Goal: Information Seeking & Learning: Find specific fact

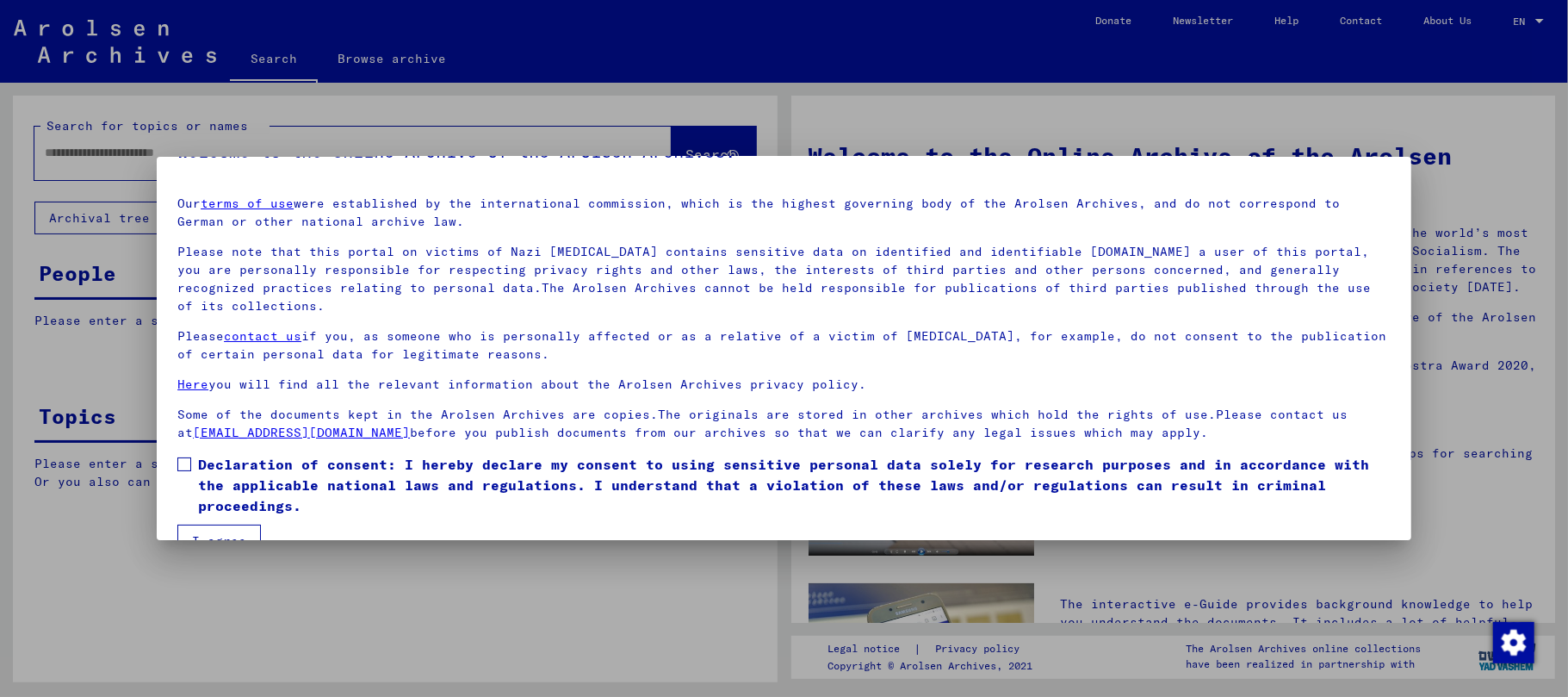
scroll to position [77, 0]
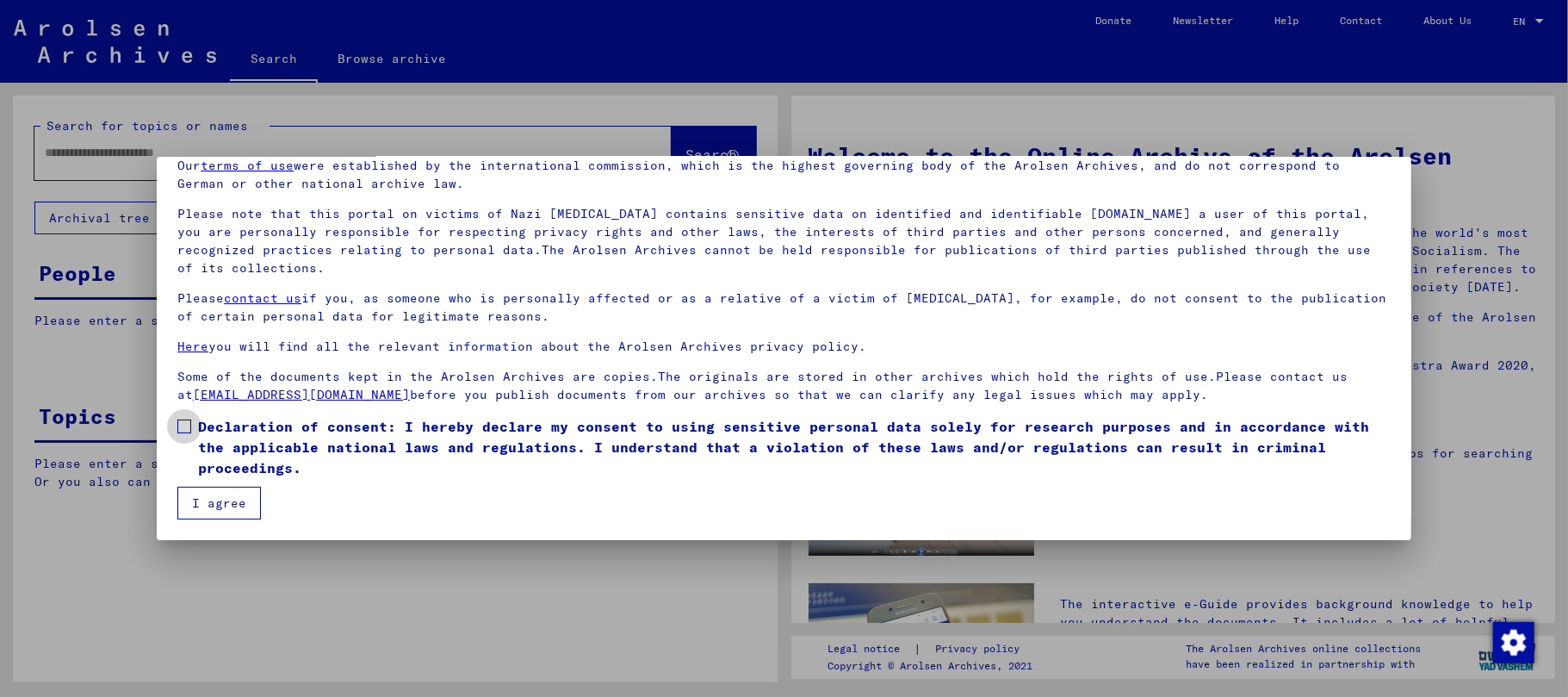
click at [181, 425] on span at bounding box center [184, 426] width 14 height 14
click at [224, 501] on button "I agree" at bounding box center [219, 503] width 83 height 33
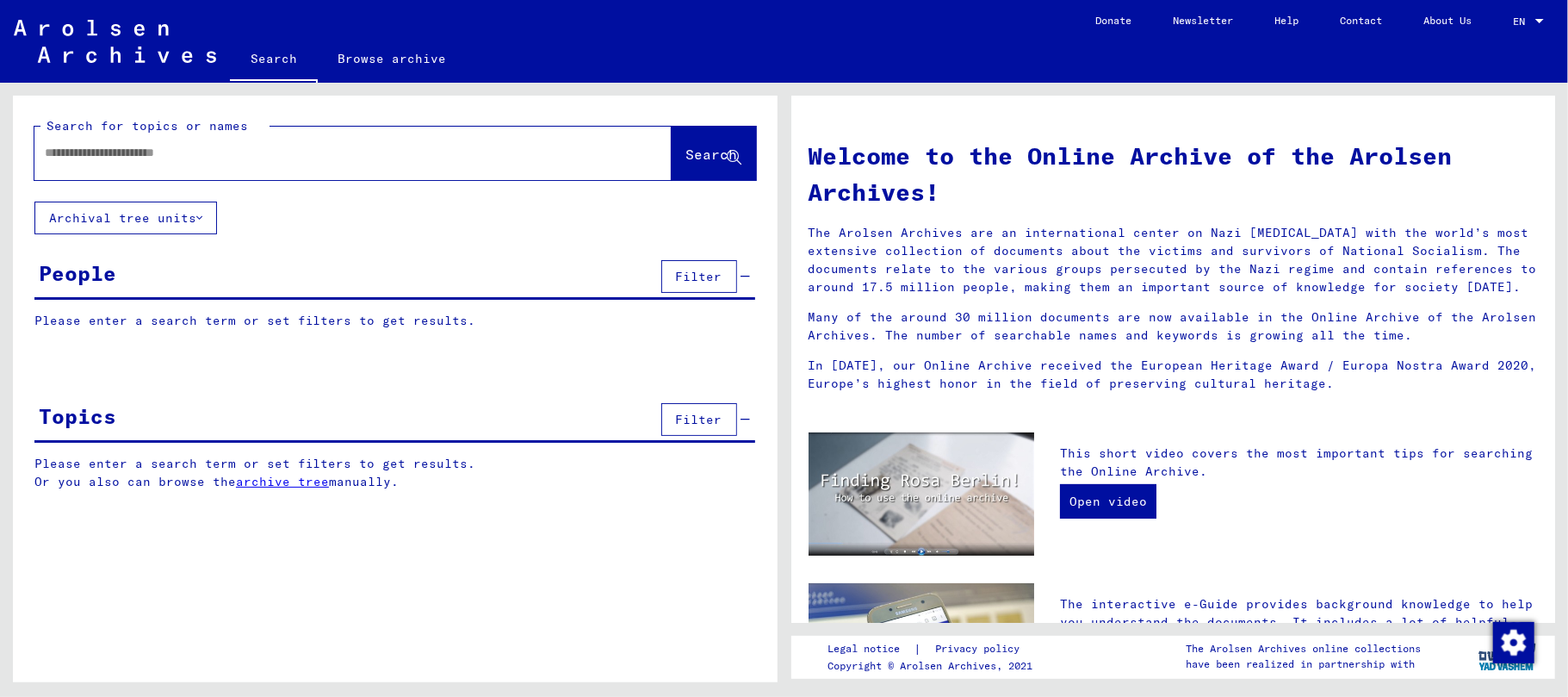
click at [217, 149] on input "text" at bounding box center [332, 153] width 575 height 18
paste input "**********"
click at [686, 154] on span "Search" at bounding box center [712, 154] width 52 height 17
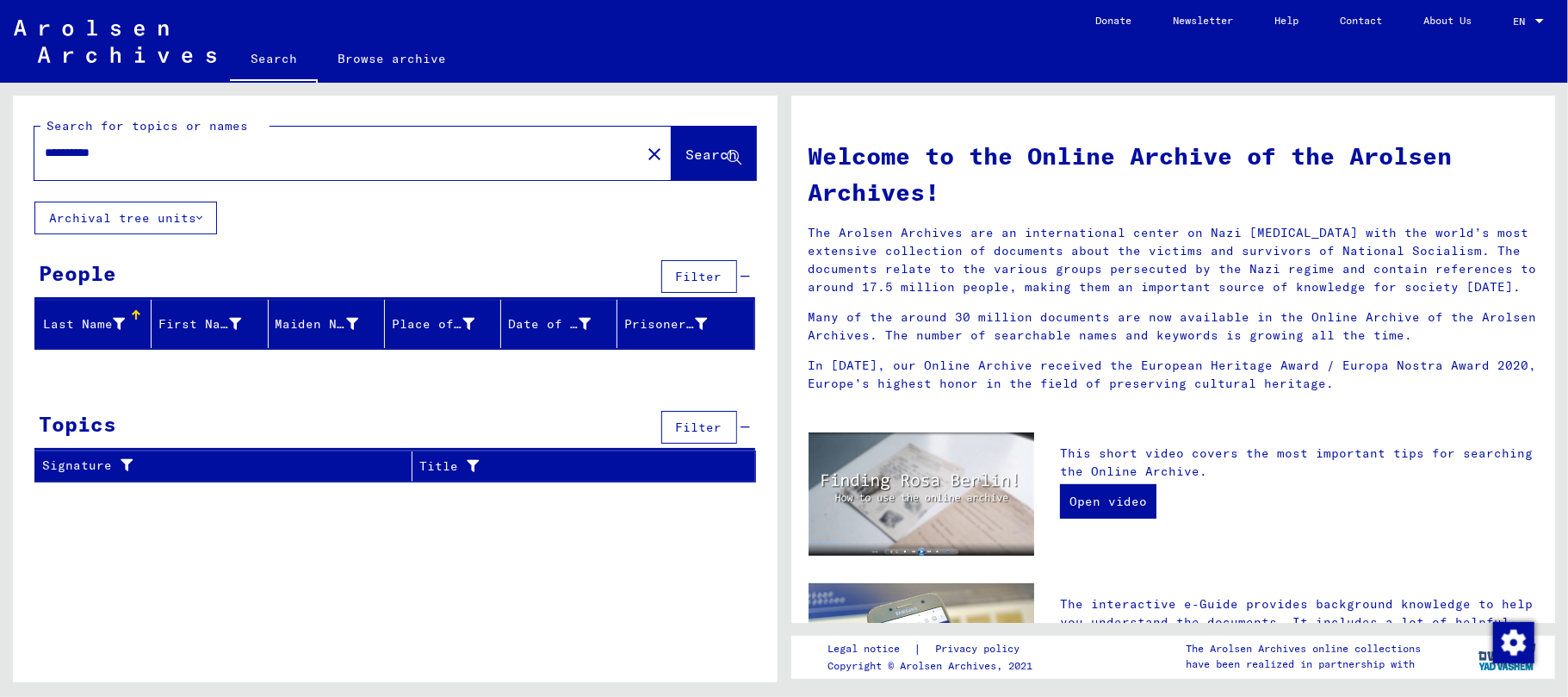
click at [148, 146] on input "**********" at bounding box center [332, 153] width 575 height 18
drag, startPoint x: 191, startPoint y: 147, endPoint x: 0, endPoint y: 155, distance: 191.2
click at [0, 155] on div "**********" at bounding box center [392, 382] width 784 height 599
paste input "text"
click at [46, 153] on input "**********" at bounding box center [332, 153] width 575 height 18
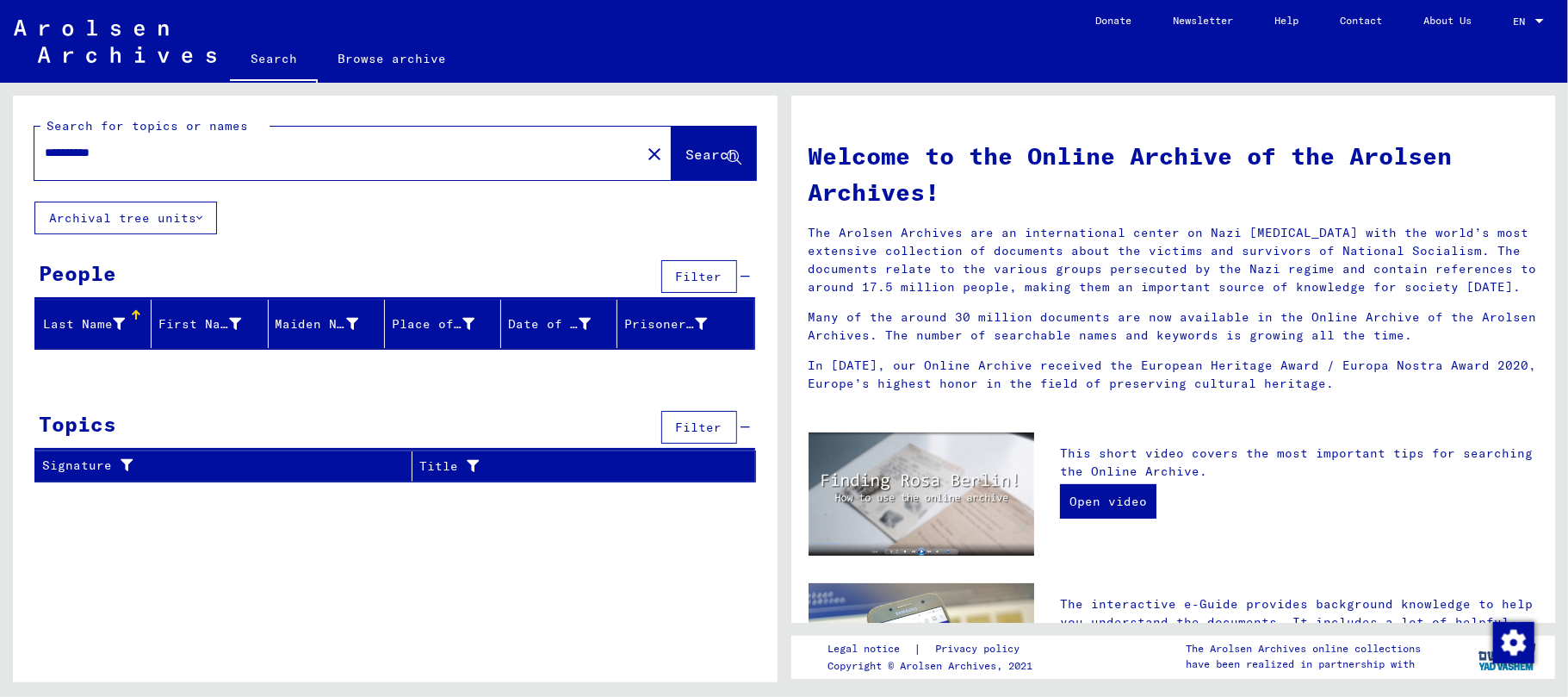
type input "**********"
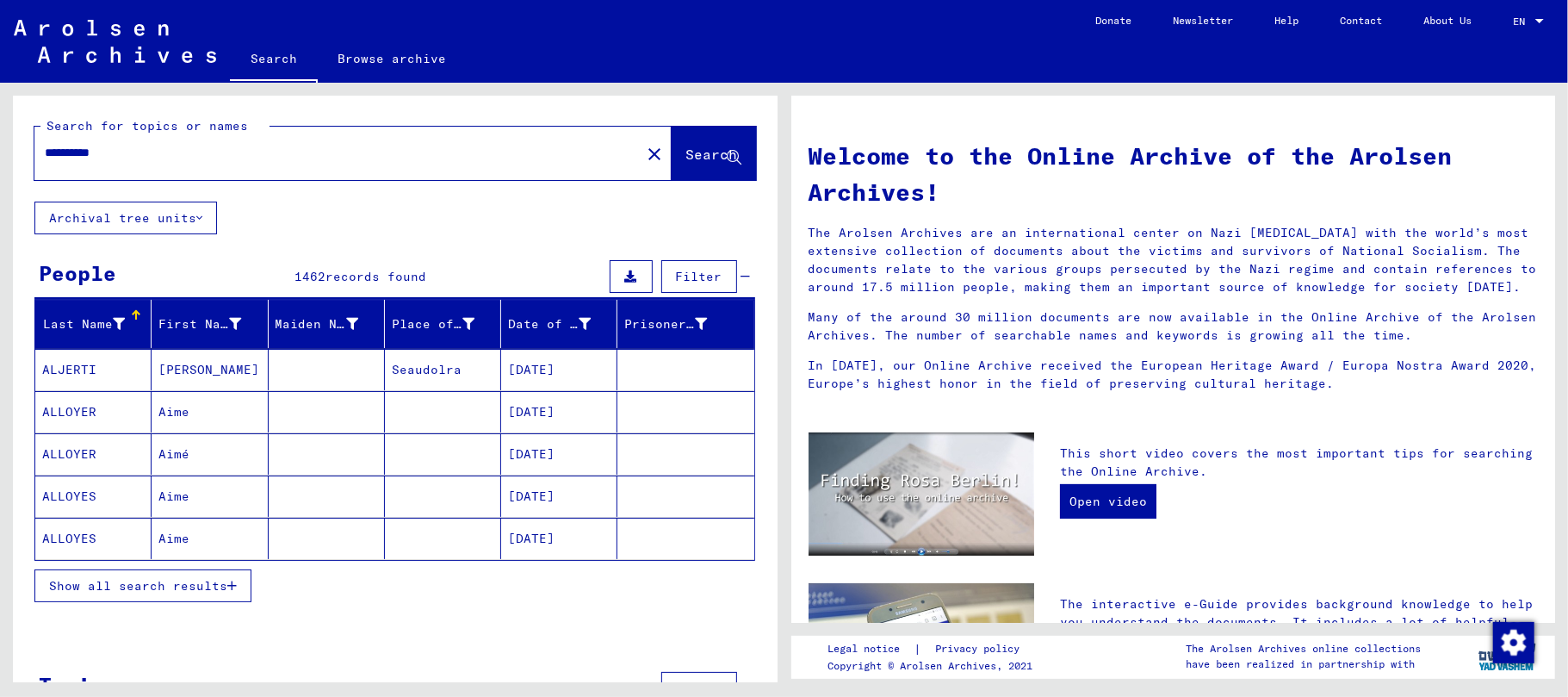
click at [243, 591] on button "Show all search results" at bounding box center [143, 585] width 217 height 33
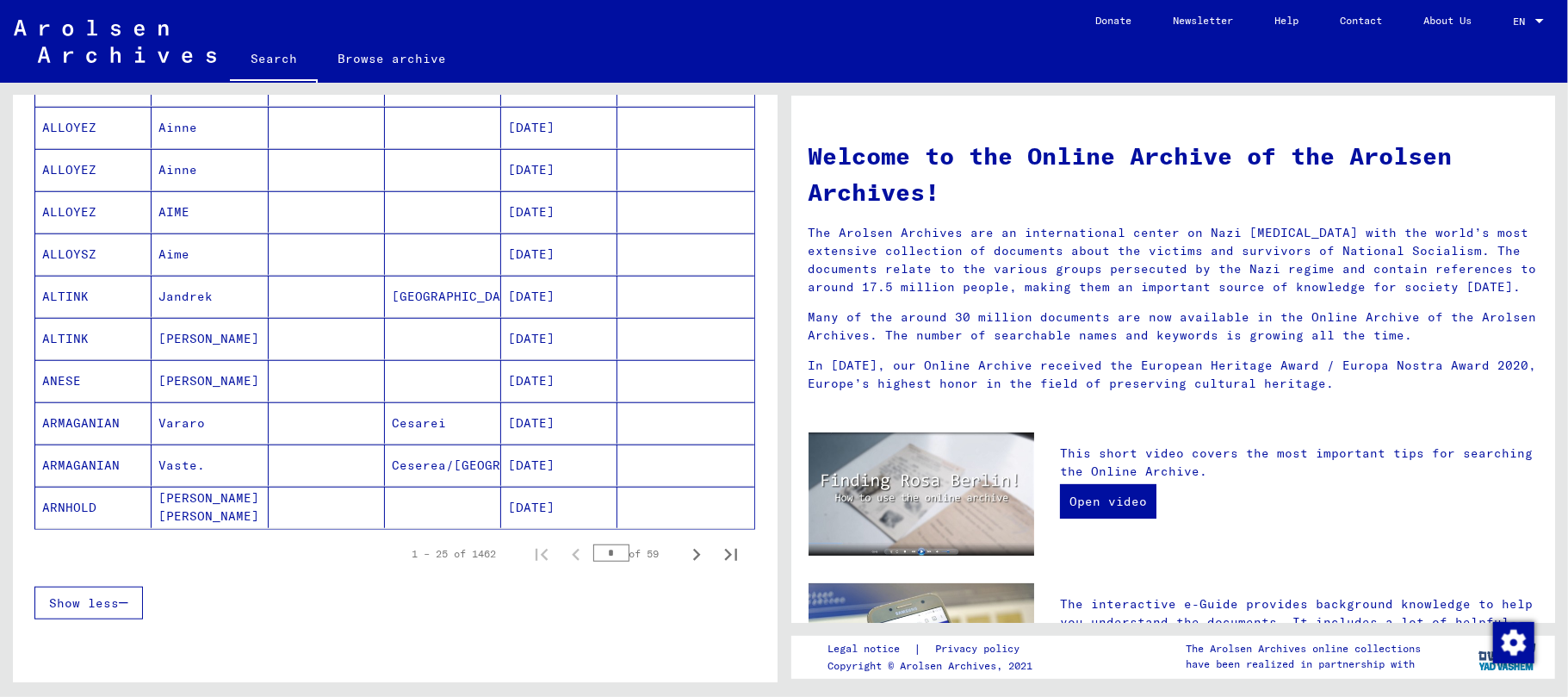
scroll to position [918, 0]
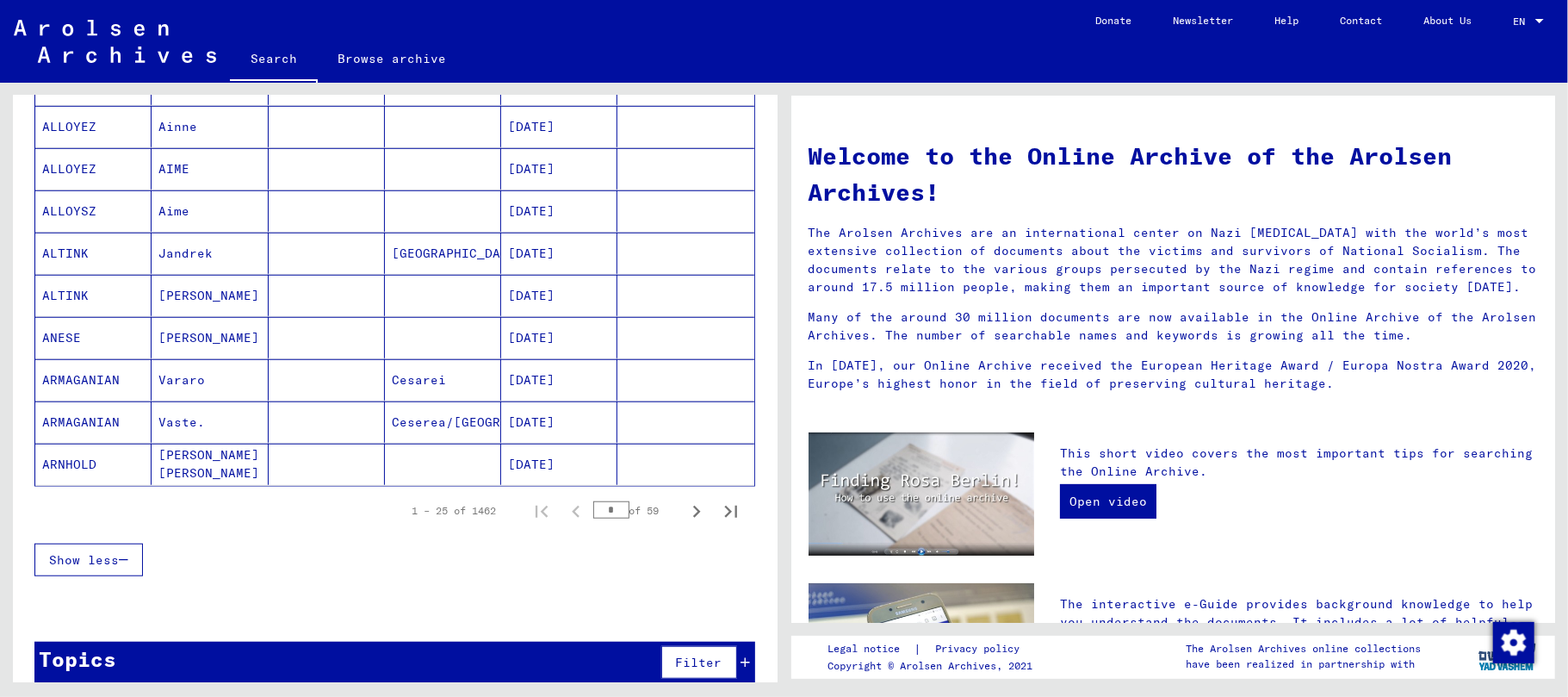
click at [593, 517] on input "*" at bounding box center [611, 509] width 36 height 17
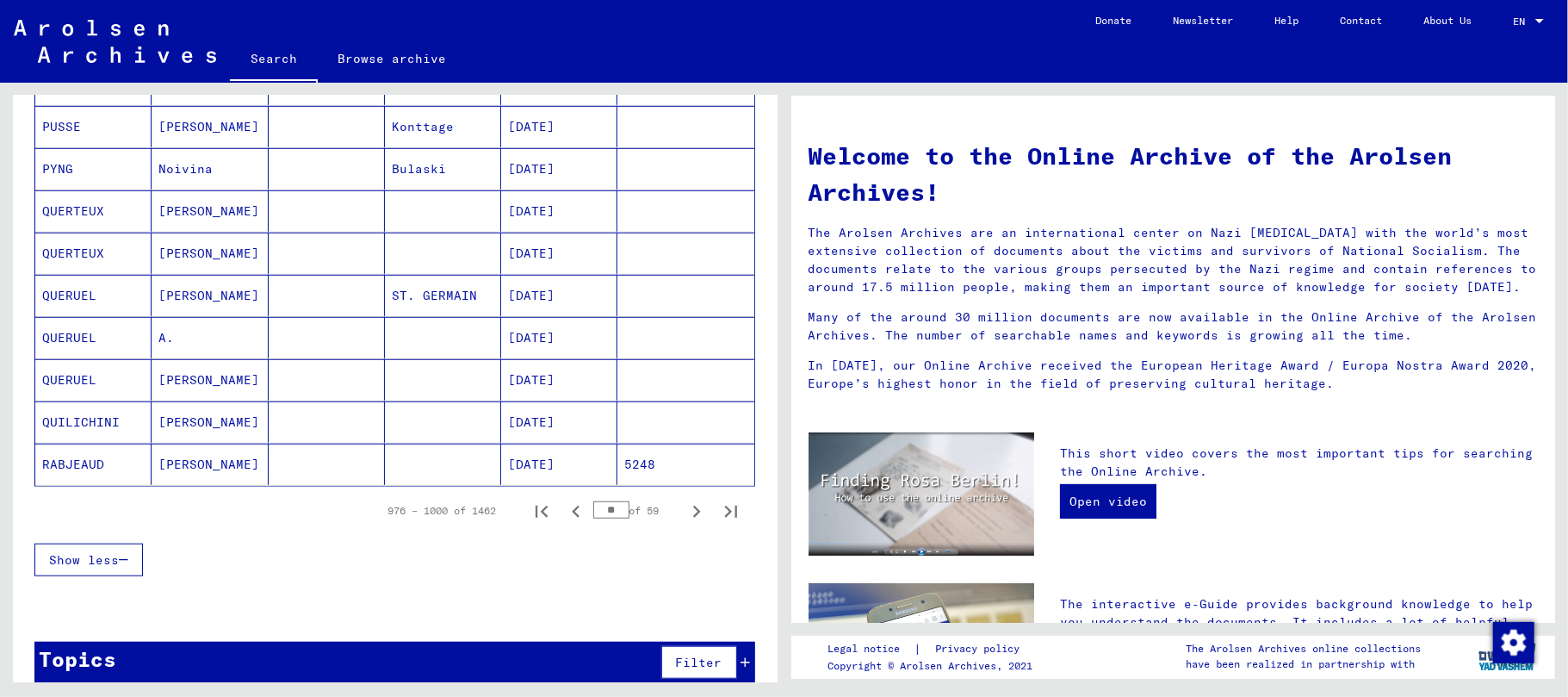
click at [564, 521] on icon "Previous page" at bounding box center [576, 512] width 24 height 24
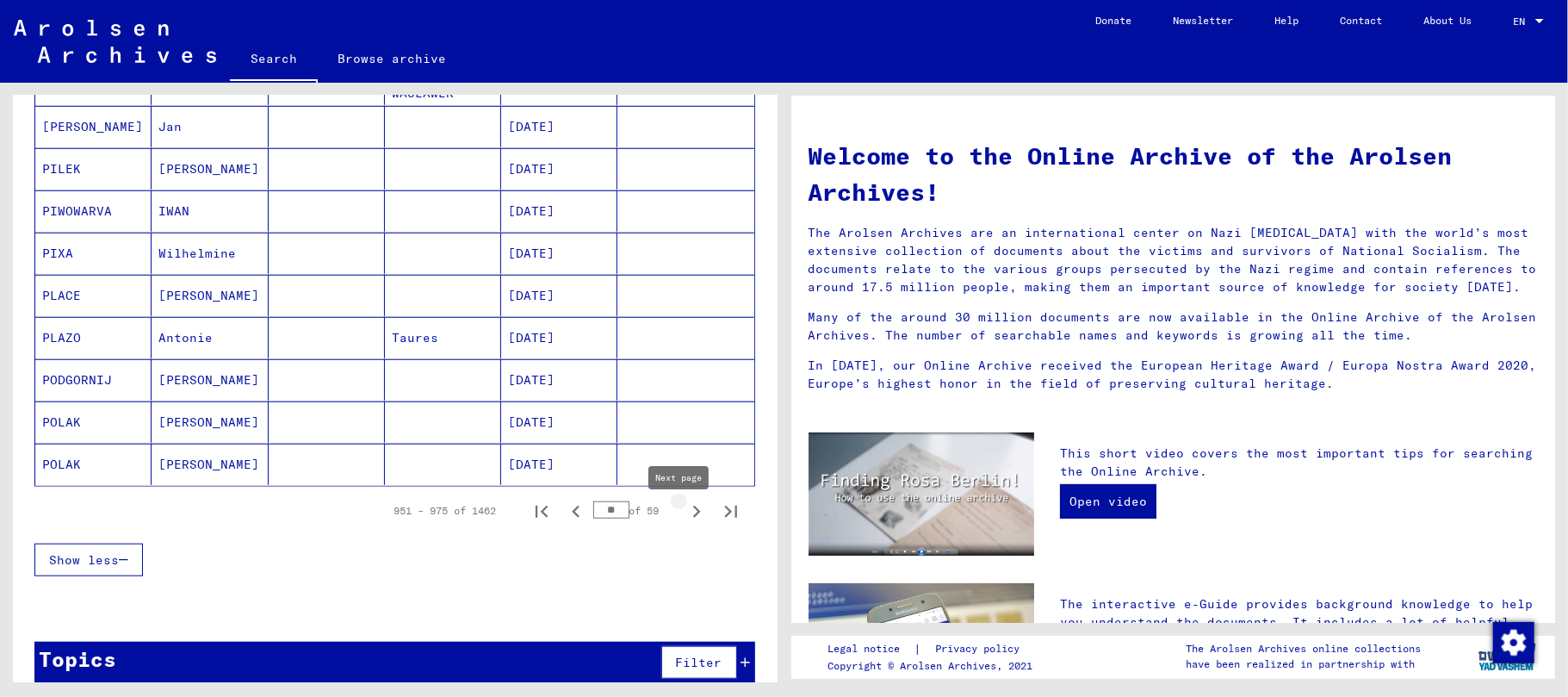
click at [693, 518] on icon "Next page" at bounding box center [697, 512] width 8 height 12
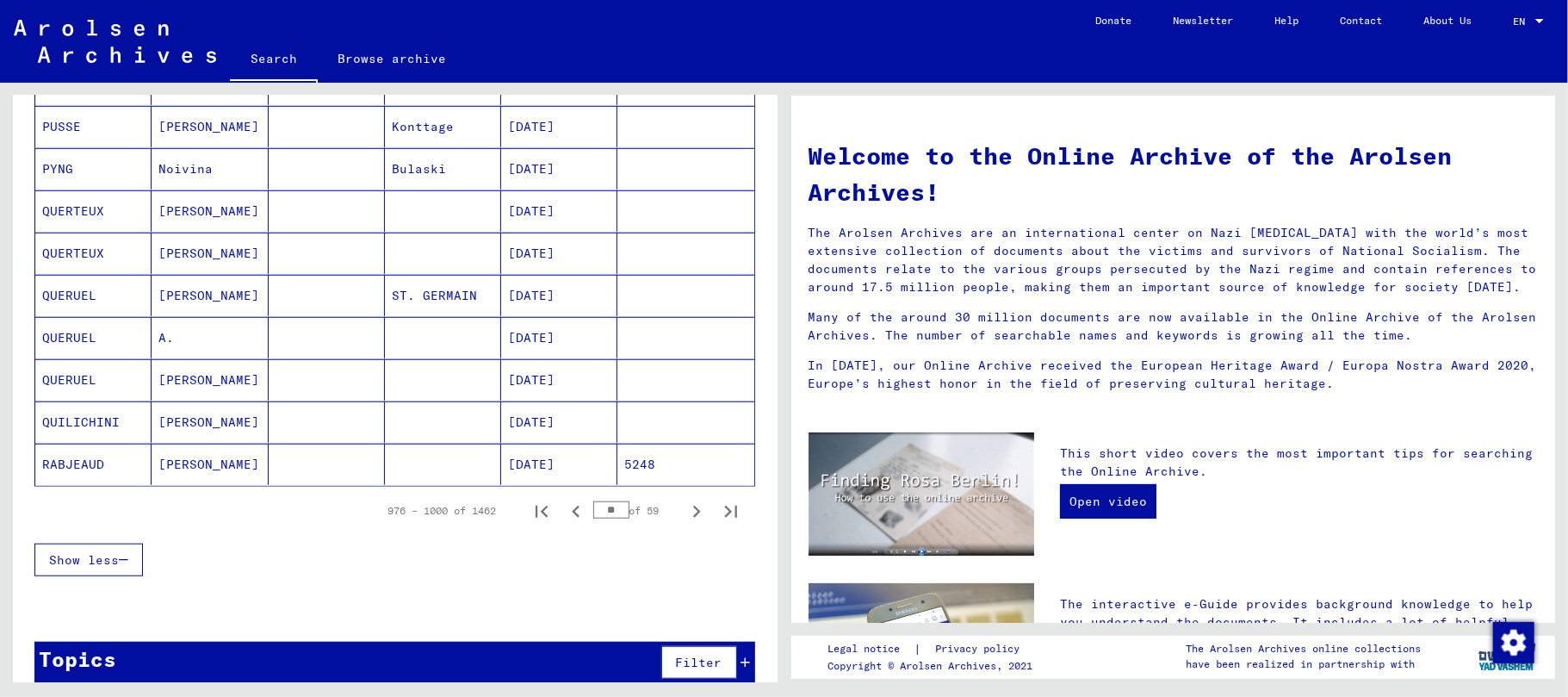
click at [693, 518] on icon "Next page" at bounding box center [697, 512] width 8 height 12
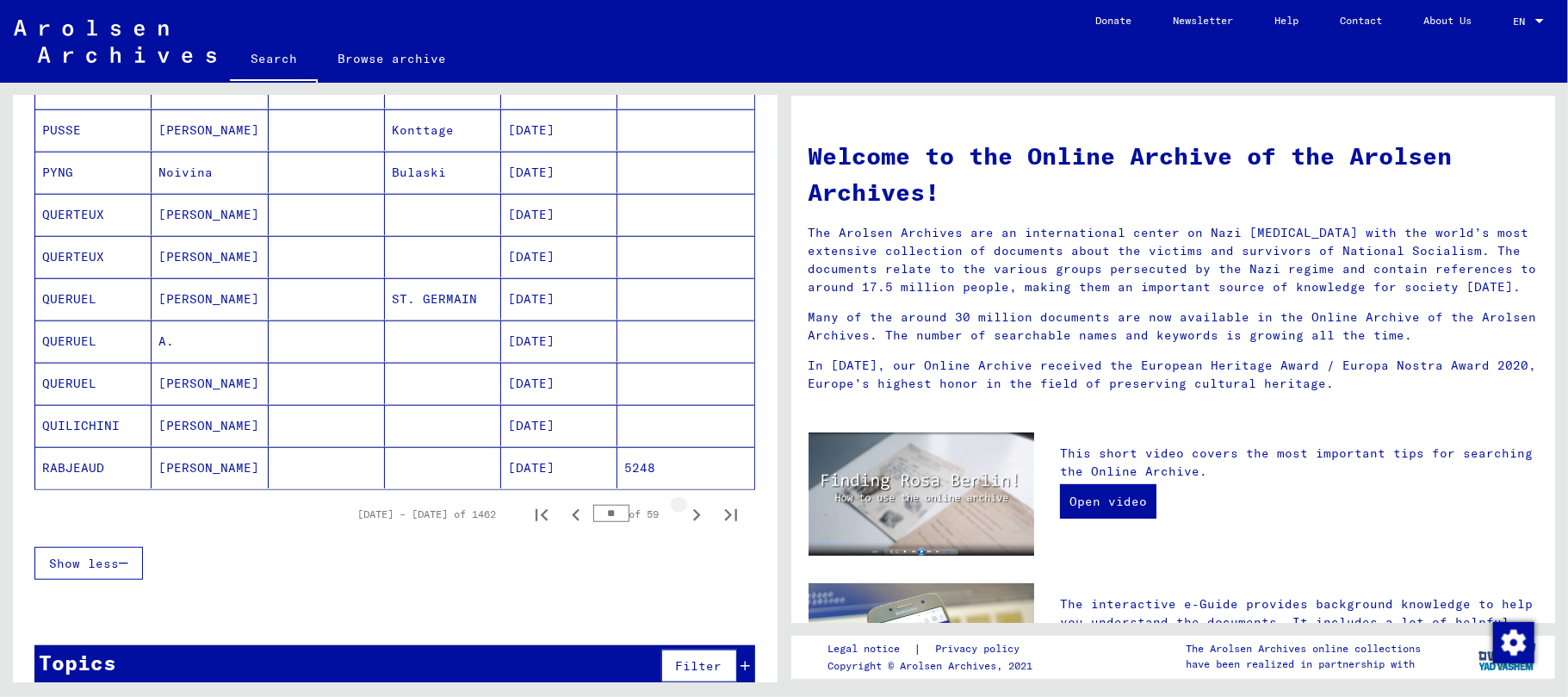
scroll to position [921, 0]
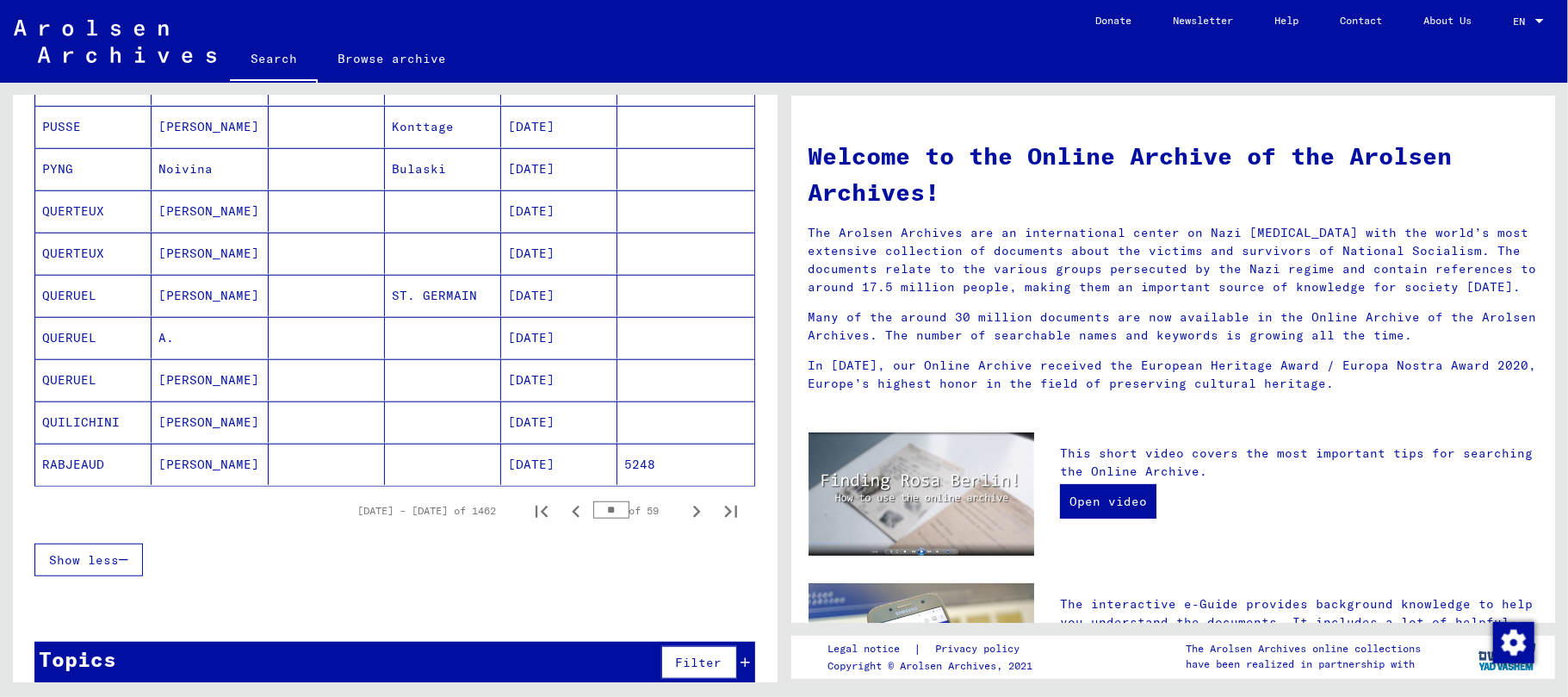
click at [693, 518] on icon "Next page" at bounding box center [697, 512] width 8 height 12
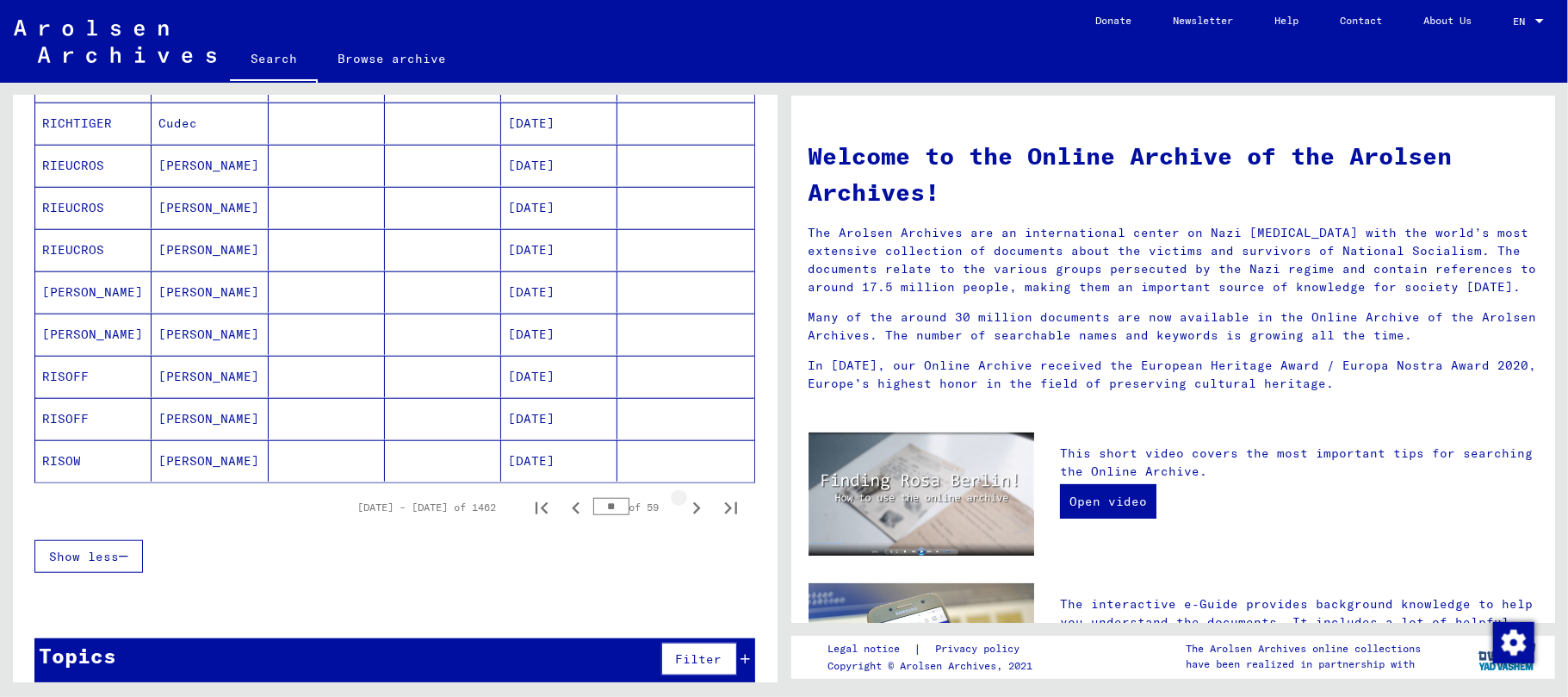
click at [693, 514] on icon "Next page" at bounding box center [697, 508] width 8 height 12
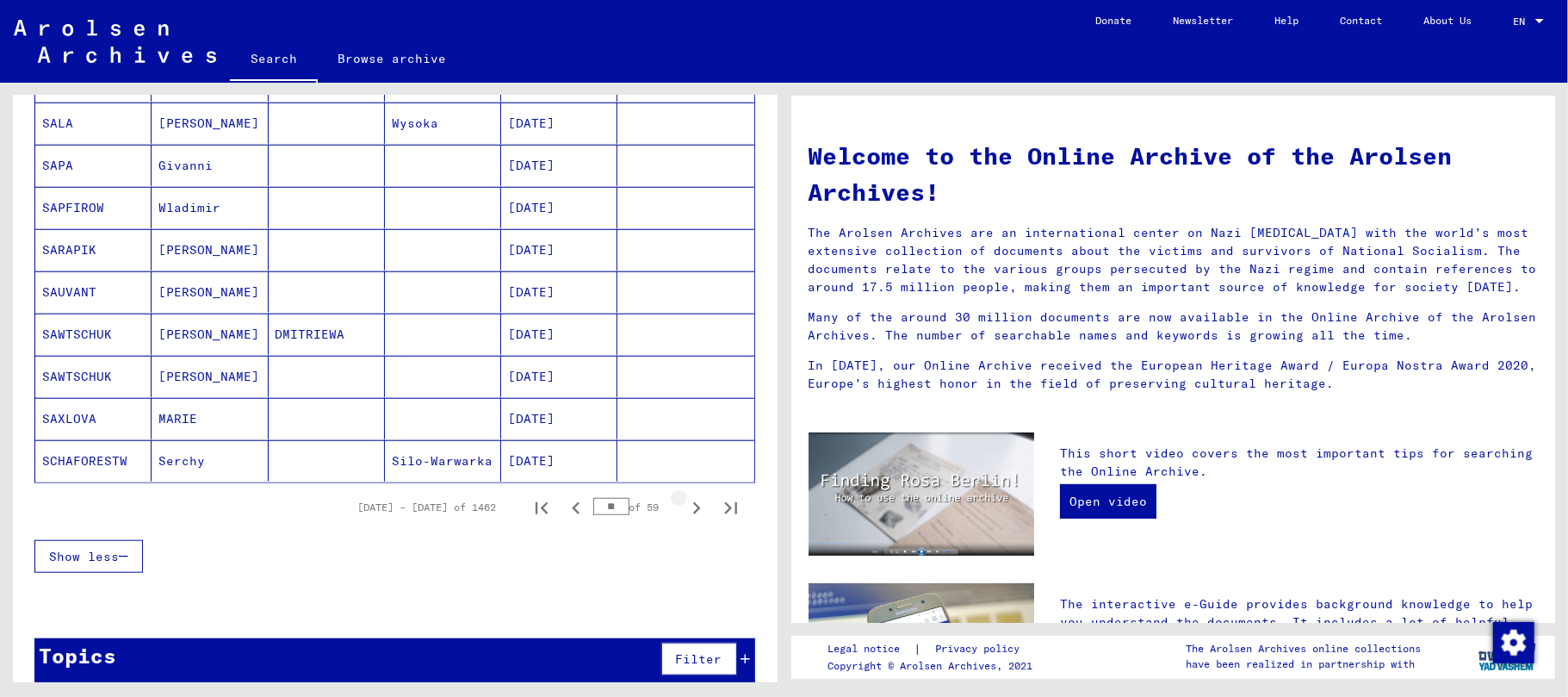
scroll to position [918, 0]
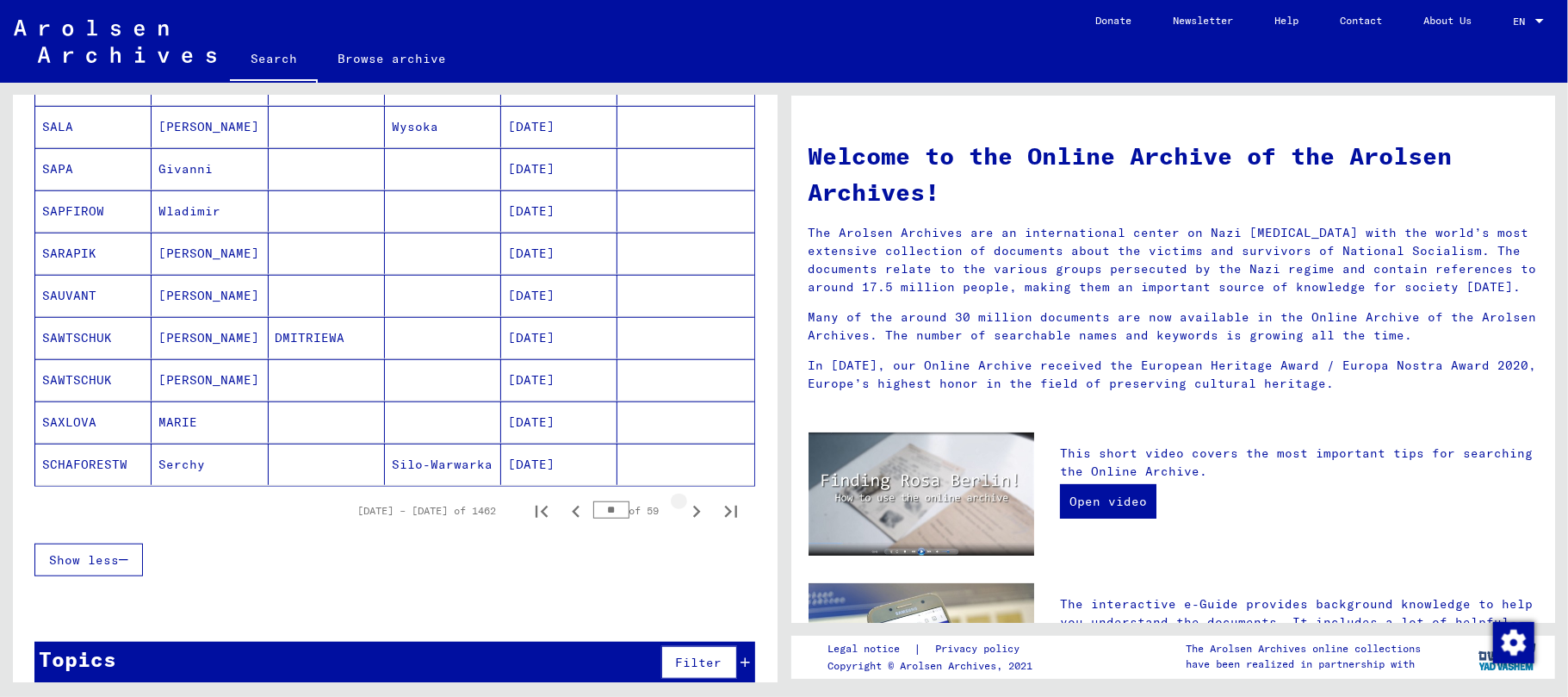
click at [693, 518] on icon "Next page" at bounding box center [697, 512] width 8 height 12
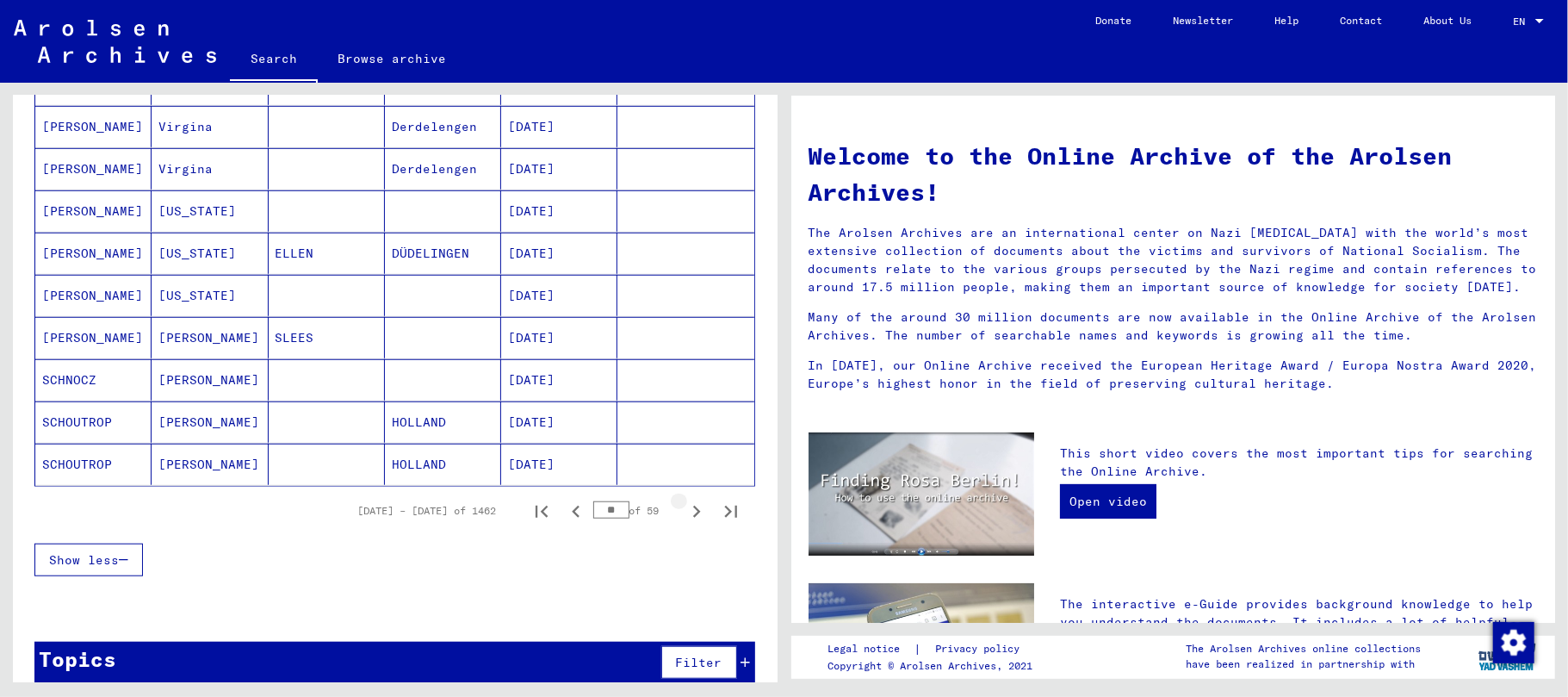
click at [693, 518] on icon "Next page" at bounding box center [697, 512] width 8 height 12
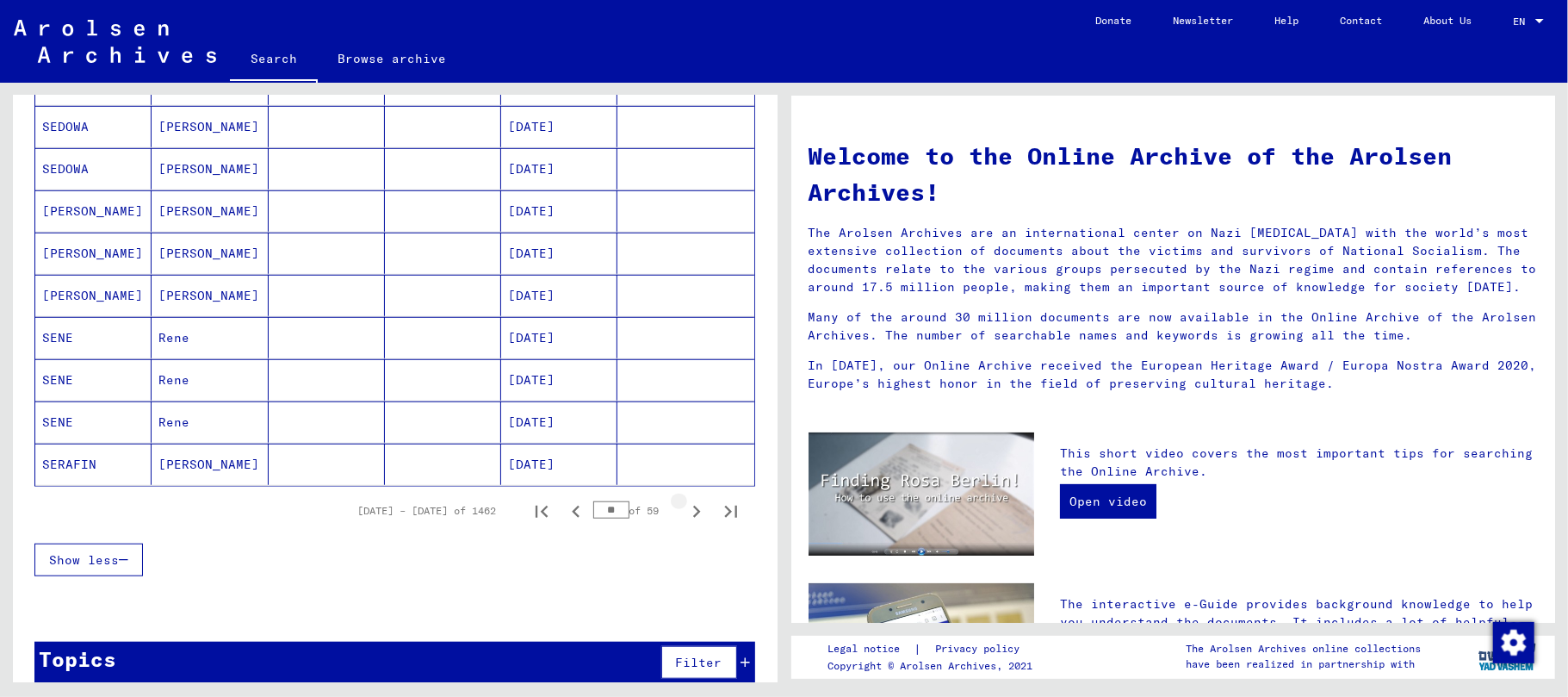
click at [693, 518] on icon "Next page" at bounding box center [697, 512] width 8 height 12
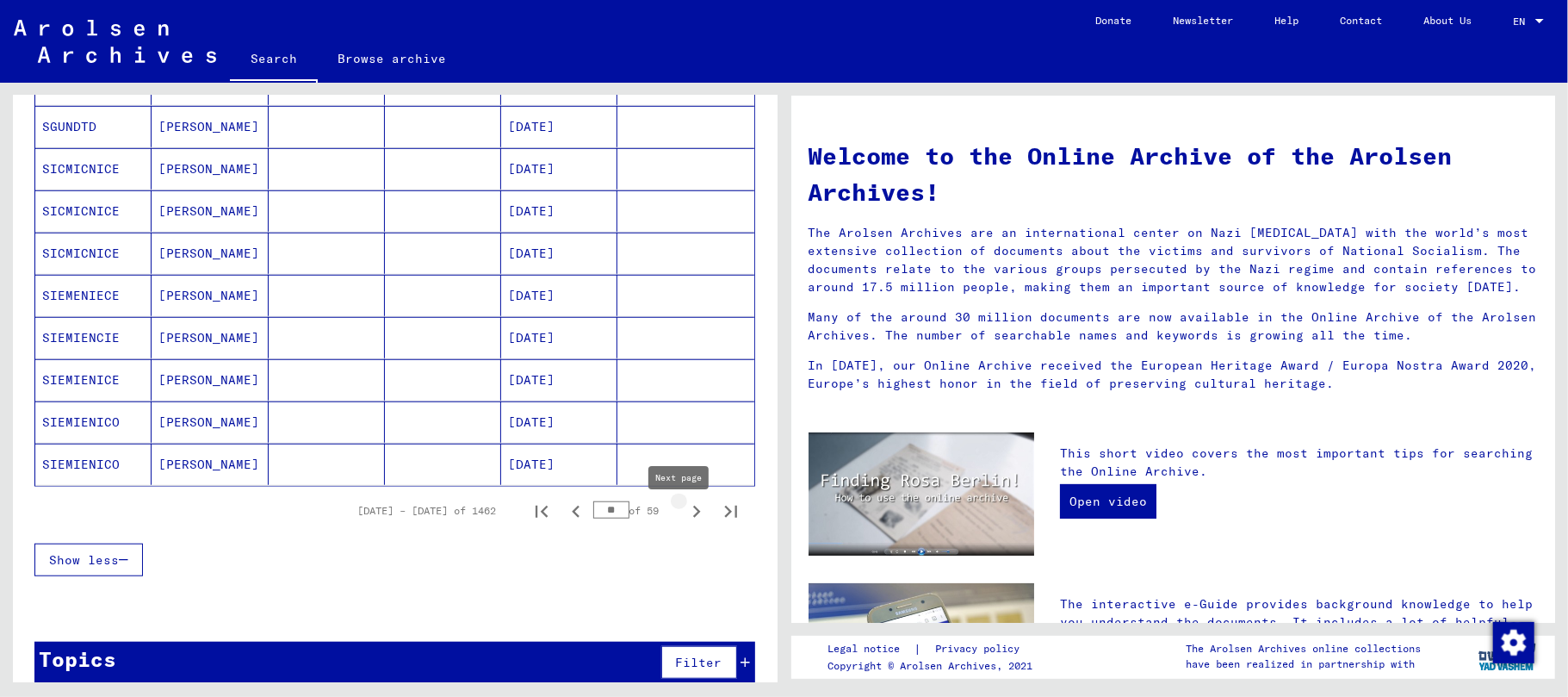
click at [693, 518] on icon "Next page" at bounding box center [697, 512] width 8 height 12
click at [684, 519] on icon "Next page" at bounding box center [696, 512] width 24 height 24
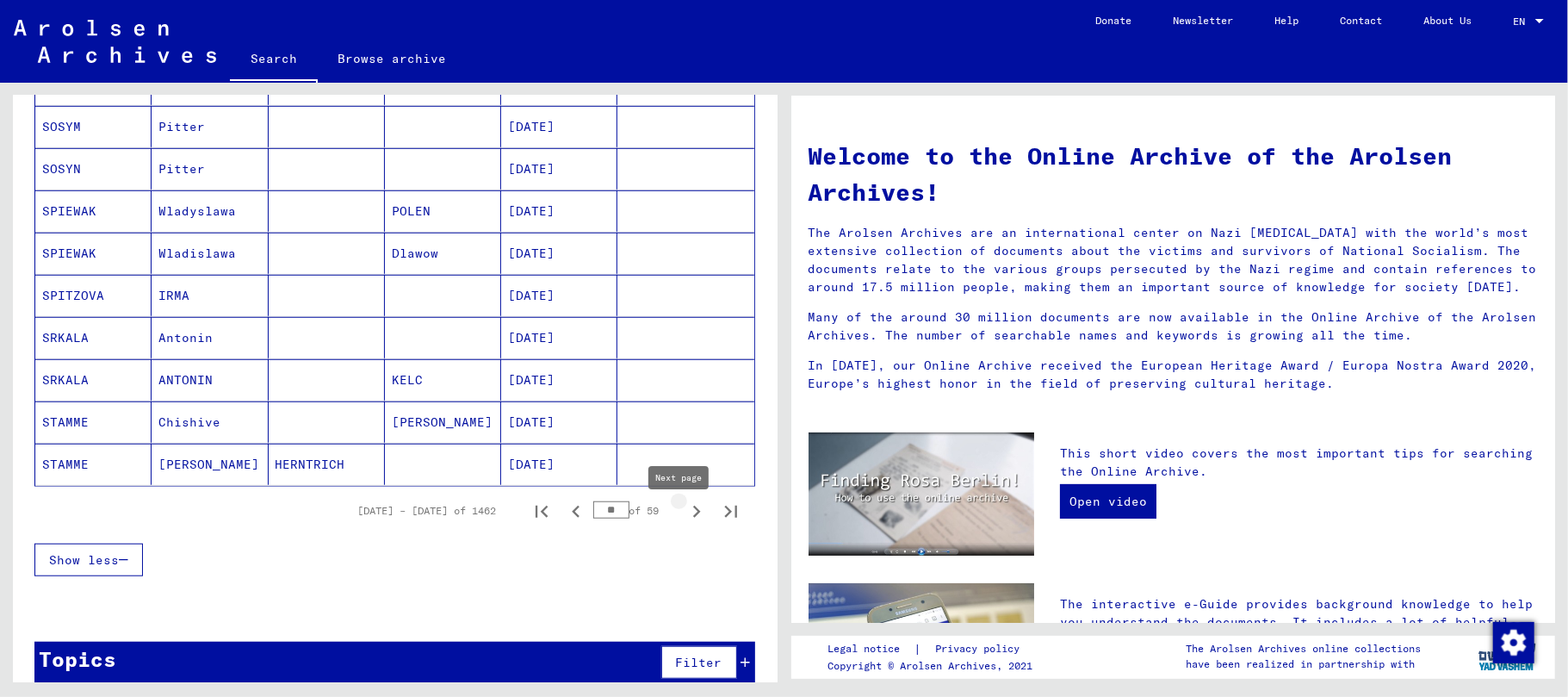
click at [684, 519] on icon "Next page" at bounding box center [696, 512] width 24 height 24
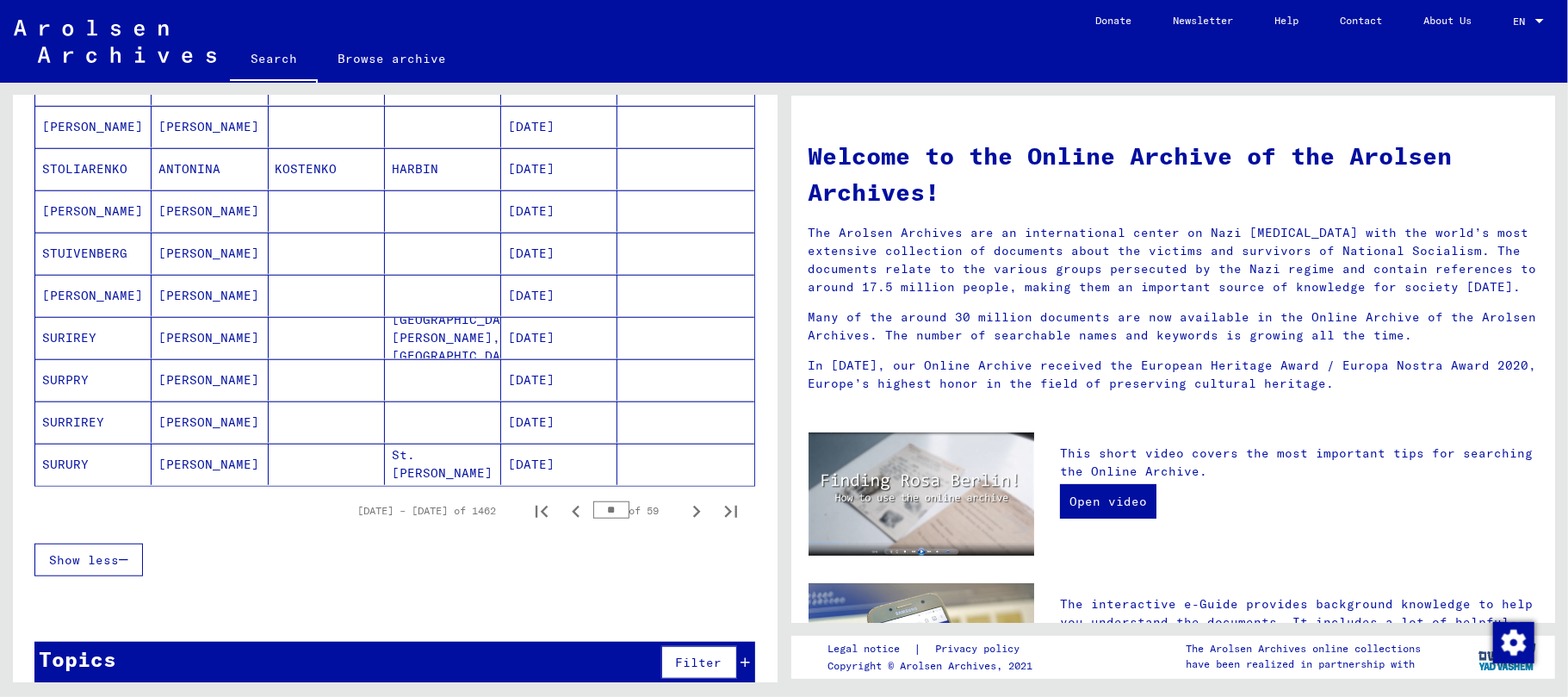
scroll to position [803, 0]
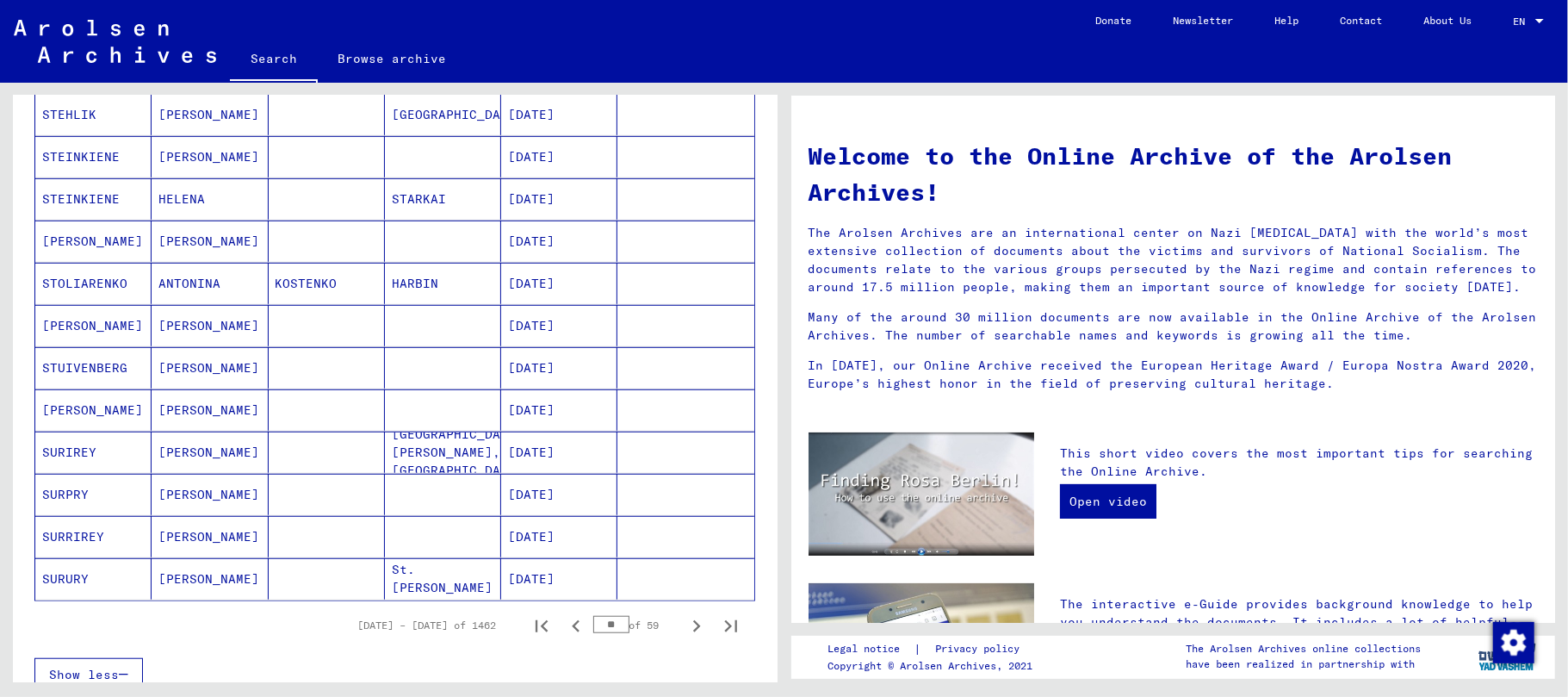
click at [182, 421] on mat-cell "[PERSON_NAME]" at bounding box center [209, 410] width 116 height 42
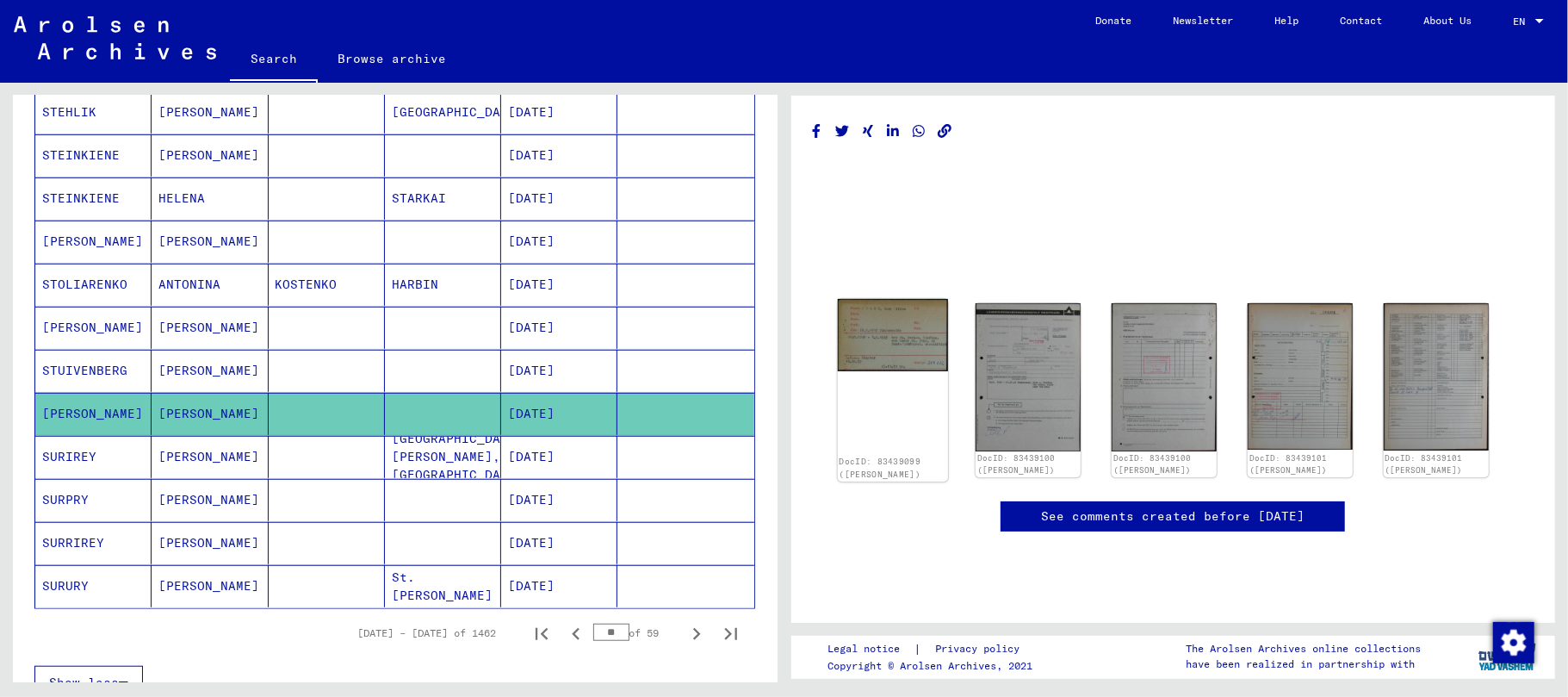
click at [901, 366] on img at bounding box center [892, 334] width 110 height 72
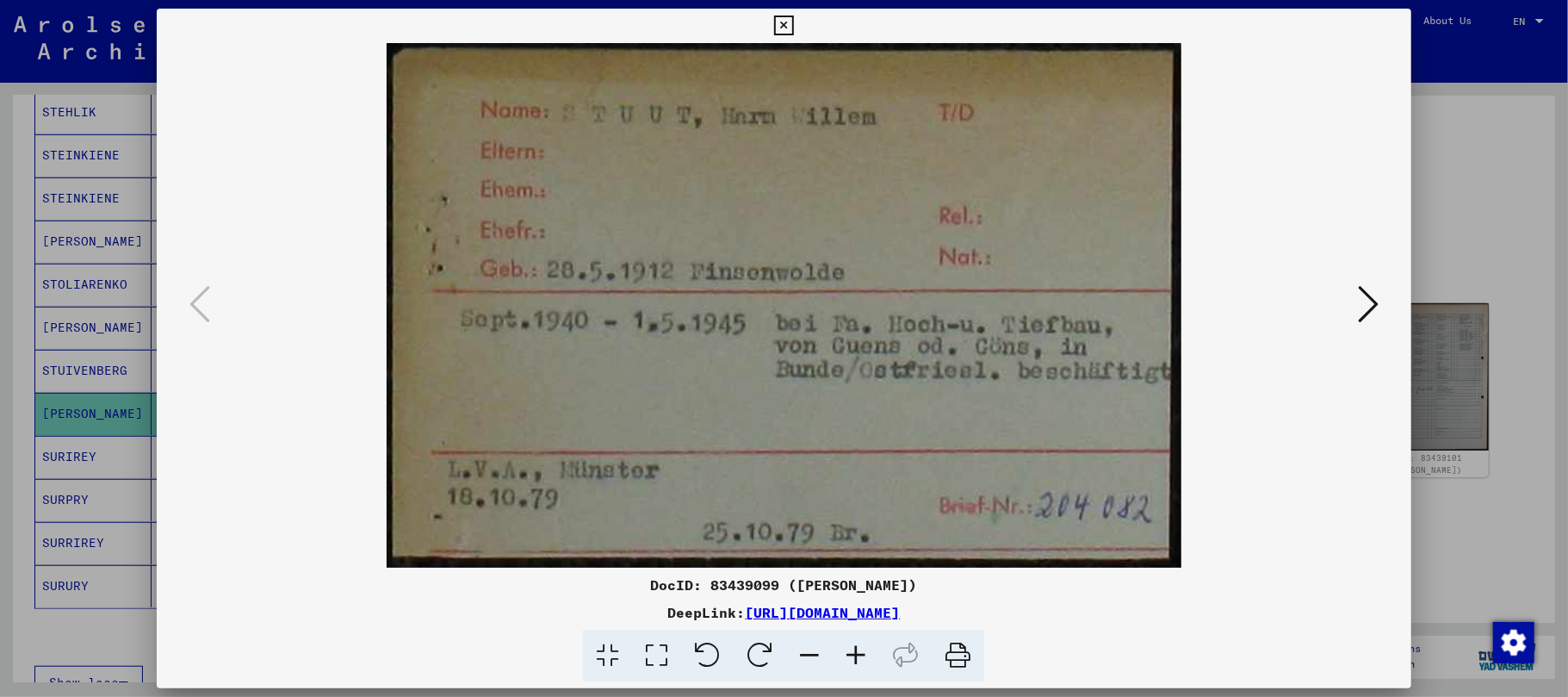
click at [780, 31] on icon at bounding box center [784, 26] width 20 height 21
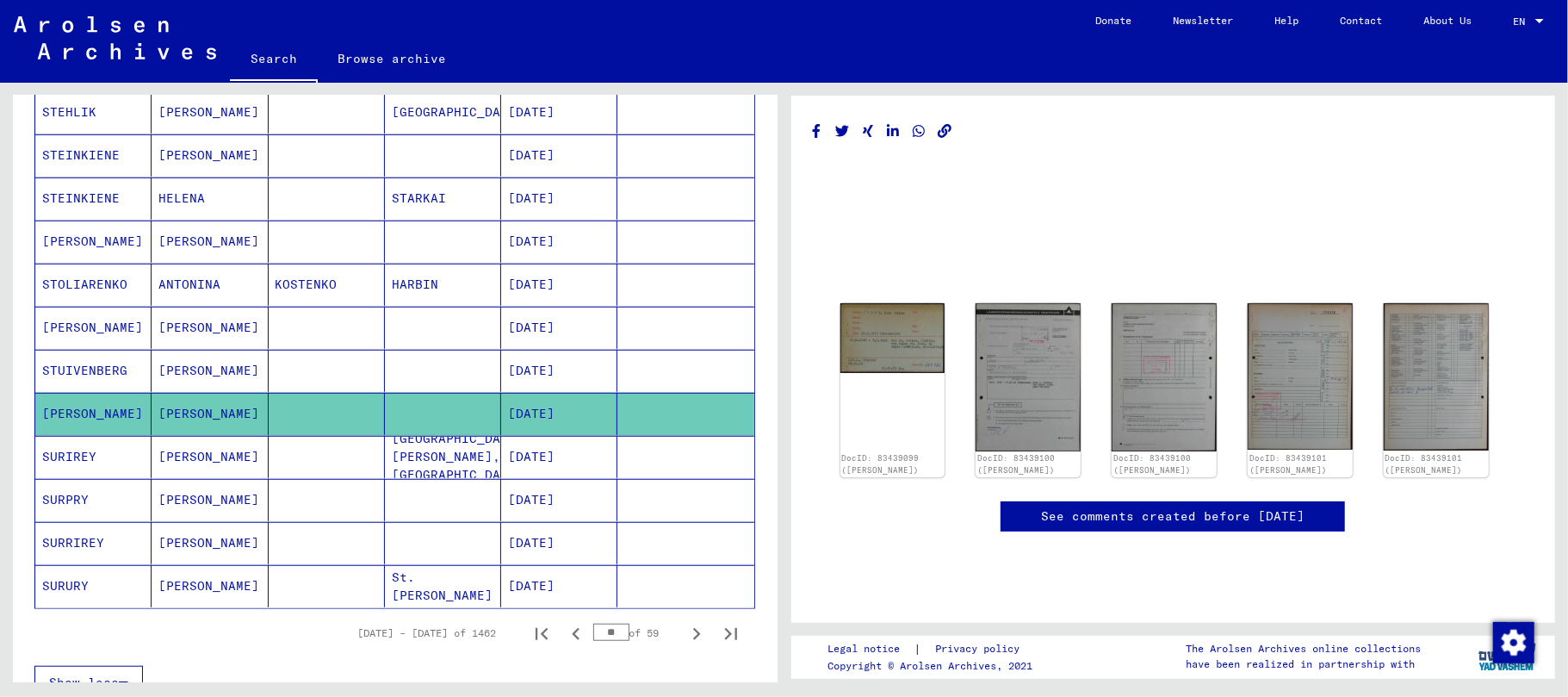
click at [170, 335] on mat-cell "[PERSON_NAME]" at bounding box center [209, 327] width 116 height 43
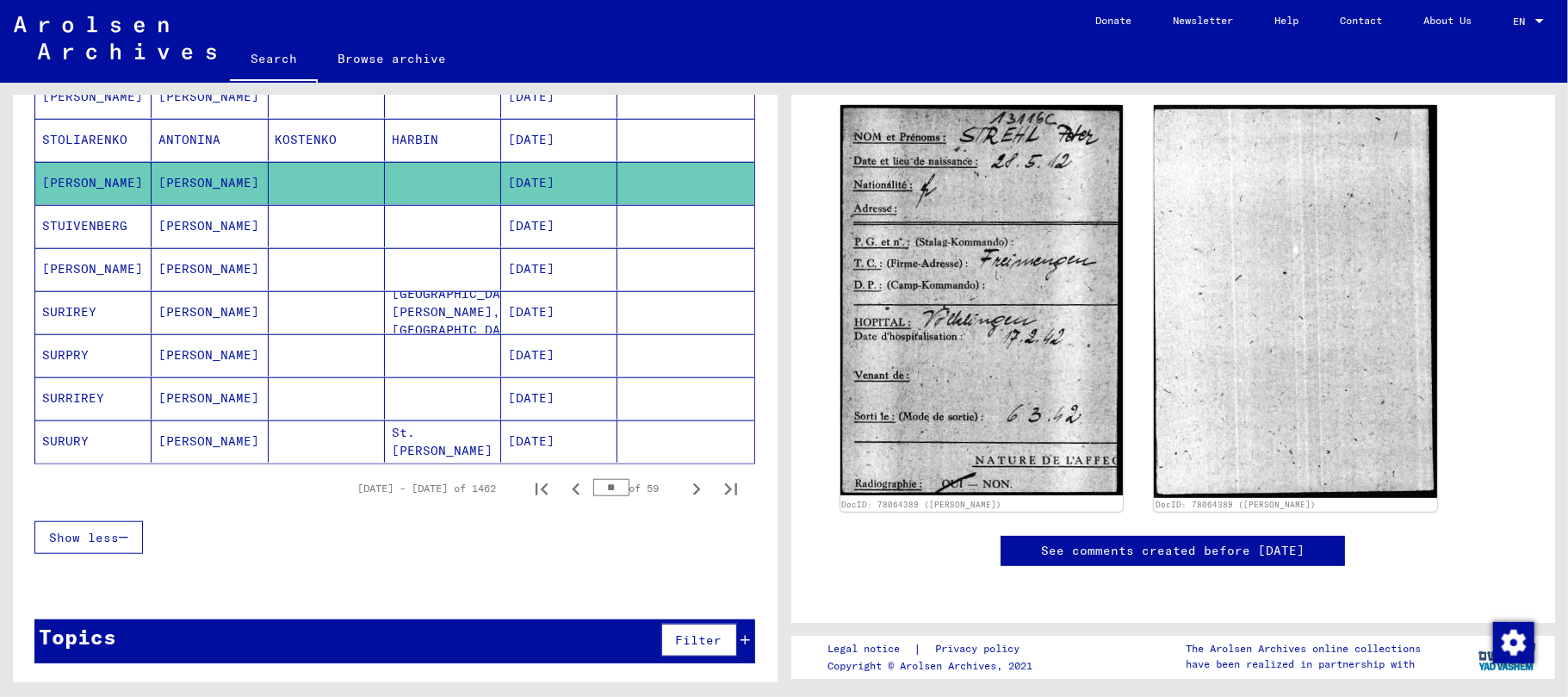
scroll to position [979, 0]
click at [693, 491] on icon "Next page" at bounding box center [697, 489] width 8 height 12
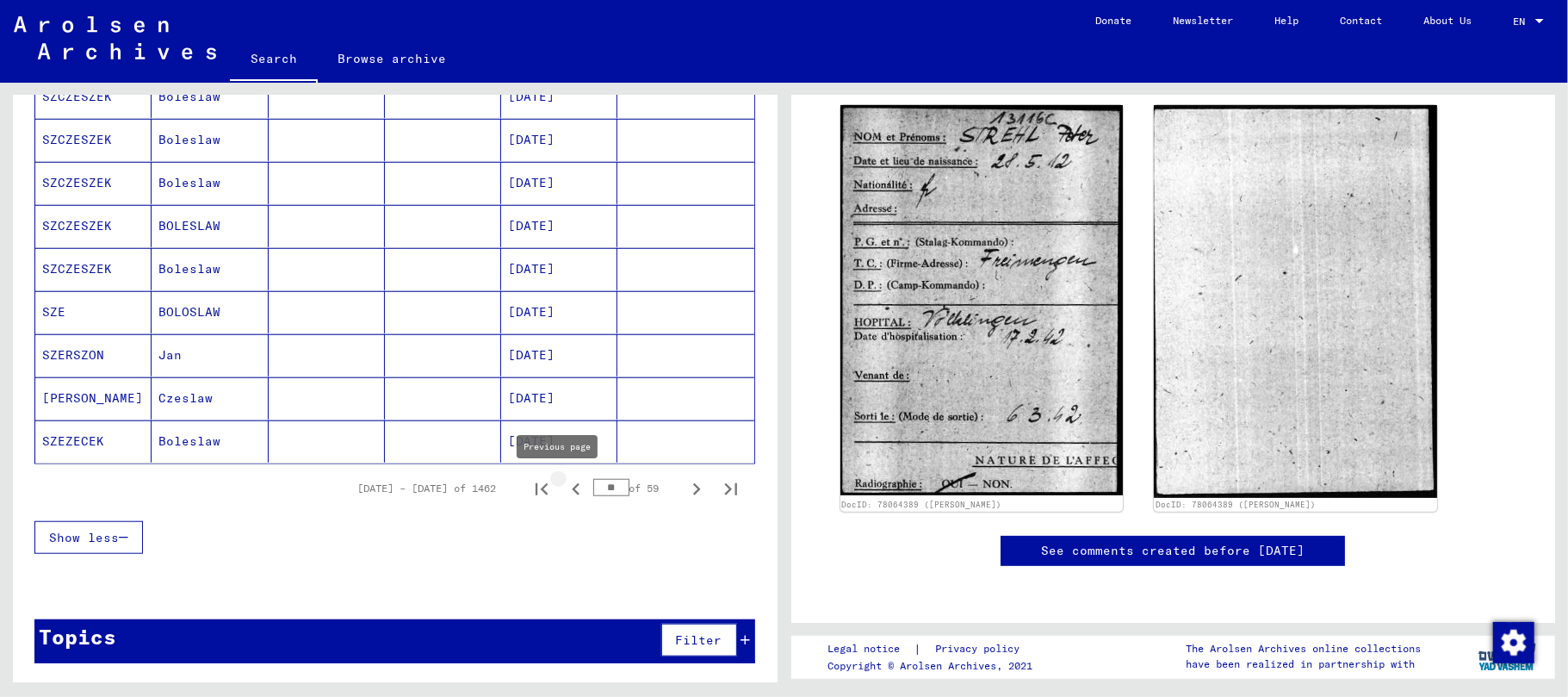
click at [572, 489] on icon "Previous page" at bounding box center [576, 489] width 8 height 12
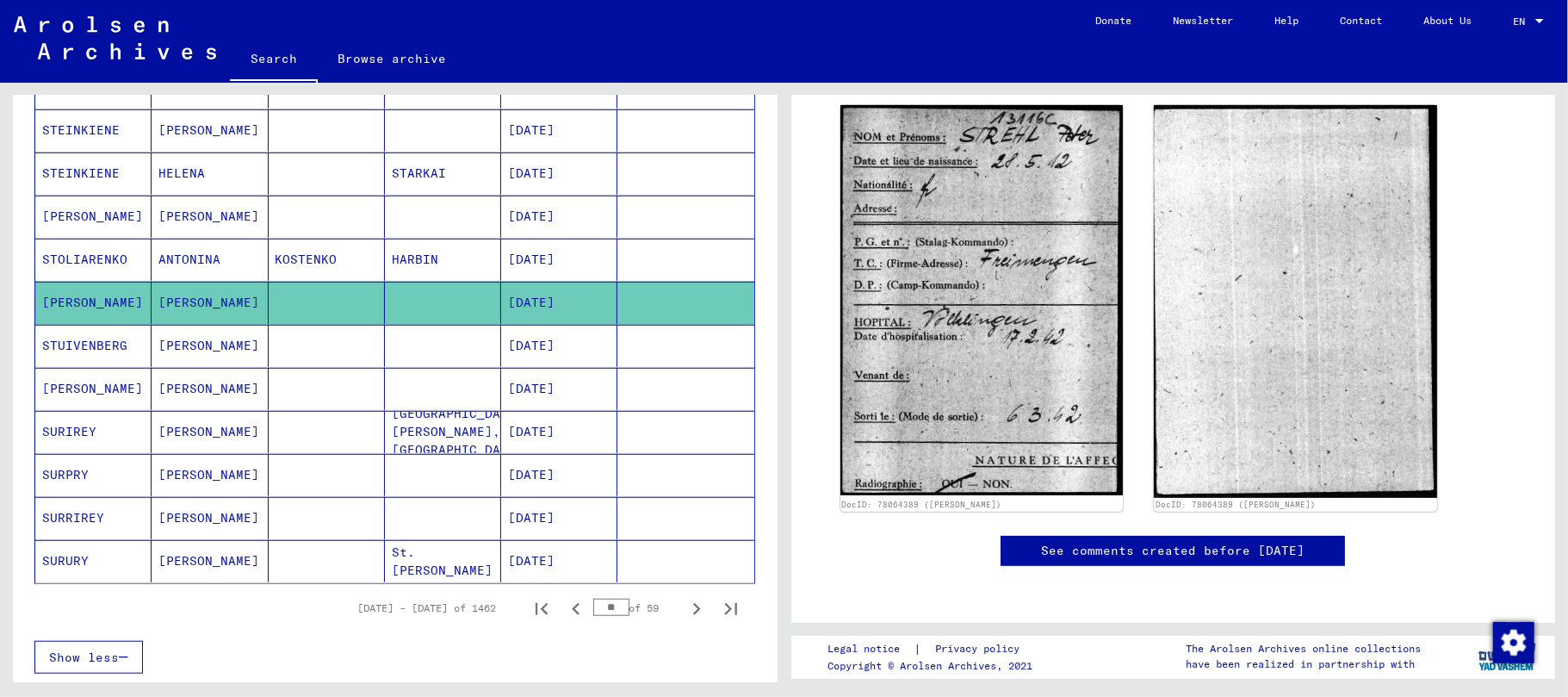
scroll to position [952, 0]
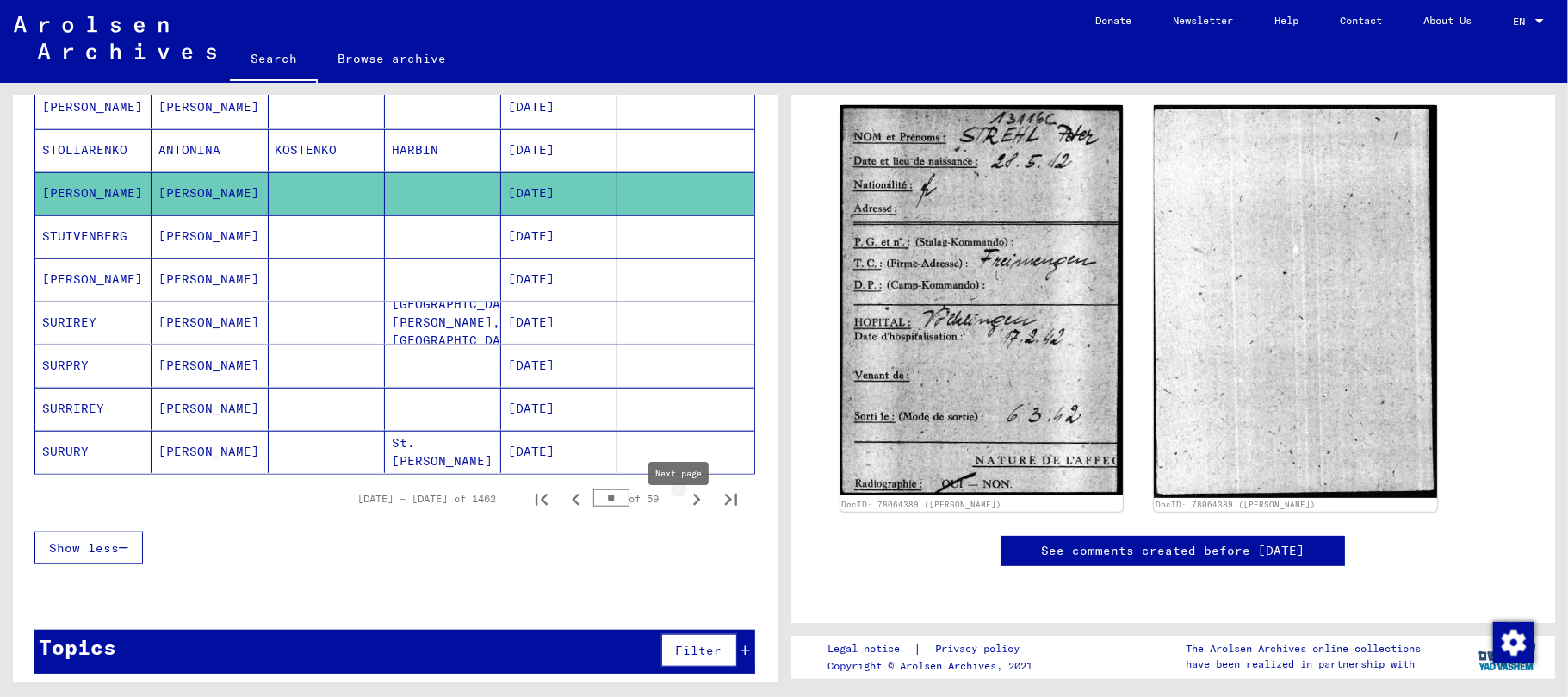
click at [693, 506] on icon "Next page" at bounding box center [697, 500] width 8 height 12
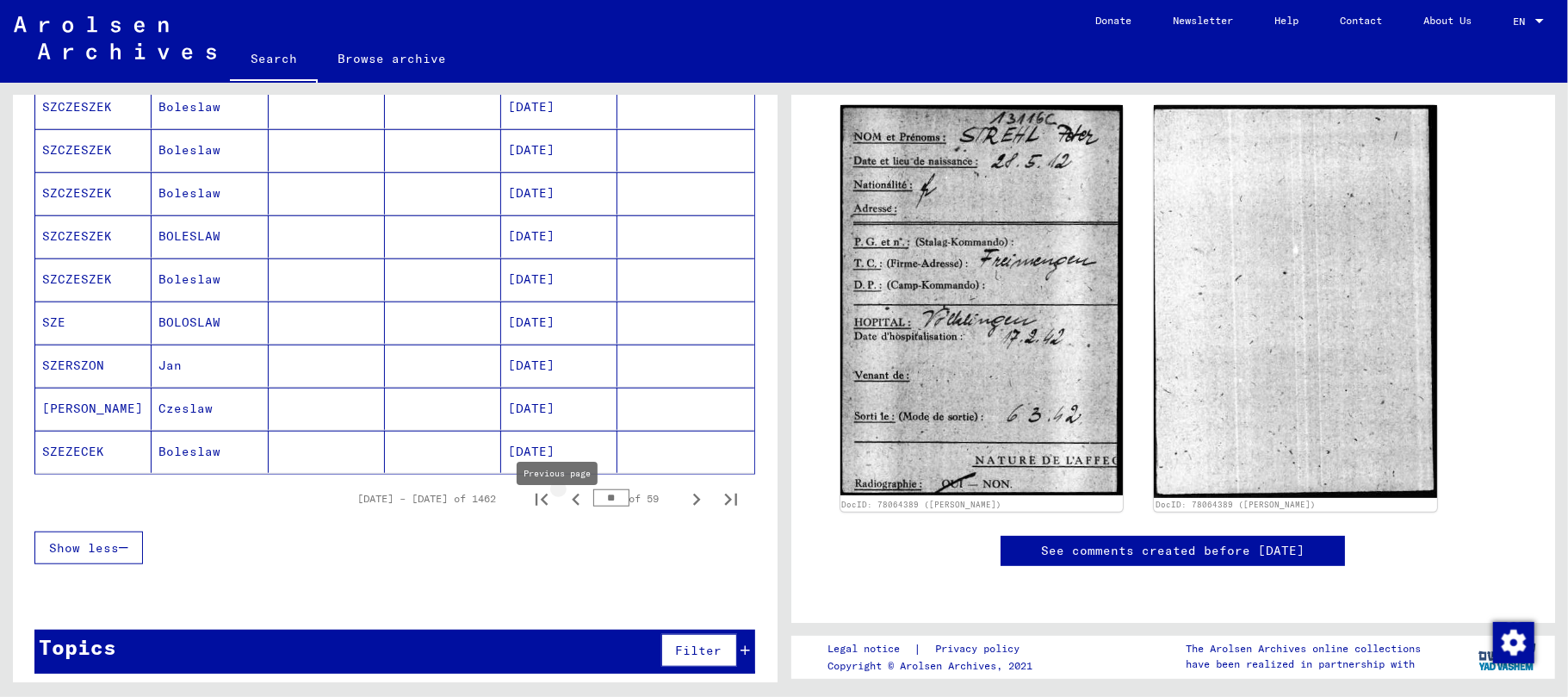
click at [564, 512] on icon "Previous page" at bounding box center [576, 500] width 24 height 24
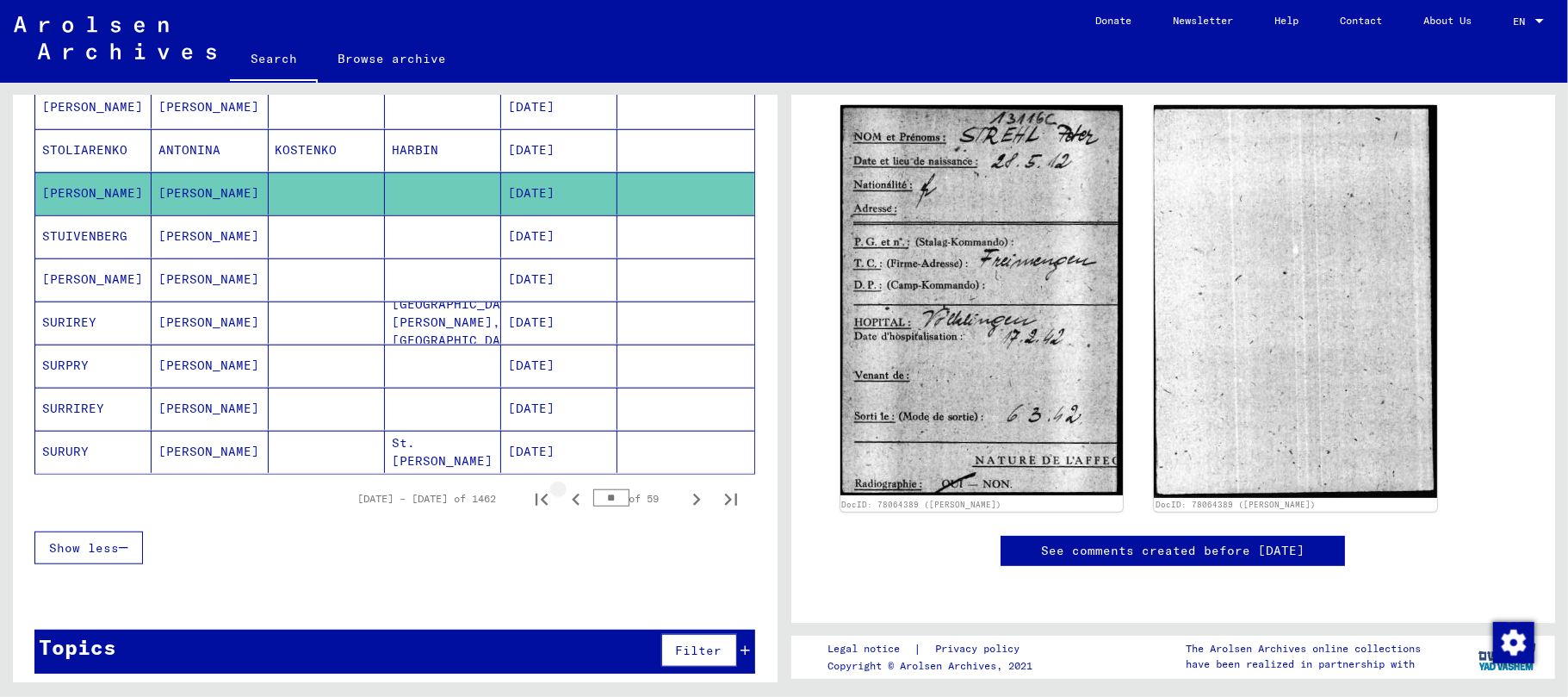
click at [564, 512] on icon "Previous page" at bounding box center [576, 500] width 24 height 24
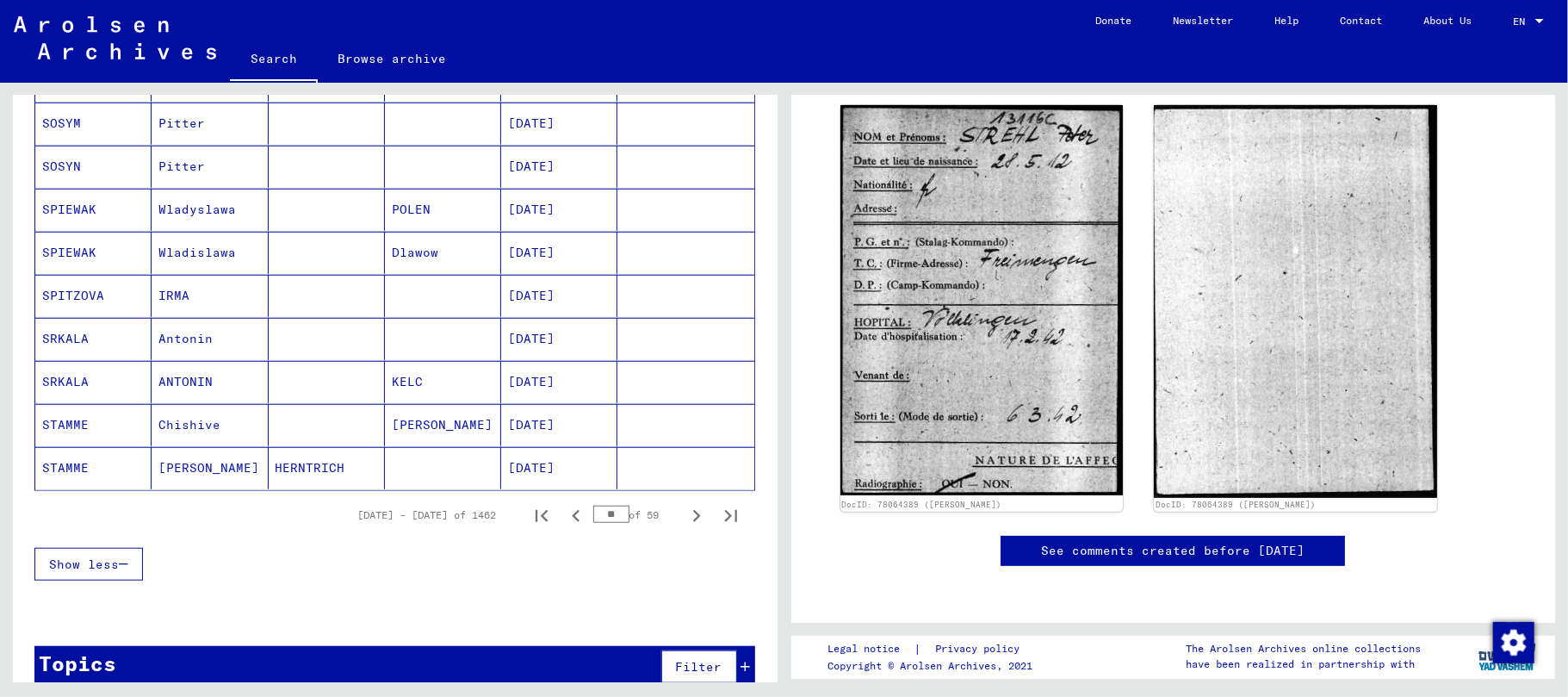
scroll to position [979, 0]
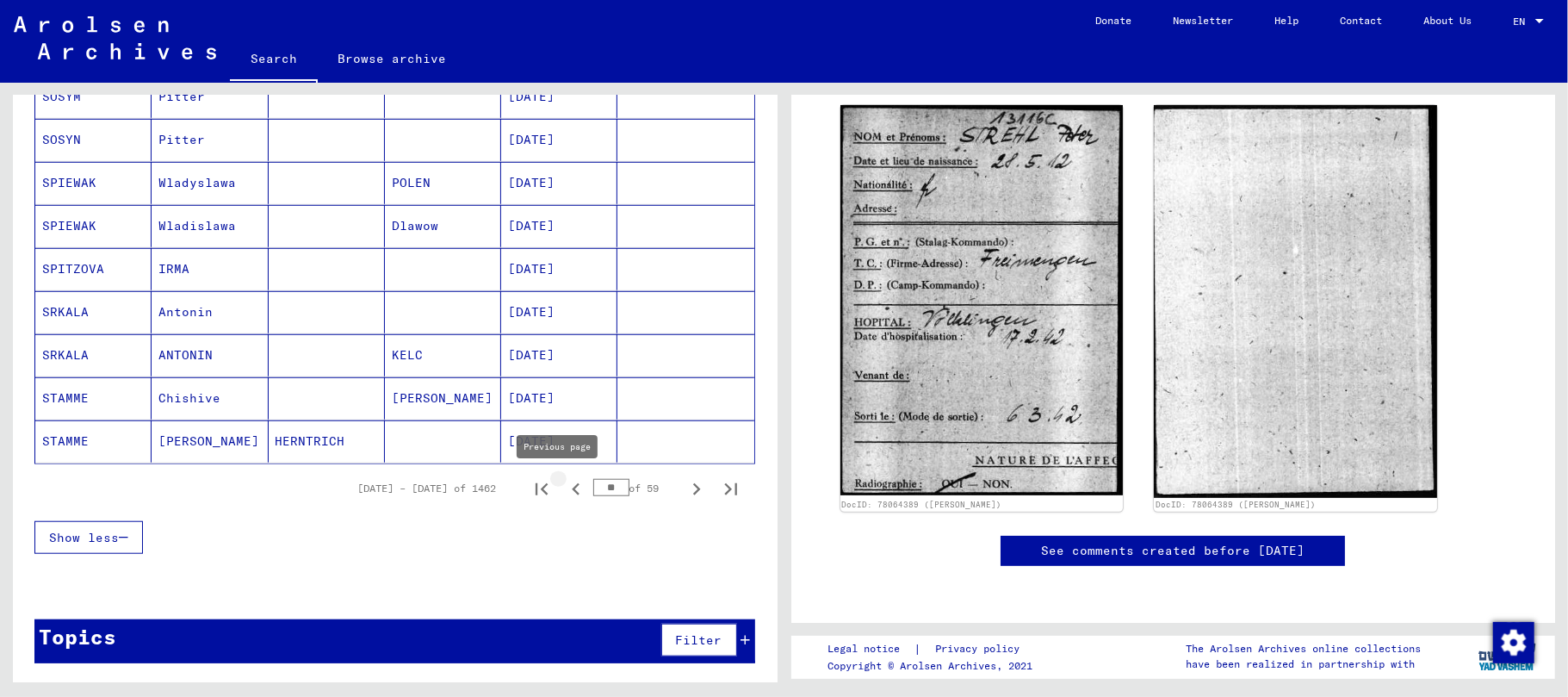
click at [564, 484] on icon "Previous page" at bounding box center [576, 489] width 24 height 24
type input "**"
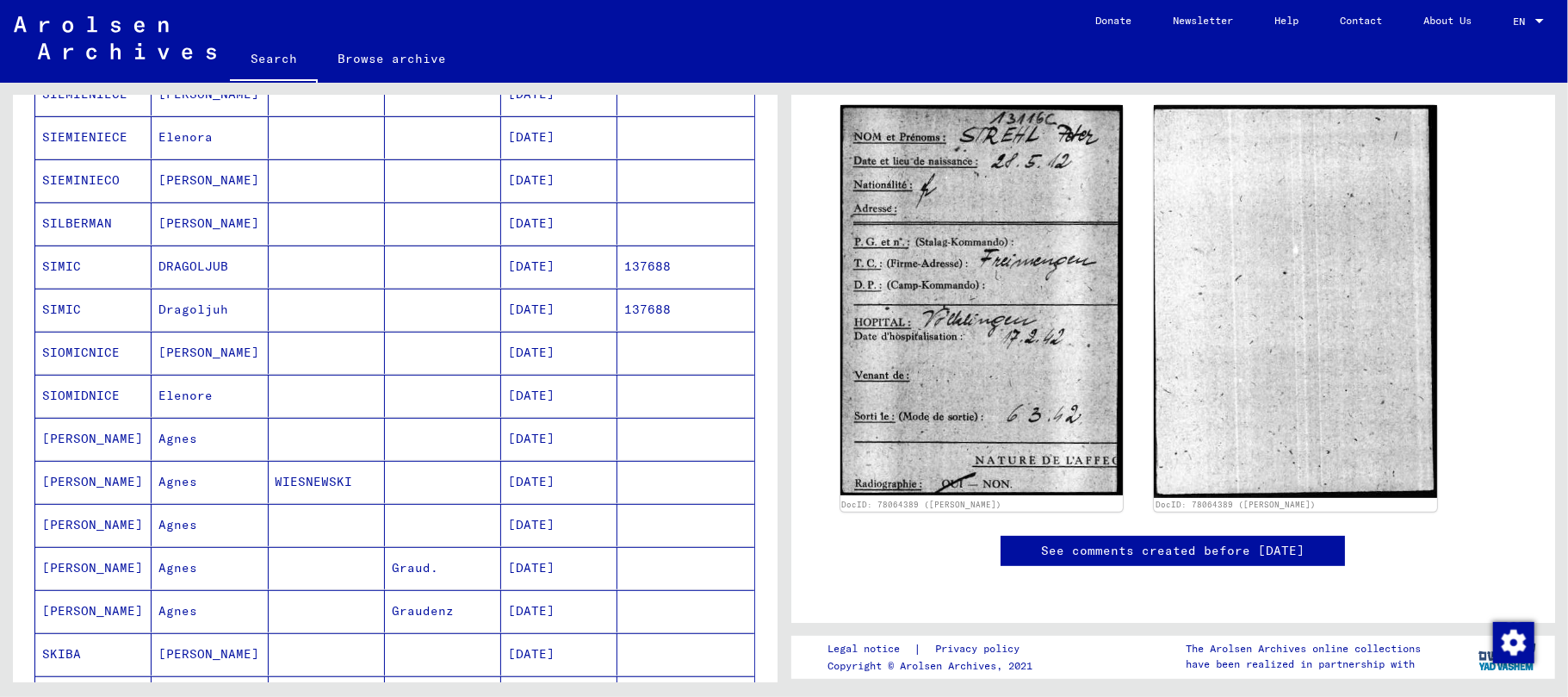
scroll to position [390, 0]
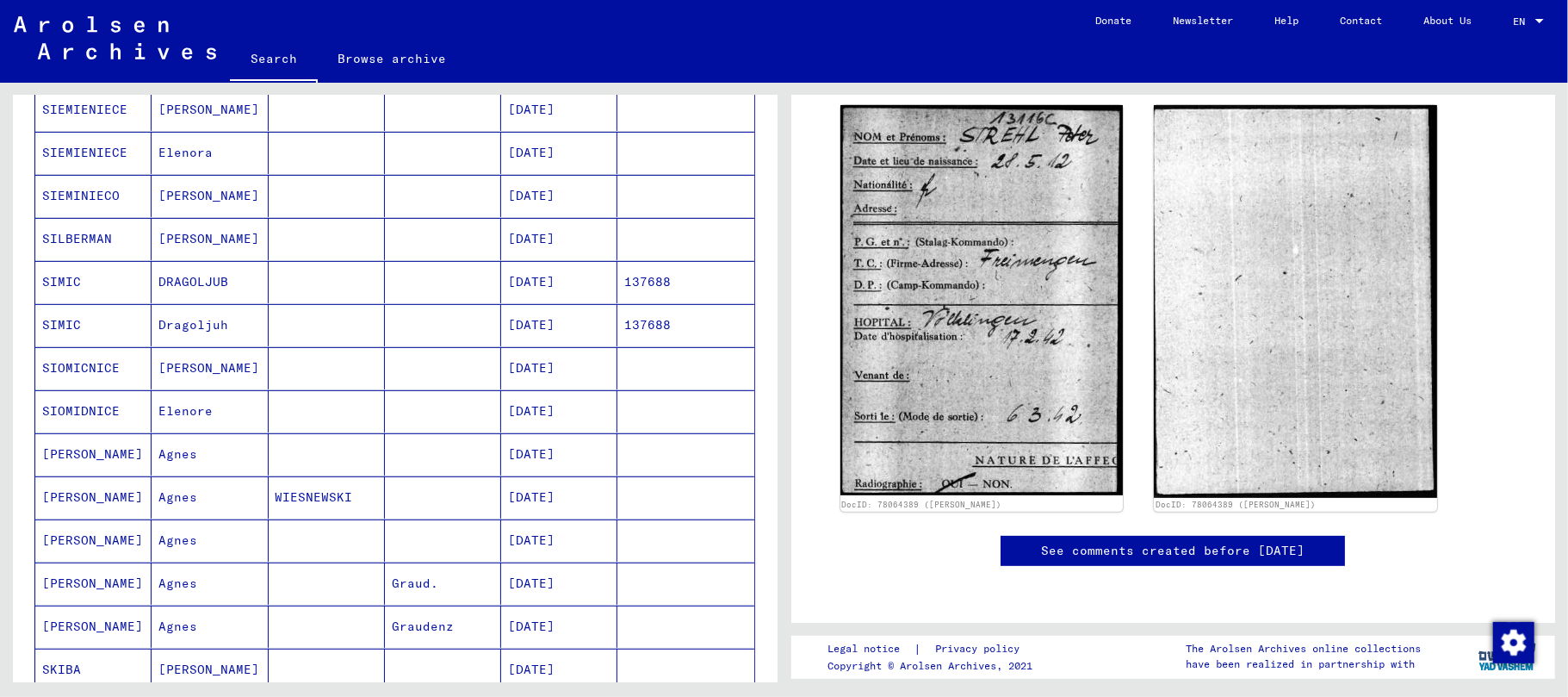
click at [199, 290] on mat-cell "DRAGOLJUB" at bounding box center [209, 282] width 116 height 43
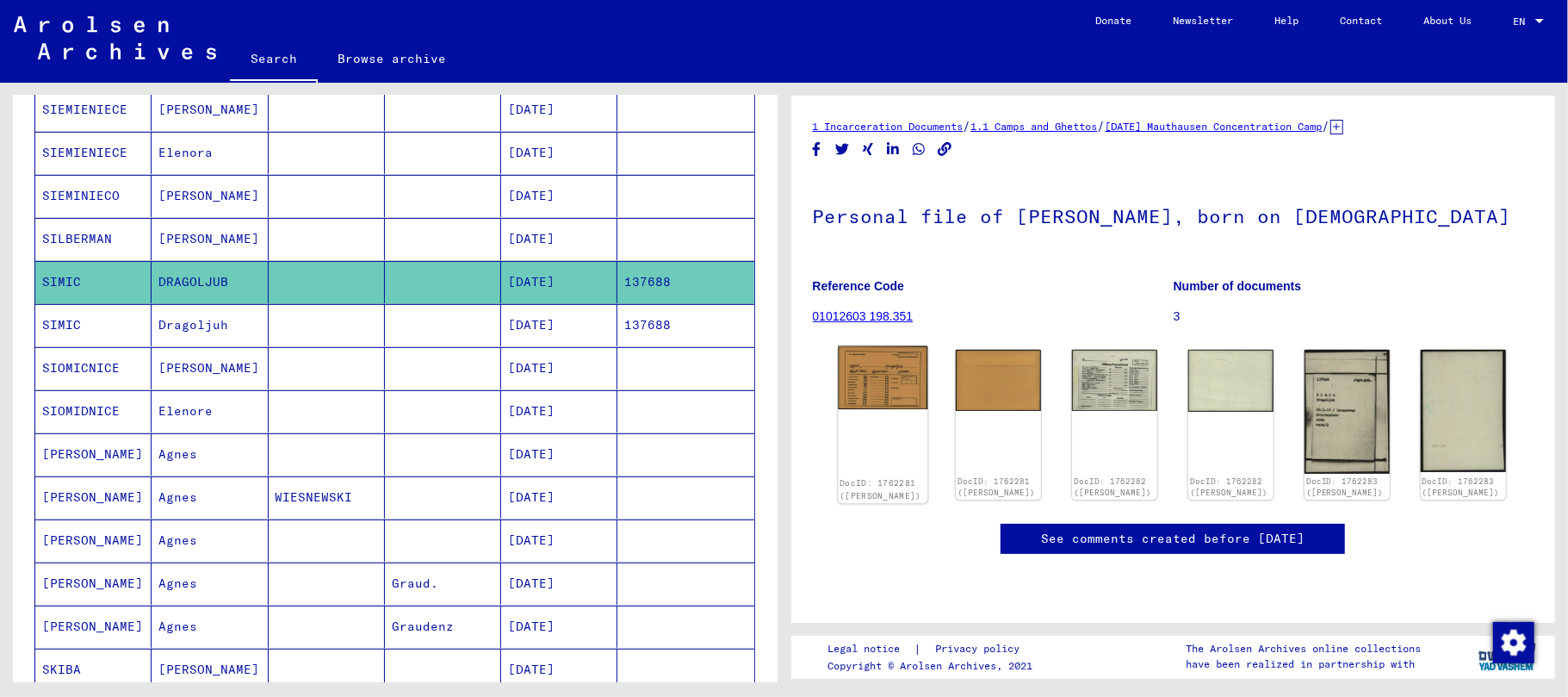
click at [913, 391] on img at bounding box center [883, 377] width 89 height 62
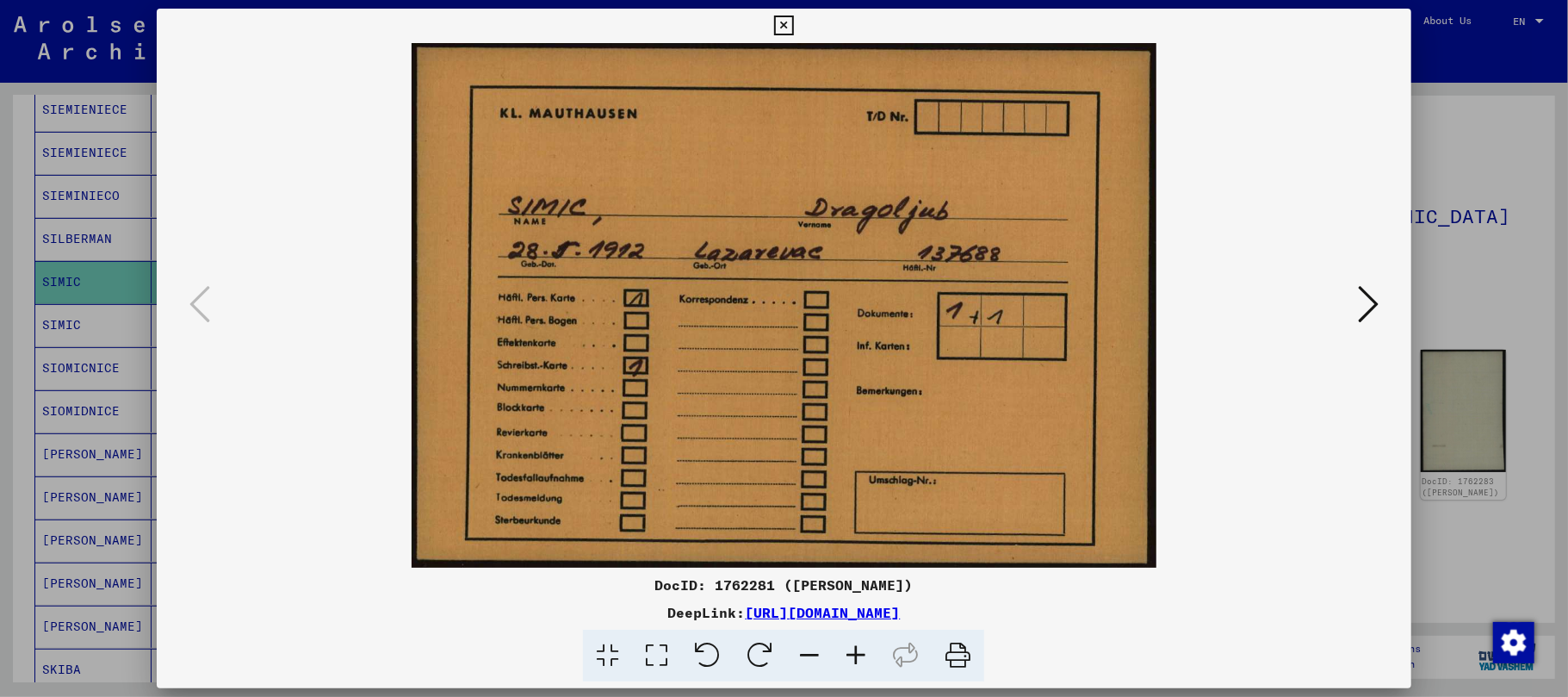
click at [785, 28] on icon at bounding box center [784, 26] width 20 height 21
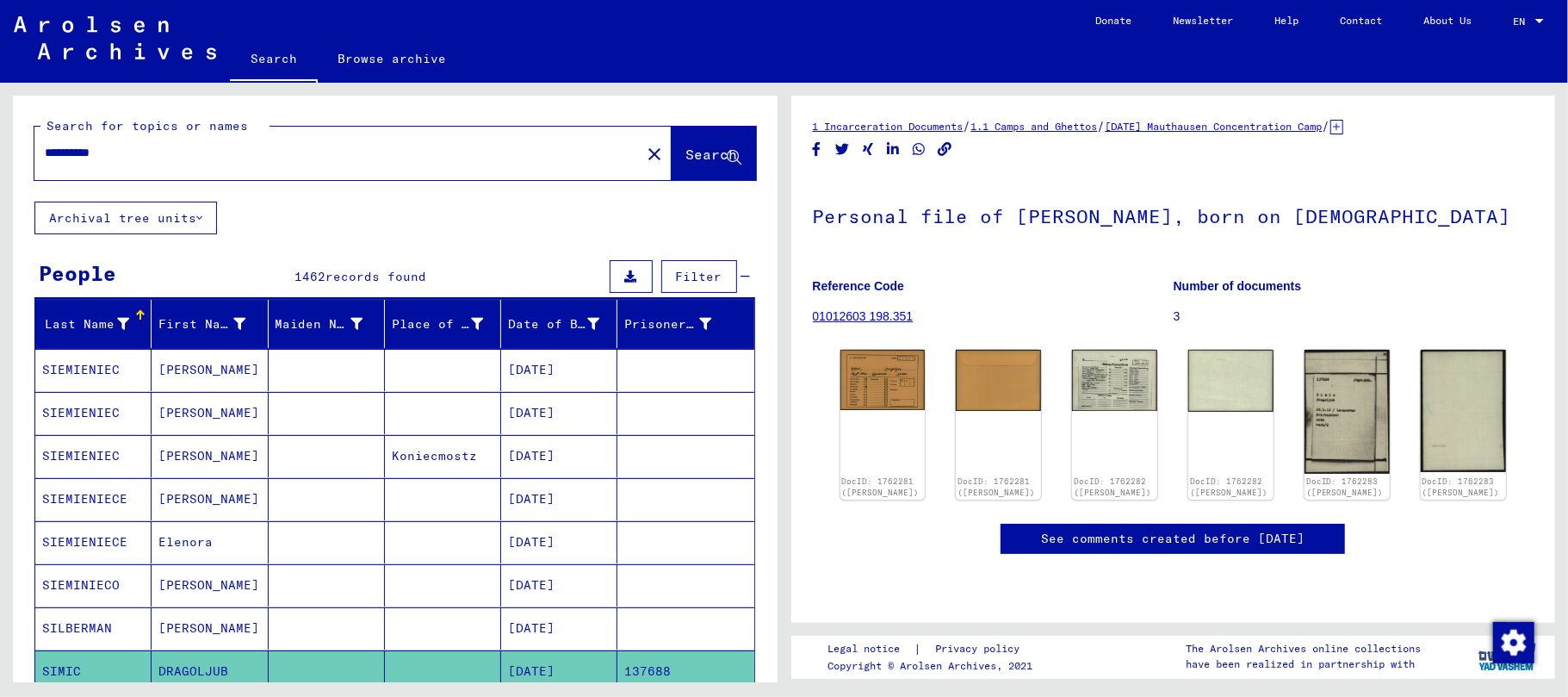
drag, startPoint x: 159, startPoint y: 148, endPoint x: 0, endPoint y: 143, distance: 159.1
click at [0, 143] on div "**********" at bounding box center [392, 382] width 784 height 599
paste input "text"
click at [686, 161] on span "Search" at bounding box center [712, 154] width 52 height 17
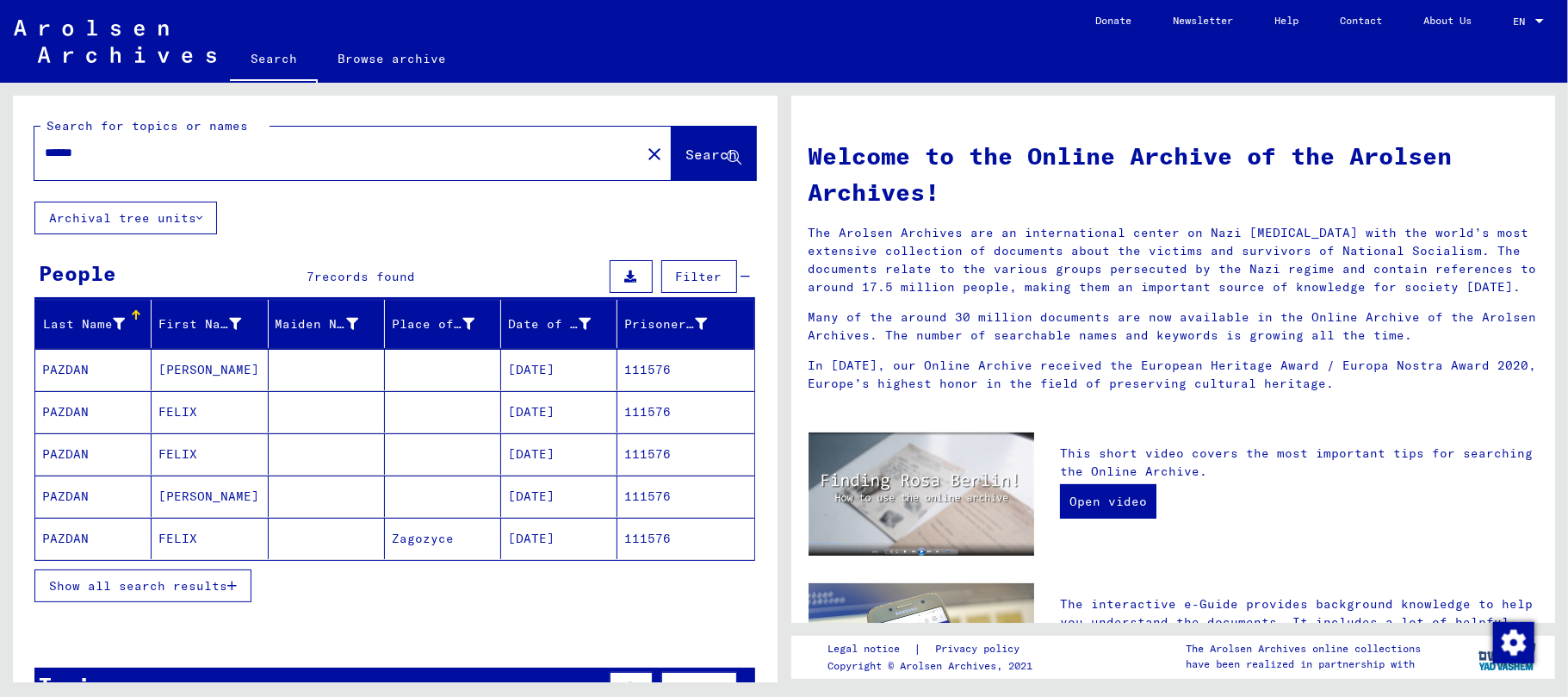
click at [237, 583] on icon "button" at bounding box center [232, 585] width 10 height 12
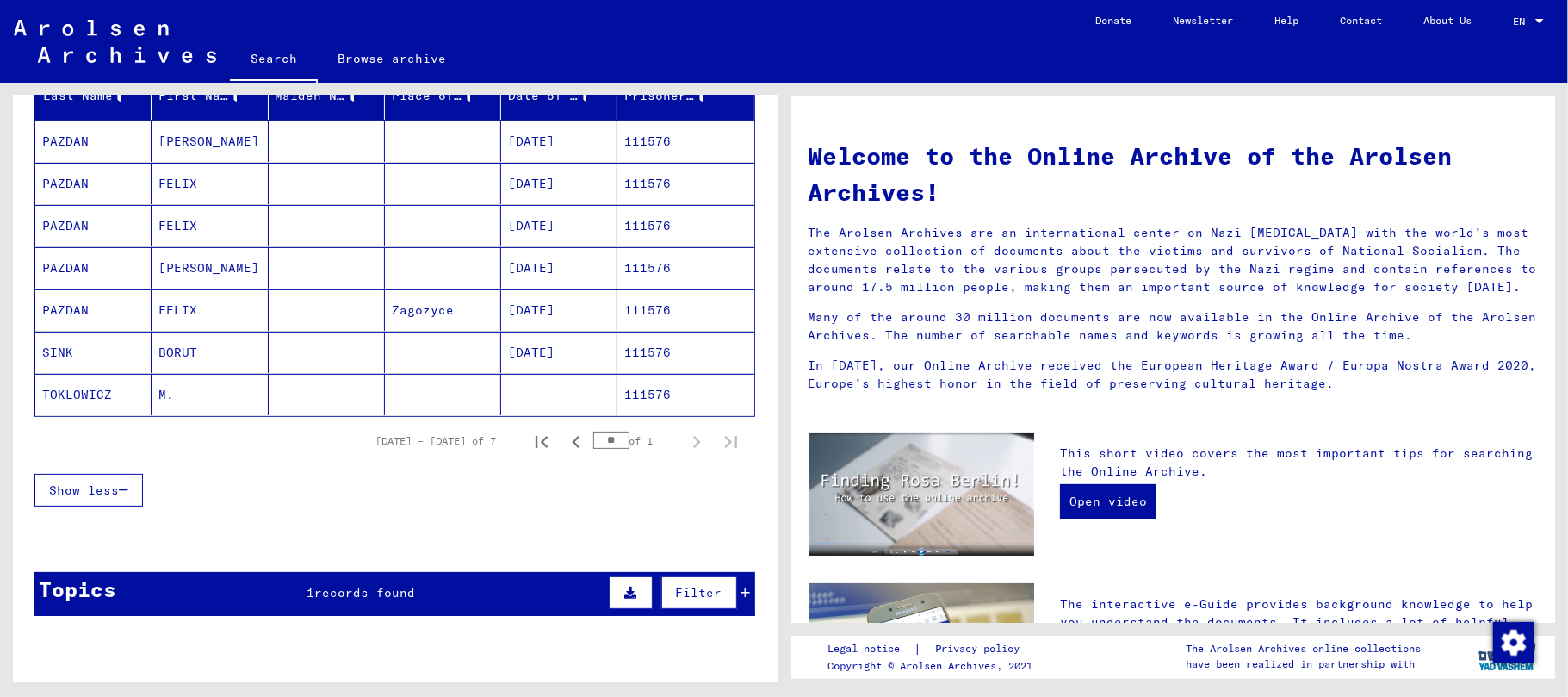
scroll to position [229, 0]
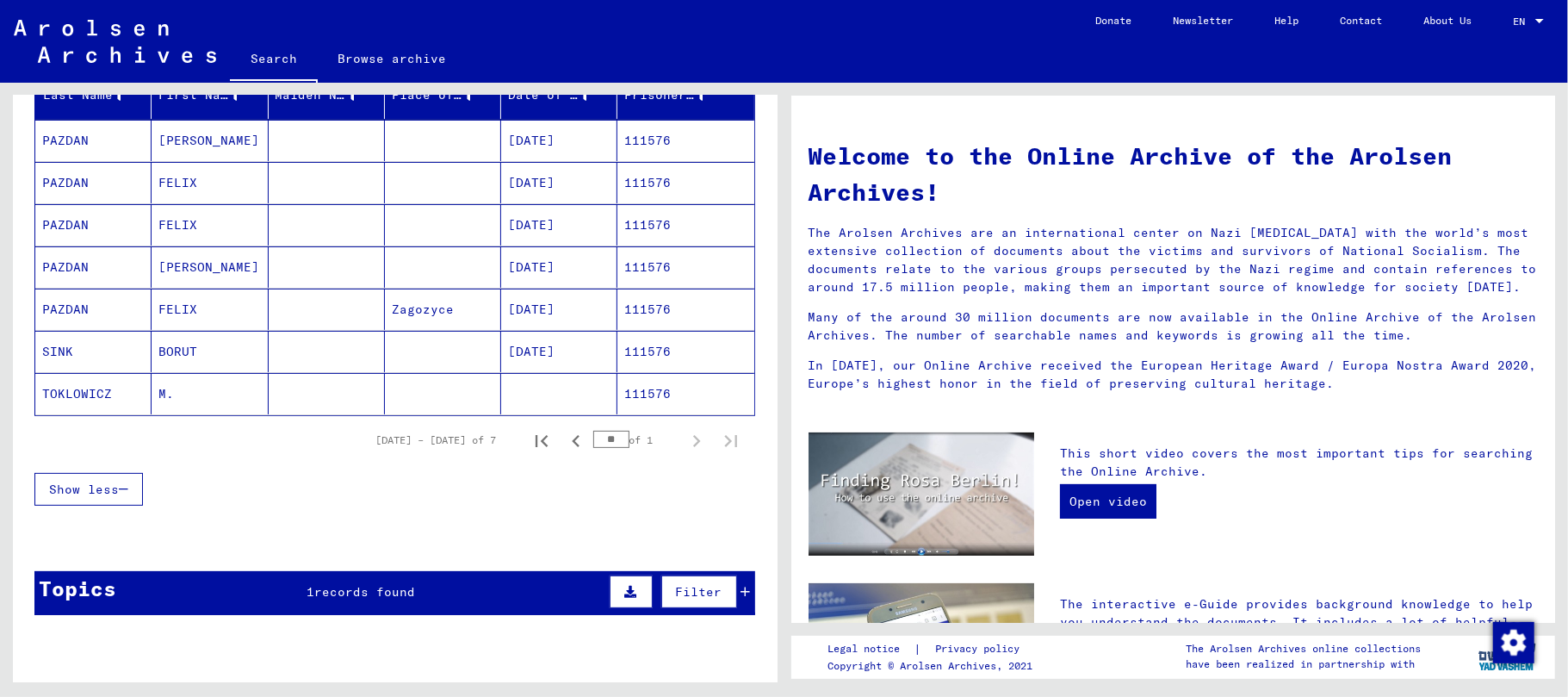
click at [191, 351] on mat-cell "BORUT" at bounding box center [209, 351] width 116 height 42
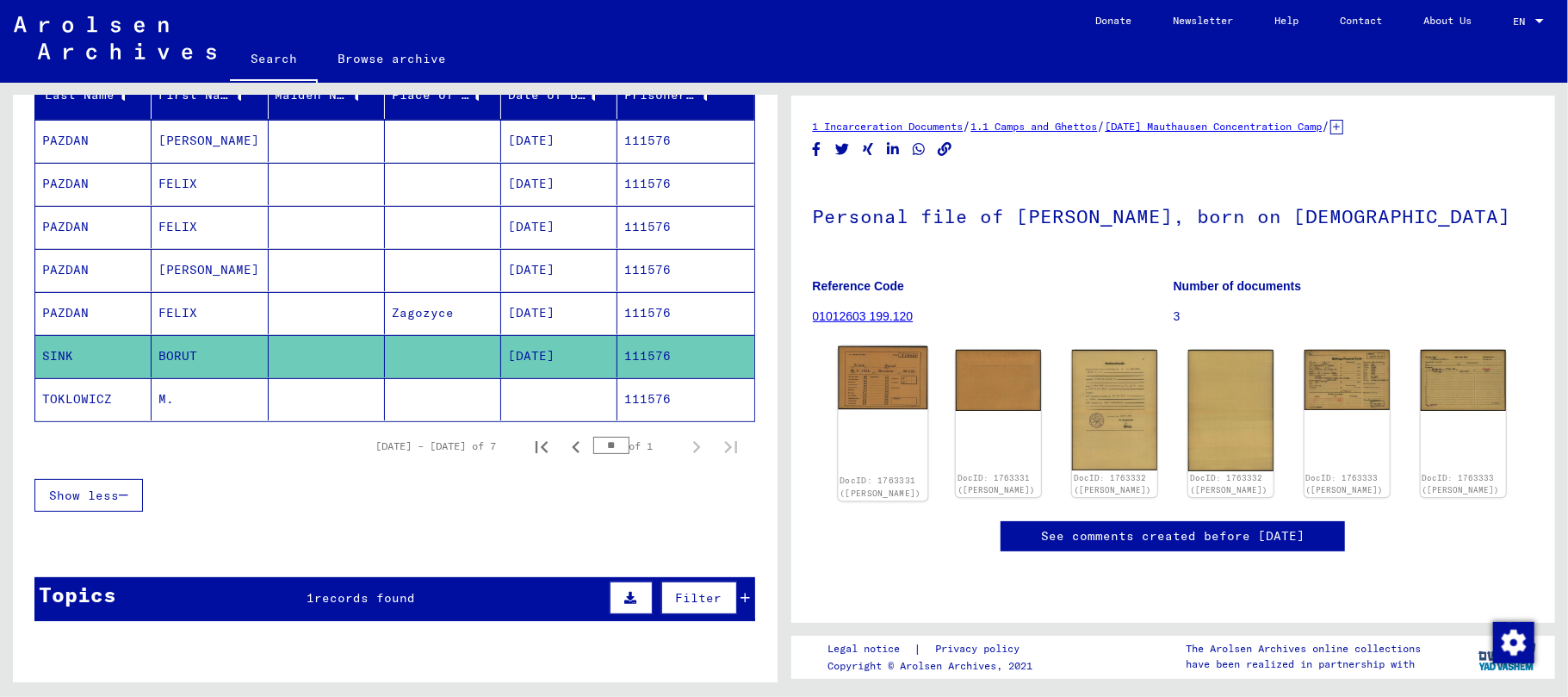
click at [893, 383] on img at bounding box center [883, 378] width 89 height 63
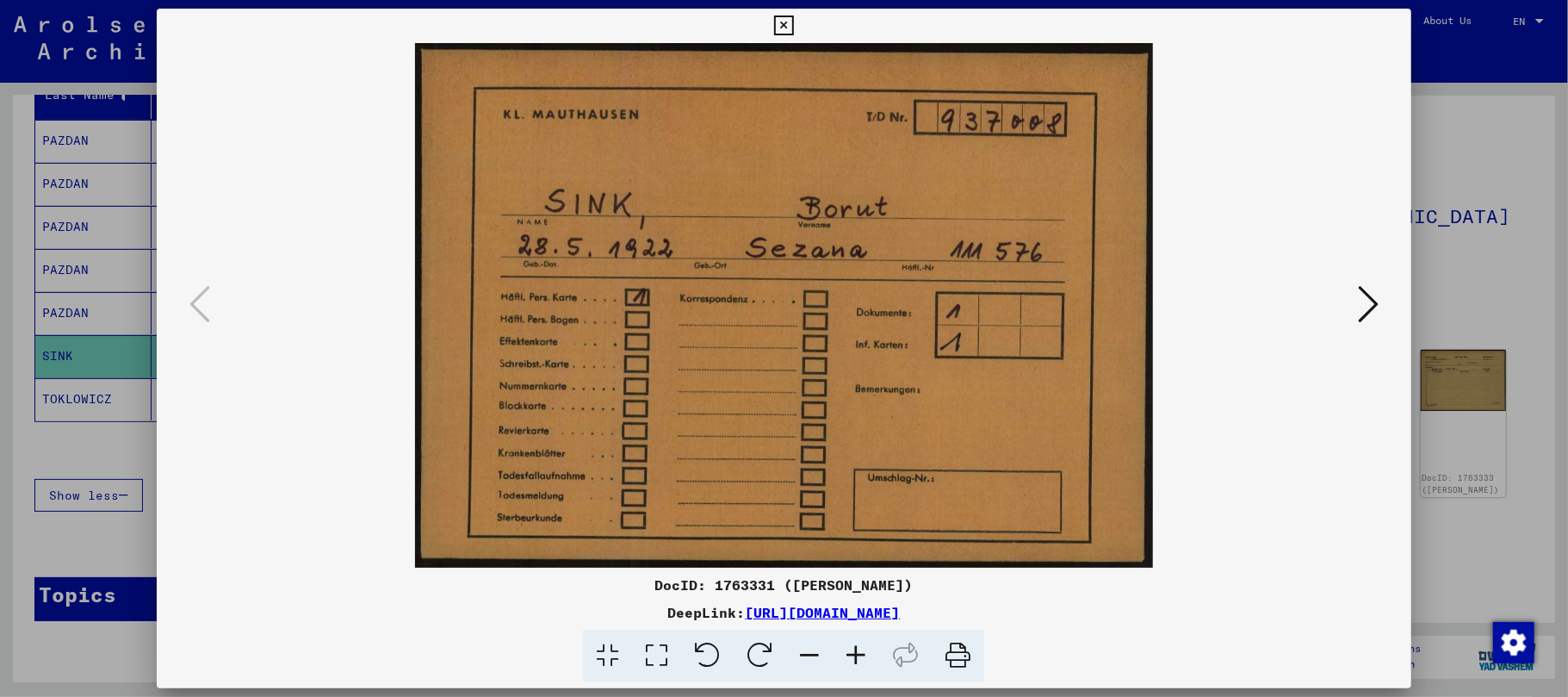
click at [1372, 300] on icon at bounding box center [1369, 304] width 21 height 42
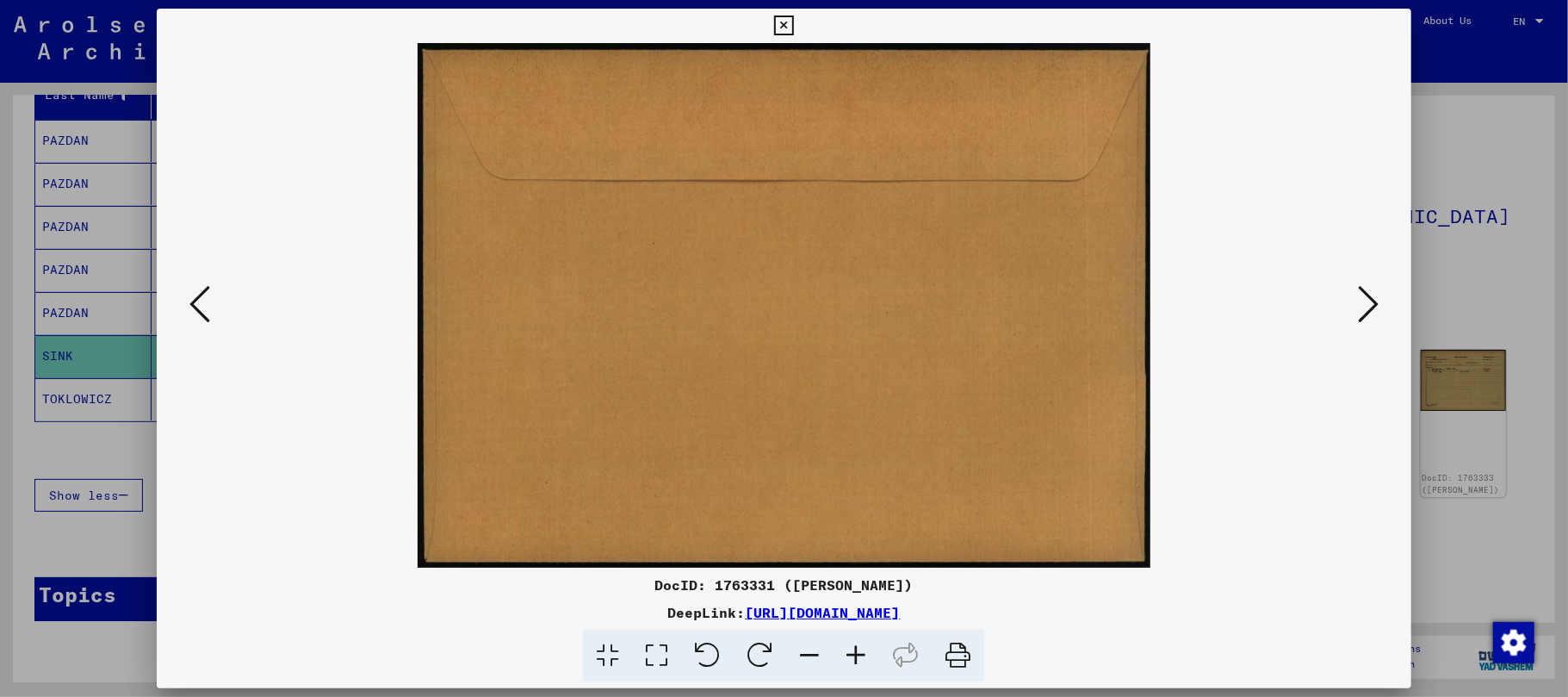
click at [1372, 300] on icon at bounding box center [1369, 304] width 21 height 42
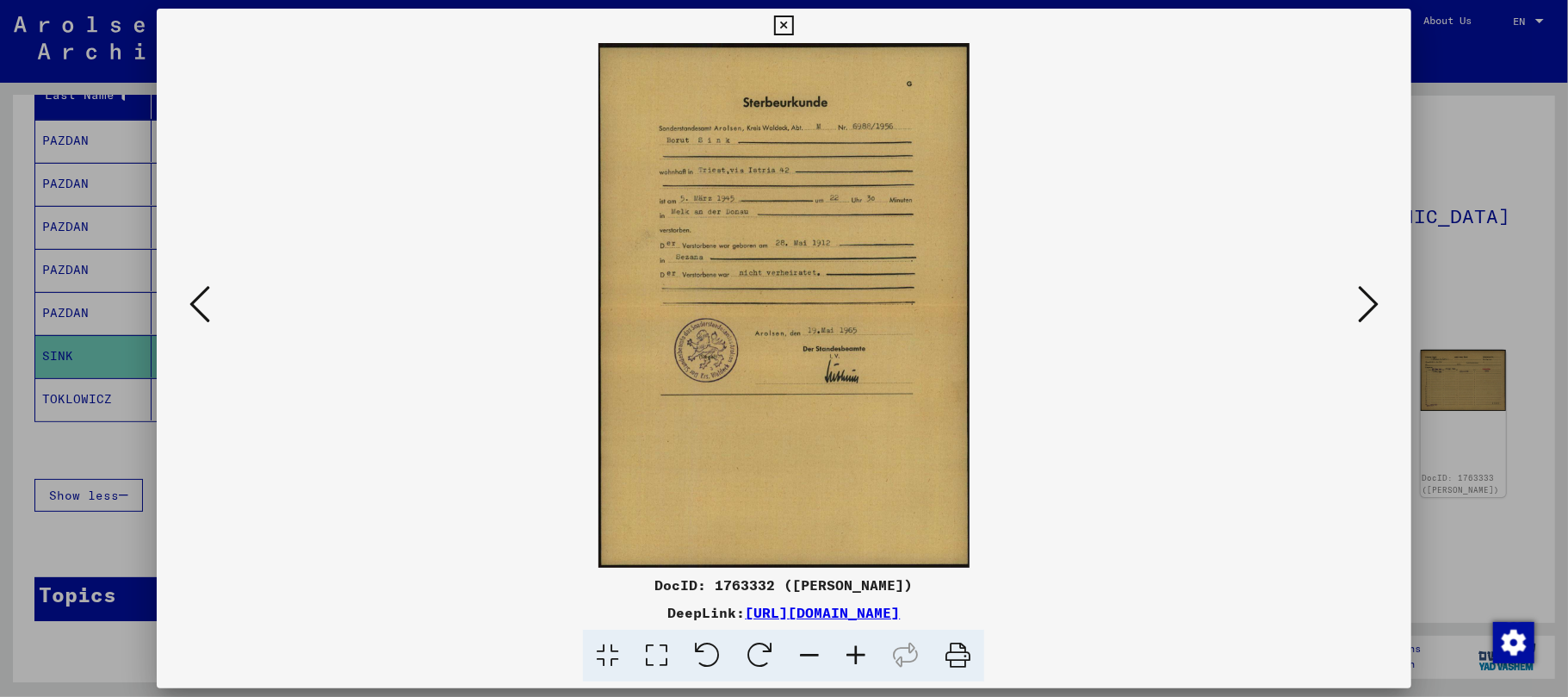
click at [848, 652] on icon at bounding box center [856, 655] width 47 height 53
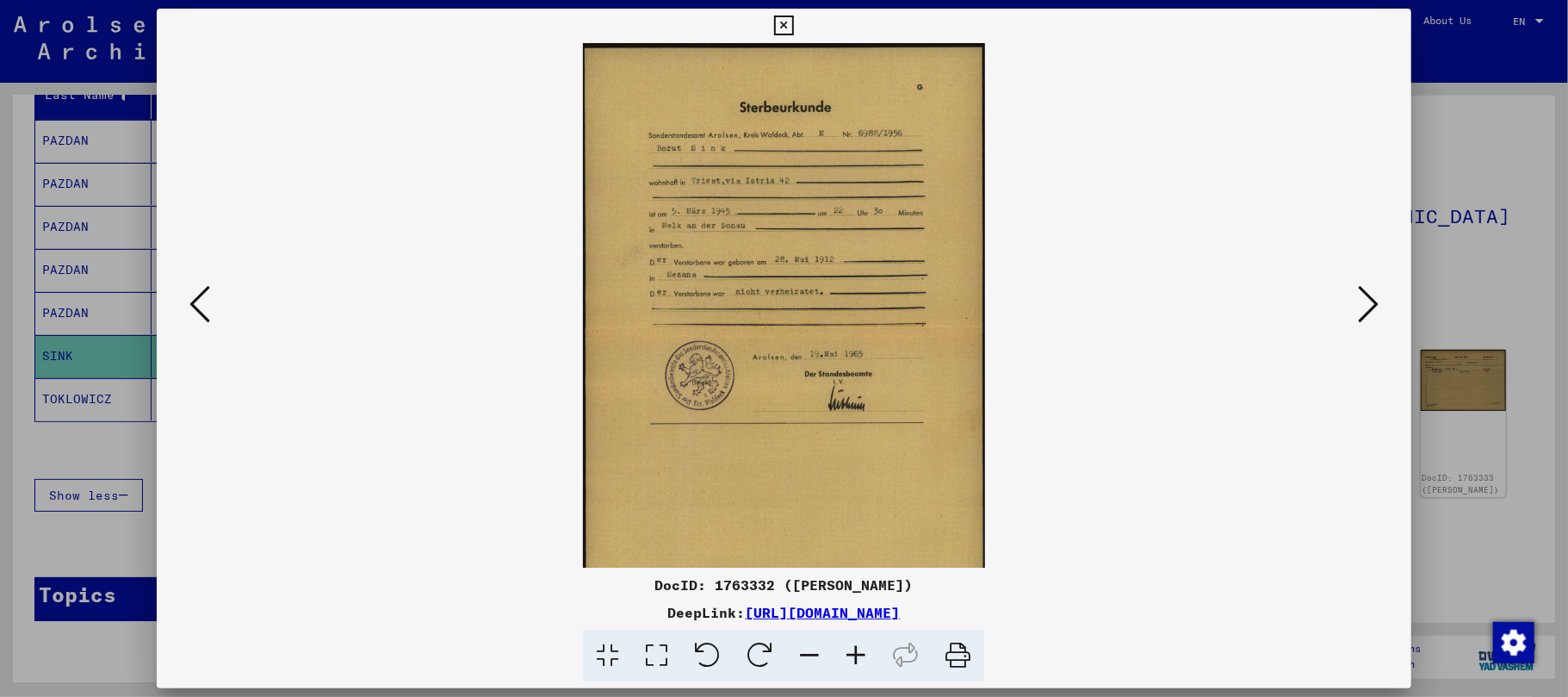
click at [848, 652] on icon at bounding box center [856, 655] width 47 height 53
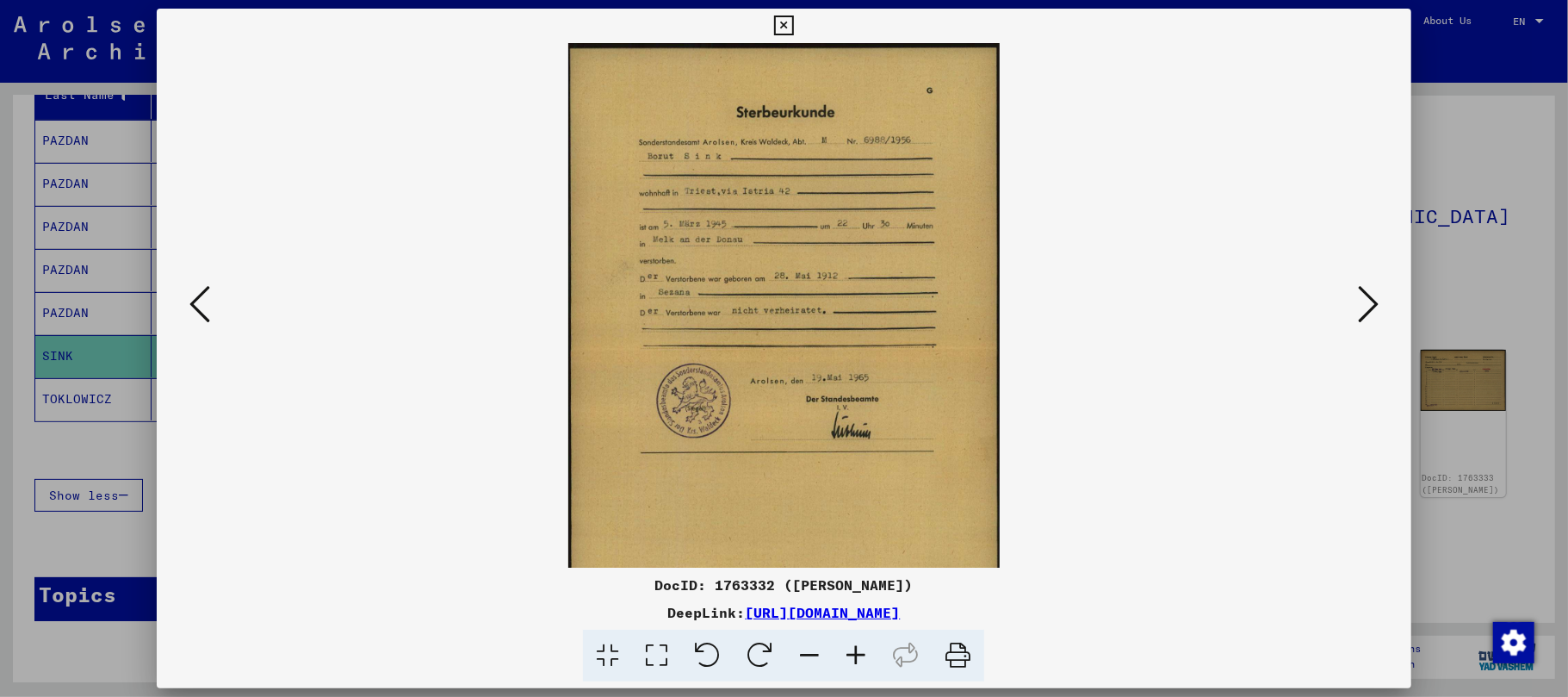
click at [849, 652] on icon at bounding box center [856, 655] width 47 height 53
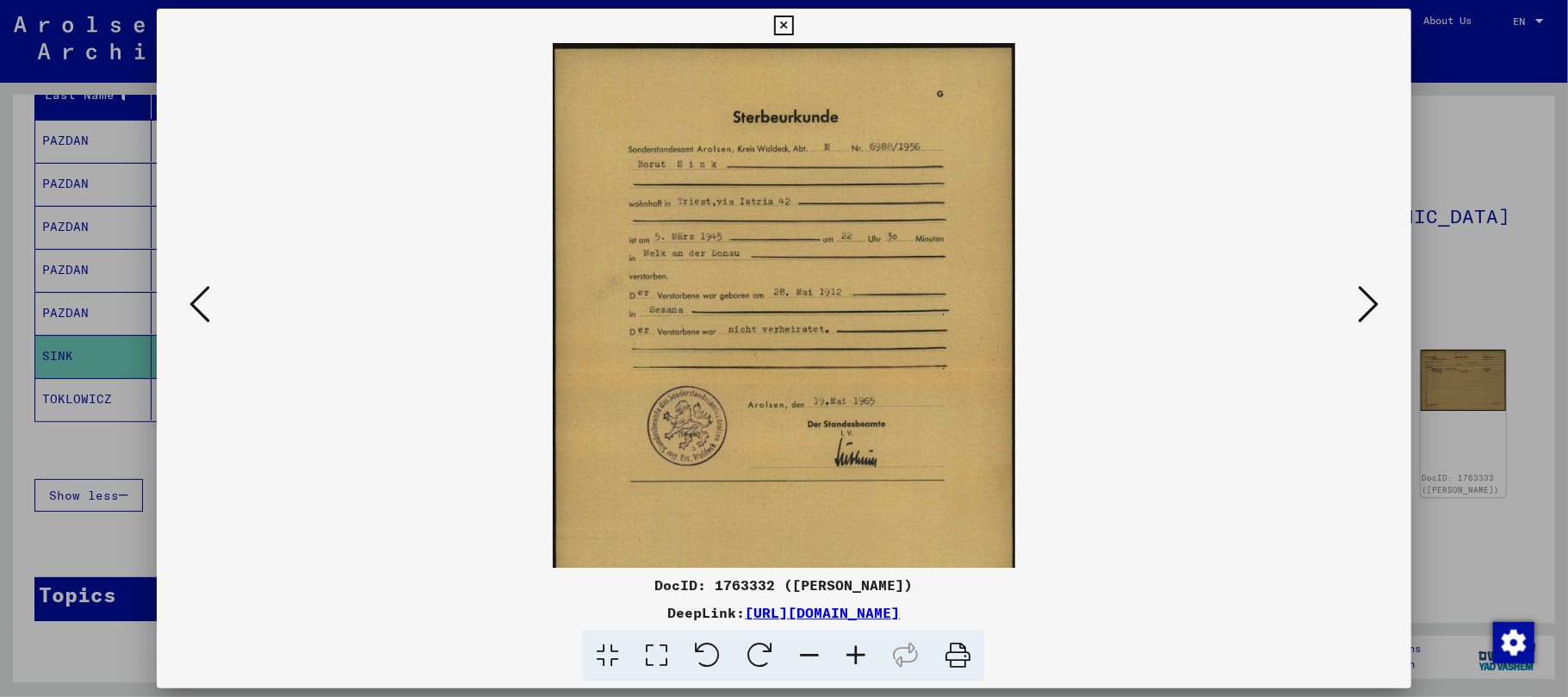
click at [849, 652] on icon at bounding box center [856, 655] width 47 height 53
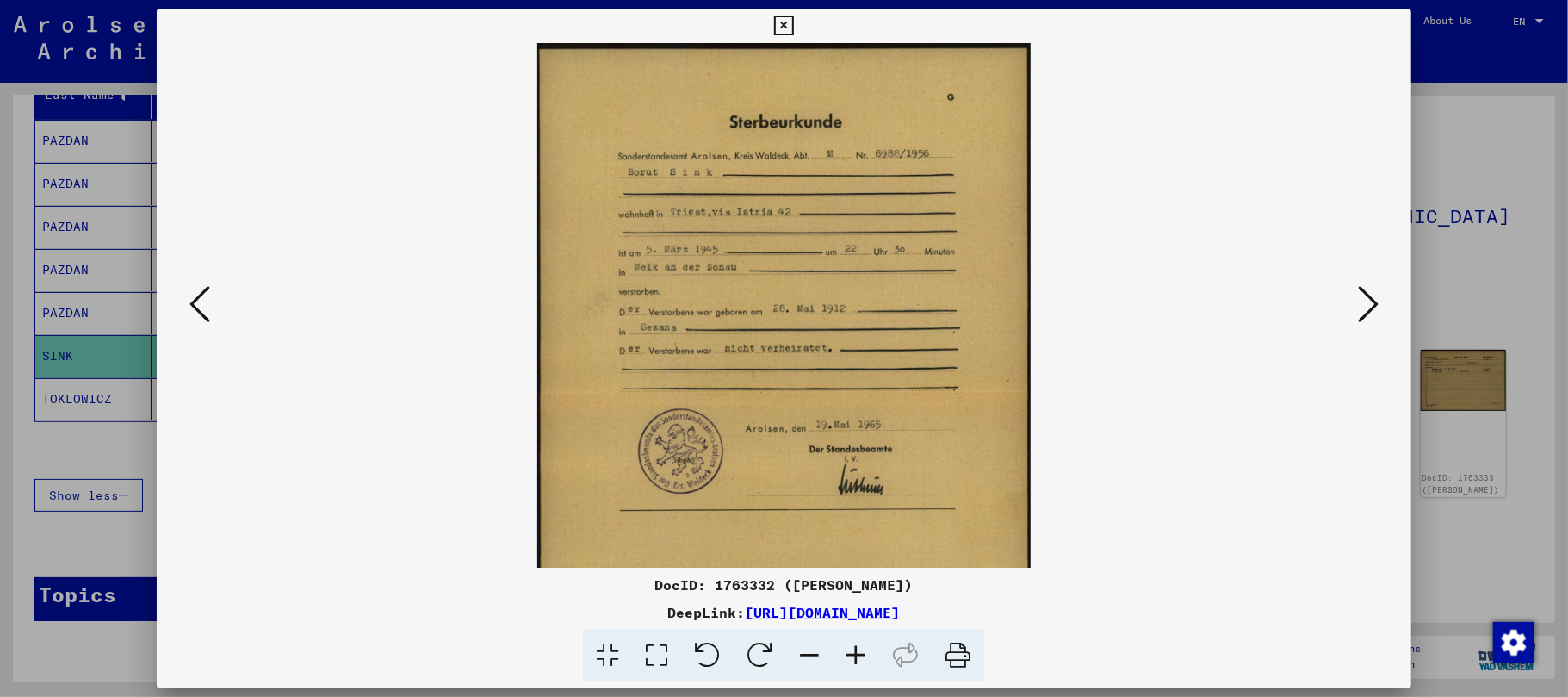
click at [849, 652] on icon at bounding box center [856, 655] width 47 height 53
click at [849, 651] on icon at bounding box center [856, 655] width 47 height 53
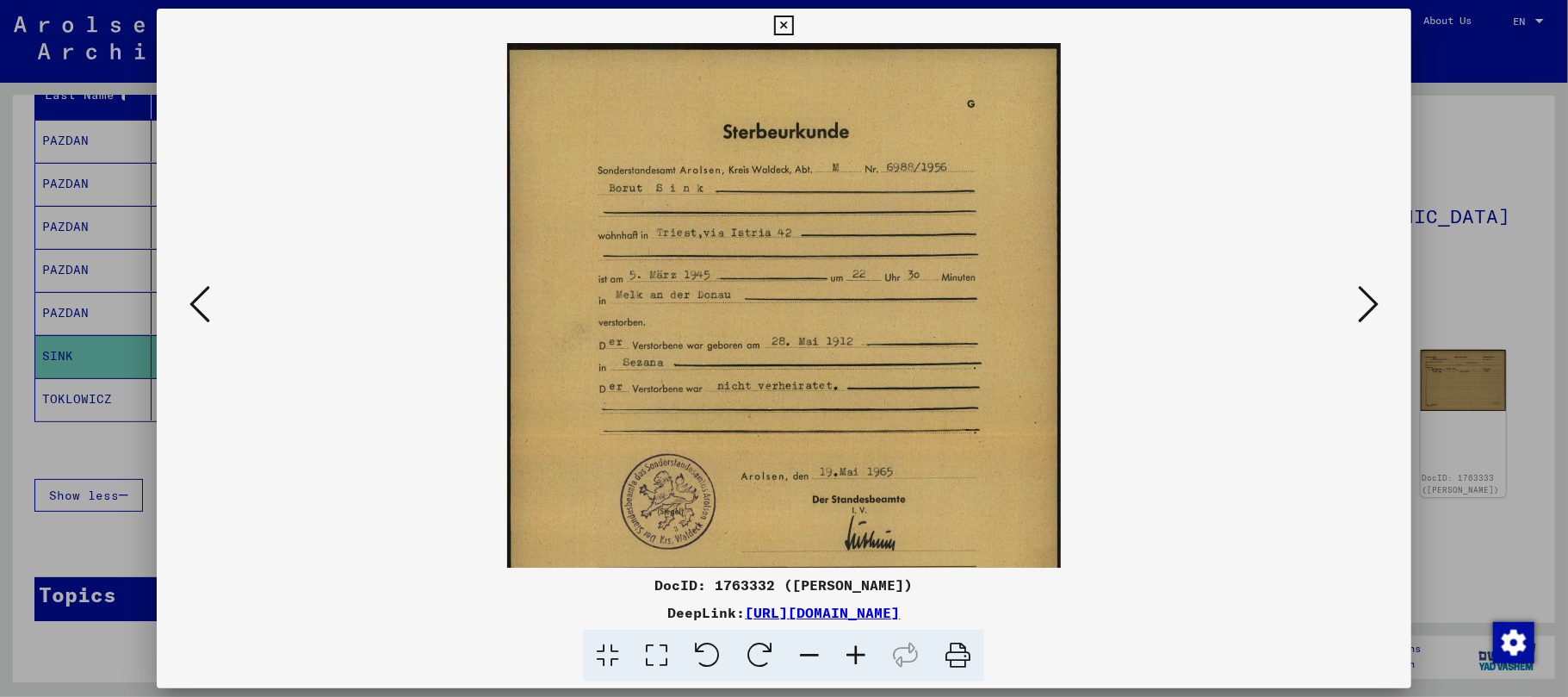
click at [849, 651] on icon at bounding box center [856, 655] width 47 height 53
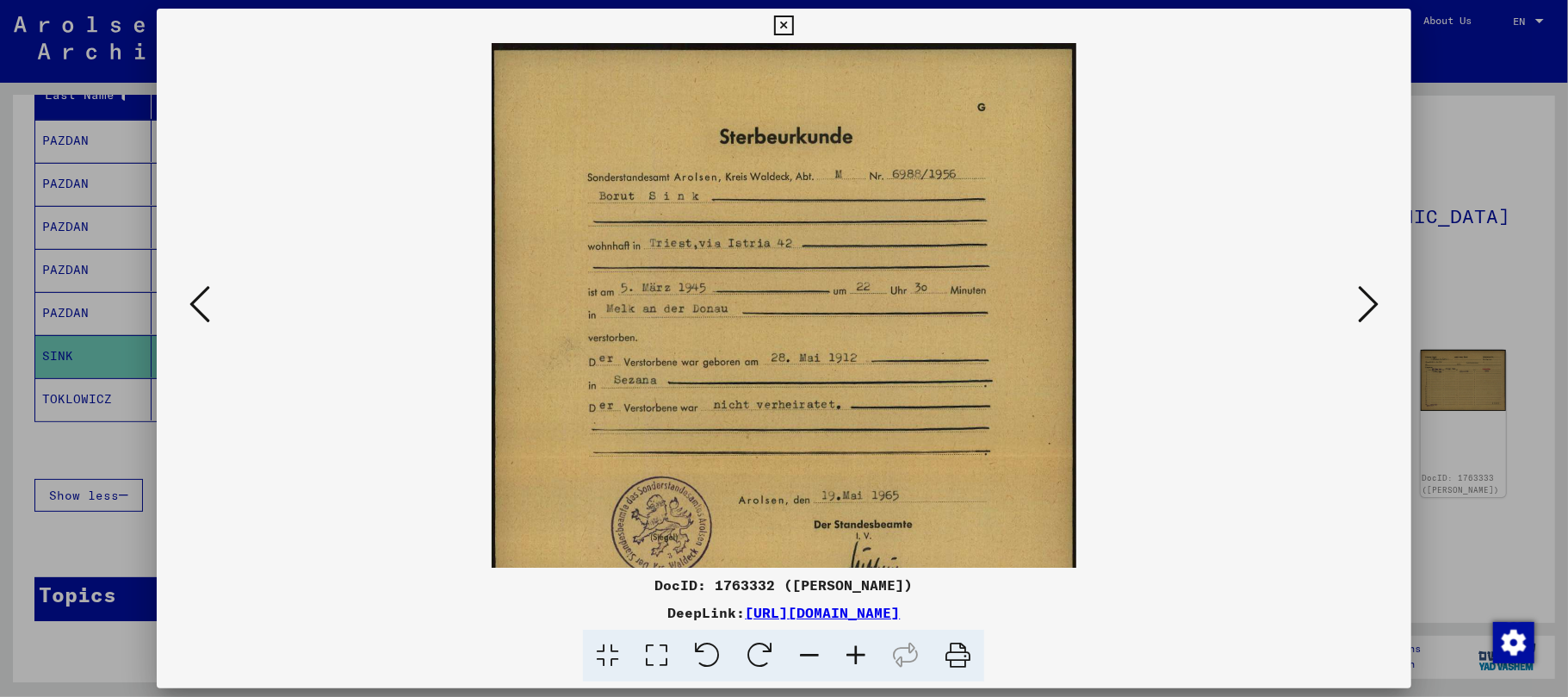
click at [851, 651] on icon at bounding box center [856, 655] width 47 height 53
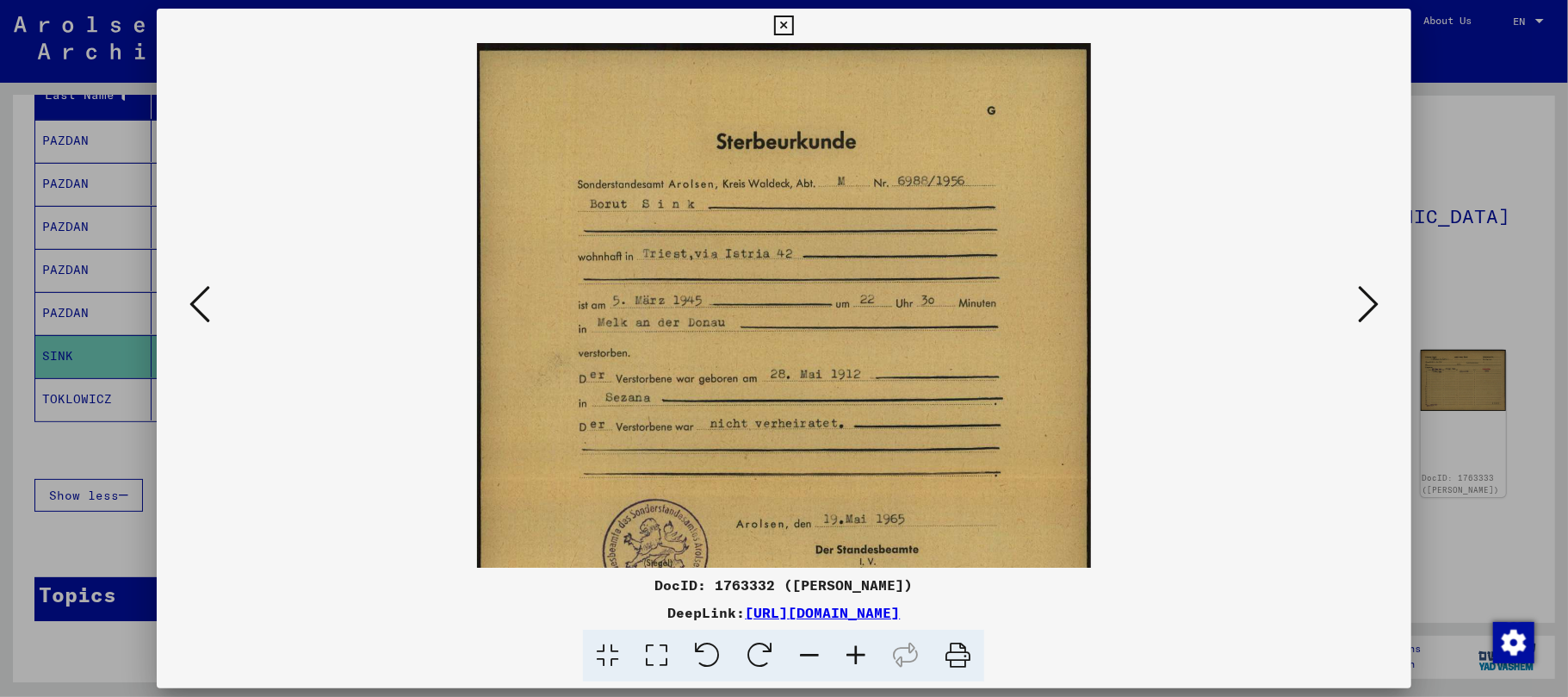
click at [851, 651] on icon at bounding box center [856, 655] width 47 height 53
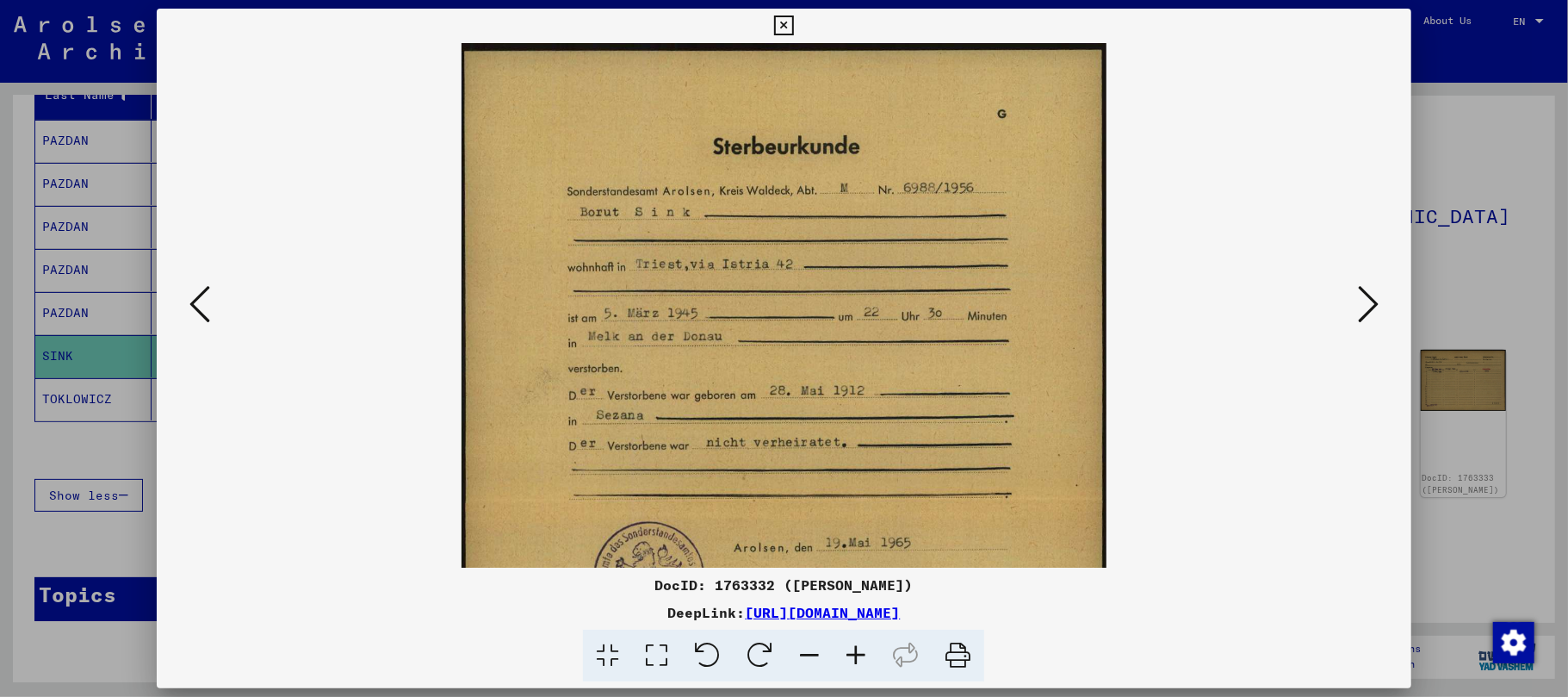
click at [851, 651] on icon at bounding box center [856, 655] width 47 height 53
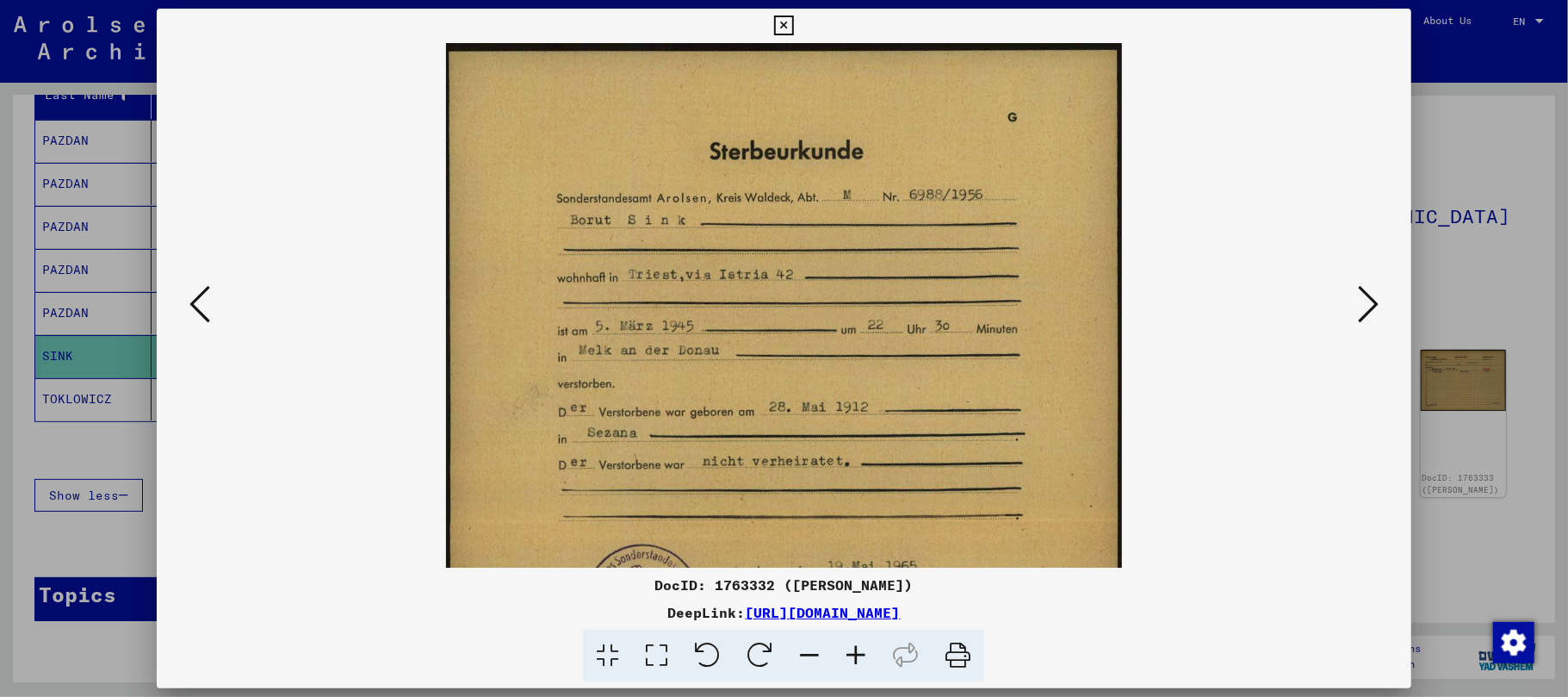
click at [851, 651] on icon at bounding box center [856, 655] width 47 height 53
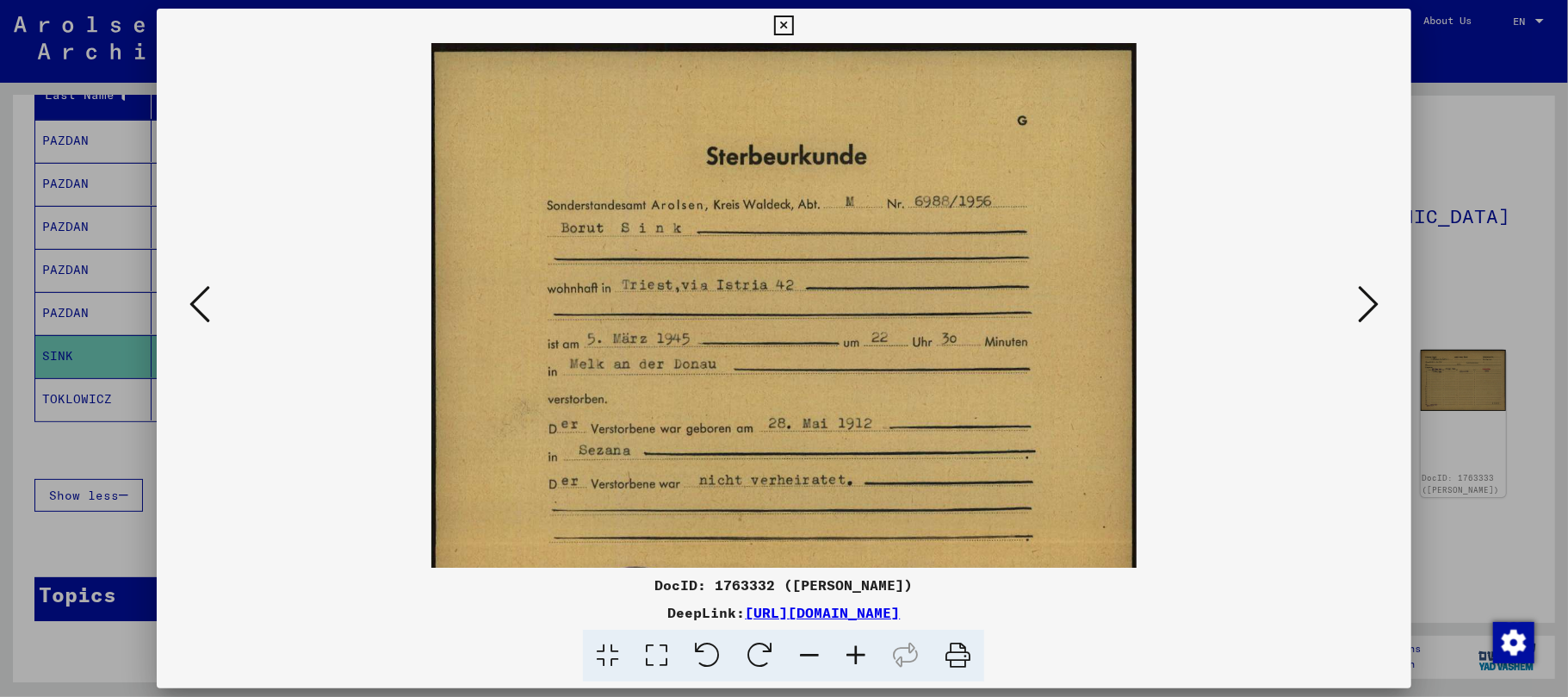
click at [851, 651] on icon at bounding box center [856, 655] width 47 height 53
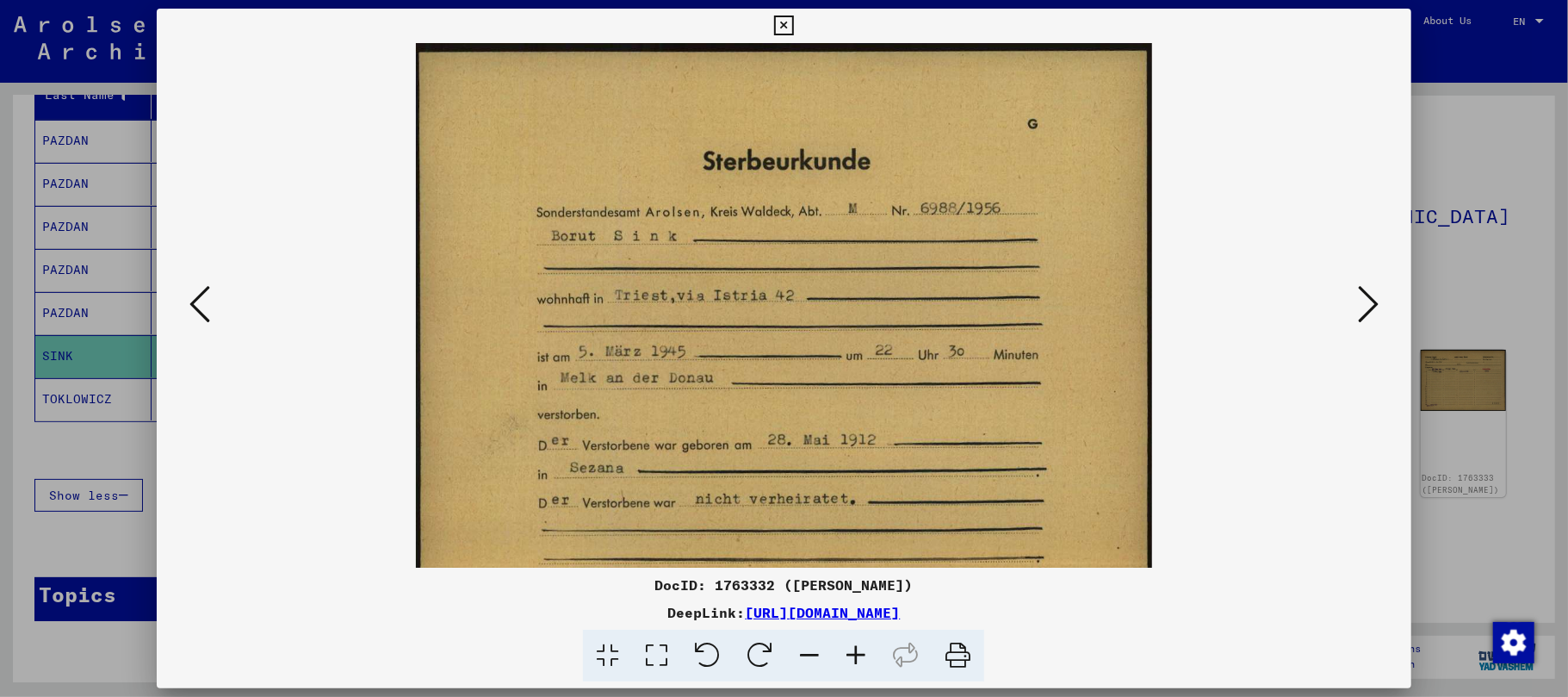
drag, startPoint x: 851, startPoint y: 651, endPoint x: 851, endPoint y: 632, distance: 19.0
click at [851, 648] on icon at bounding box center [856, 655] width 47 height 53
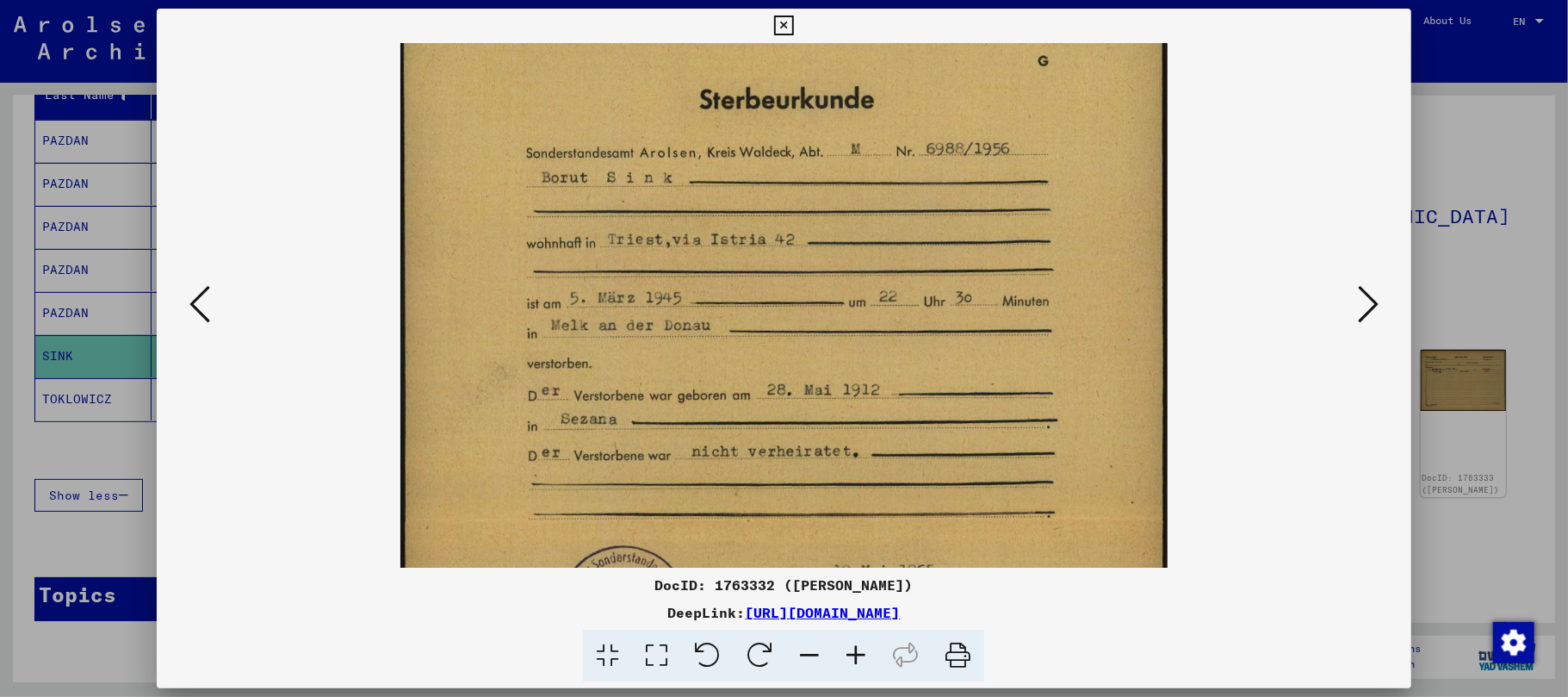
scroll to position [74, 0]
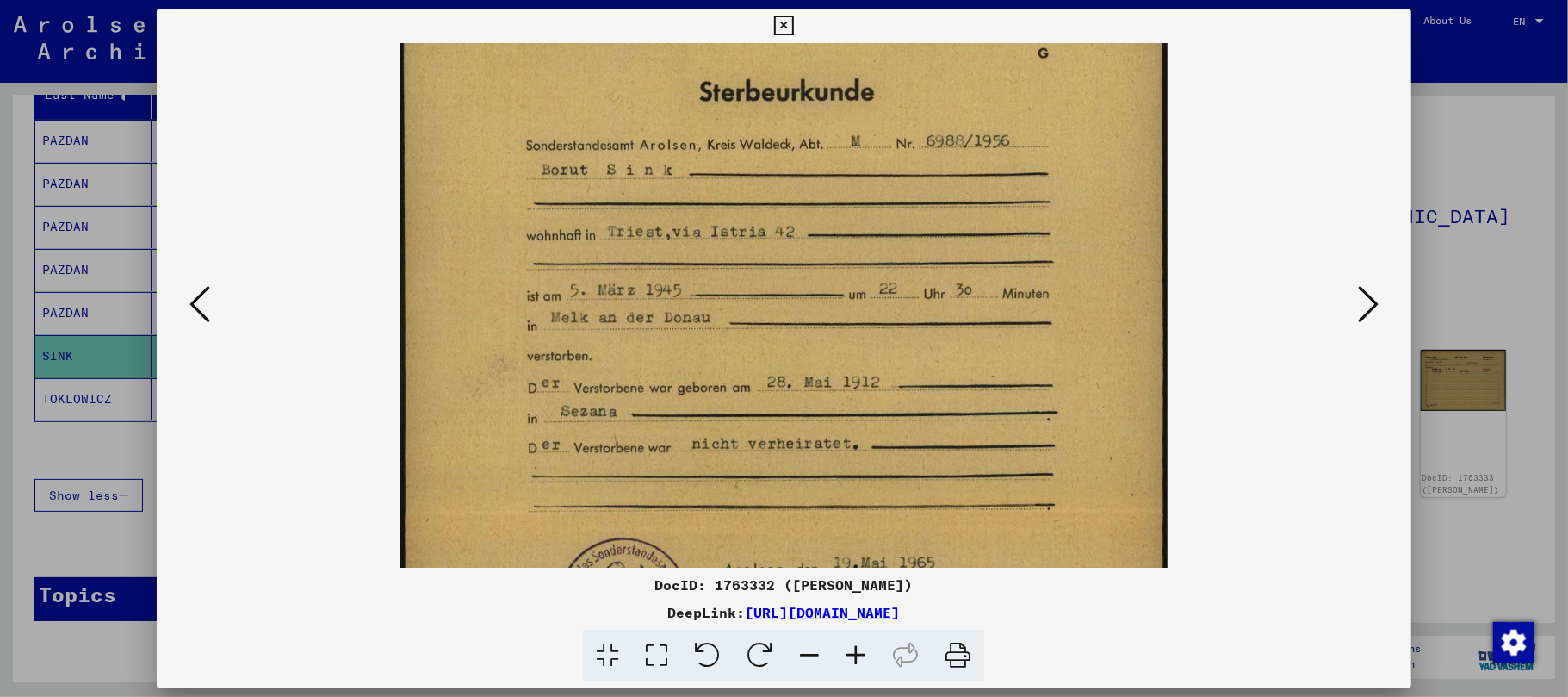
drag, startPoint x: 835, startPoint y: 503, endPoint x: 832, endPoint y: 435, distance: 68.1
click at [832, 435] on img at bounding box center [784, 511] width 767 height 1084
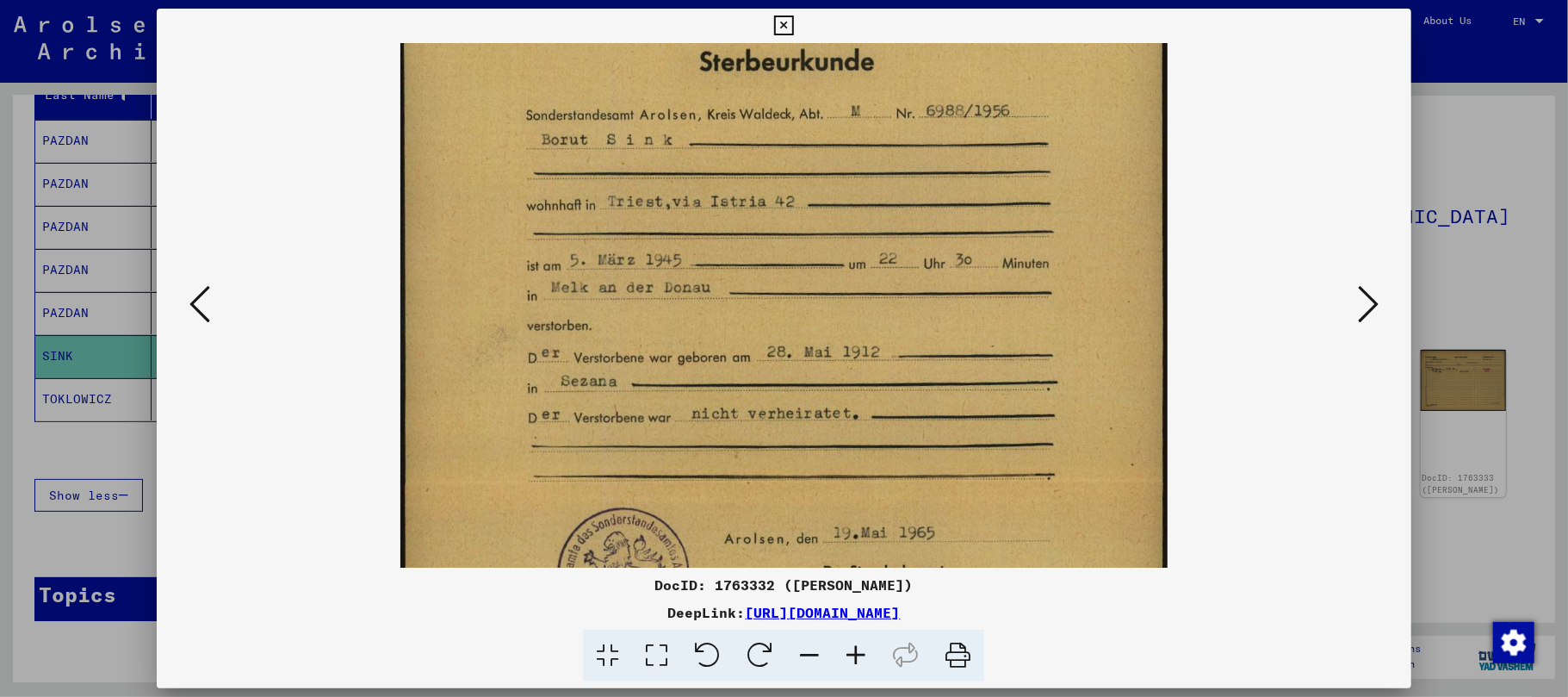
scroll to position [110, 0]
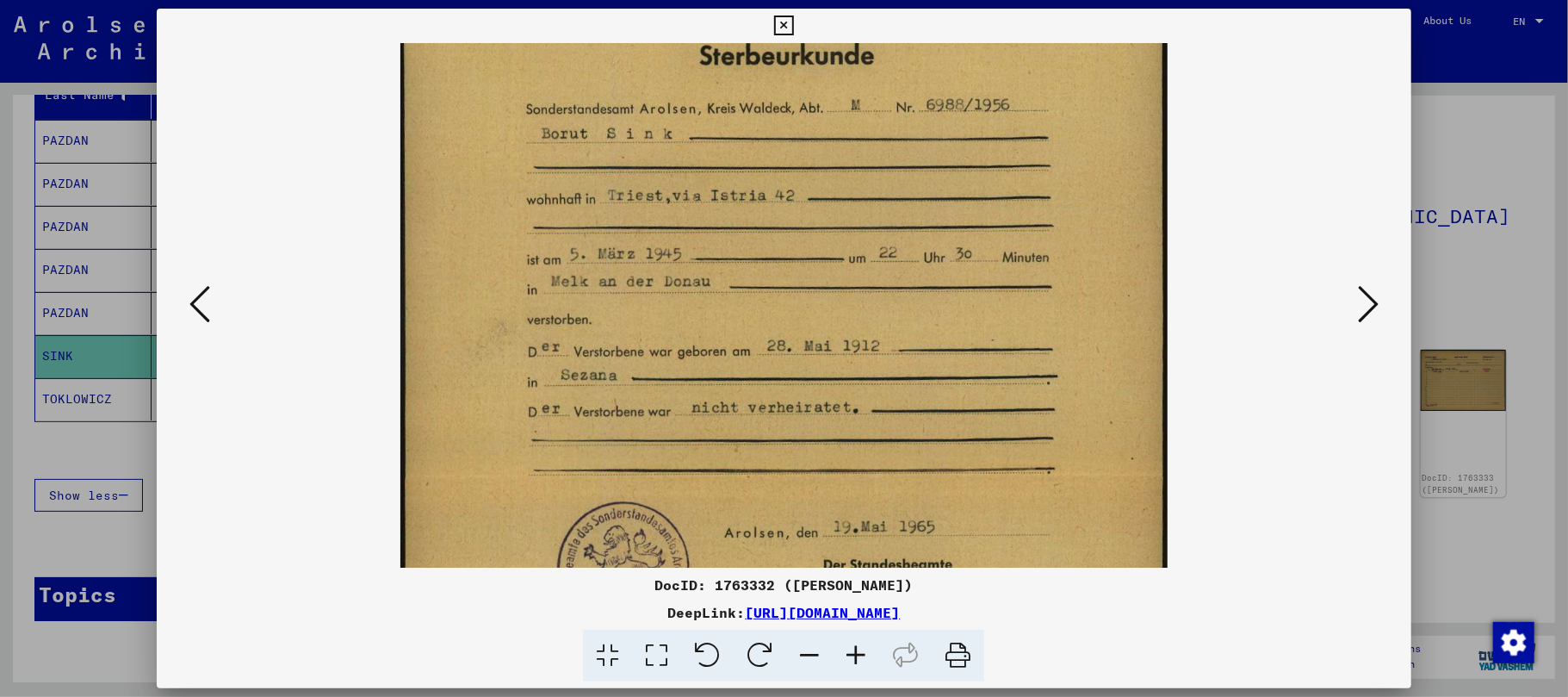
drag, startPoint x: 828, startPoint y: 461, endPoint x: 831, endPoint y: 432, distance: 29.2
click at [831, 432] on img at bounding box center [784, 474] width 767 height 1084
click at [1372, 306] on icon at bounding box center [1369, 304] width 21 height 42
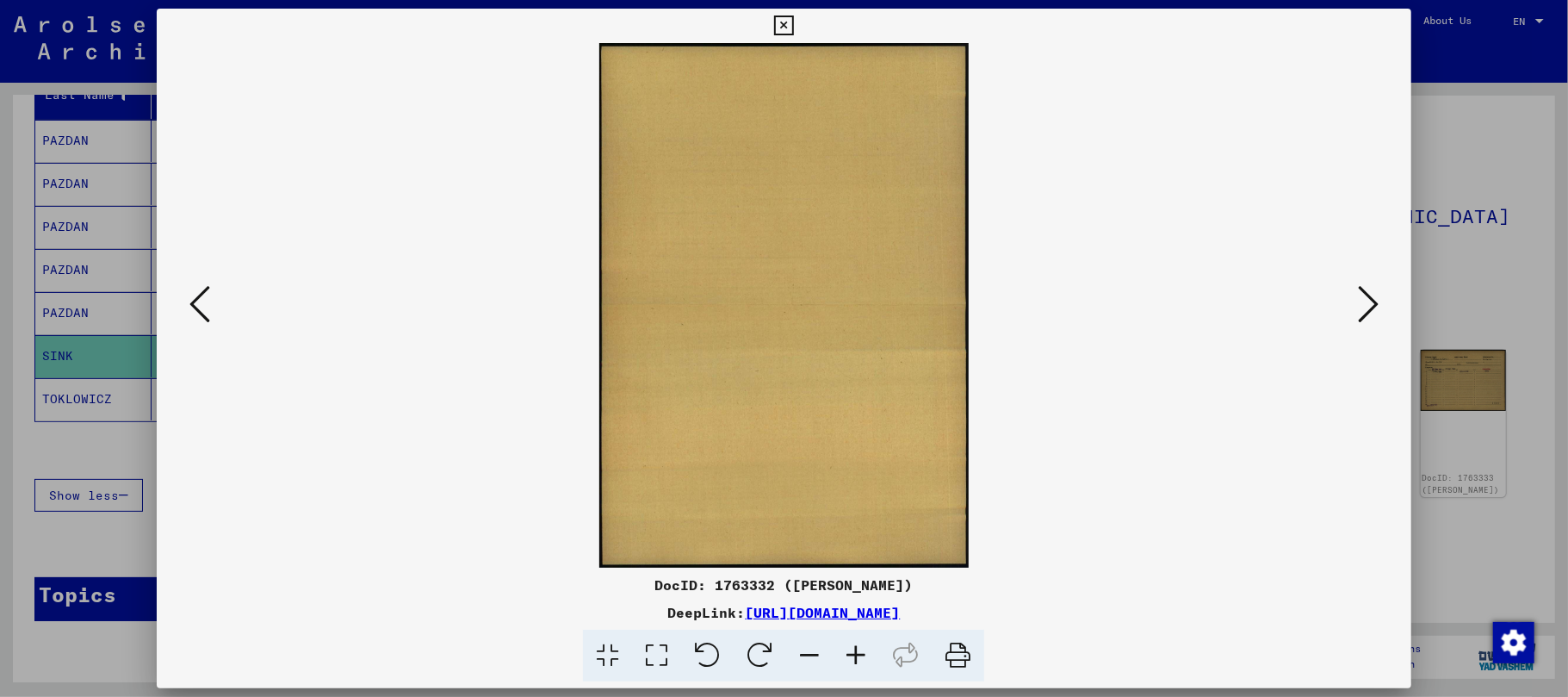
click at [1372, 306] on icon at bounding box center [1369, 304] width 21 height 42
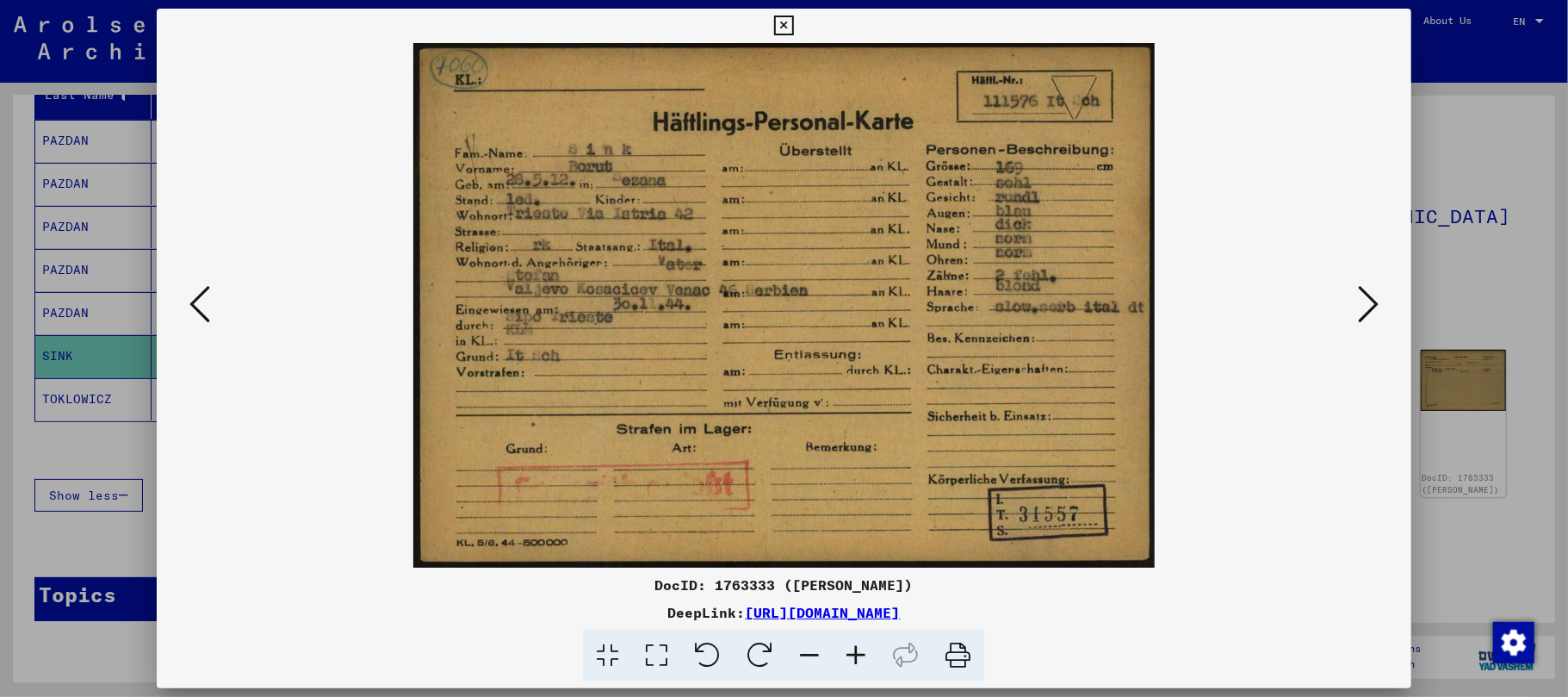
click at [853, 654] on icon at bounding box center [856, 655] width 47 height 53
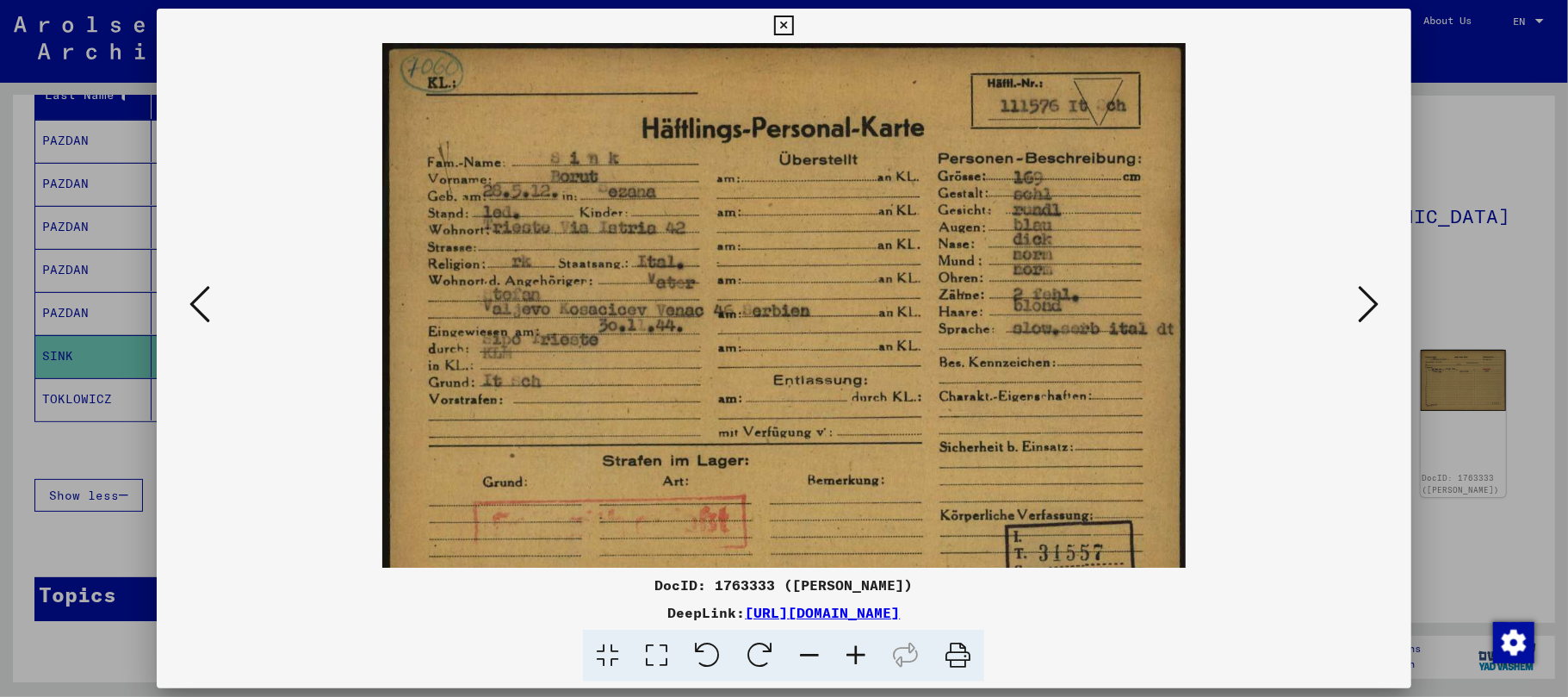
click at [853, 654] on icon at bounding box center [856, 655] width 47 height 53
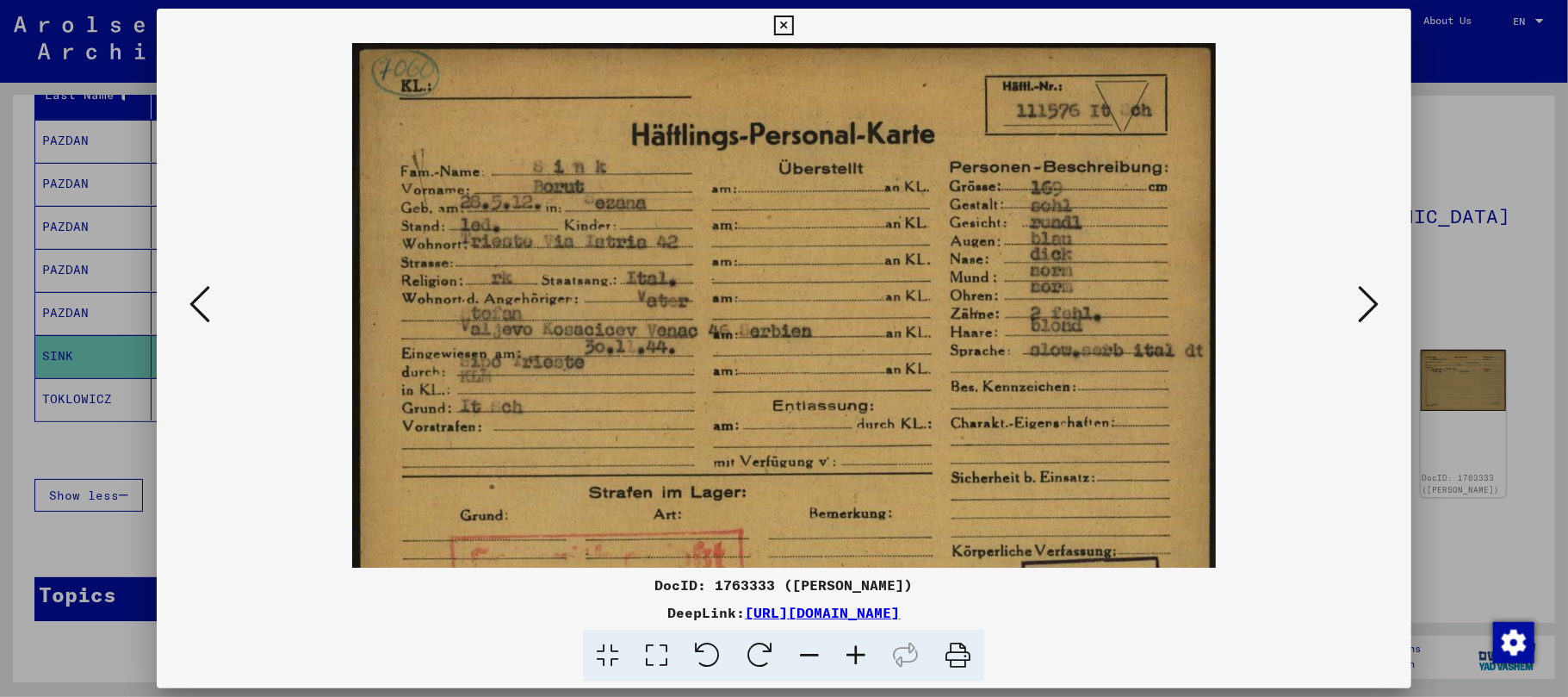
click at [853, 654] on icon at bounding box center [856, 655] width 47 height 53
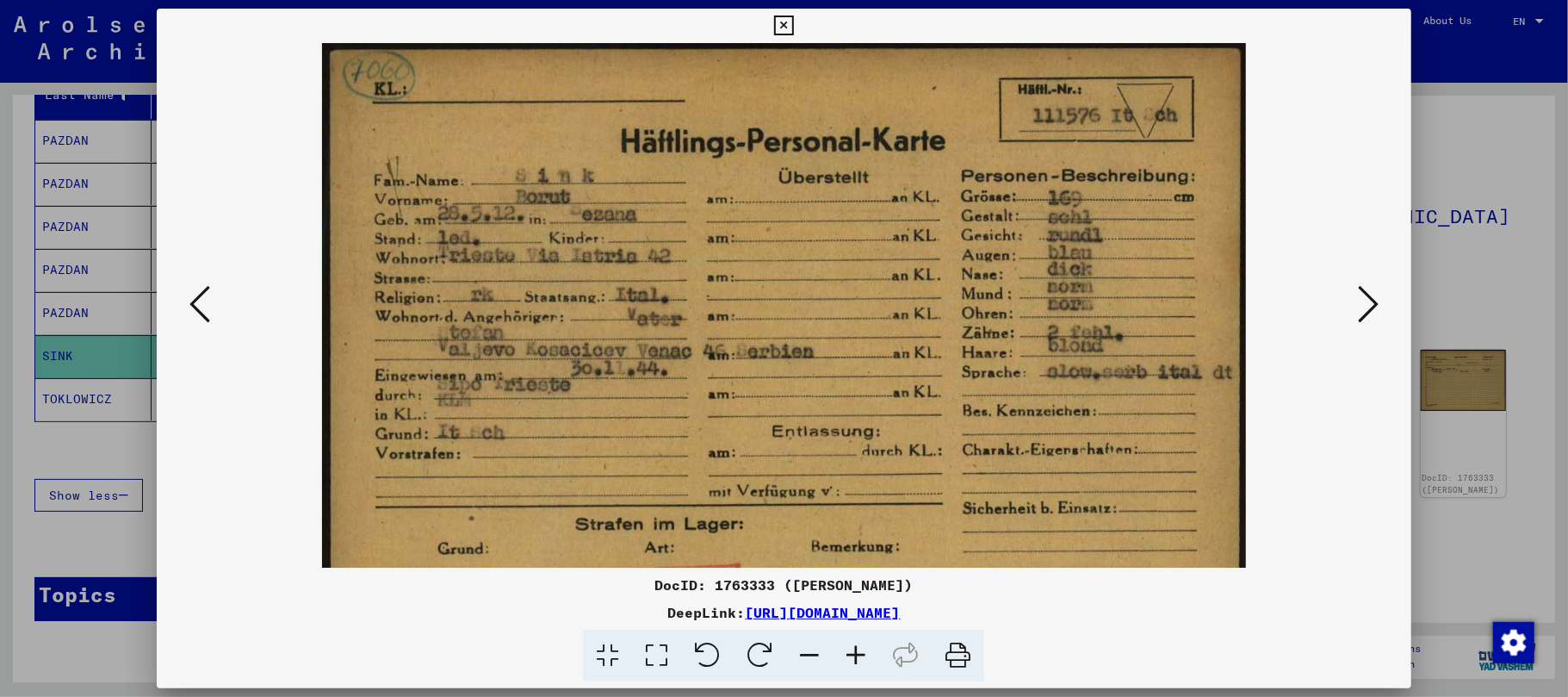
click at [853, 654] on icon at bounding box center [856, 655] width 47 height 53
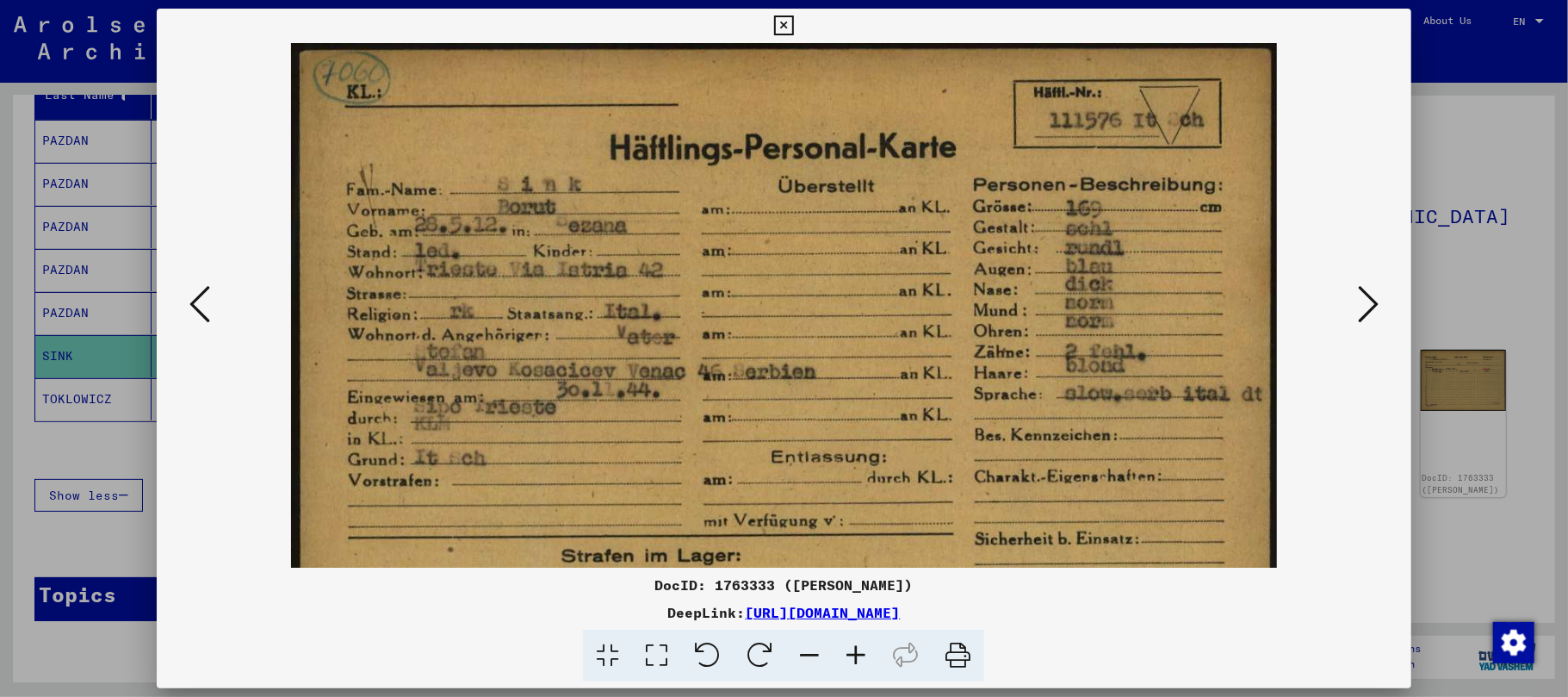
click at [853, 654] on icon at bounding box center [856, 655] width 47 height 53
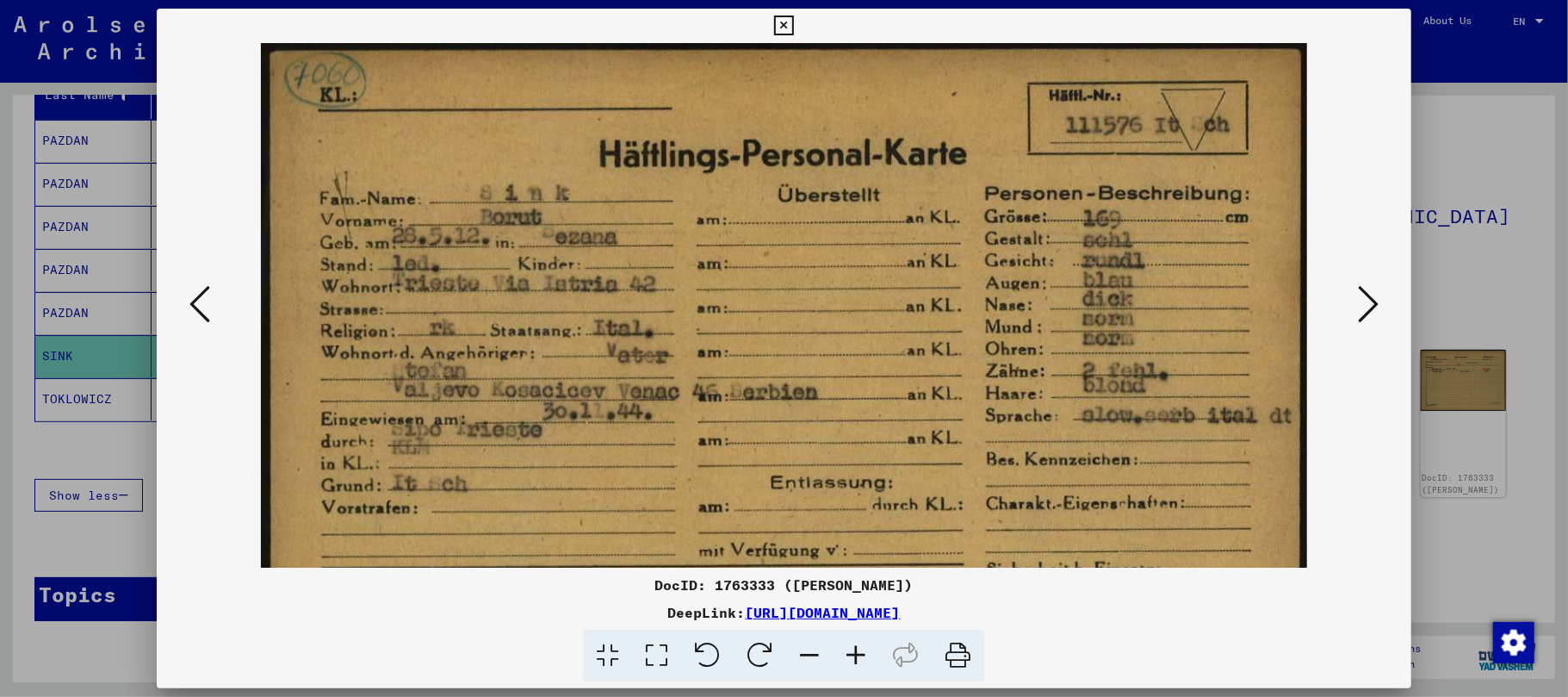
click at [852, 651] on icon at bounding box center [856, 655] width 47 height 53
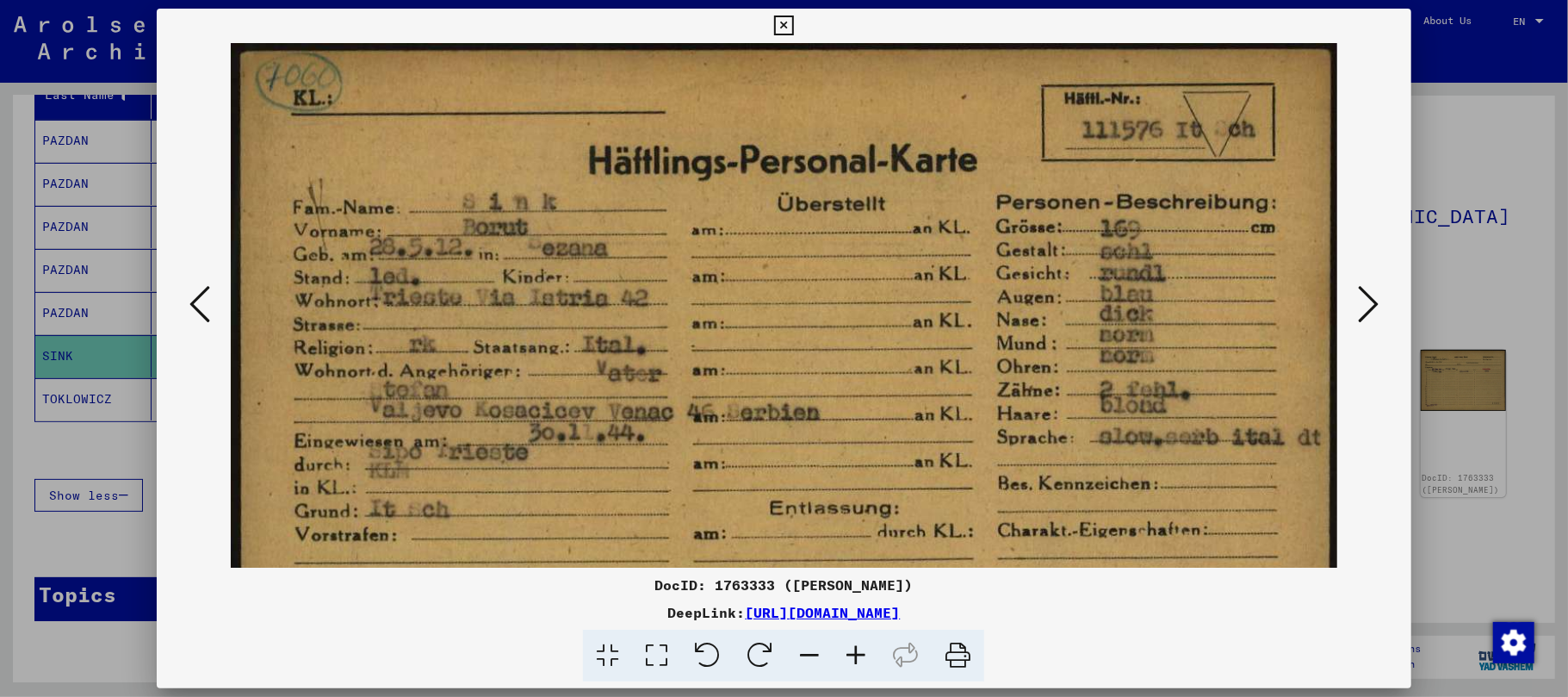
click at [852, 651] on icon at bounding box center [856, 655] width 47 height 53
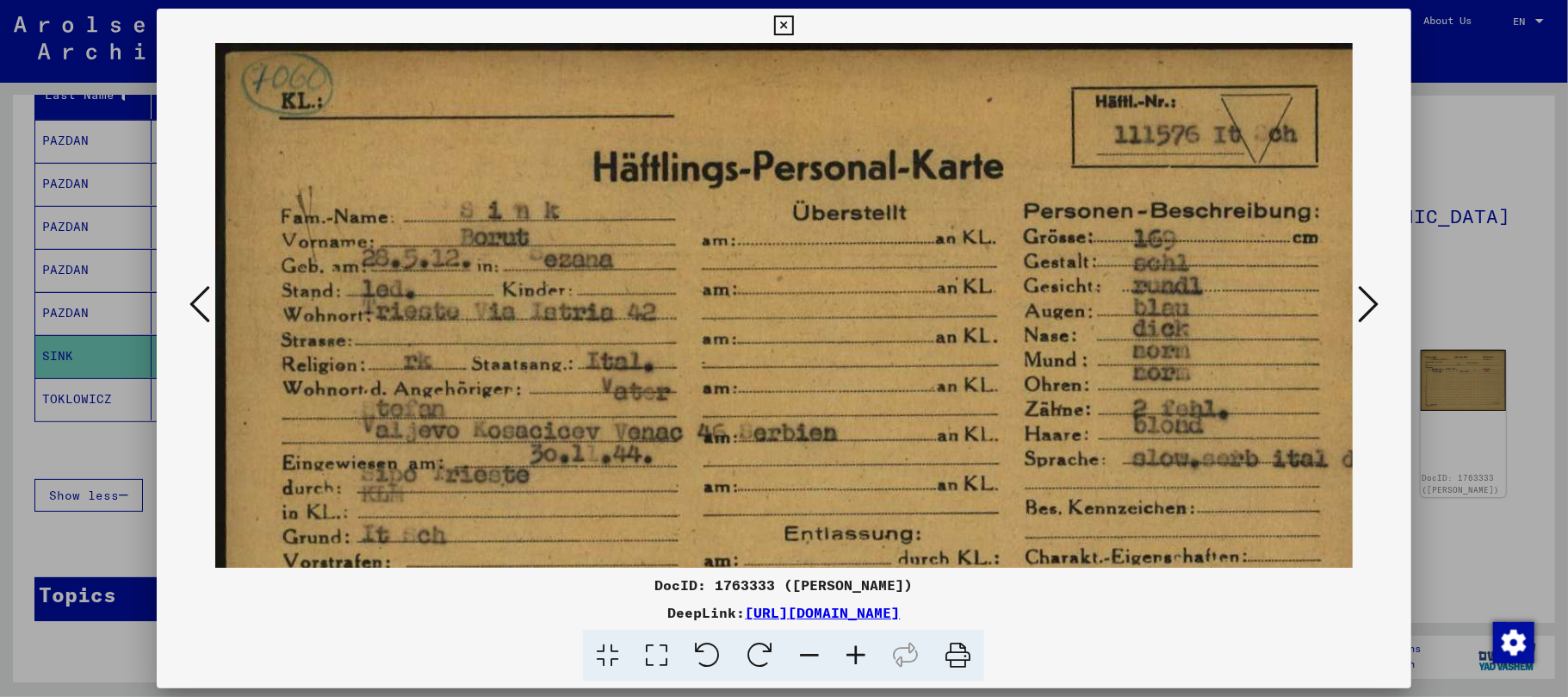
click at [852, 651] on icon at bounding box center [856, 655] width 47 height 53
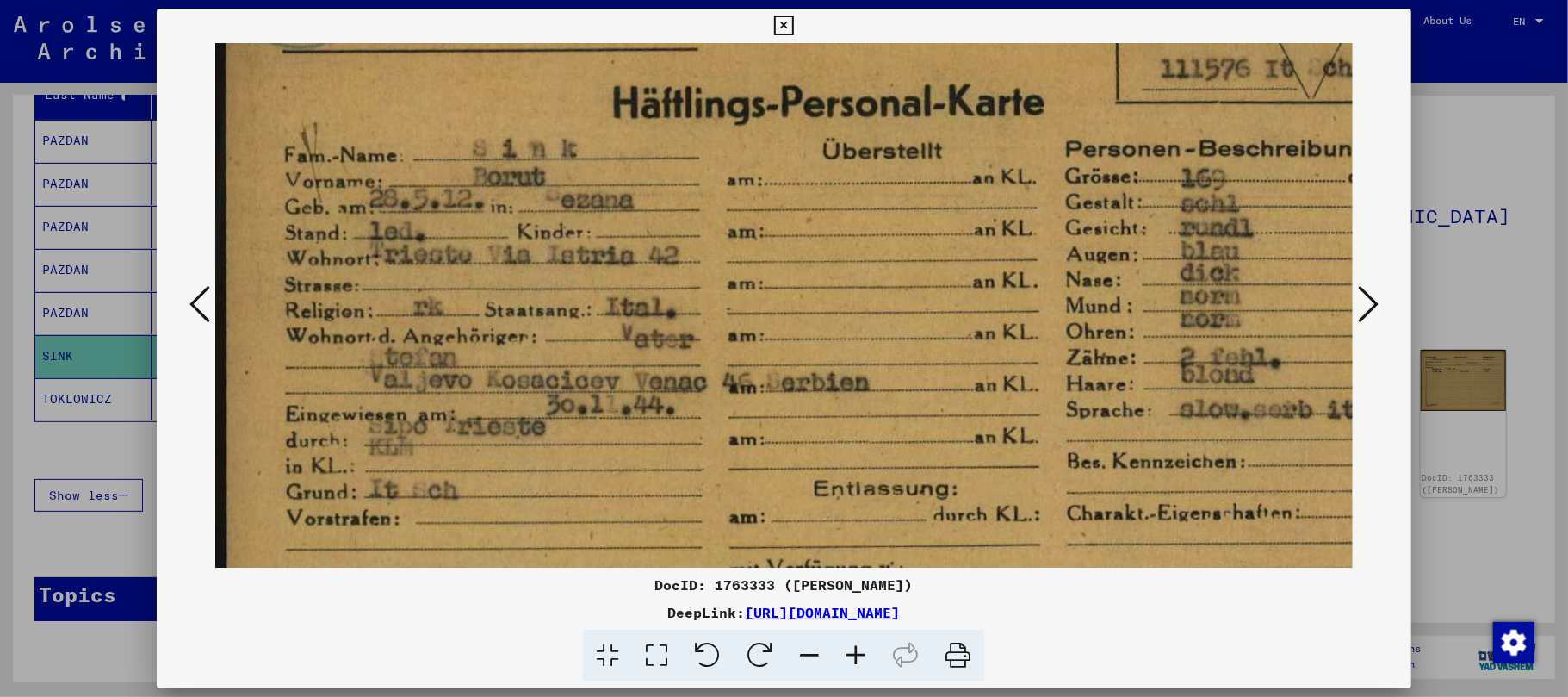
scroll to position [82, 0]
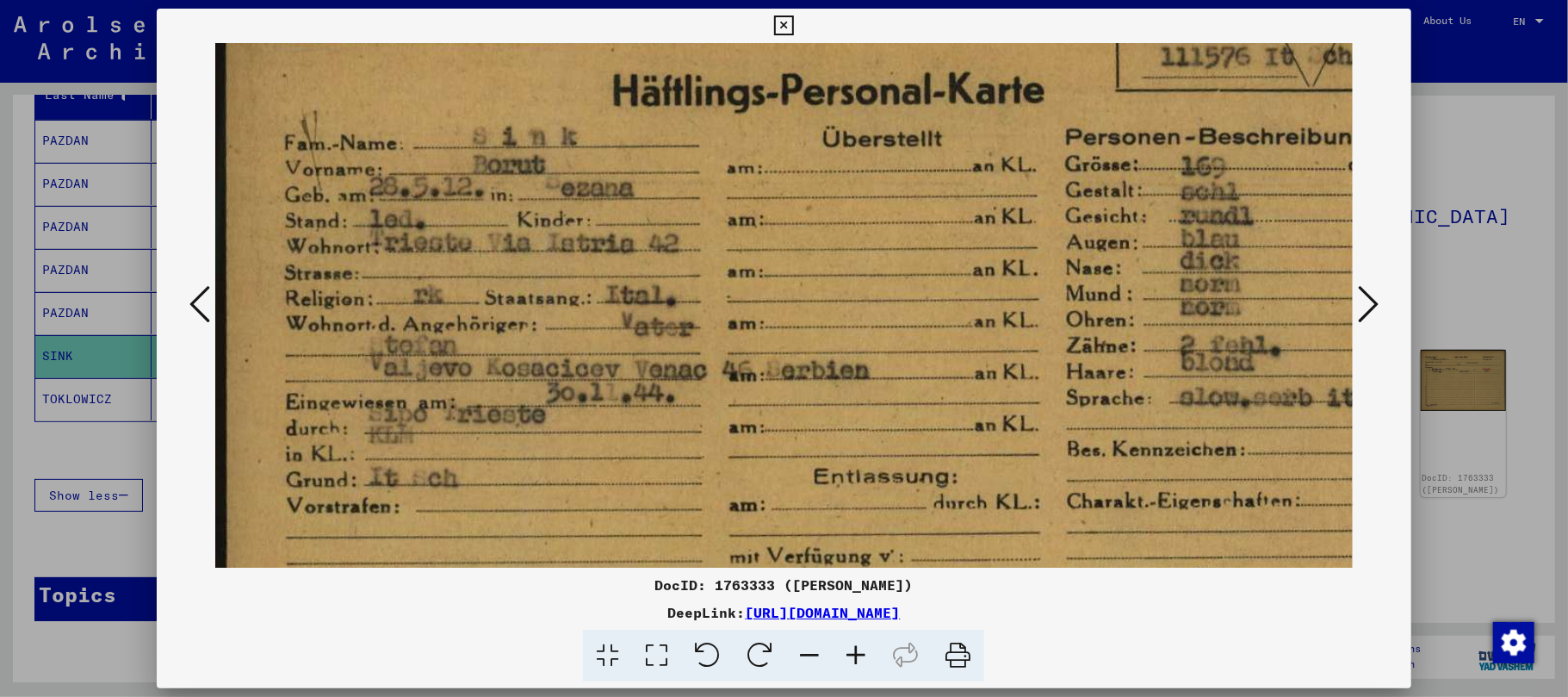
drag, startPoint x: 501, startPoint y: 348, endPoint x: 515, endPoint y: 267, distance: 82.2
click at [515, 267] on img at bounding box center [829, 395] width 1229 height 869
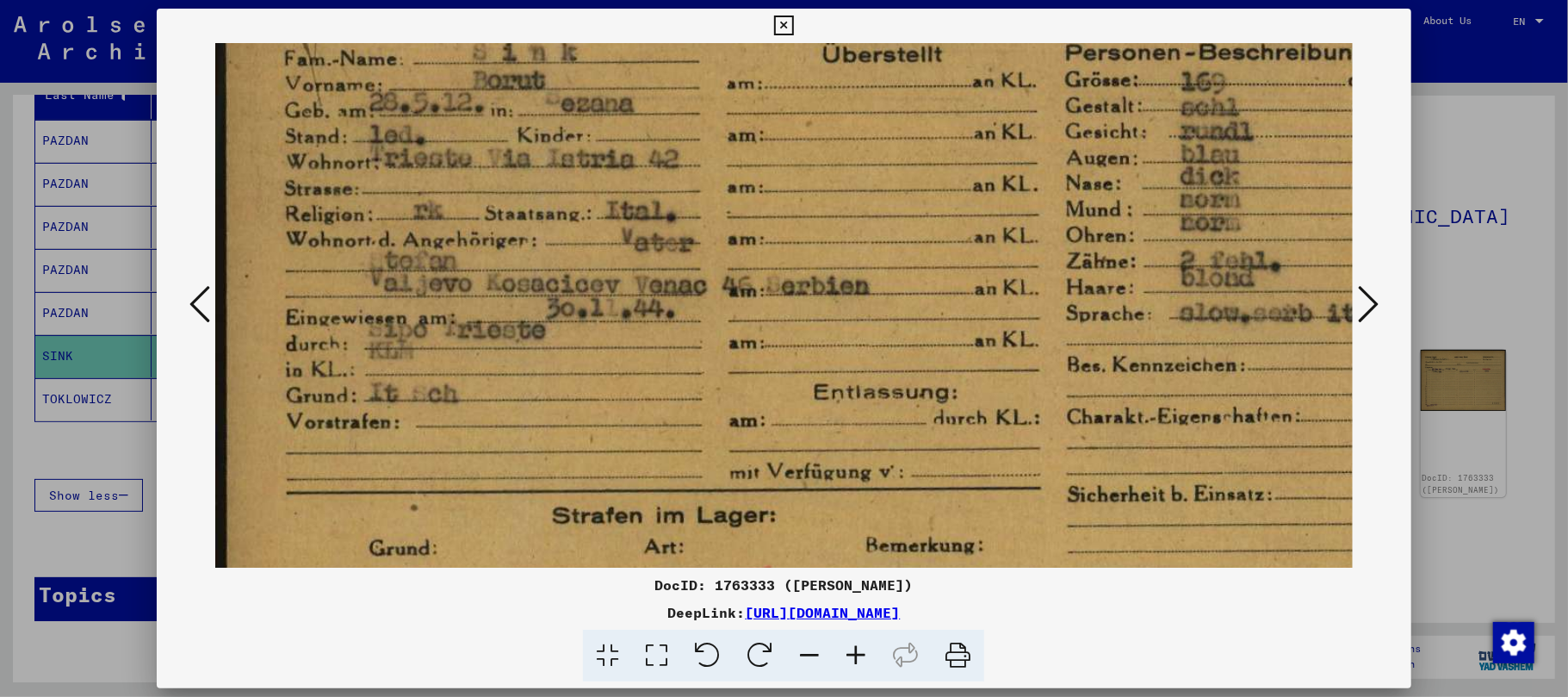
scroll to position [180, 0]
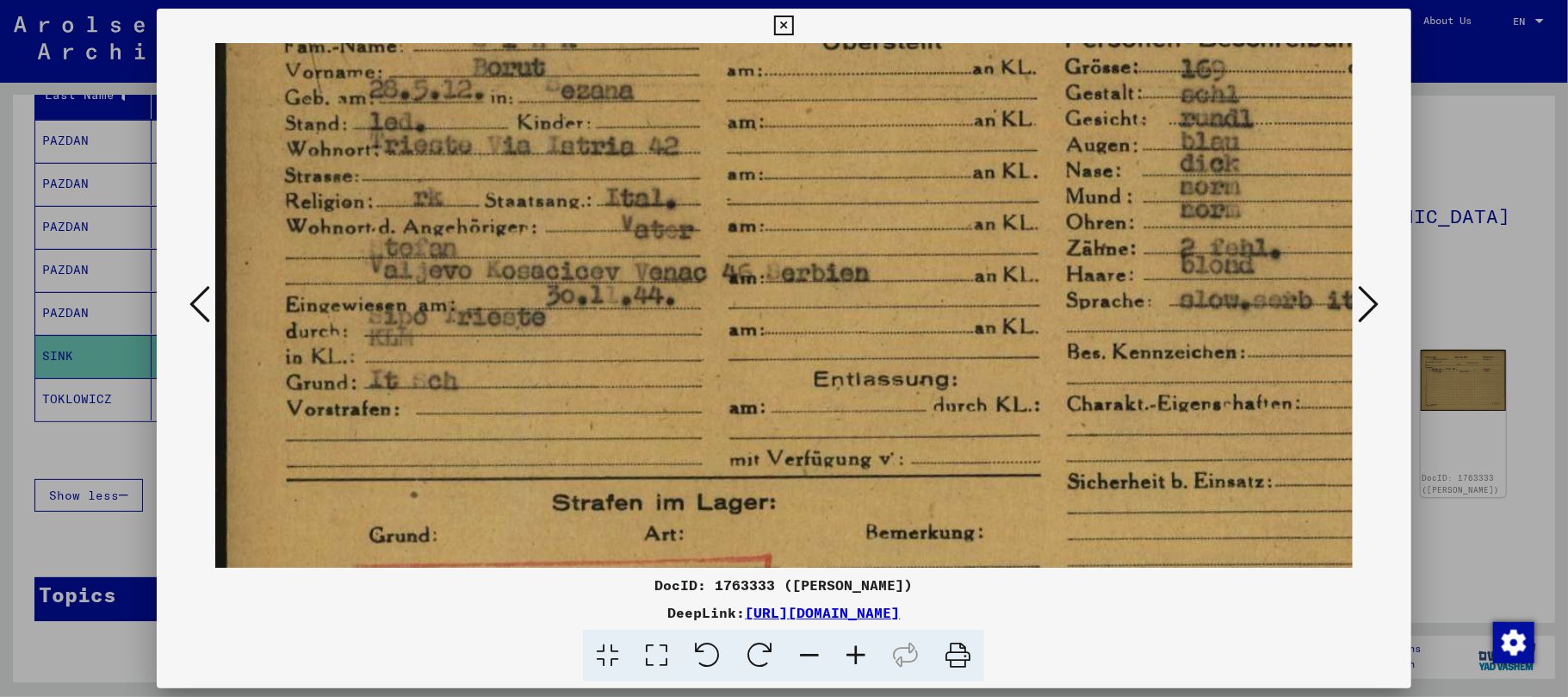
drag, startPoint x: 718, startPoint y: 370, endPoint x: 734, endPoint y: 276, distance: 95.4
click at [734, 276] on img at bounding box center [829, 297] width 1229 height 869
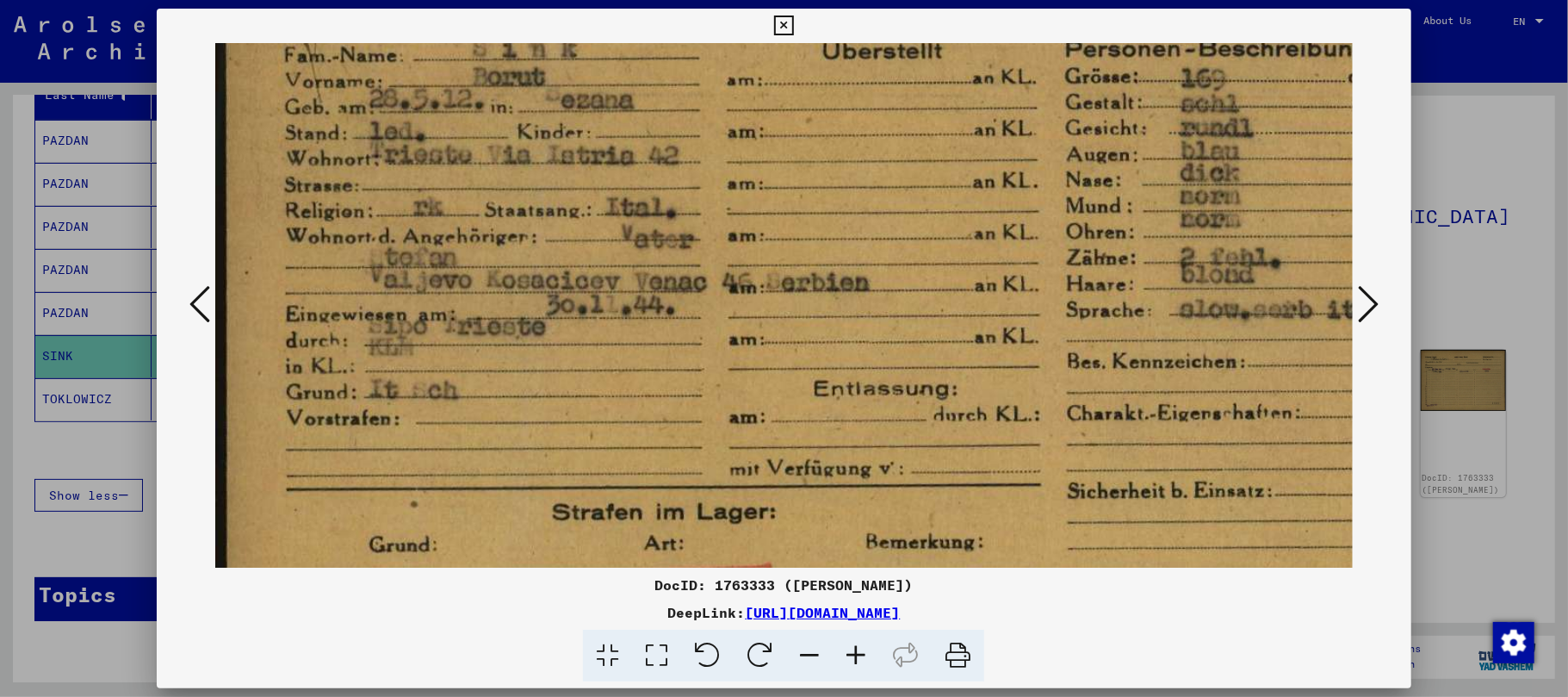
scroll to position [167, 0]
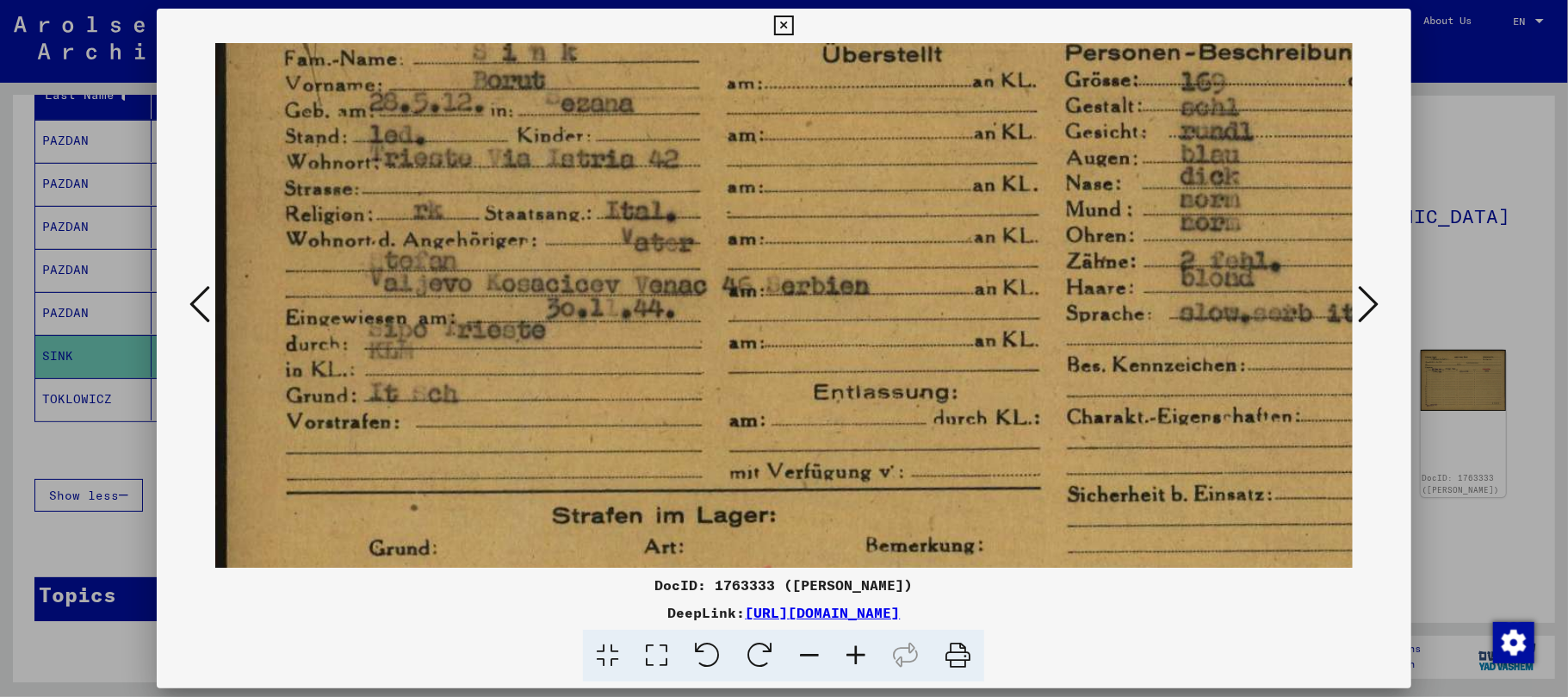
drag, startPoint x: 608, startPoint y: 286, endPoint x: 608, endPoint y: 299, distance: 13.0
click at [608, 299] on img at bounding box center [829, 310] width 1229 height 869
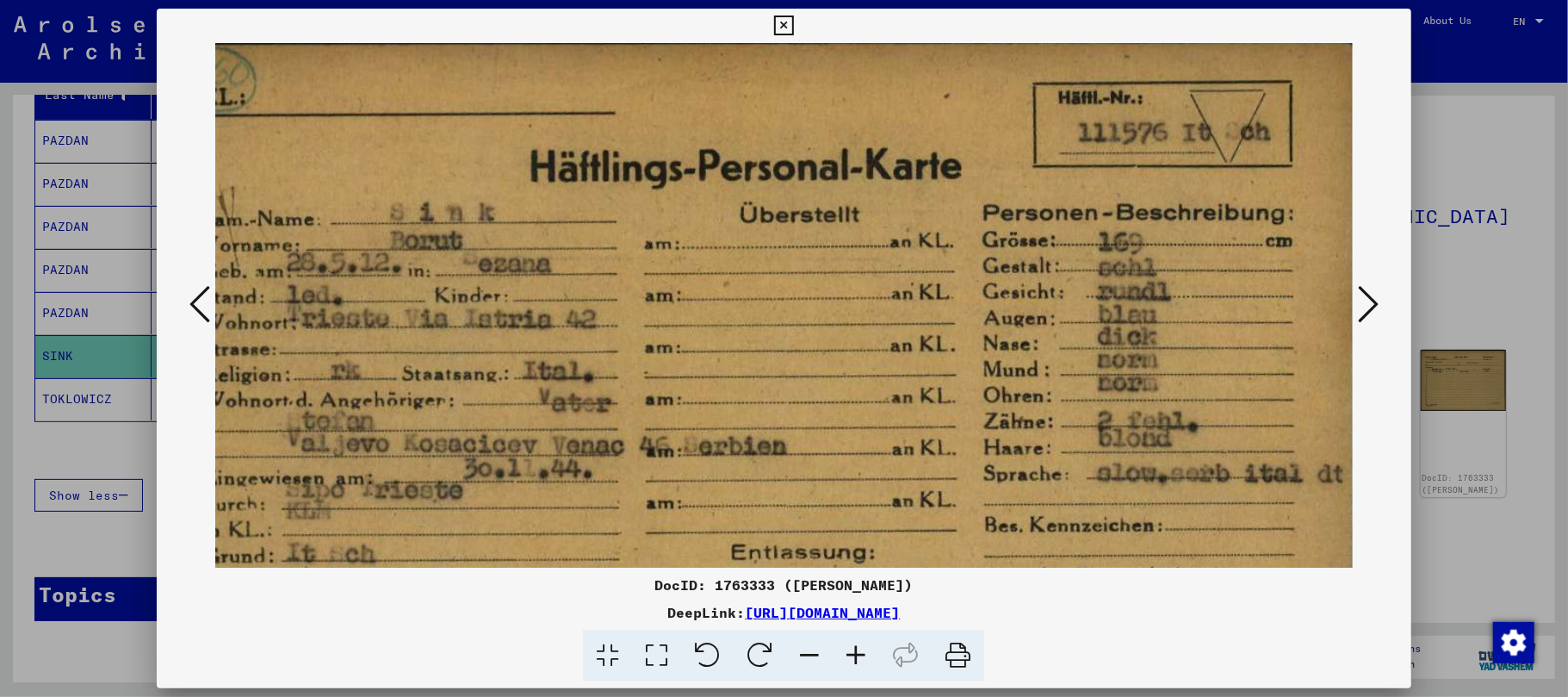
drag, startPoint x: 701, startPoint y: 269, endPoint x: 658, endPoint y: 407, distance: 144.5
click at [624, 442] on img at bounding box center [747, 470] width 1229 height 869
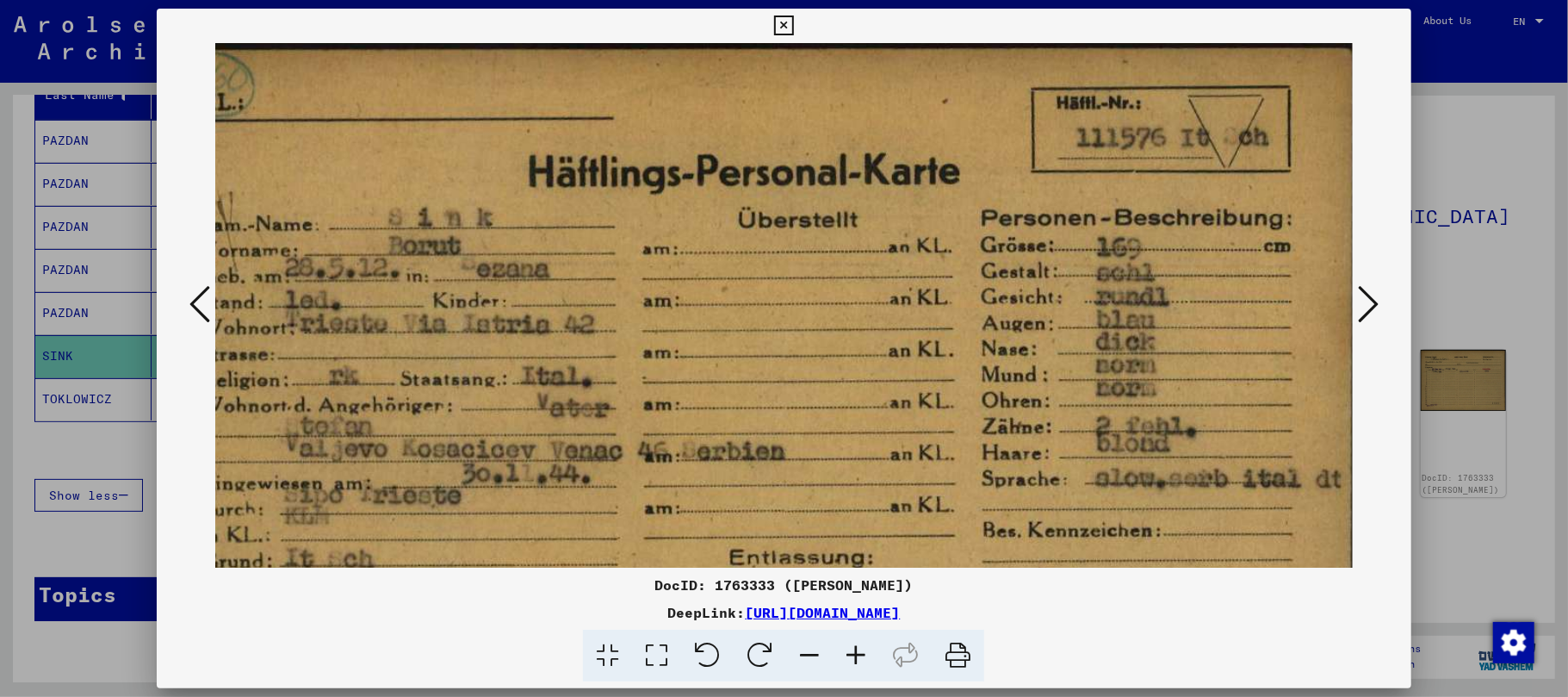
scroll to position [0, 90]
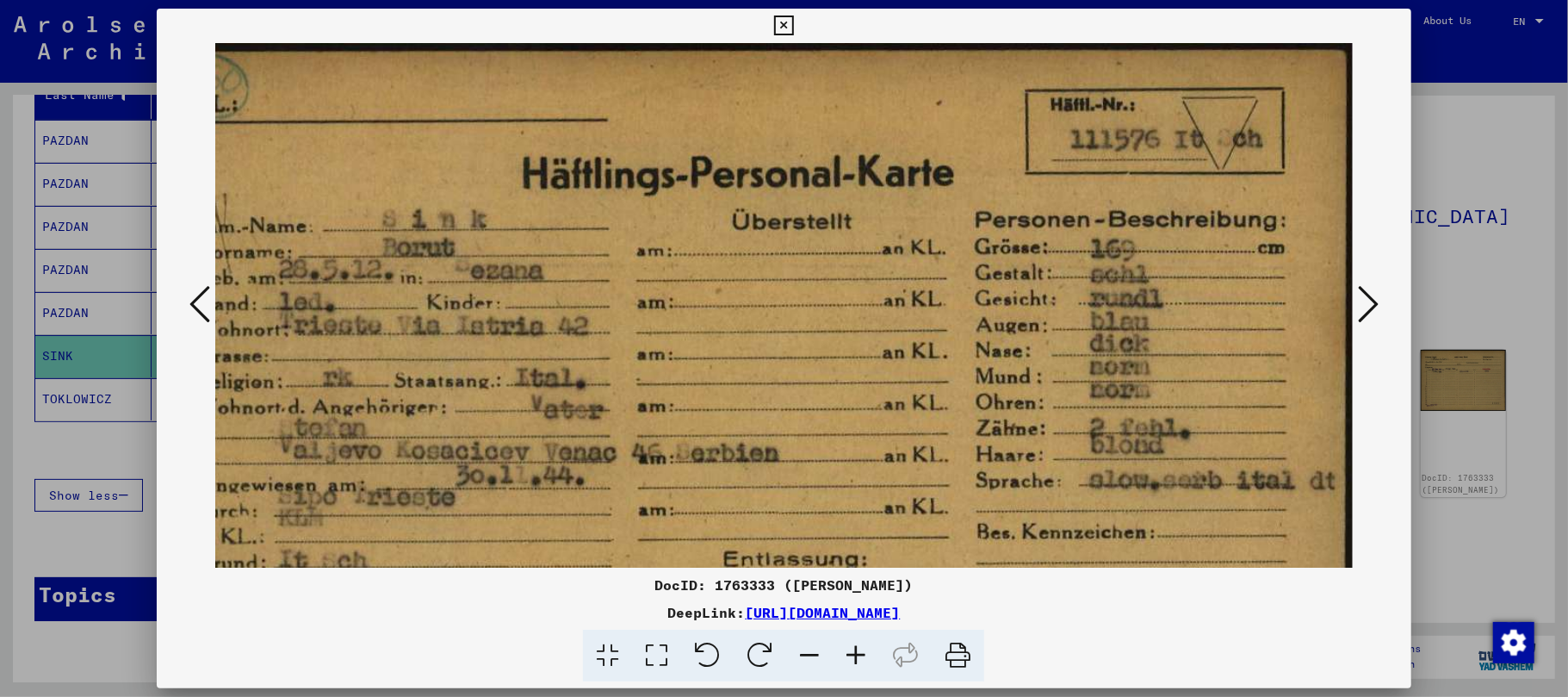
drag, startPoint x: 776, startPoint y: 265, endPoint x: 696, endPoint y: 379, distance: 139.3
click at [696, 379] on img at bounding box center [739, 477] width 1229 height 869
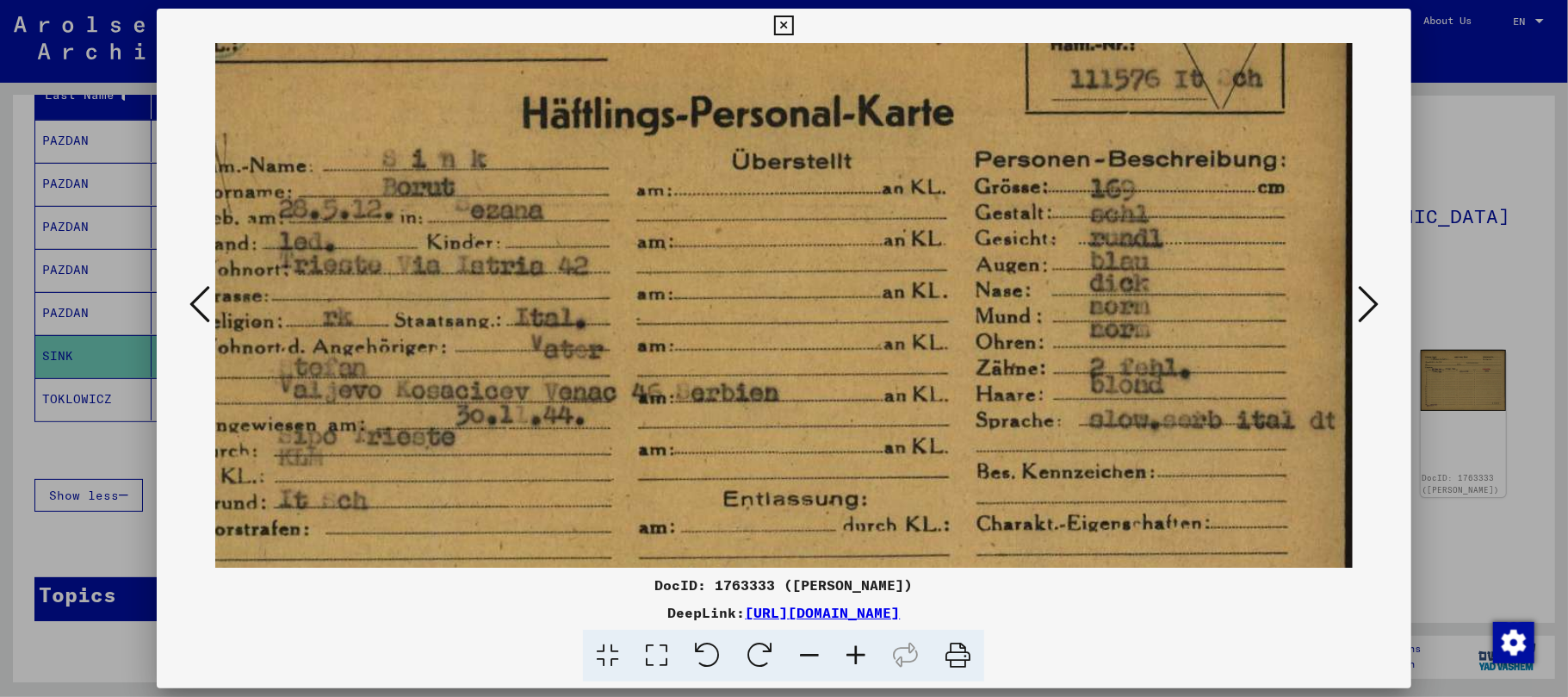
scroll to position [42, 90]
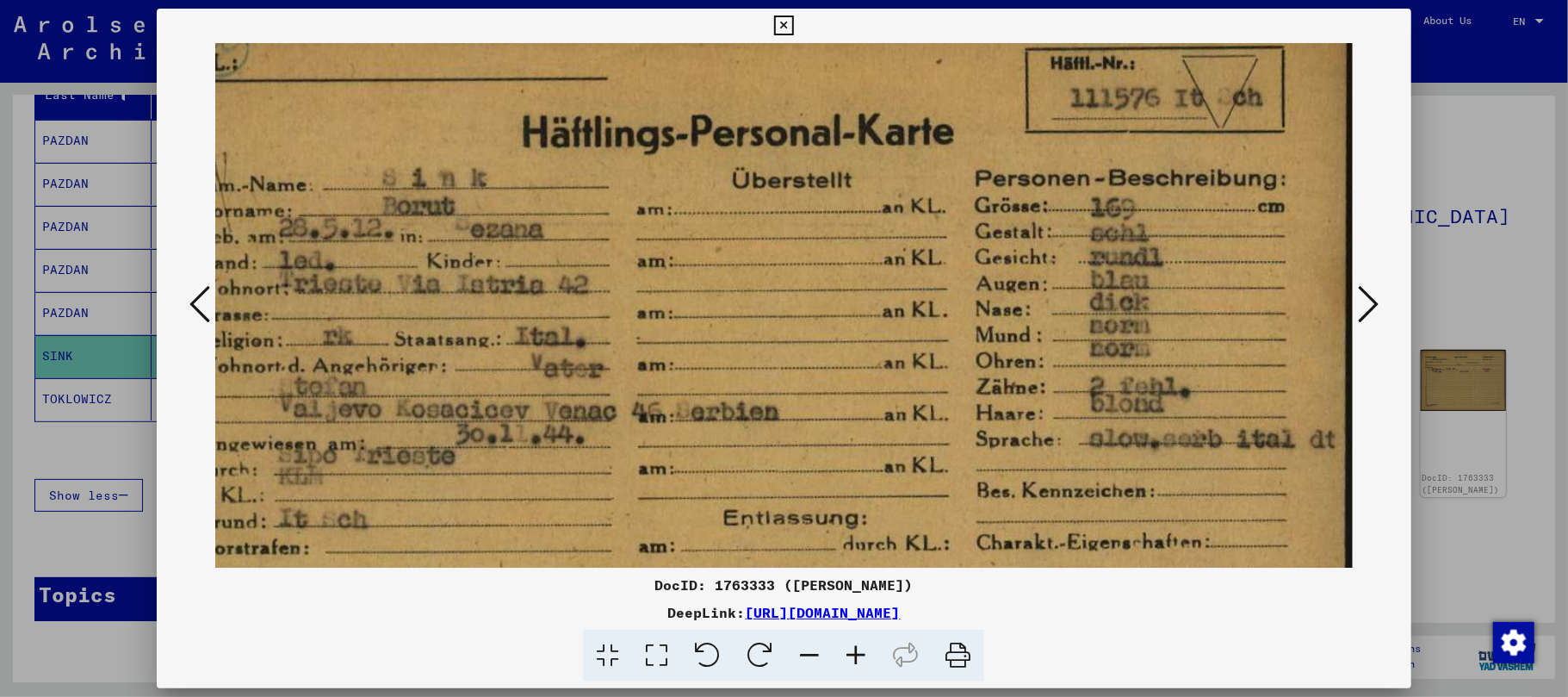
drag, startPoint x: 689, startPoint y: 391, endPoint x: 584, endPoint y: 351, distance: 112.4
click at [584, 351] on img at bounding box center [739, 436] width 1229 height 869
click at [1369, 301] on icon at bounding box center [1369, 304] width 21 height 42
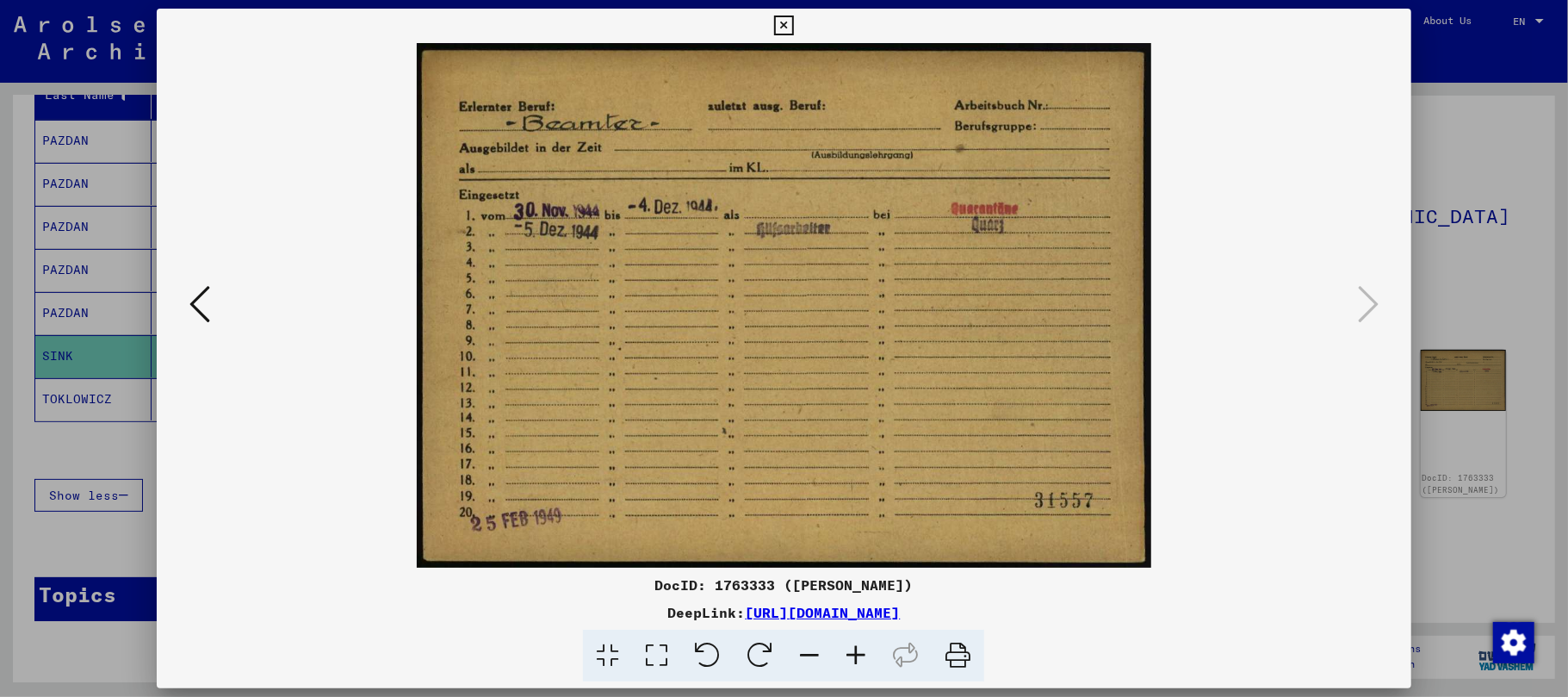
click at [855, 651] on icon at bounding box center [856, 655] width 47 height 53
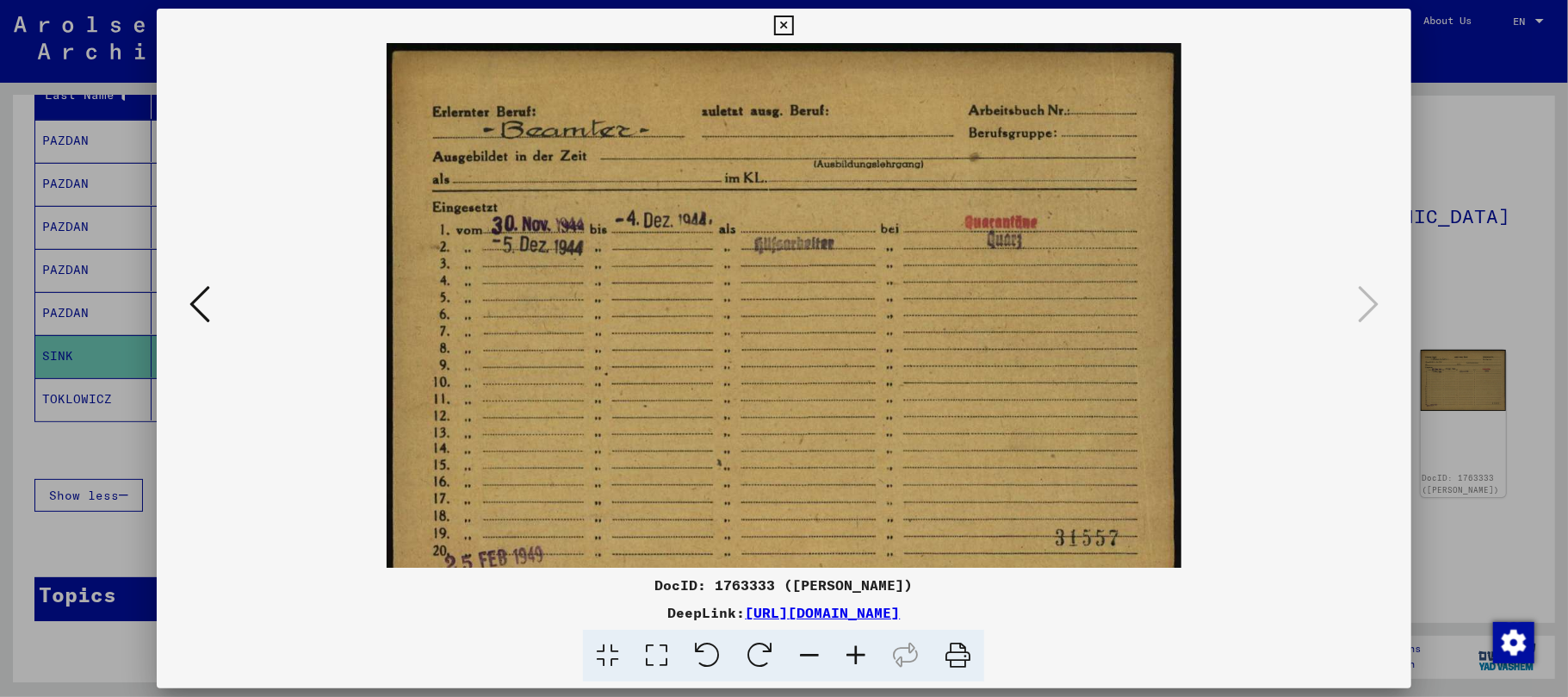
click at [855, 651] on icon at bounding box center [856, 655] width 47 height 53
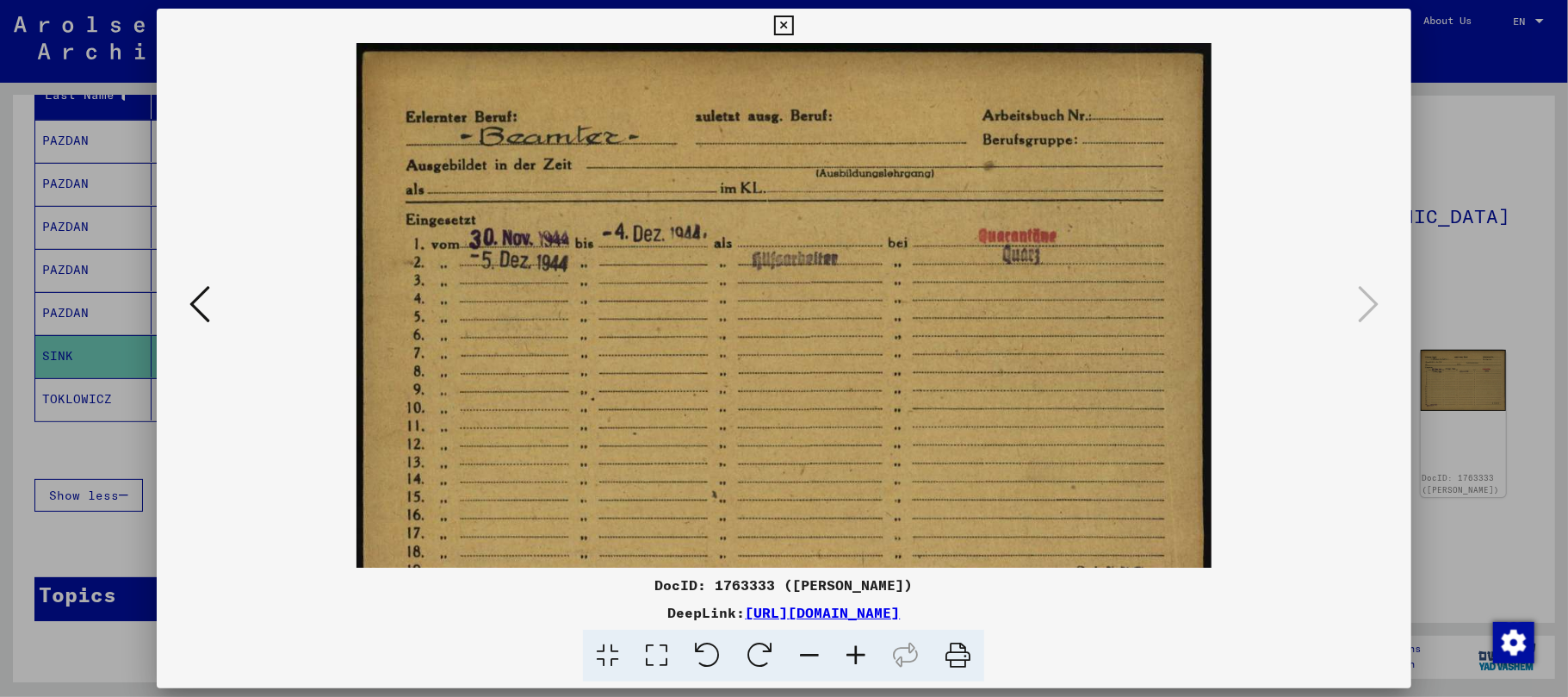
click at [855, 651] on icon at bounding box center [856, 655] width 47 height 53
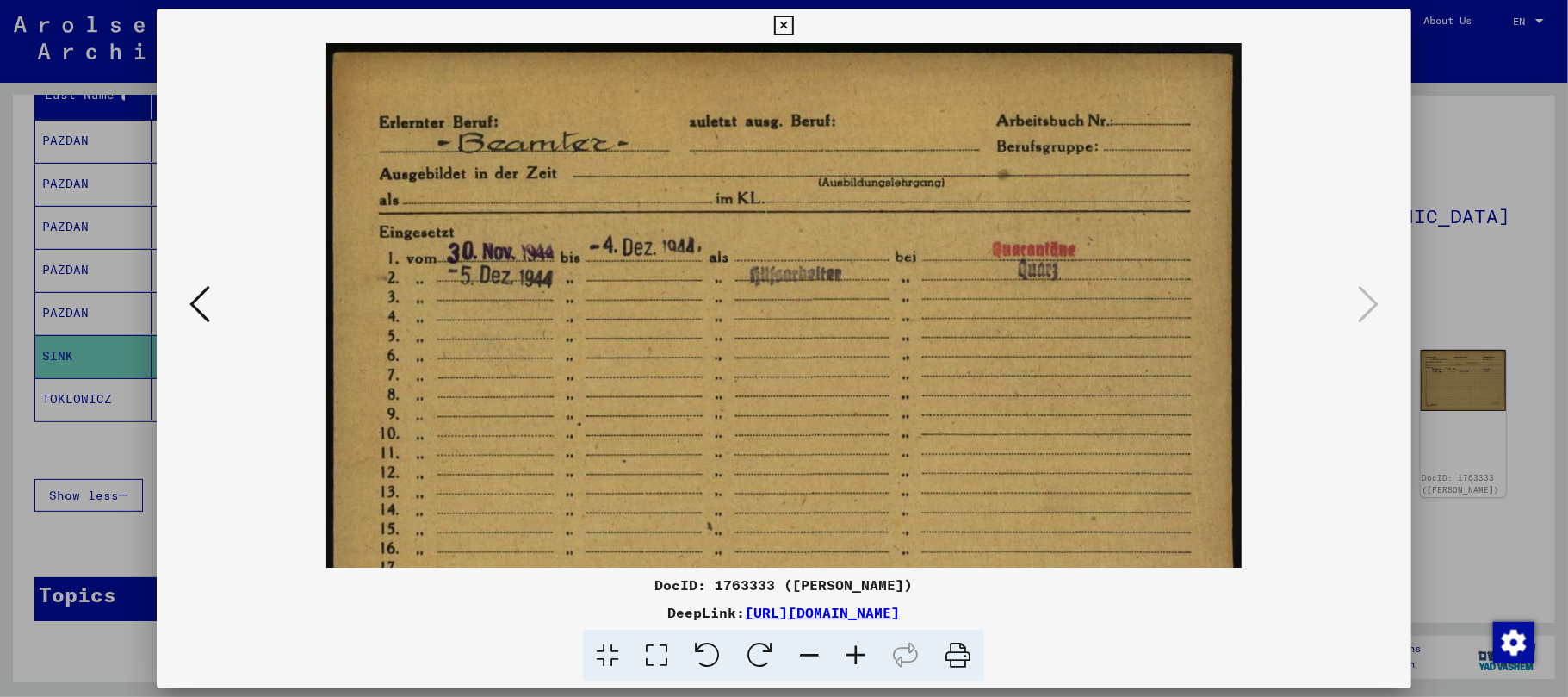
click at [855, 651] on icon at bounding box center [856, 655] width 47 height 53
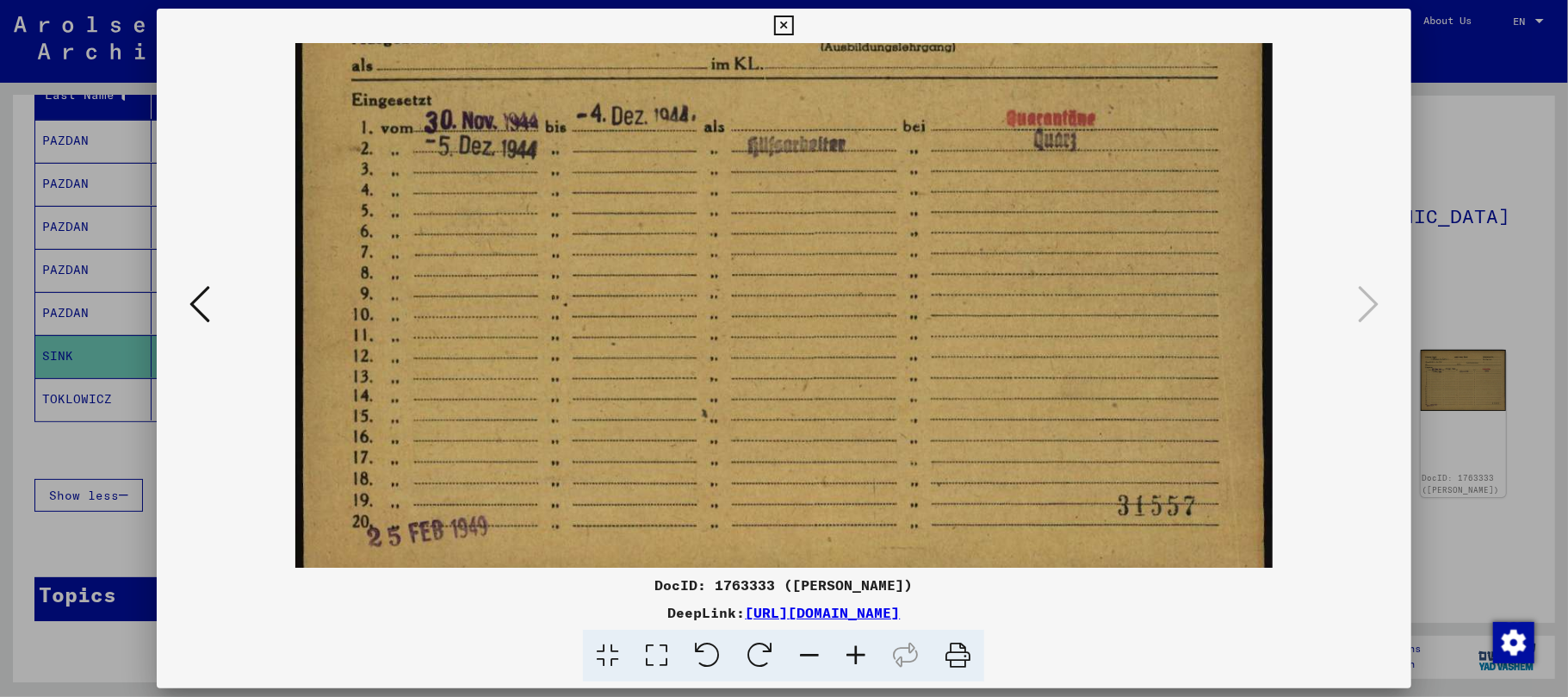
scroll to position [173, 0]
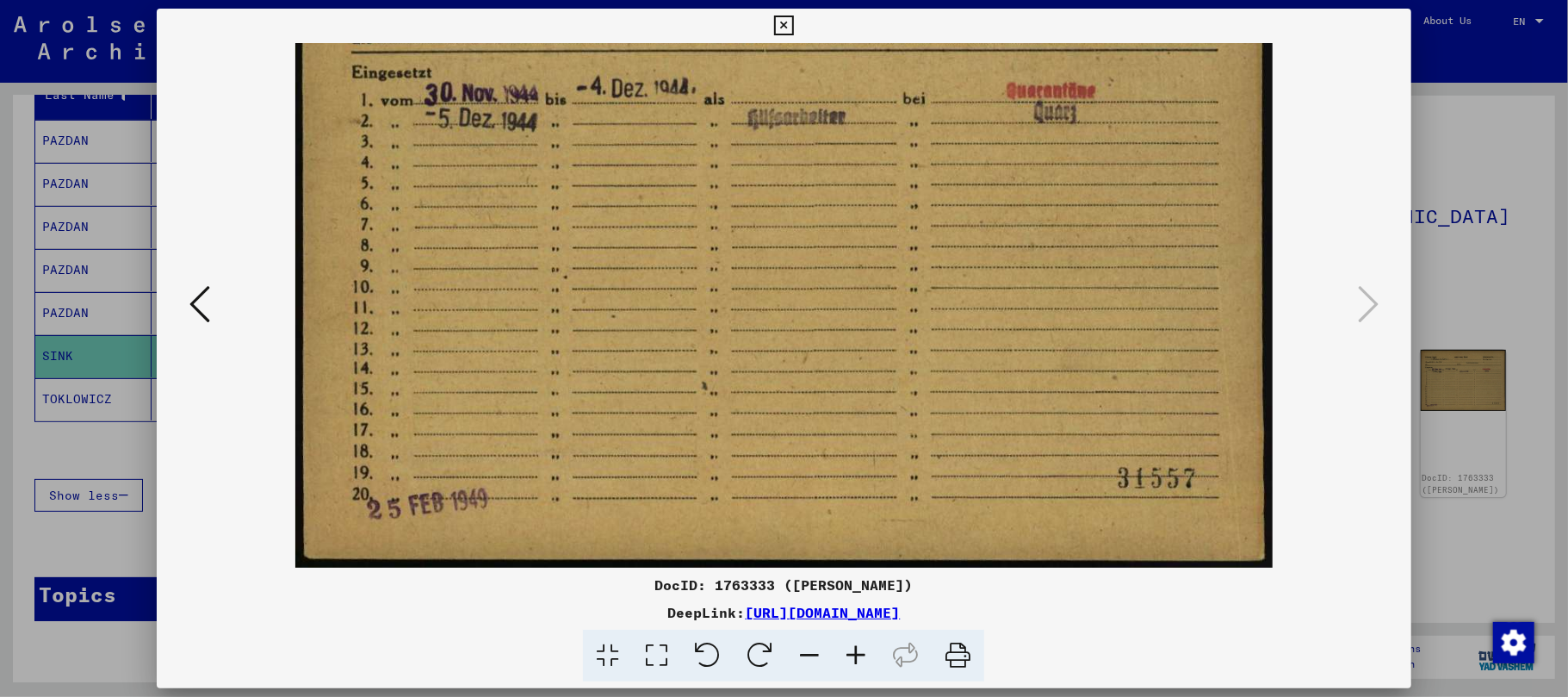
drag, startPoint x: 870, startPoint y: 317, endPoint x: 873, endPoint y: 87, distance: 230.0
click at [874, 87] on img at bounding box center [784, 219] width 977 height 697
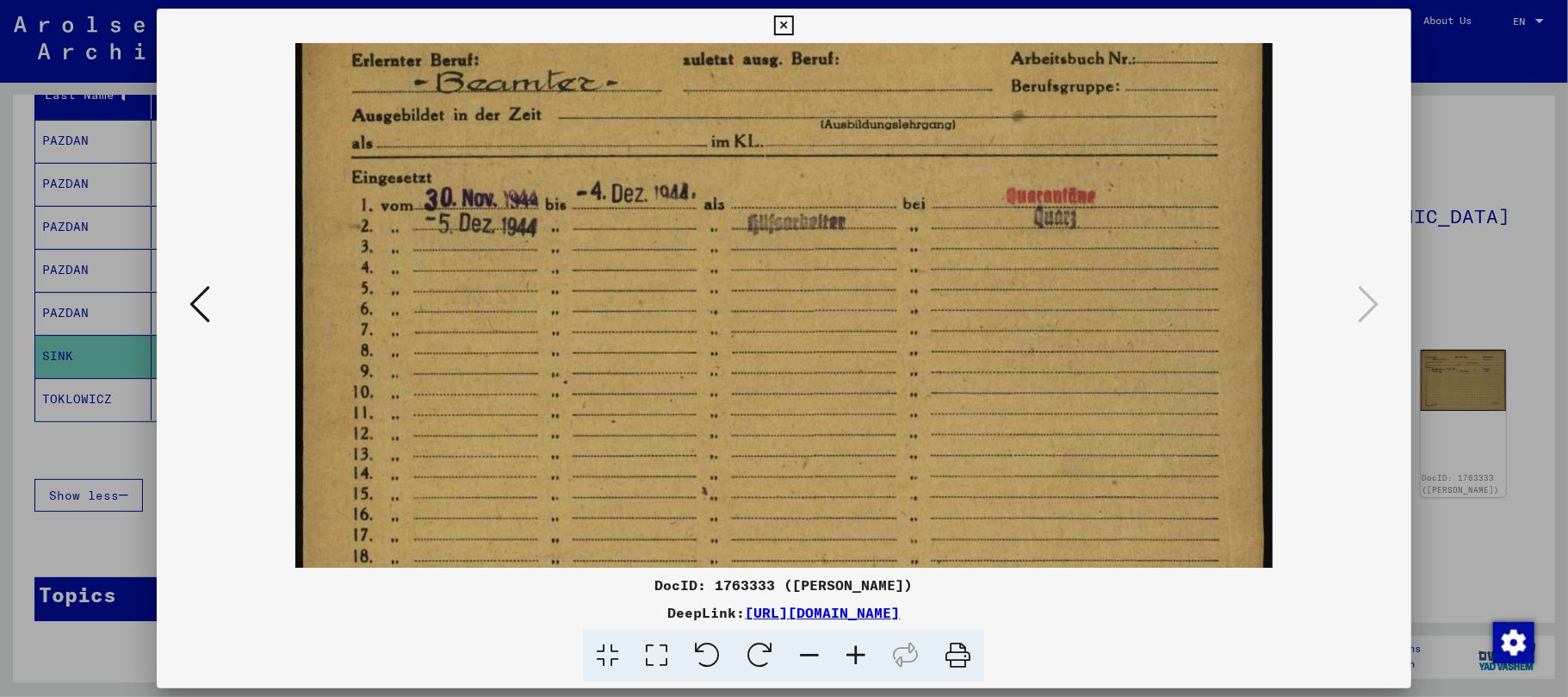
drag, startPoint x: 814, startPoint y: 142, endPoint x: 828, endPoint y: 265, distance: 123.8
click at [828, 265] on img at bounding box center [784, 324] width 977 height 697
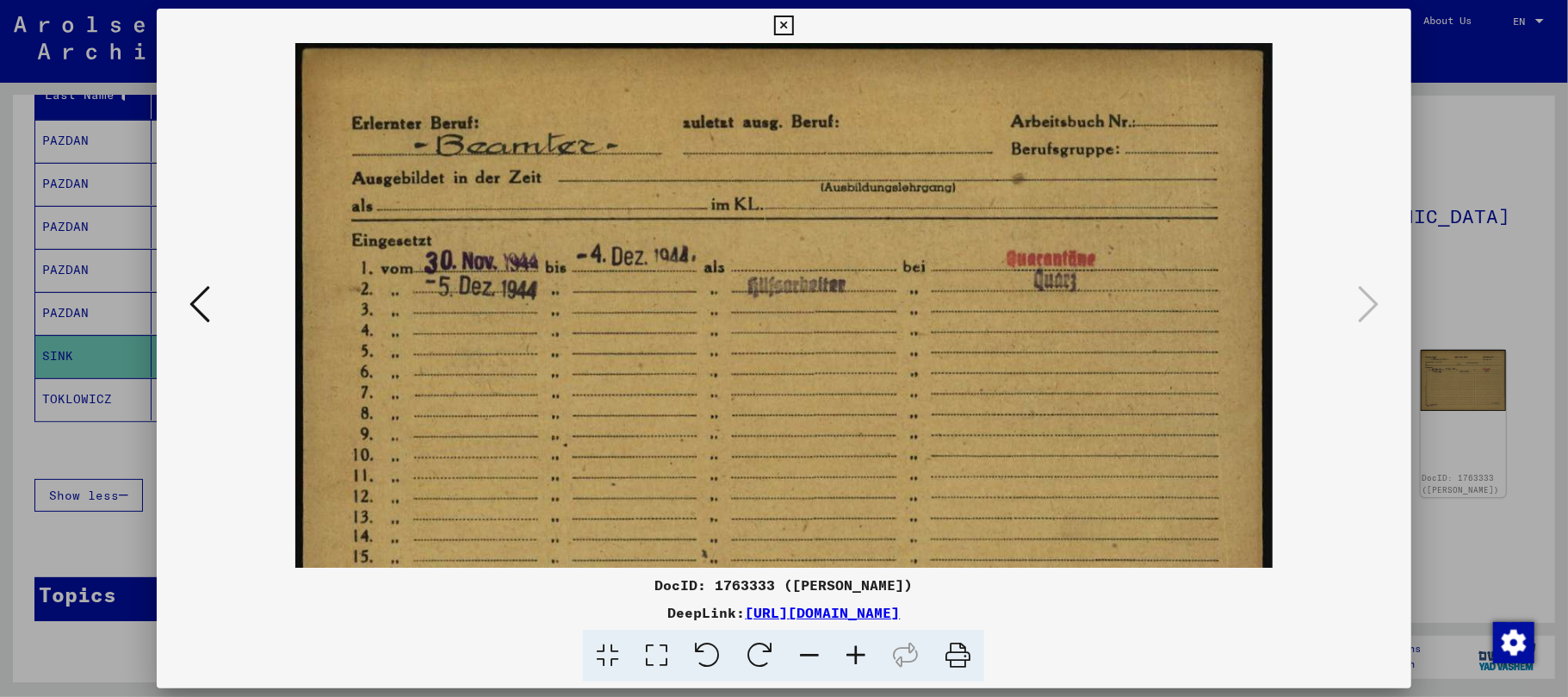
scroll to position [0, 0]
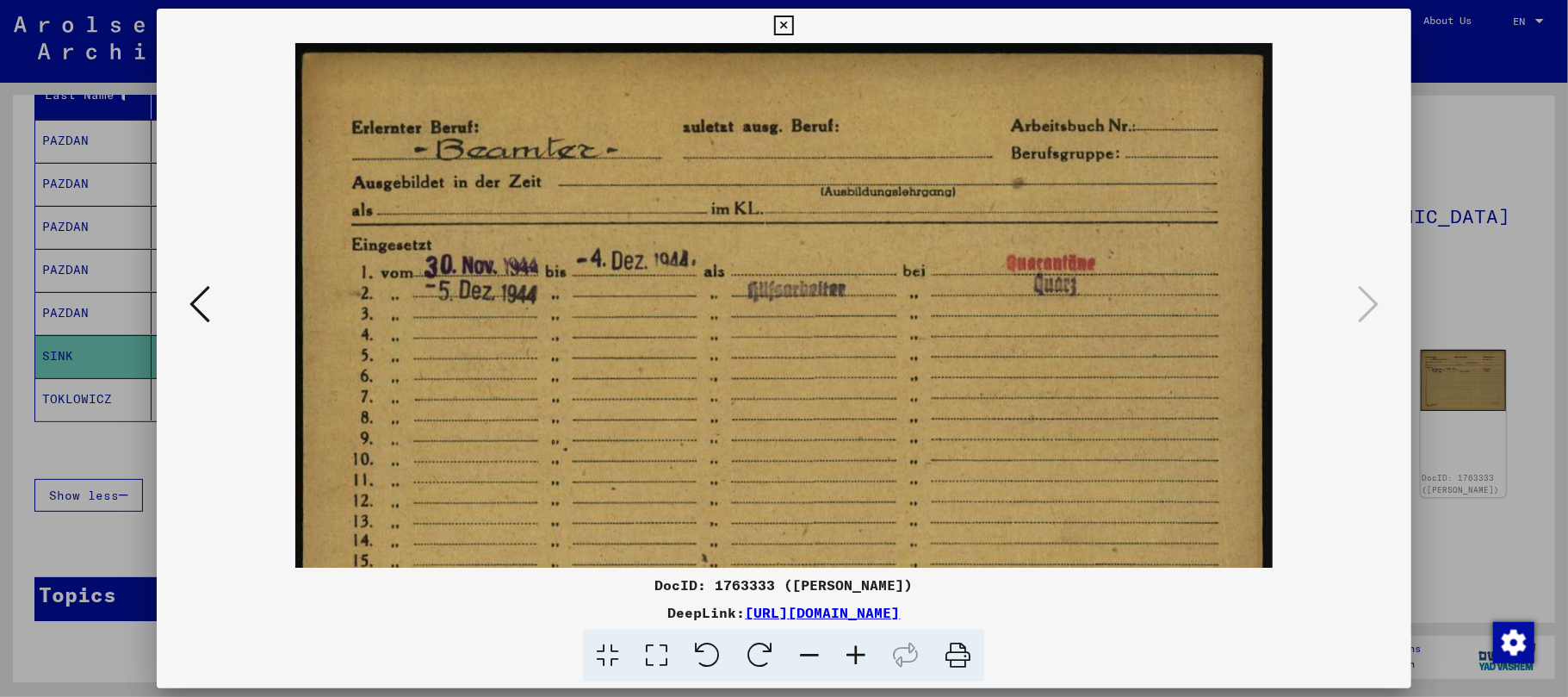
drag, startPoint x: 723, startPoint y: 161, endPoint x: 720, endPoint y: 220, distance: 59.1
click at [720, 220] on img at bounding box center [784, 391] width 977 height 697
click at [785, 30] on icon at bounding box center [784, 26] width 20 height 21
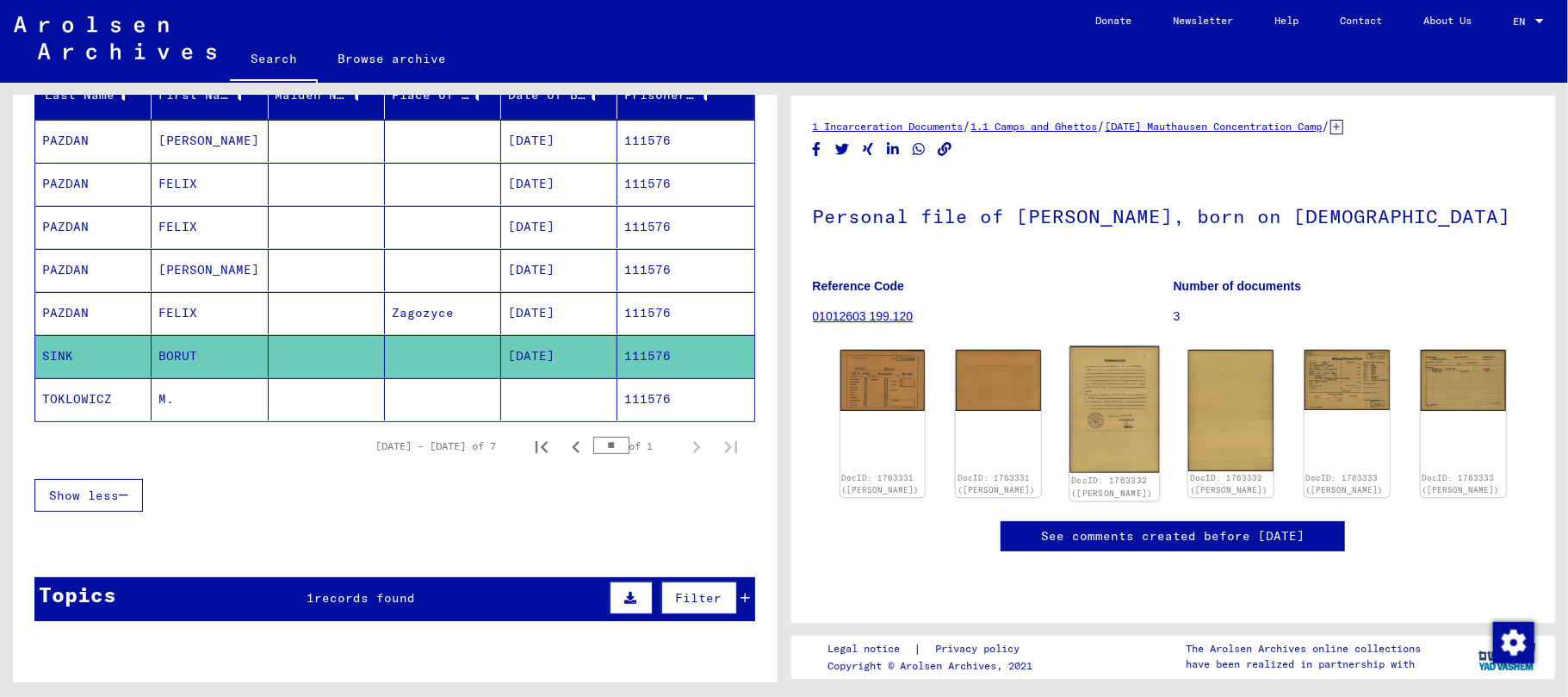
click at [1101, 405] on img at bounding box center [1115, 409] width 89 height 127
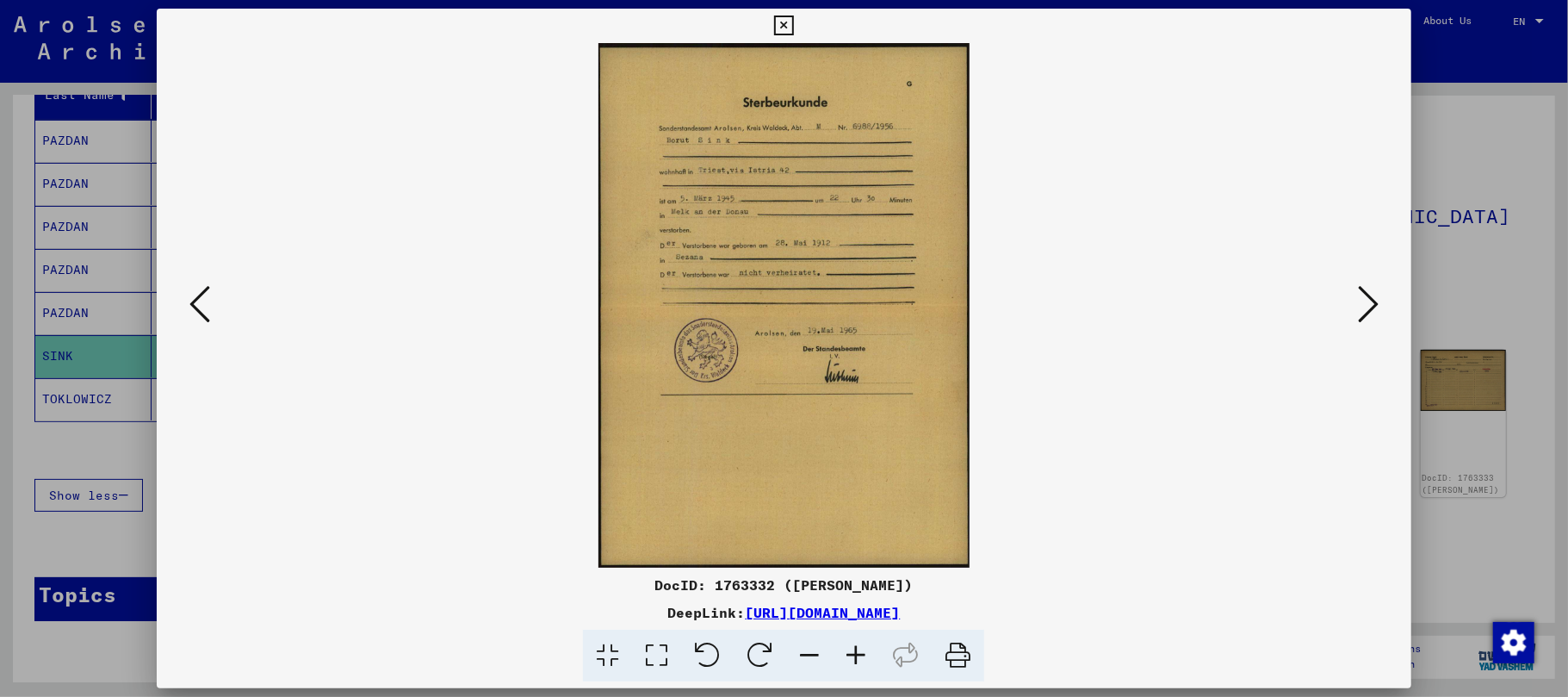
click at [862, 659] on icon at bounding box center [856, 655] width 47 height 53
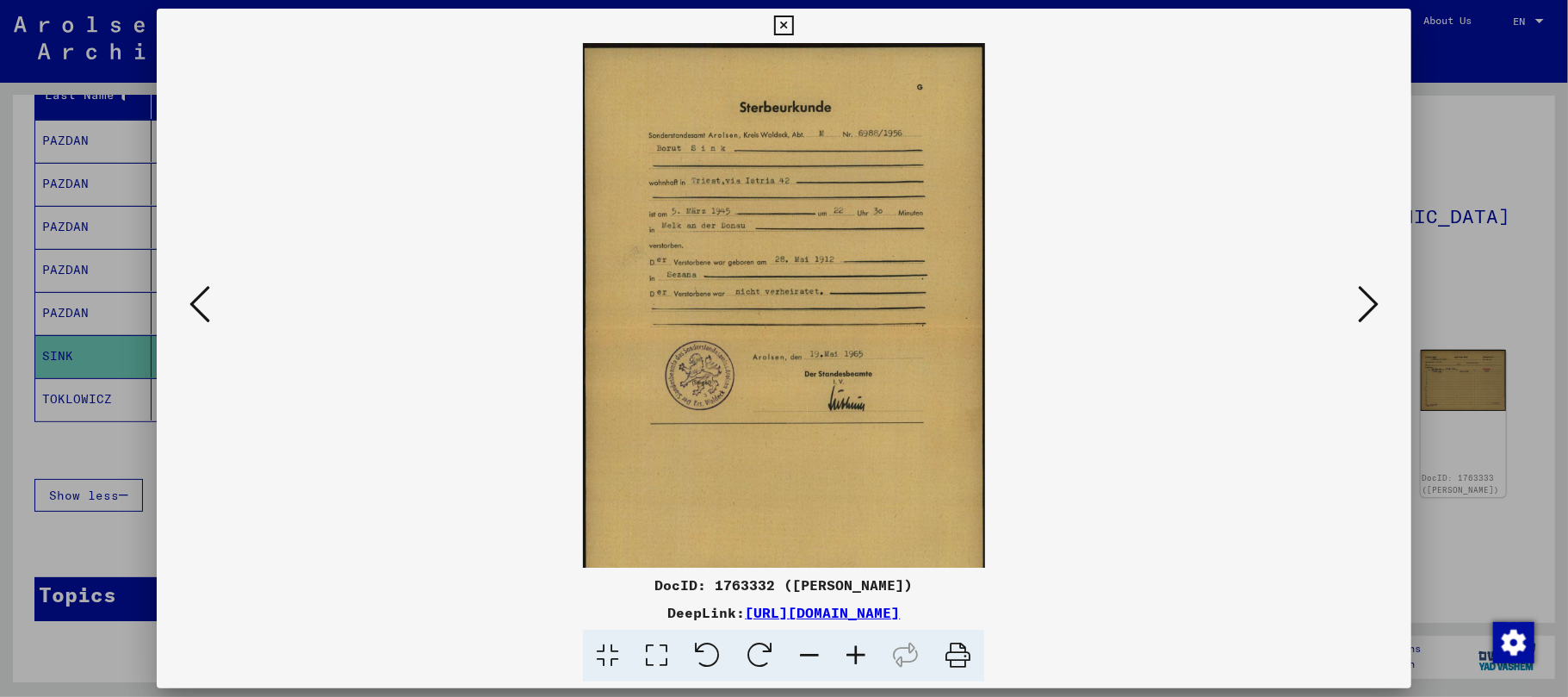
drag, startPoint x: 862, startPoint y: 659, endPoint x: 862, endPoint y: 629, distance: 30.0
click at [862, 654] on icon at bounding box center [856, 655] width 47 height 53
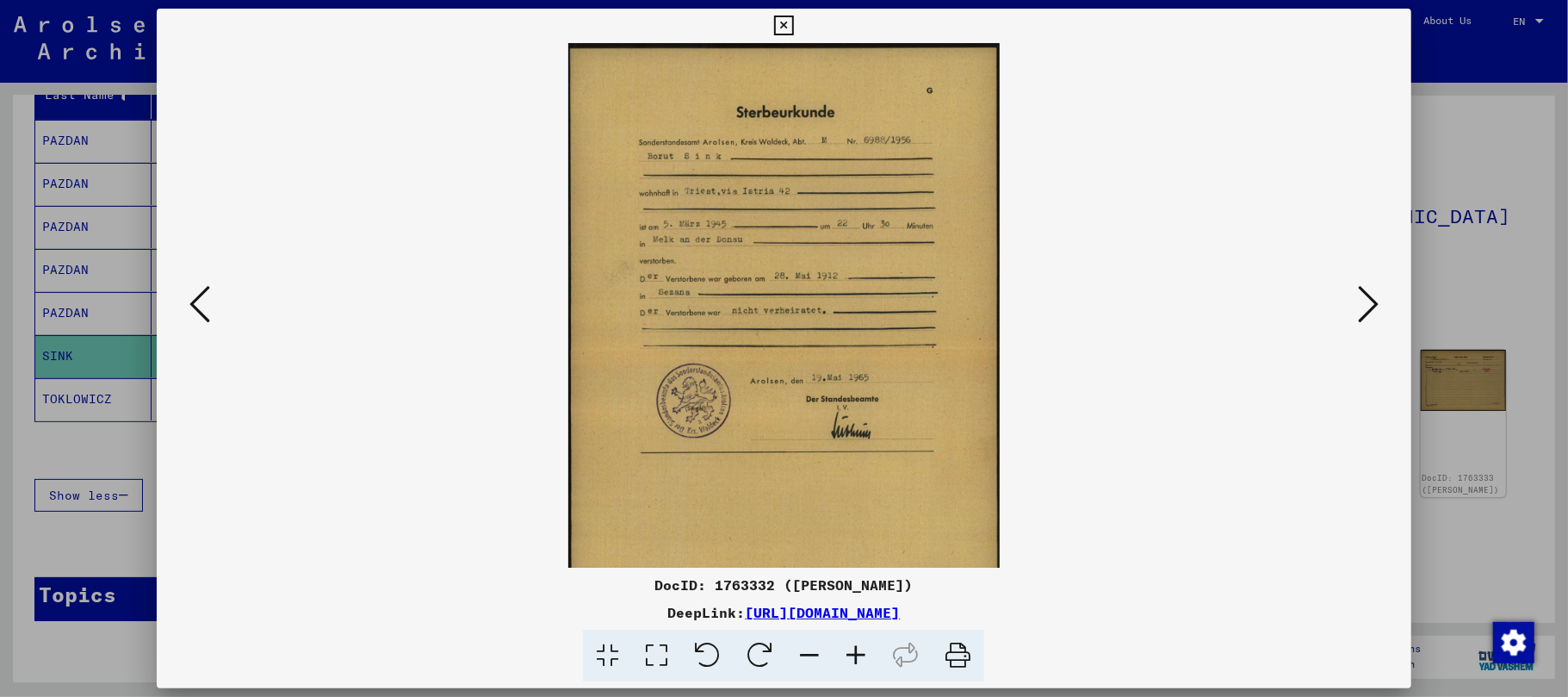
click at [785, 23] on icon at bounding box center [784, 26] width 20 height 21
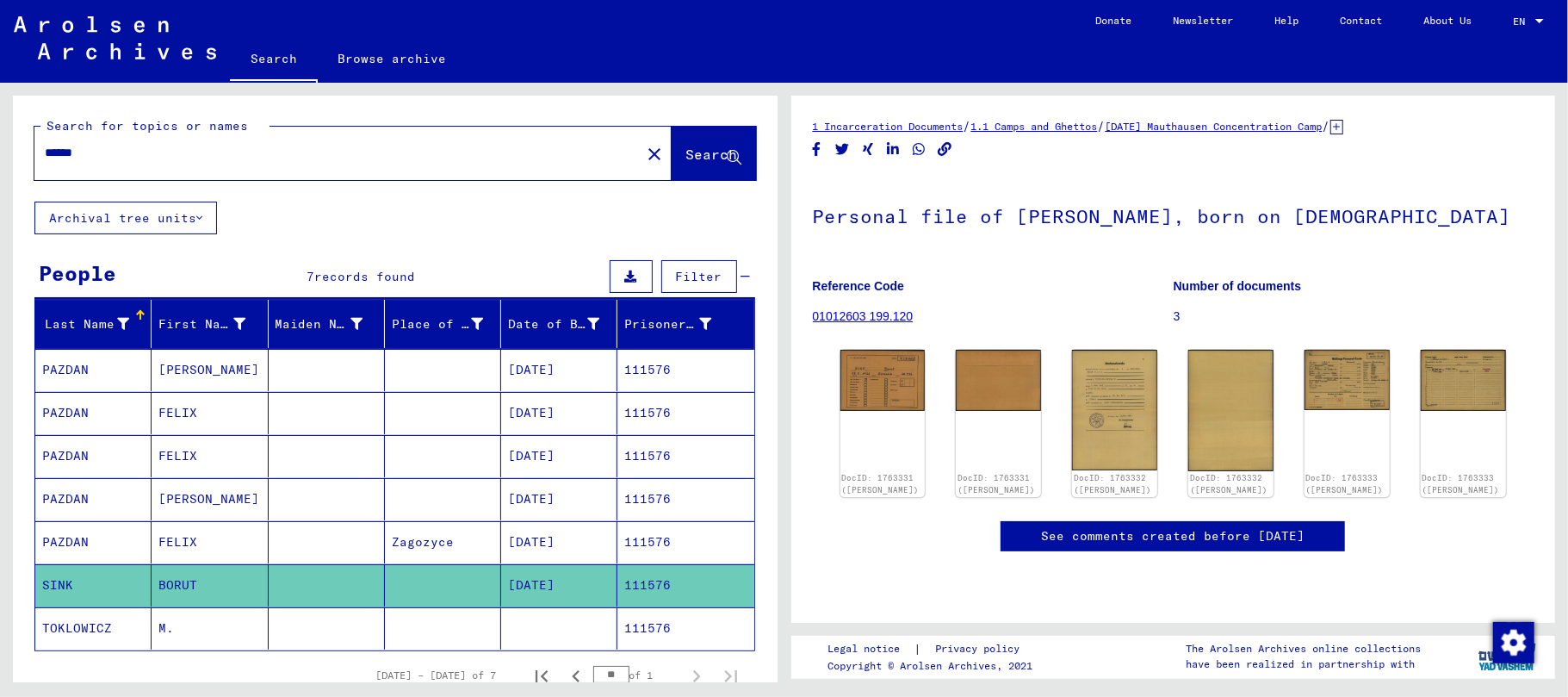
drag, startPoint x: 199, startPoint y: 149, endPoint x: 4, endPoint y: 150, distance: 195.0
click at [4, 150] on div "Search for topics or names ****** close Search Archival tree units People 7 rec…" at bounding box center [392, 382] width 784 height 599
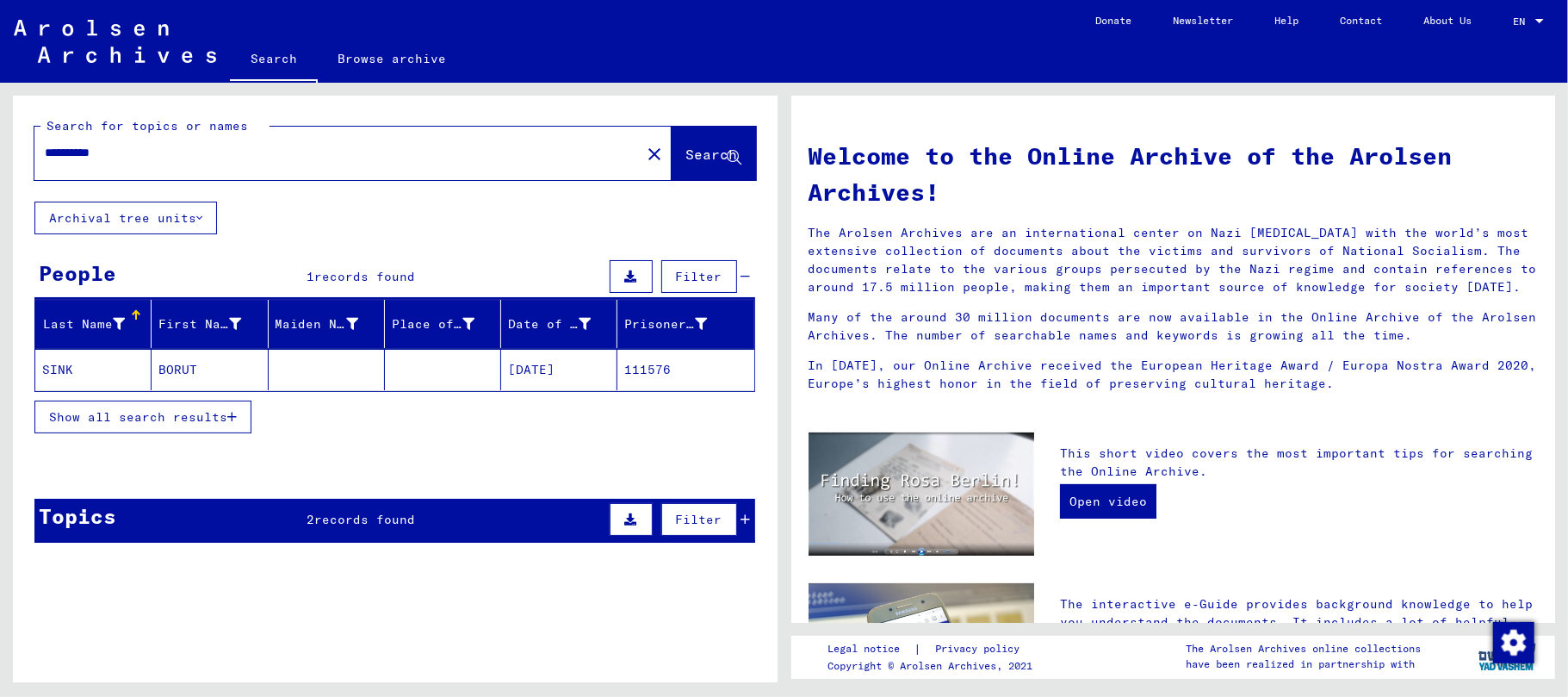
click at [237, 411] on icon "button" at bounding box center [232, 416] width 10 height 12
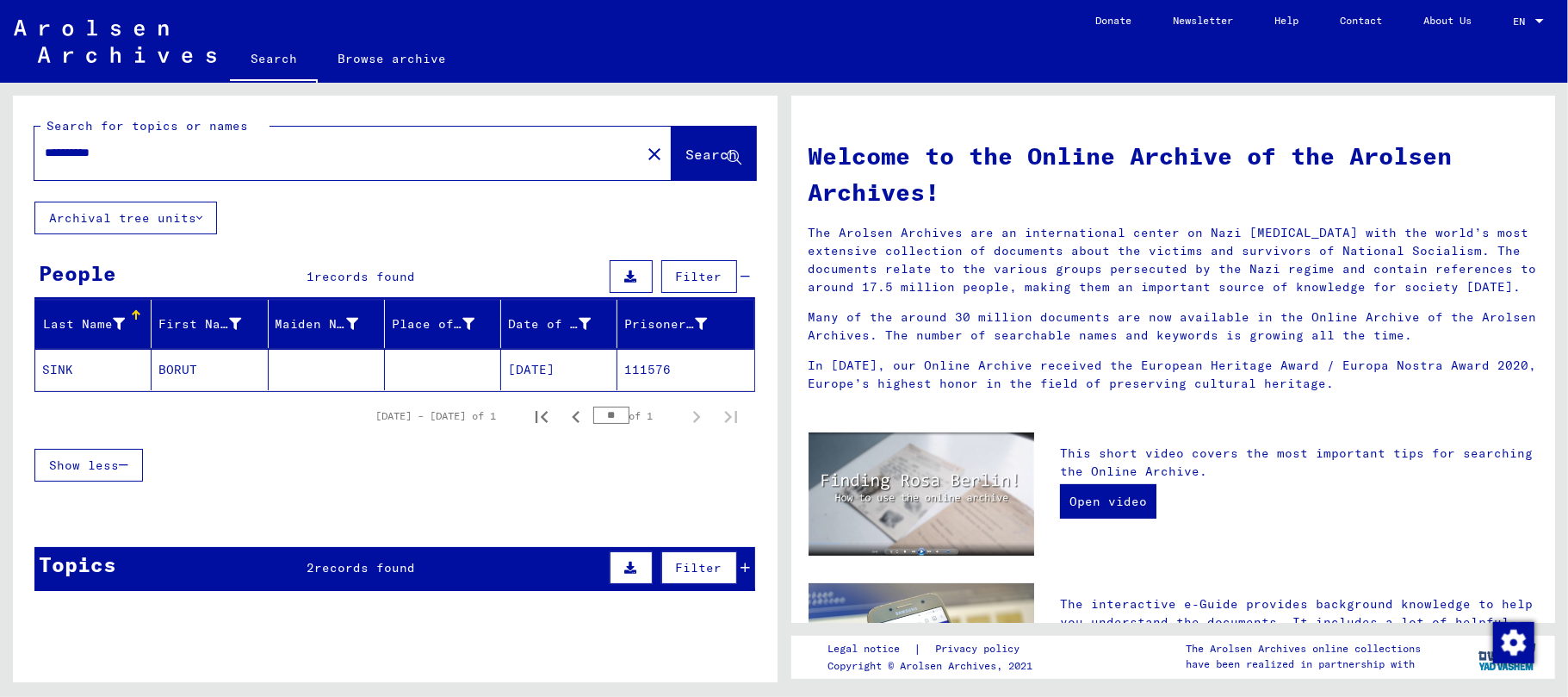
click at [180, 373] on mat-cell "BORUT" at bounding box center [209, 370] width 116 height 42
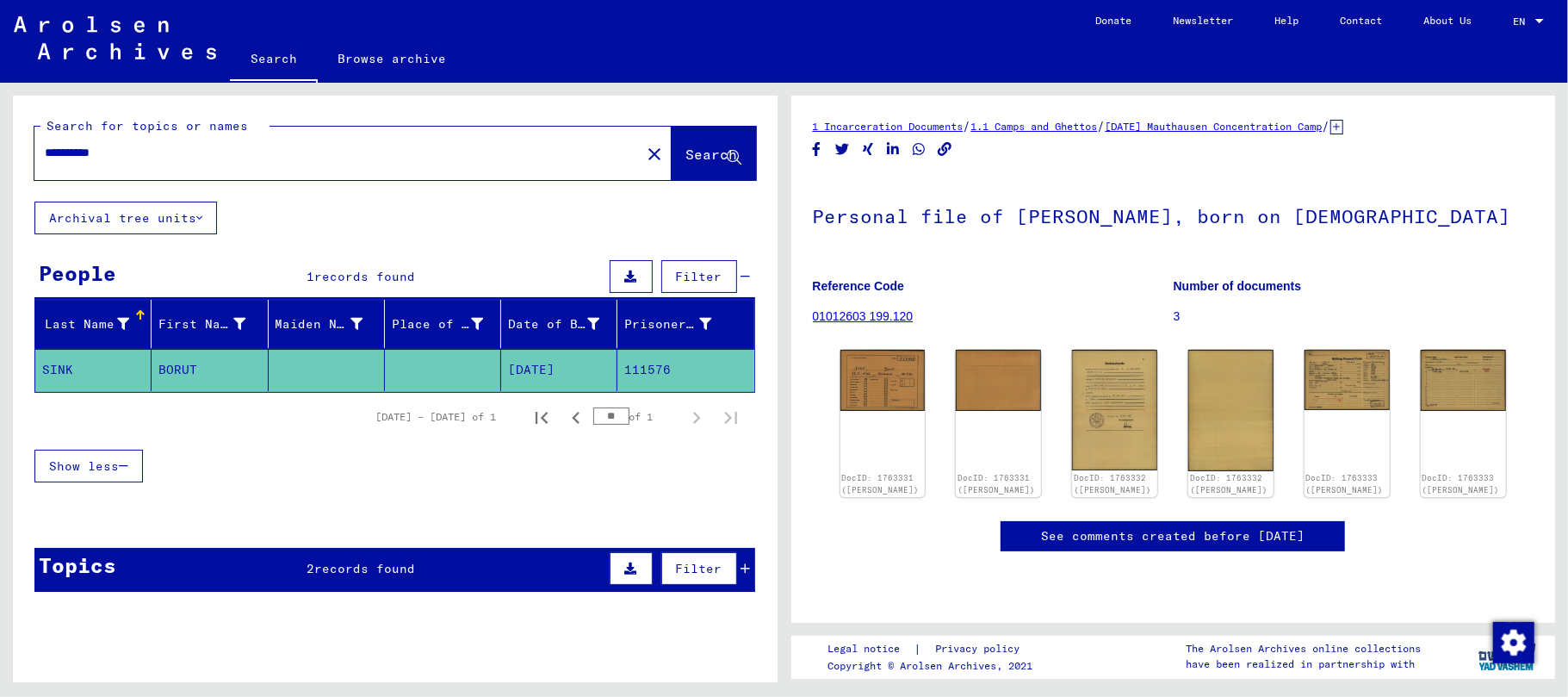
drag, startPoint x: 152, startPoint y: 156, endPoint x: 14, endPoint y: 141, distance: 138.8
click at [14, 141] on div "**********" at bounding box center [395, 148] width 765 height 106
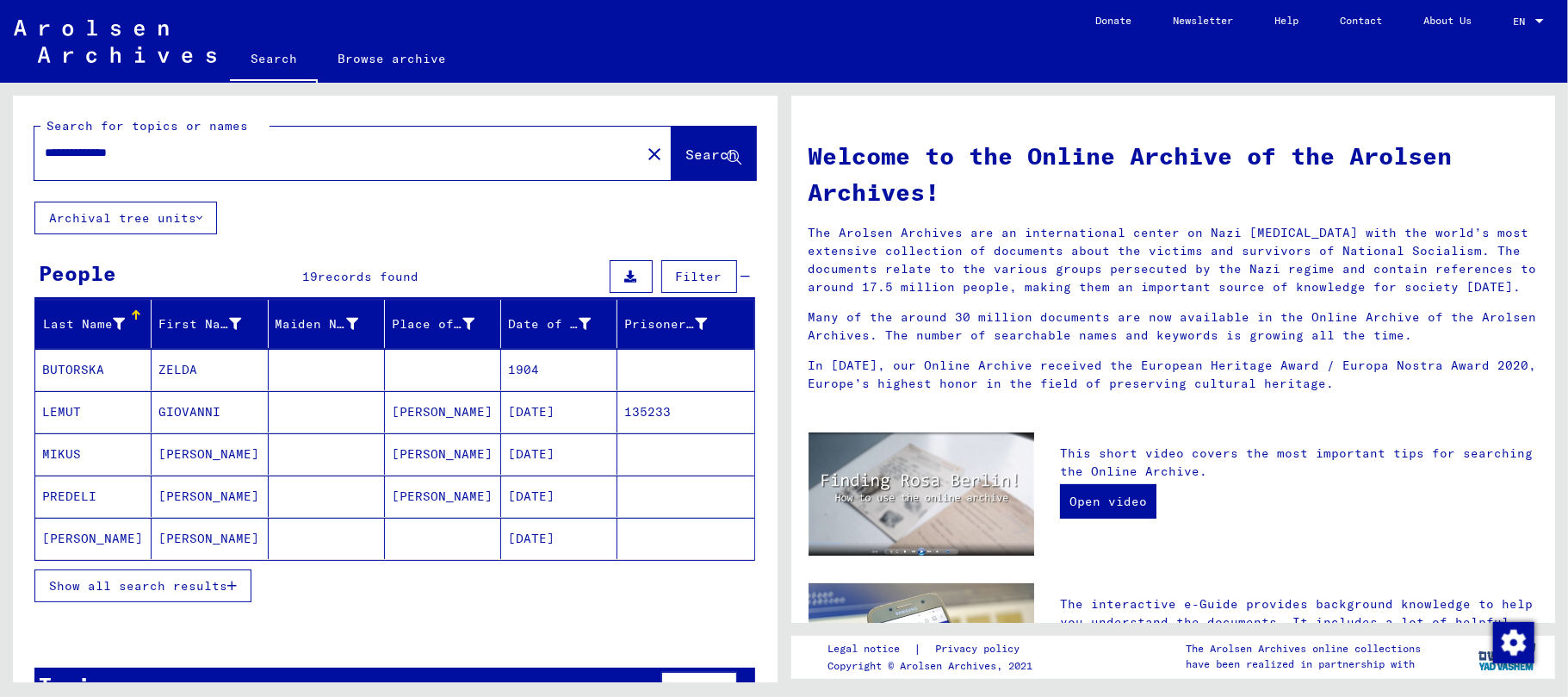
click at [237, 591] on icon "button" at bounding box center [232, 585] width 10 height 12
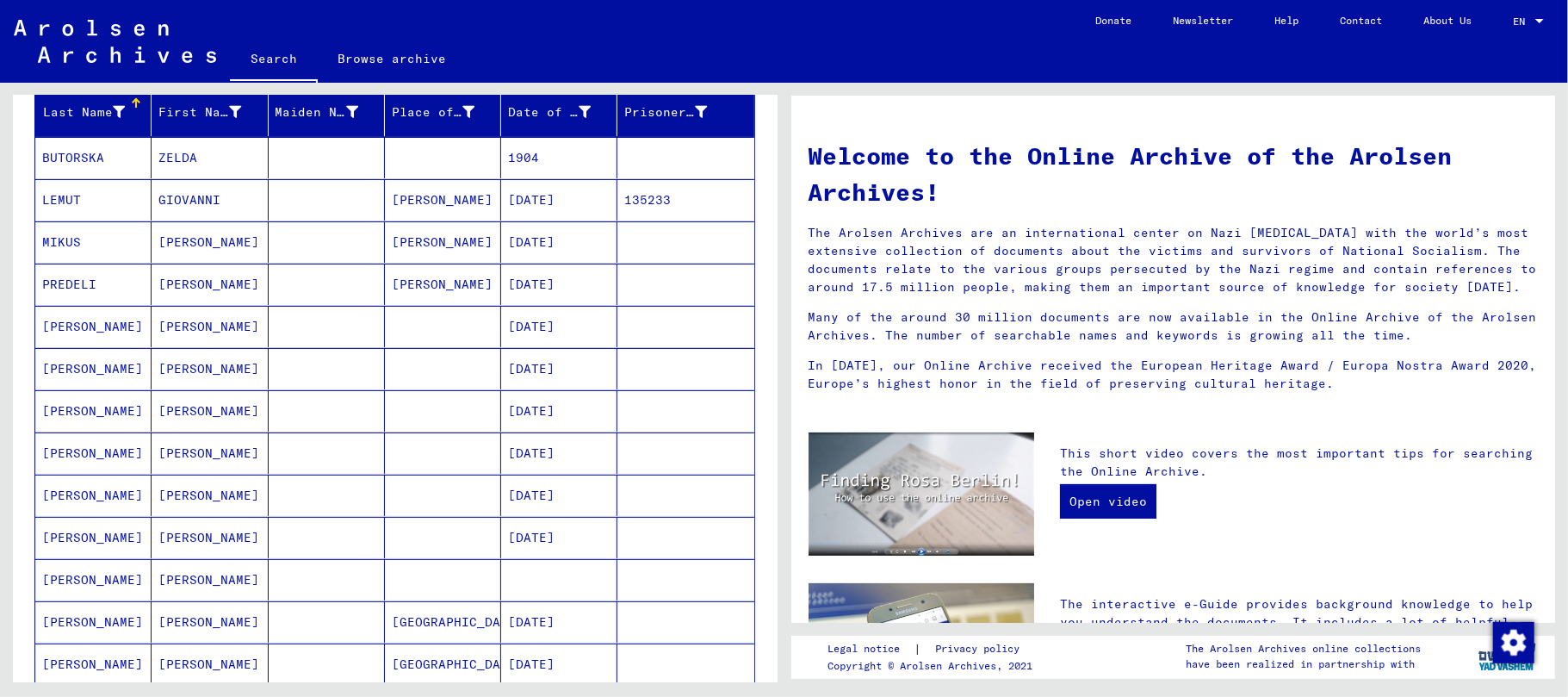
scroll to position [229, 0]
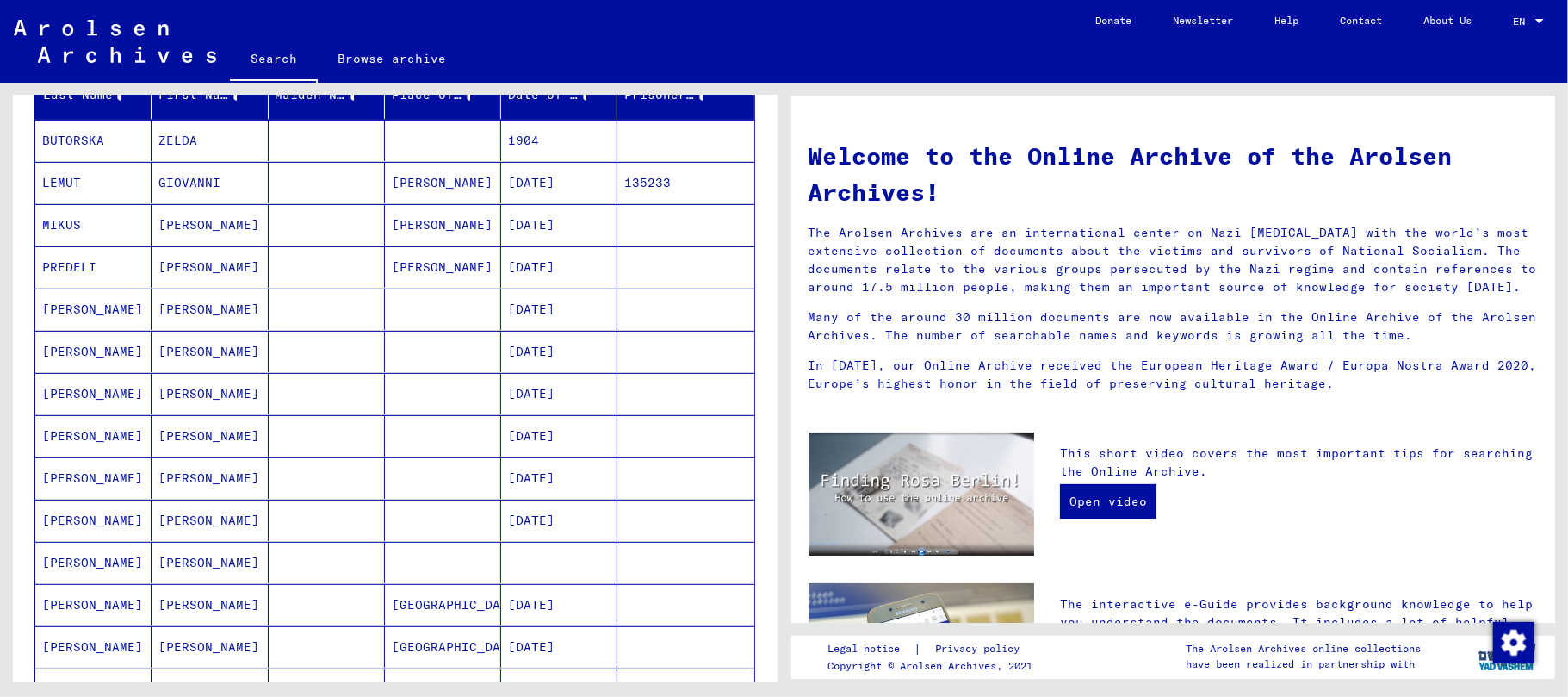
click at [181, 317] on mat-cell "[PERSON_NAME]" at bounding box center [209, 309] width 116 height 42
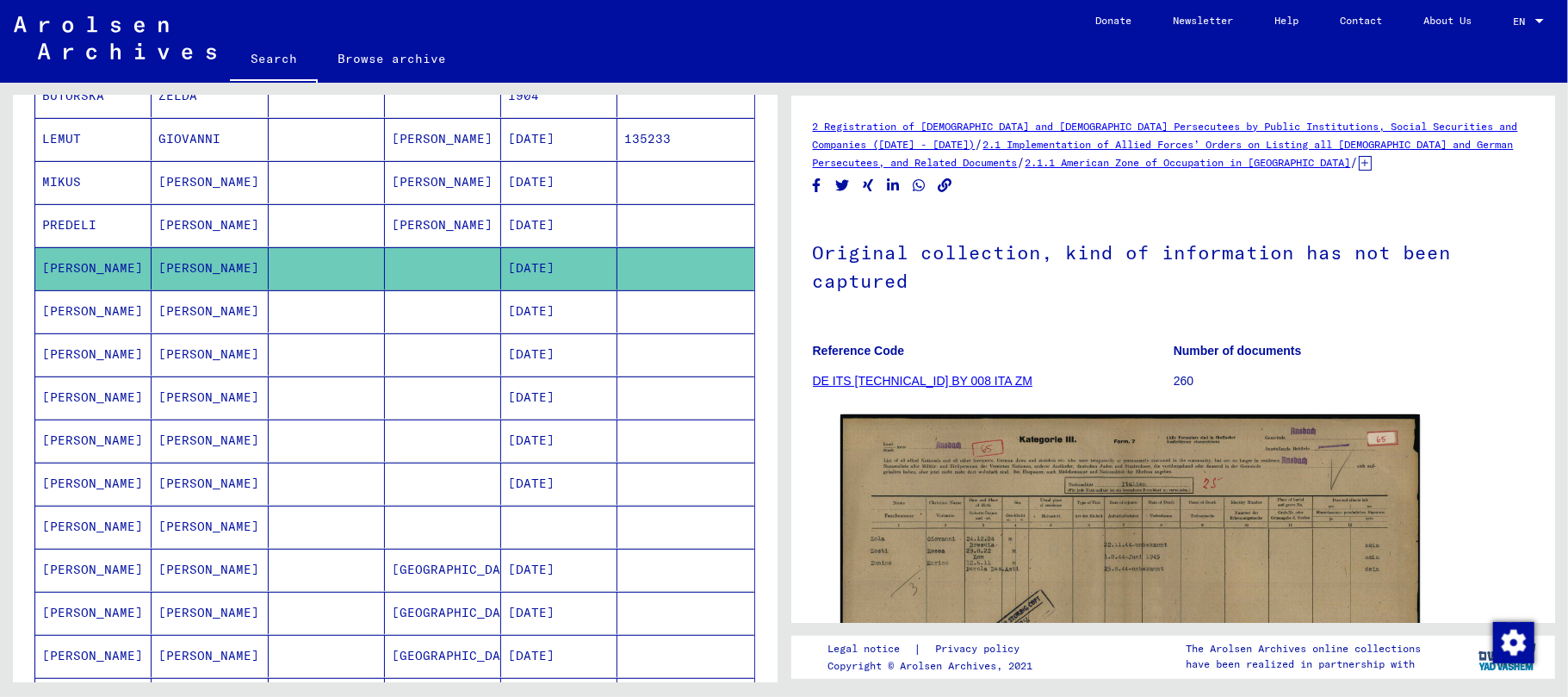
scroll to position [229, 0]
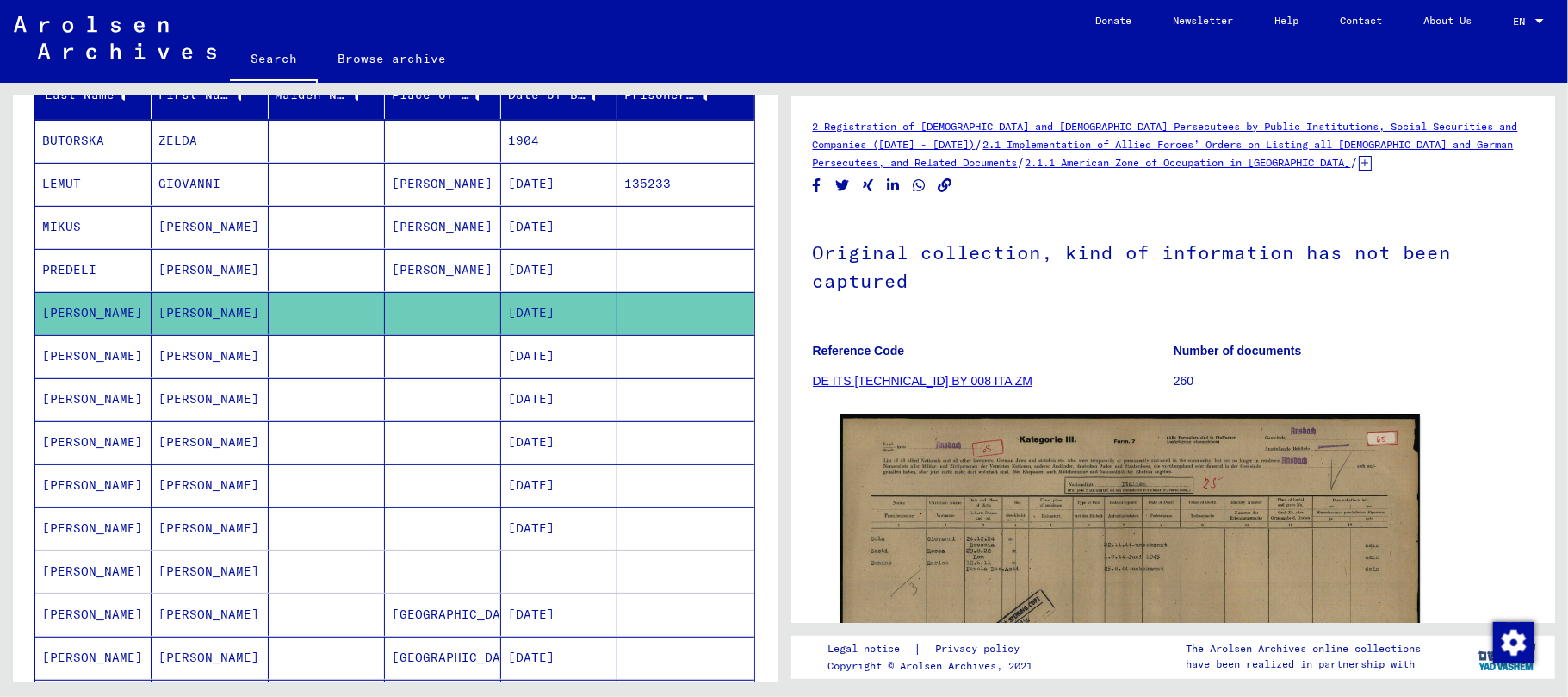
click at [182, 360] on mat-cell "[PERSON_NAME]" at bounding box center [209, 356] width 116 height 43
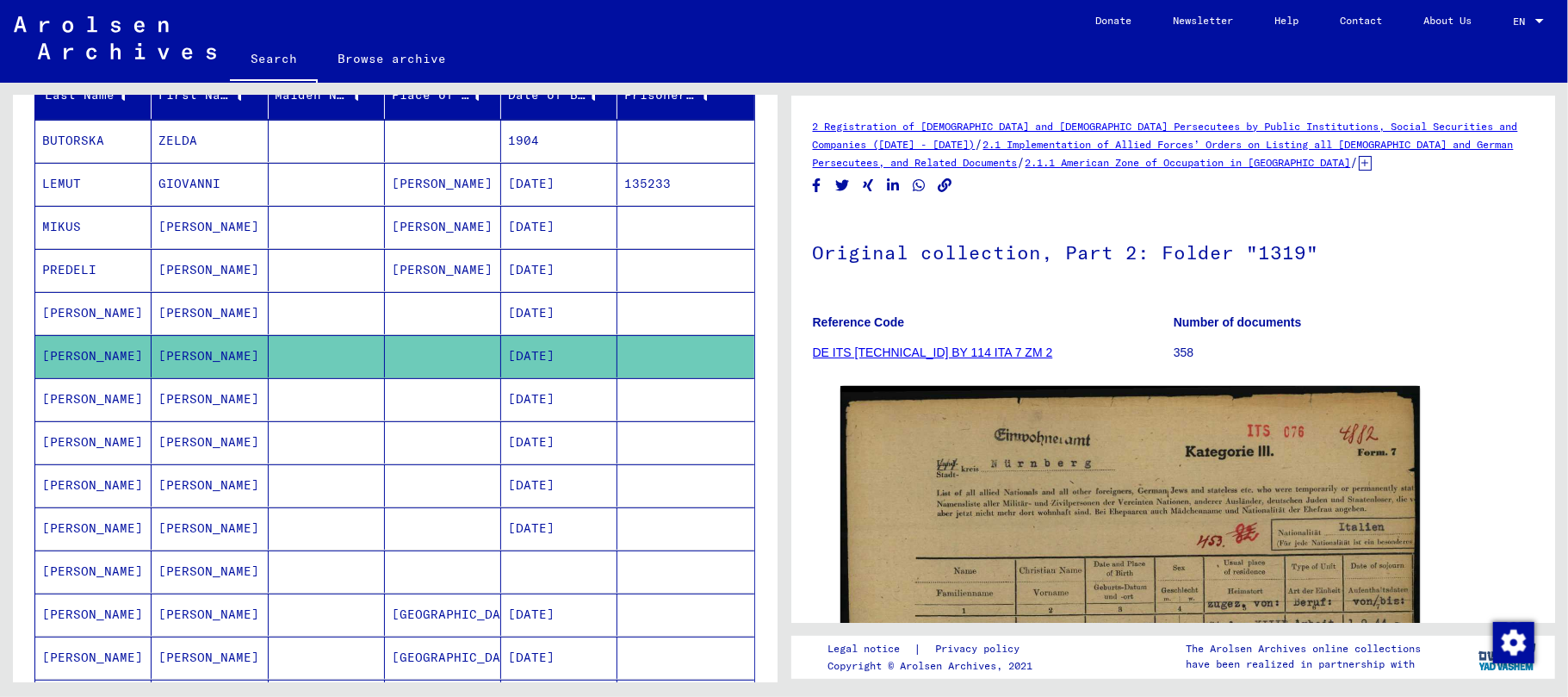
click at [184, 398] on mat-cell "[PERSON_NAME]" at bounding box center [209, 399] width 116 height 43
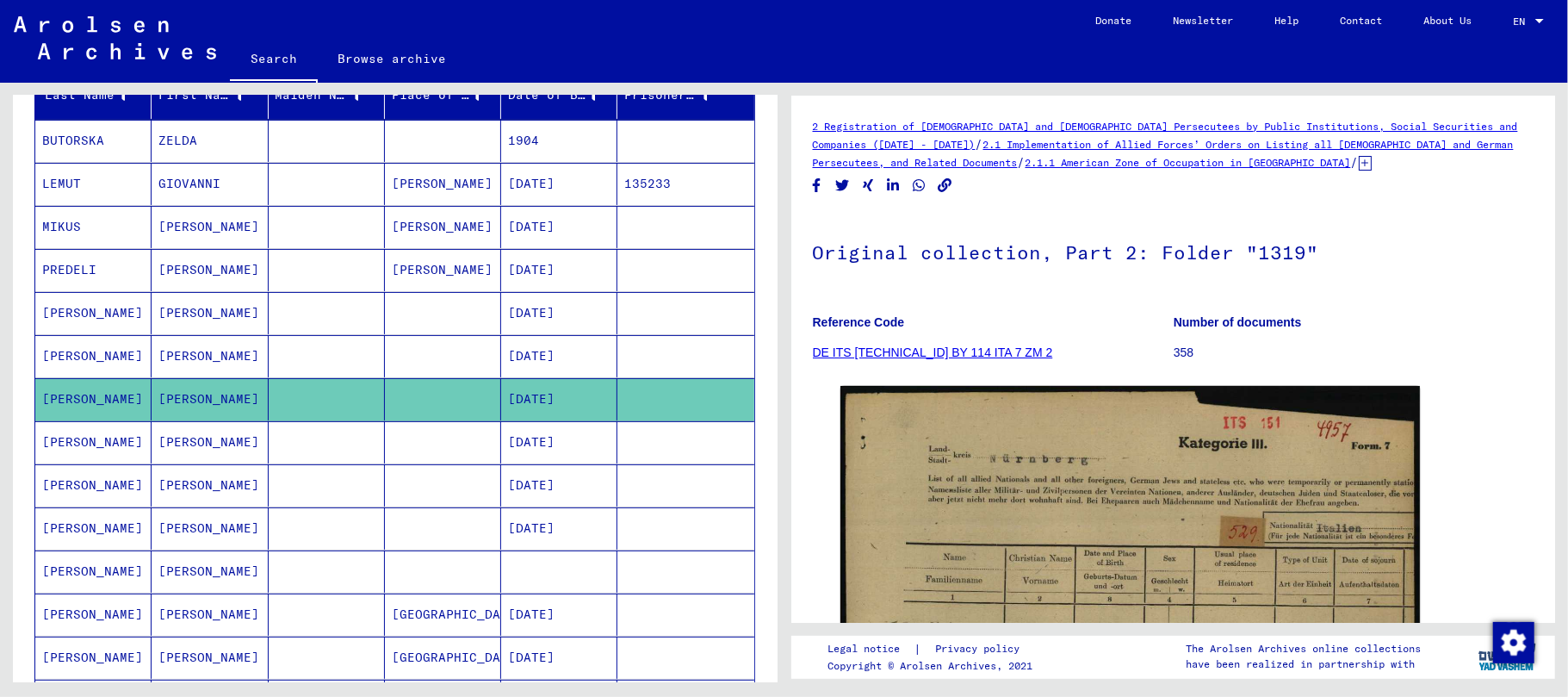
click at [190, 449] on mat-cell "[PERSON_NAME]" at bounding box center [209, 442] width 116 height 43
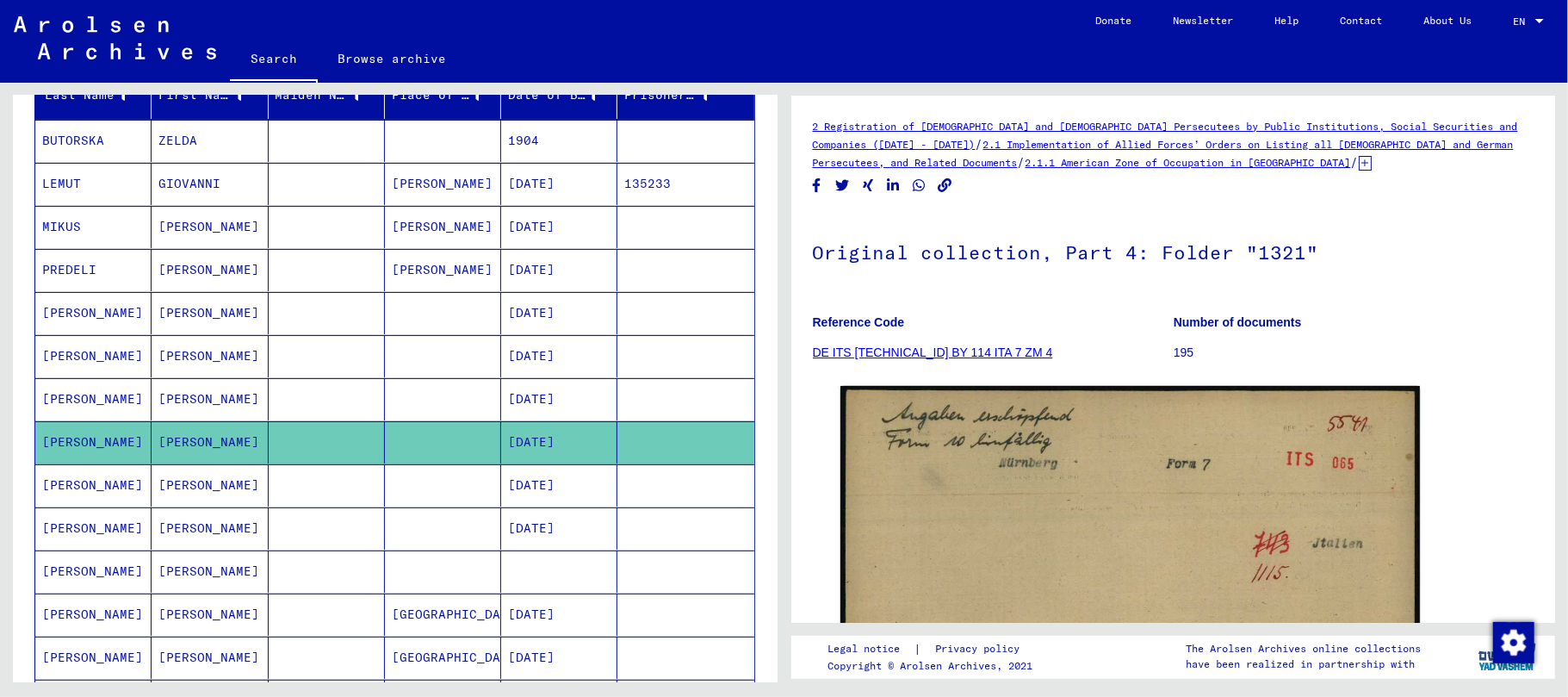
click at [212, 498] on mat-cell "[PERSON_NAME]" at bounding box center [209, 485] width 116 height 43
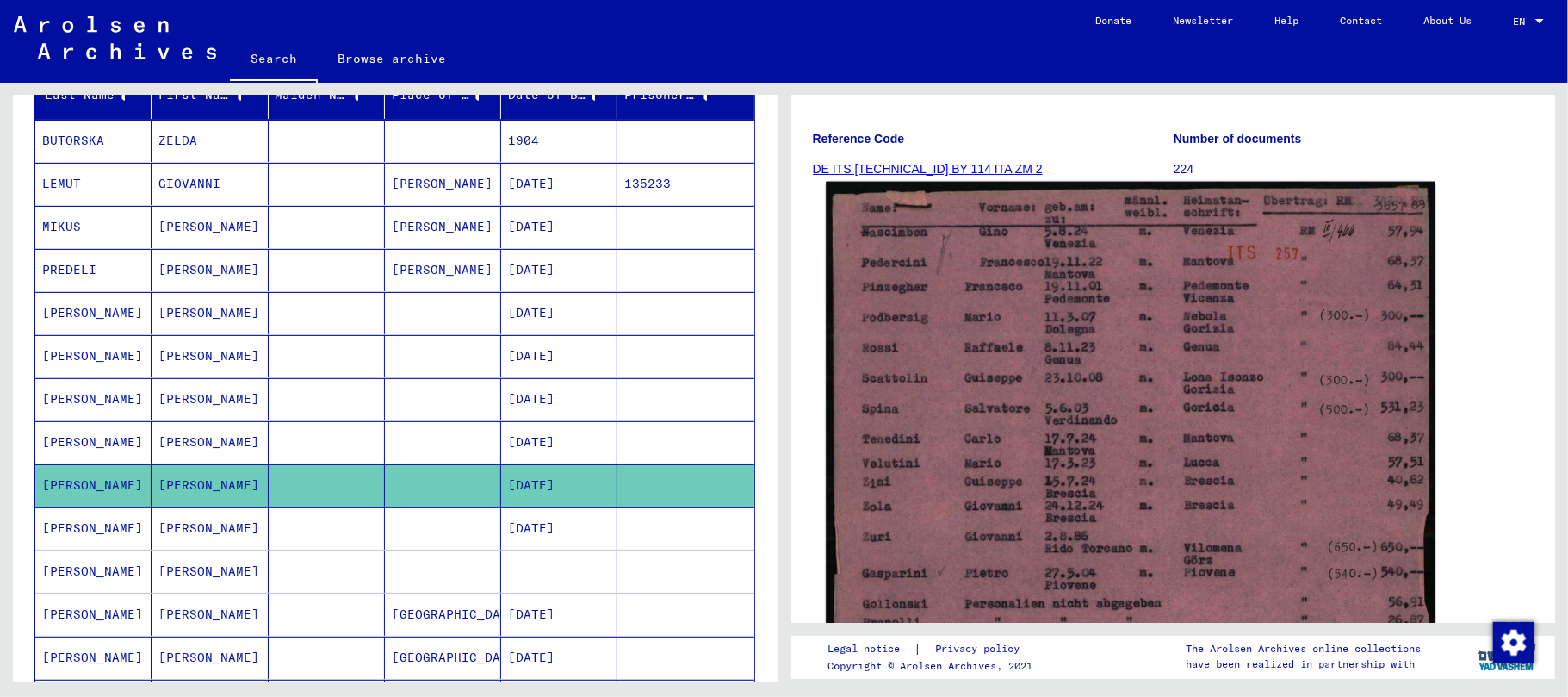
scroll to position [229, 0]
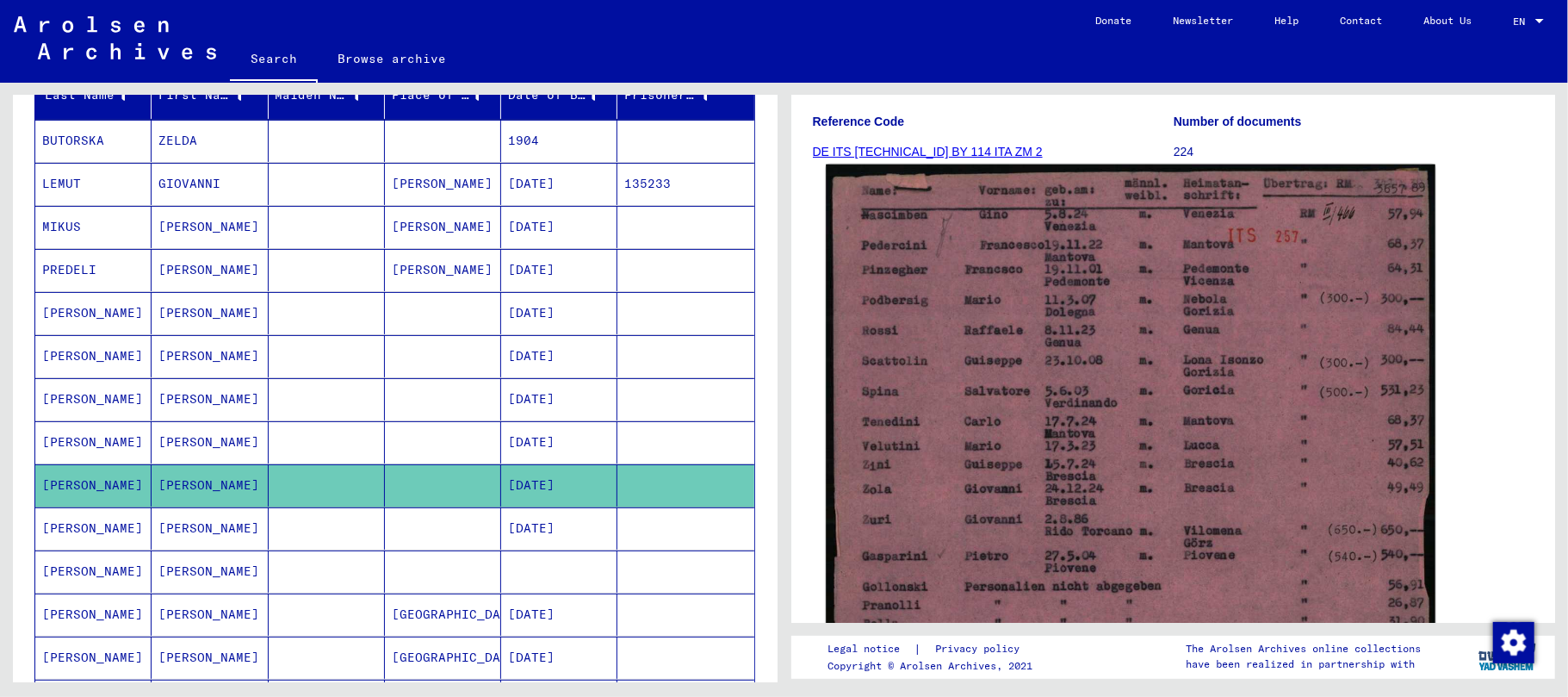
click at [1014, 400] on img at bounding box center [1131, 596] width 609 height 864
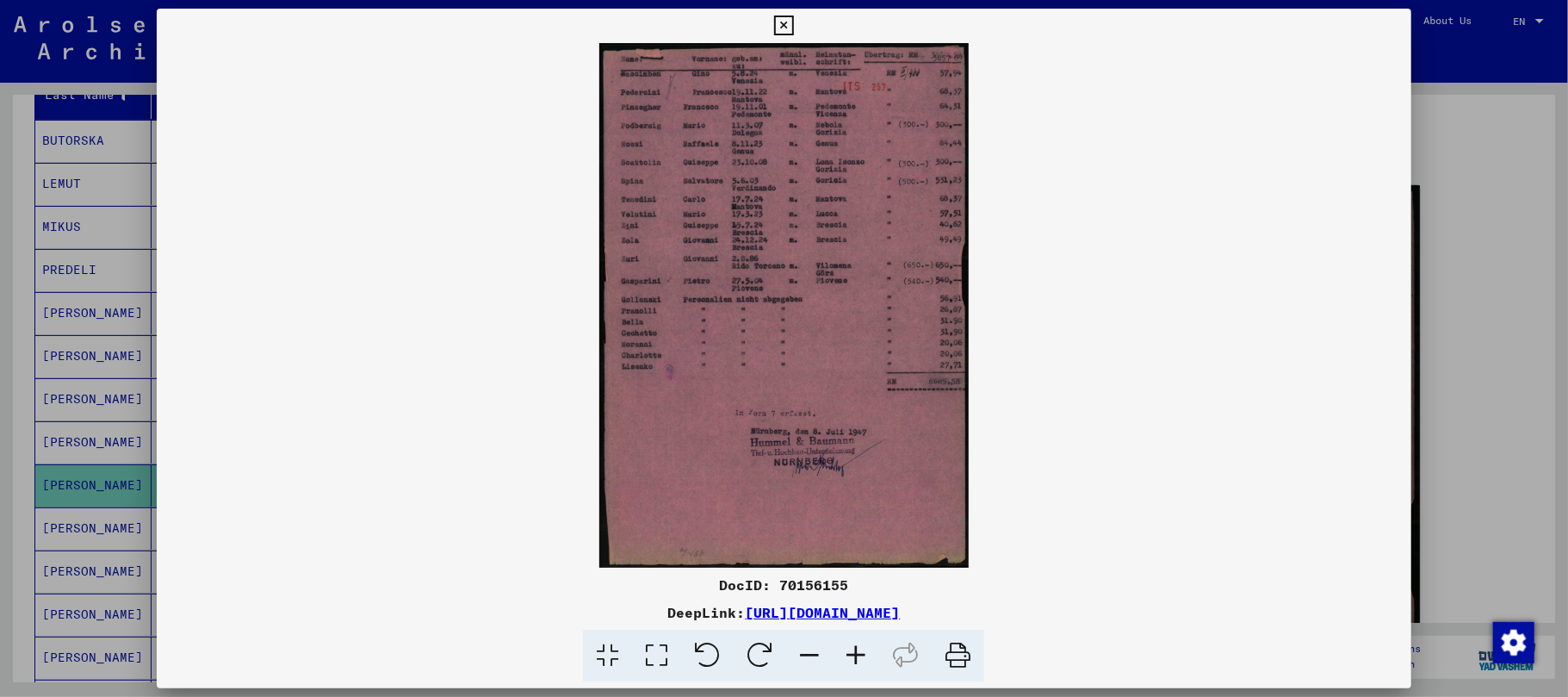
click at [853, 661] on icon at bounding box center [856, 655] width 47 height 53
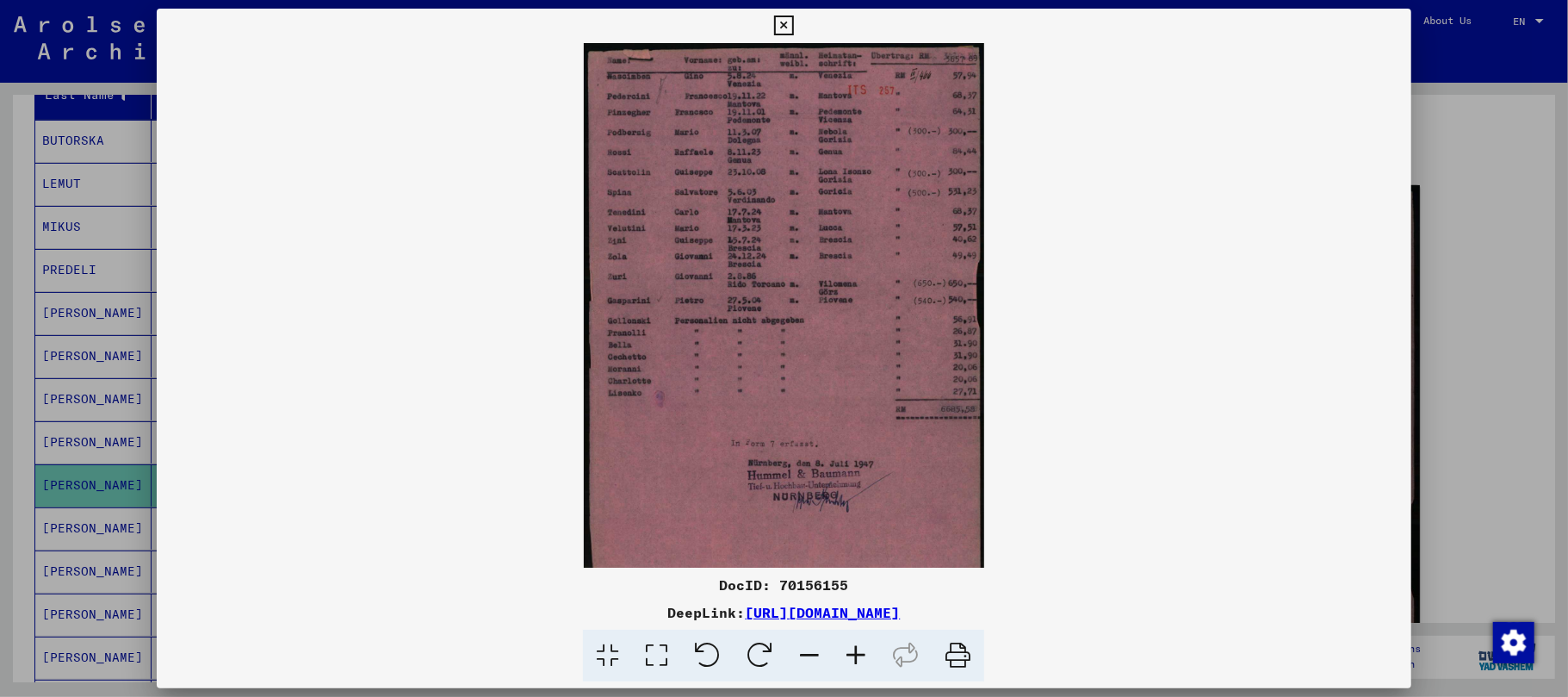
click at [853, 661] on icon at bounding box center [856, 655] width 47 height 53
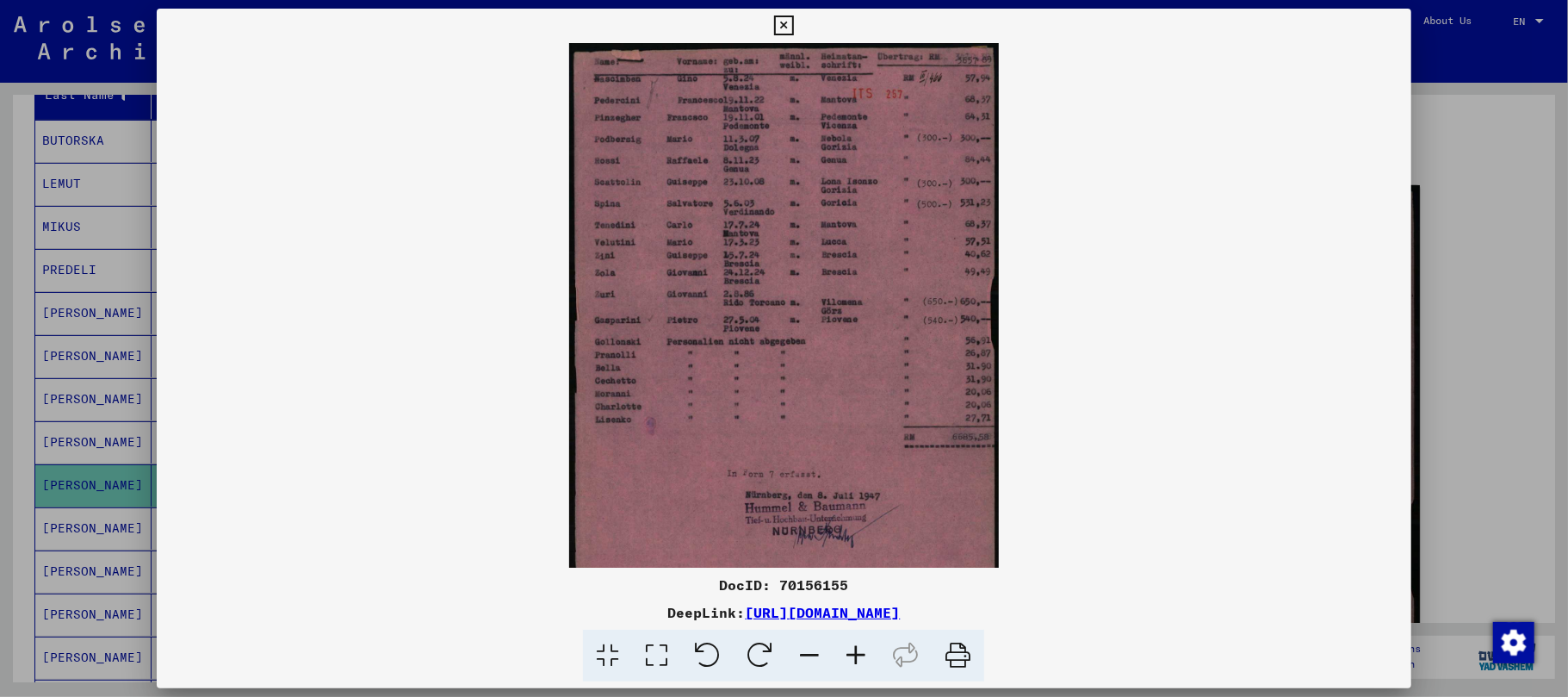
click at [853, 659] on icon at bounding box center [856, 655] width 47 height 53
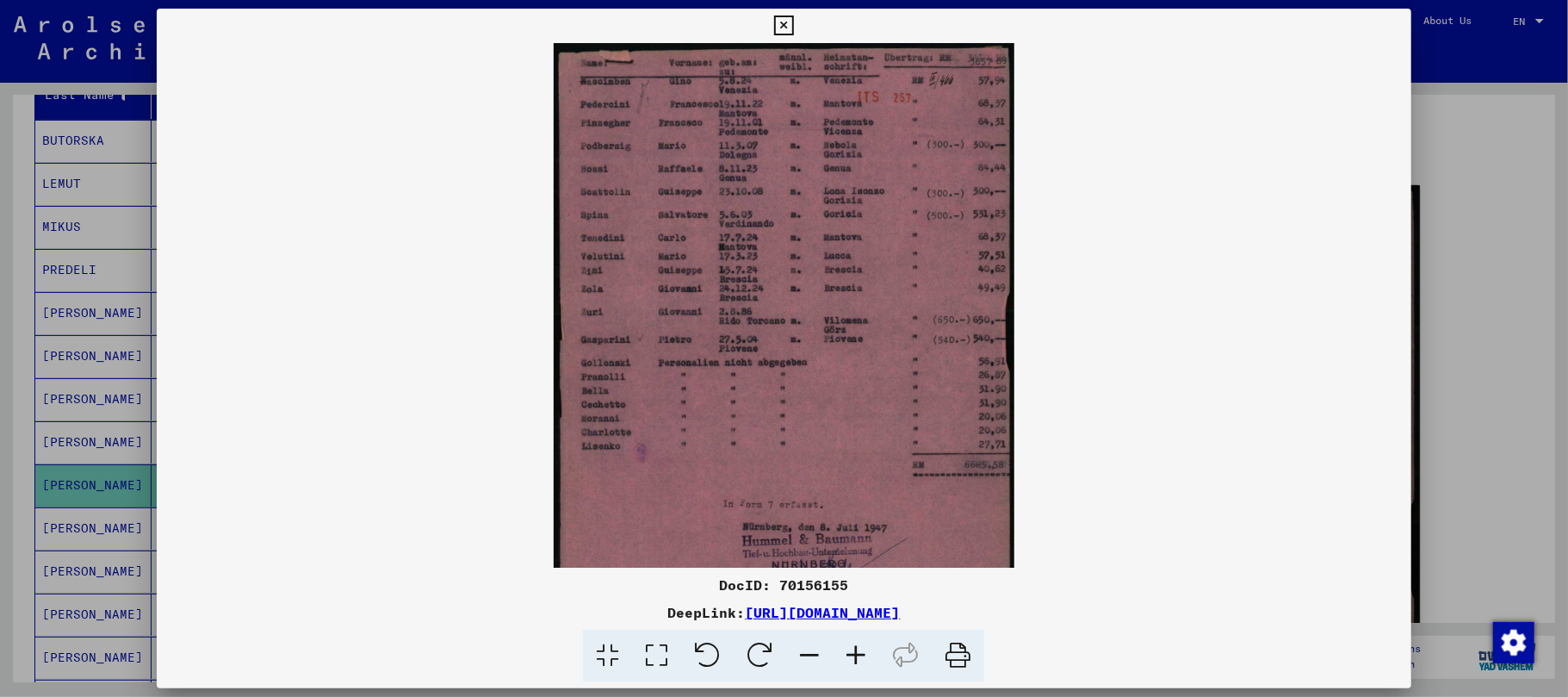
click at [853, 657] on icon at bounding box center [856, 655] width 47 height 53
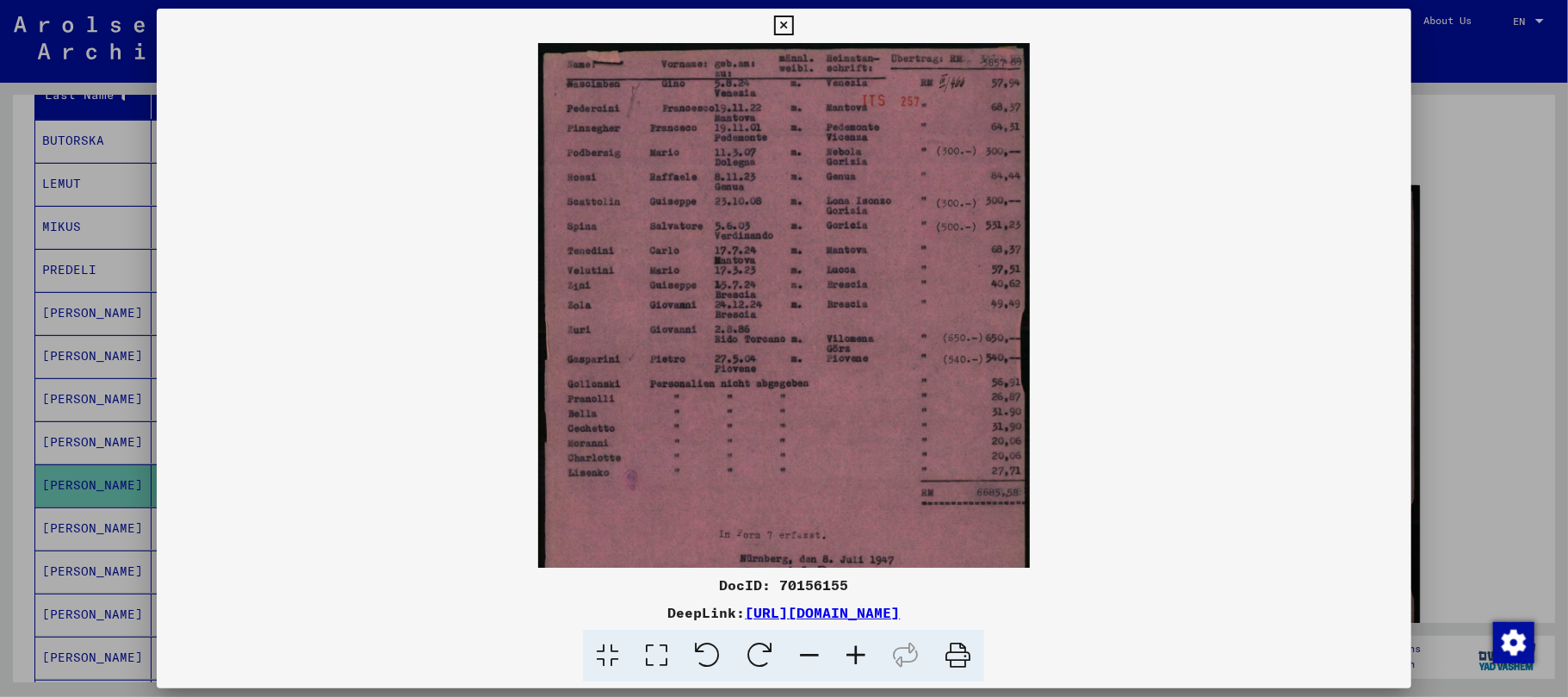
click at [853, 655] on icon at bounding box center [856, 655] width 47 height 53
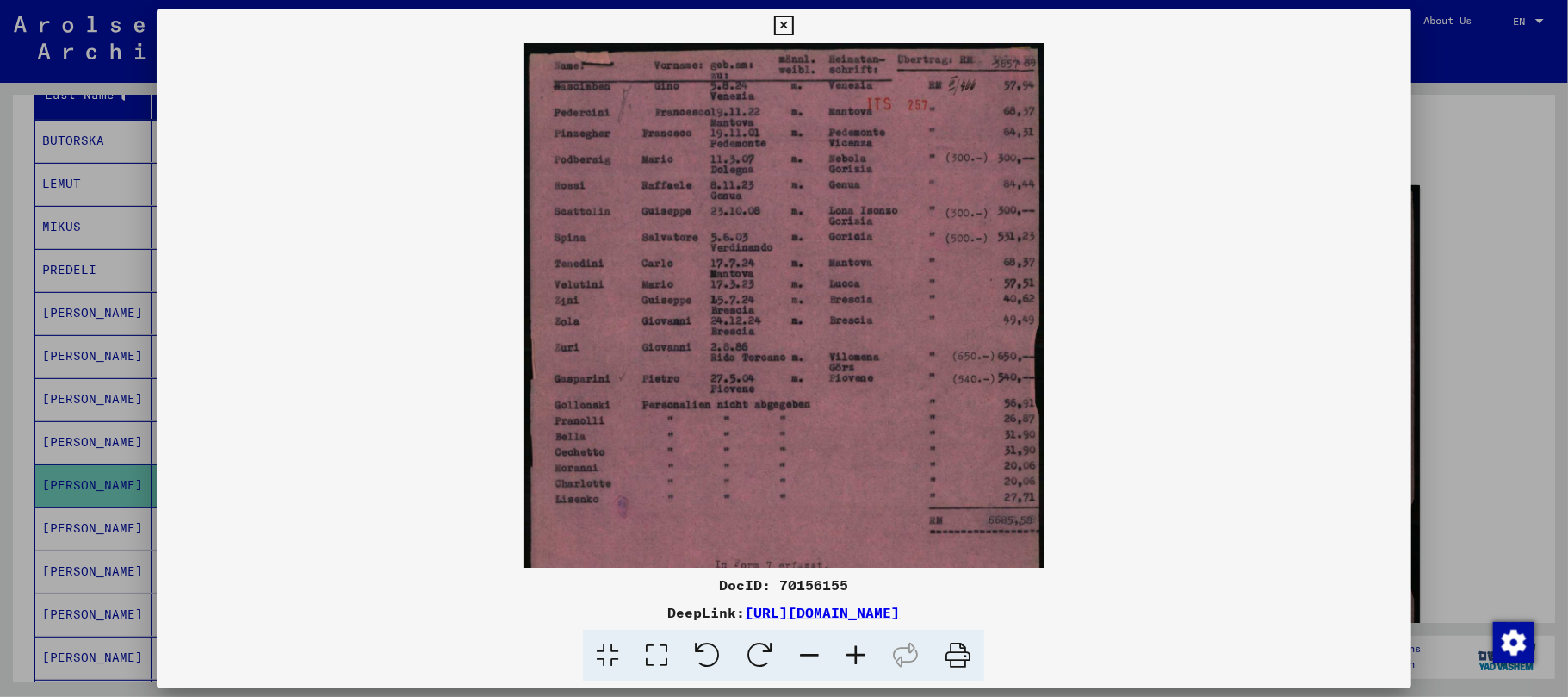
click at [853, 655] on icon at bounding box center [856, 655] width 47 height 53
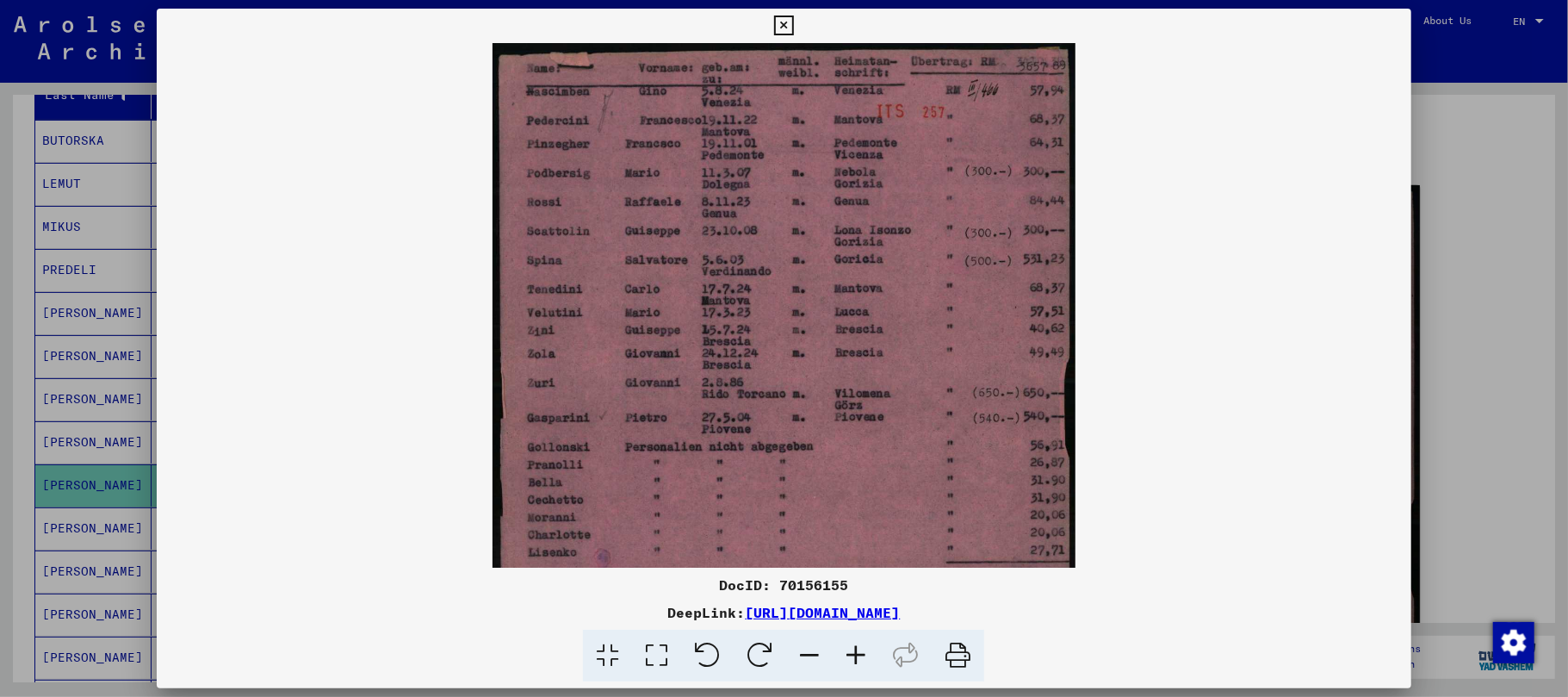
click at [853, 654] on icon at bounding box center [856, 655] width 47 height 53
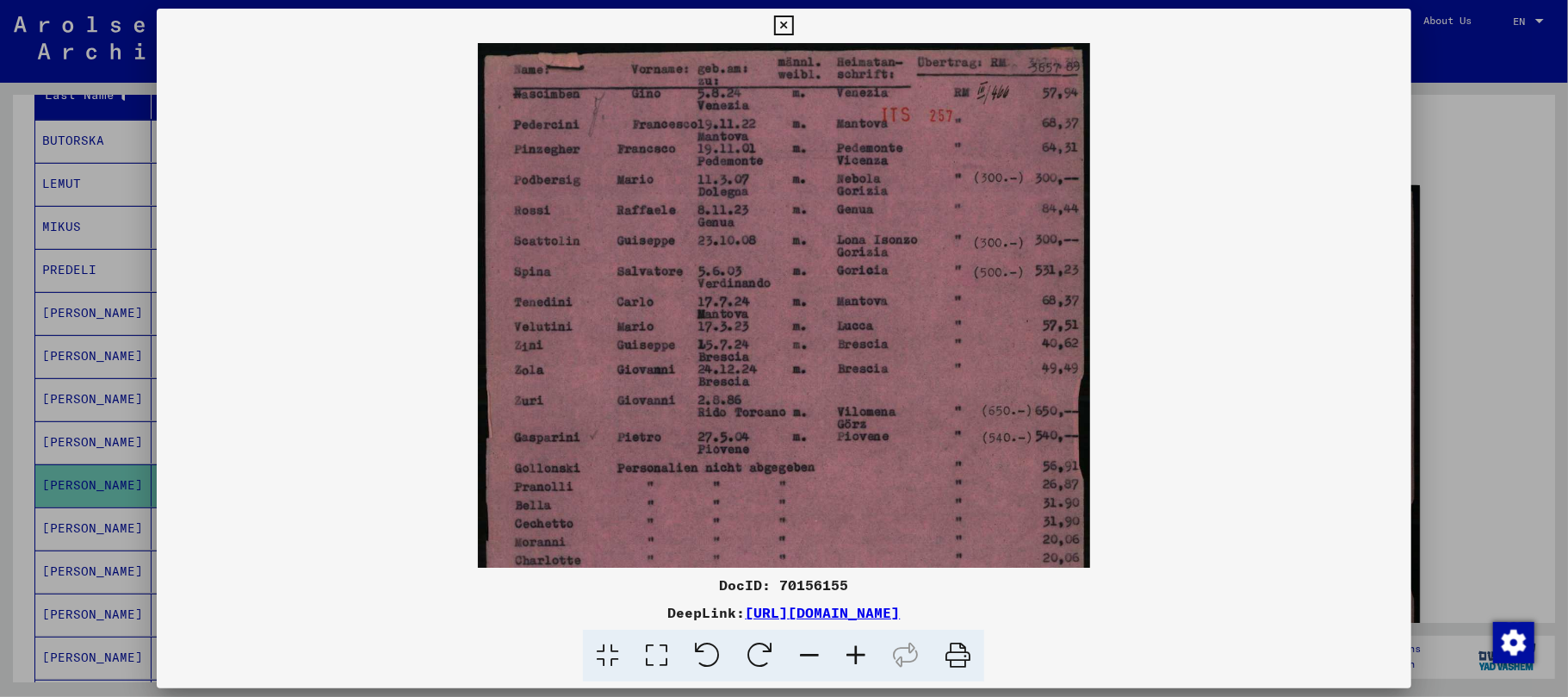
click at [853, 654] on icon at bounding box center [856, 655] width 47 height 53
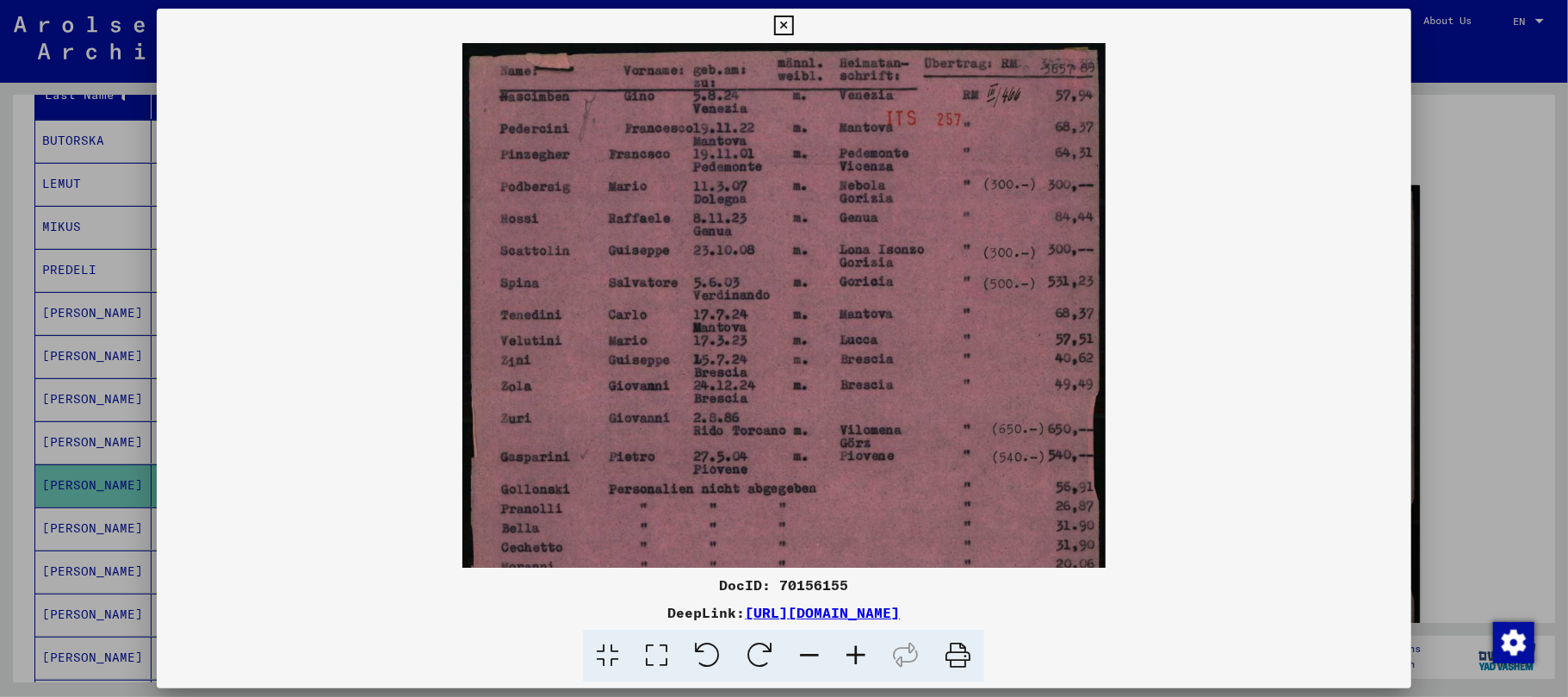
click at [853, 654] on icon at bounding box center [856, 655] width 47 height 53
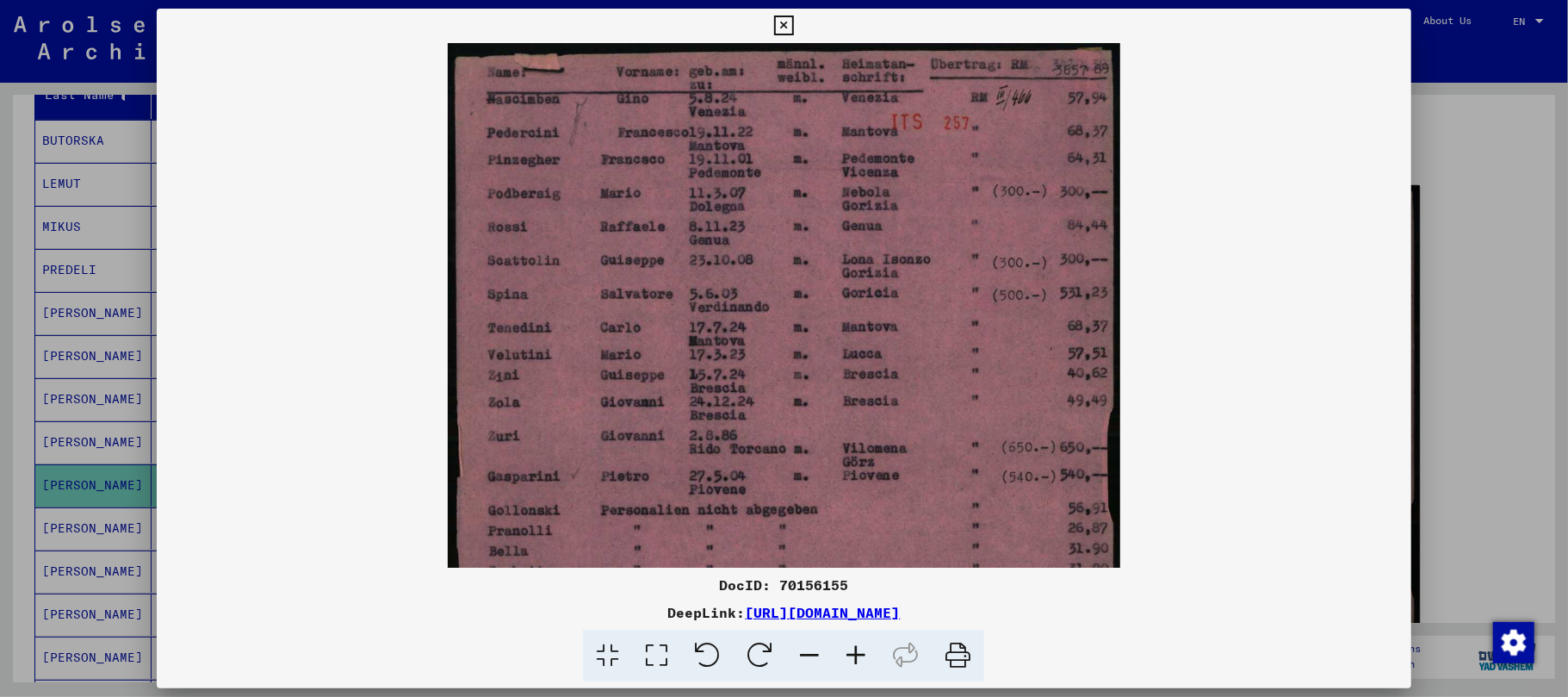
click at [853, 652] on icon at bounding box center [856, 655] width 47 height 53
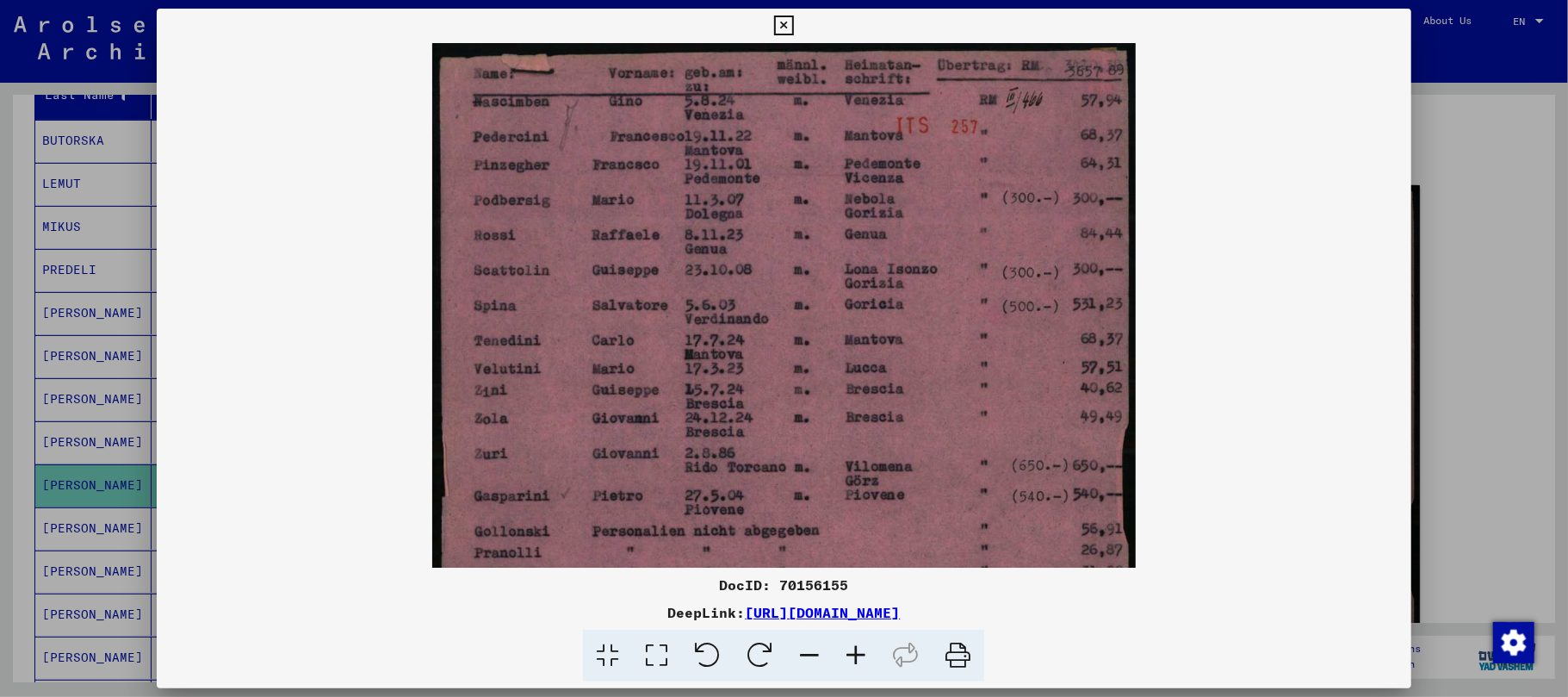
click at [853, 652] on icon at bounding box center [856, 655] width 47 height 53
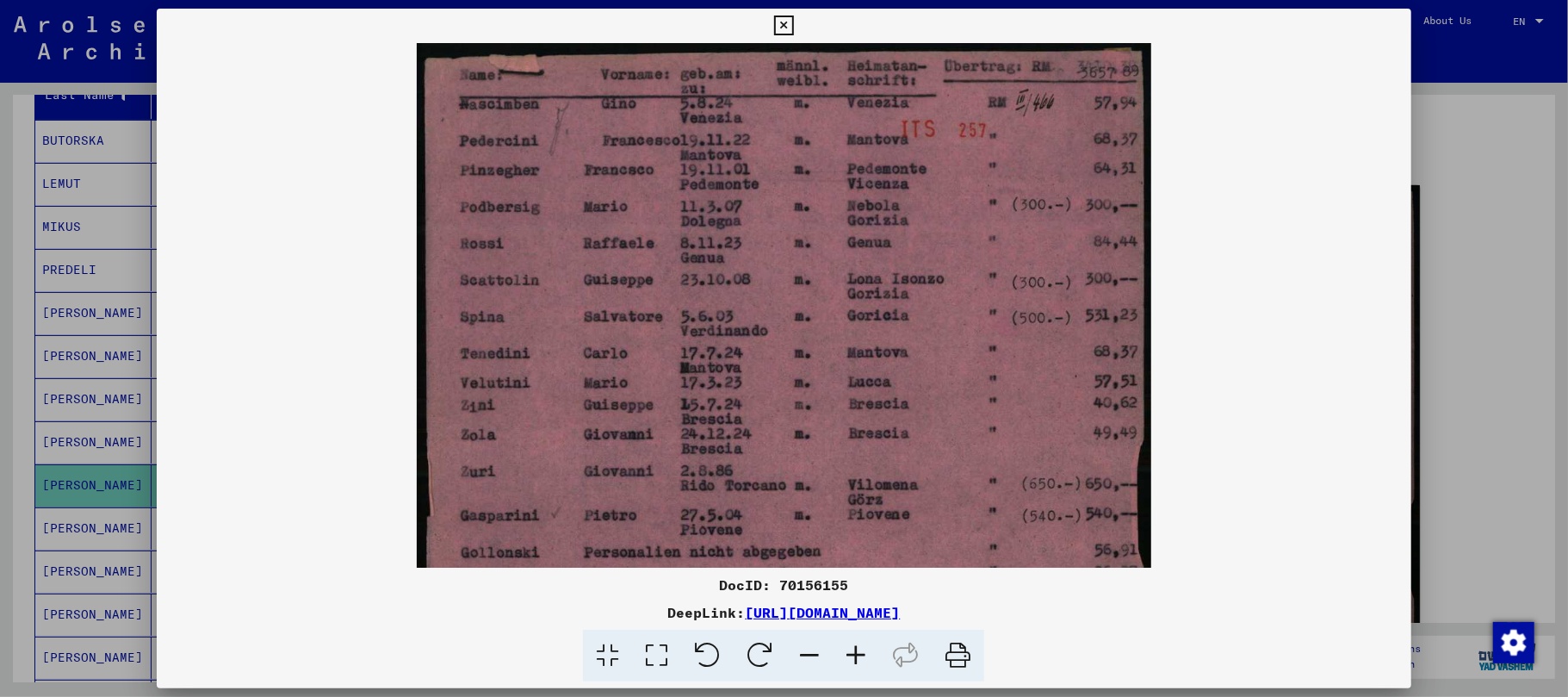
click at [853, 651] on icon at bounding box center [856, 655] width 47 height 53
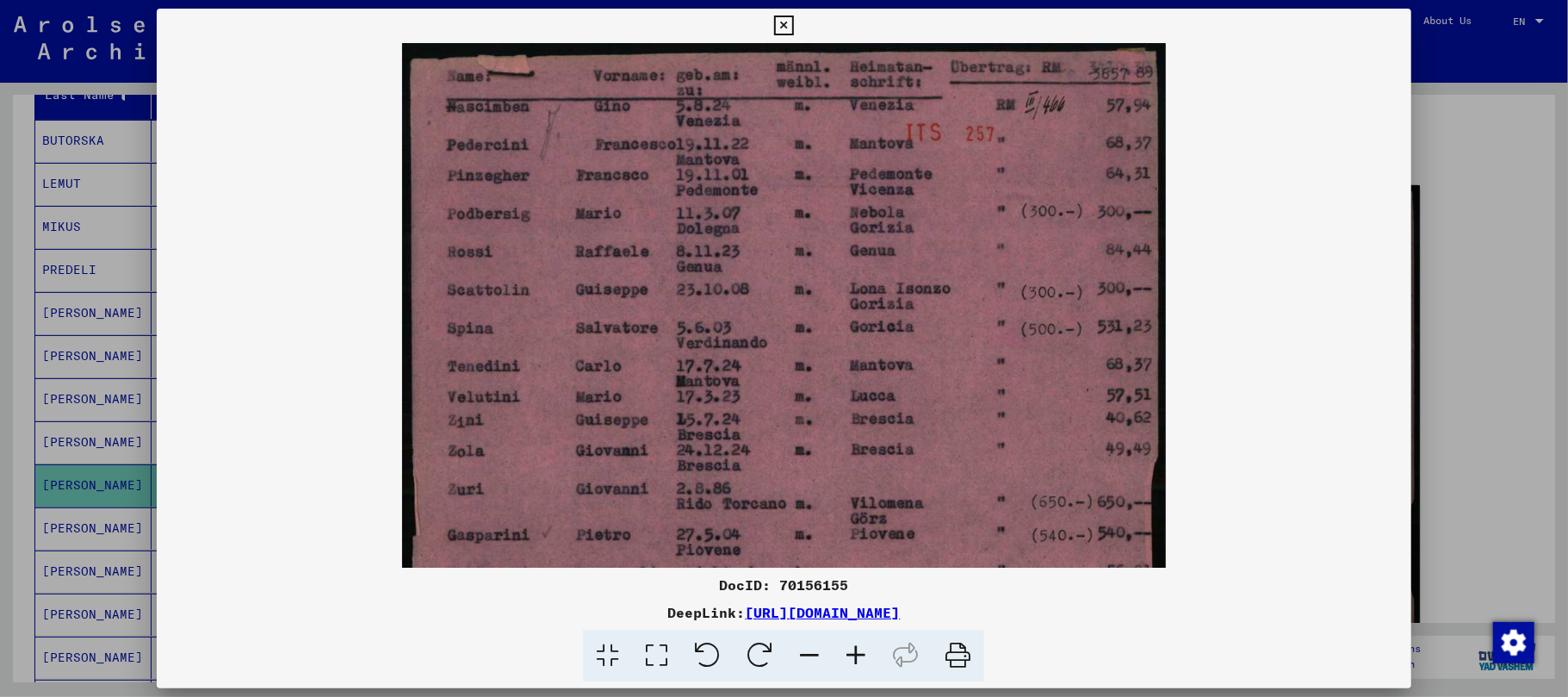
click at [789, 24] on icon at bounding box center [784, 26] width 20 height 21
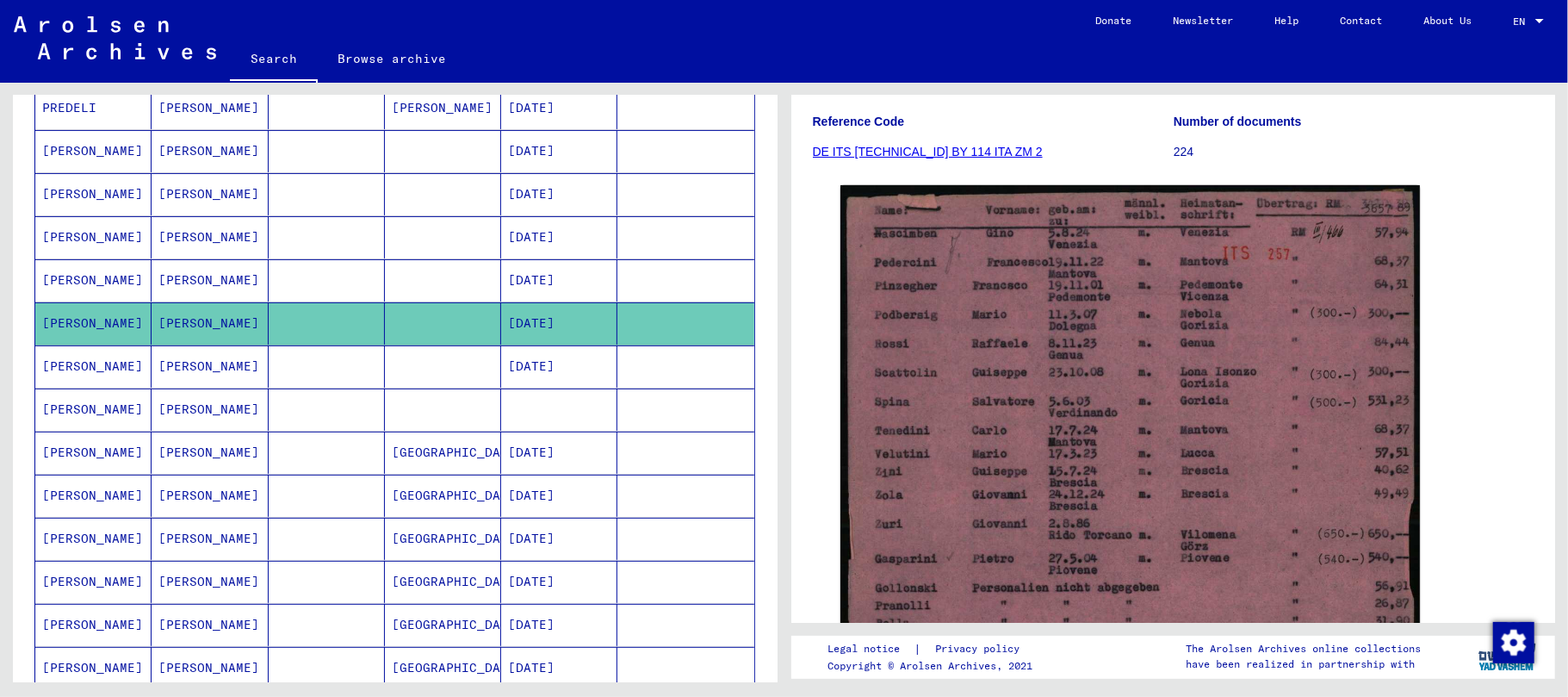
scroll to position [573, 0]
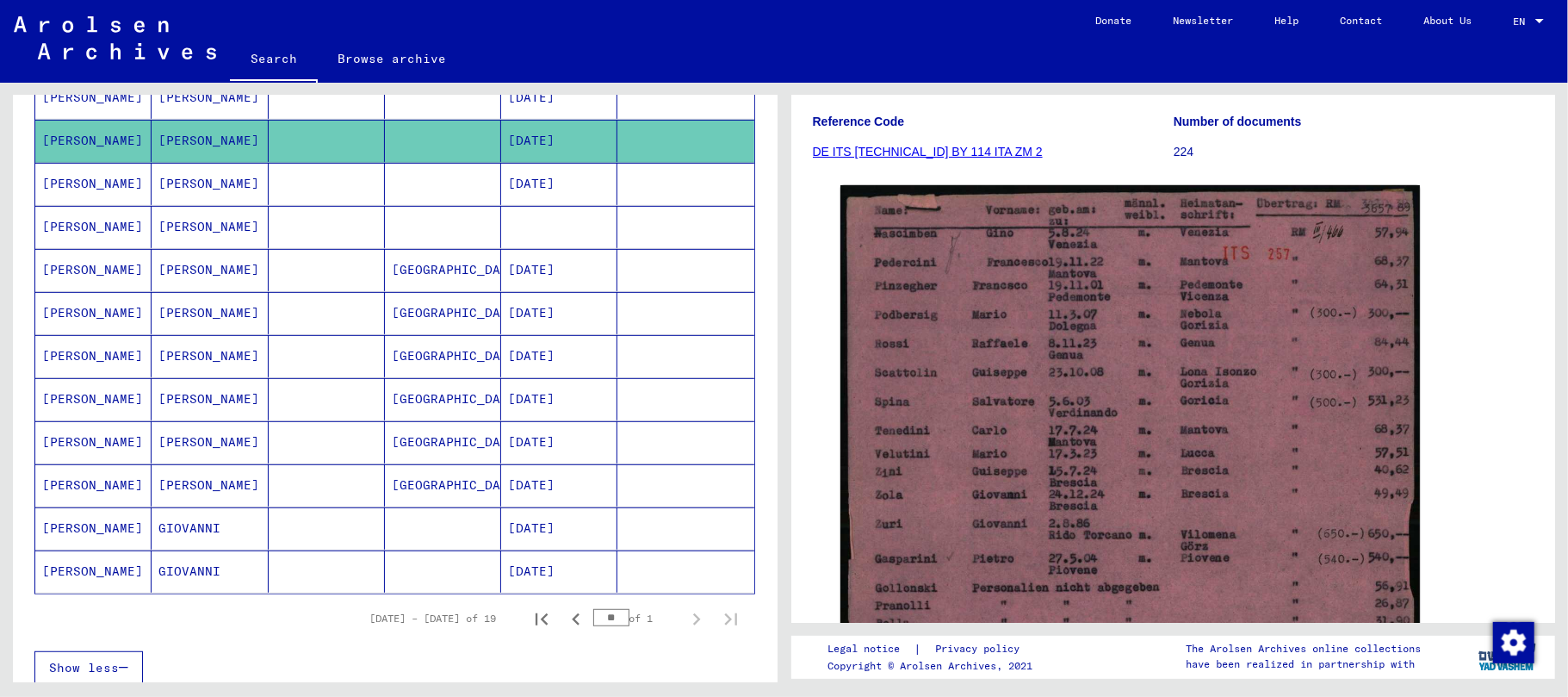
click at [606, 626] on input "**" at bounding box center [611, 617] width 36 height 17
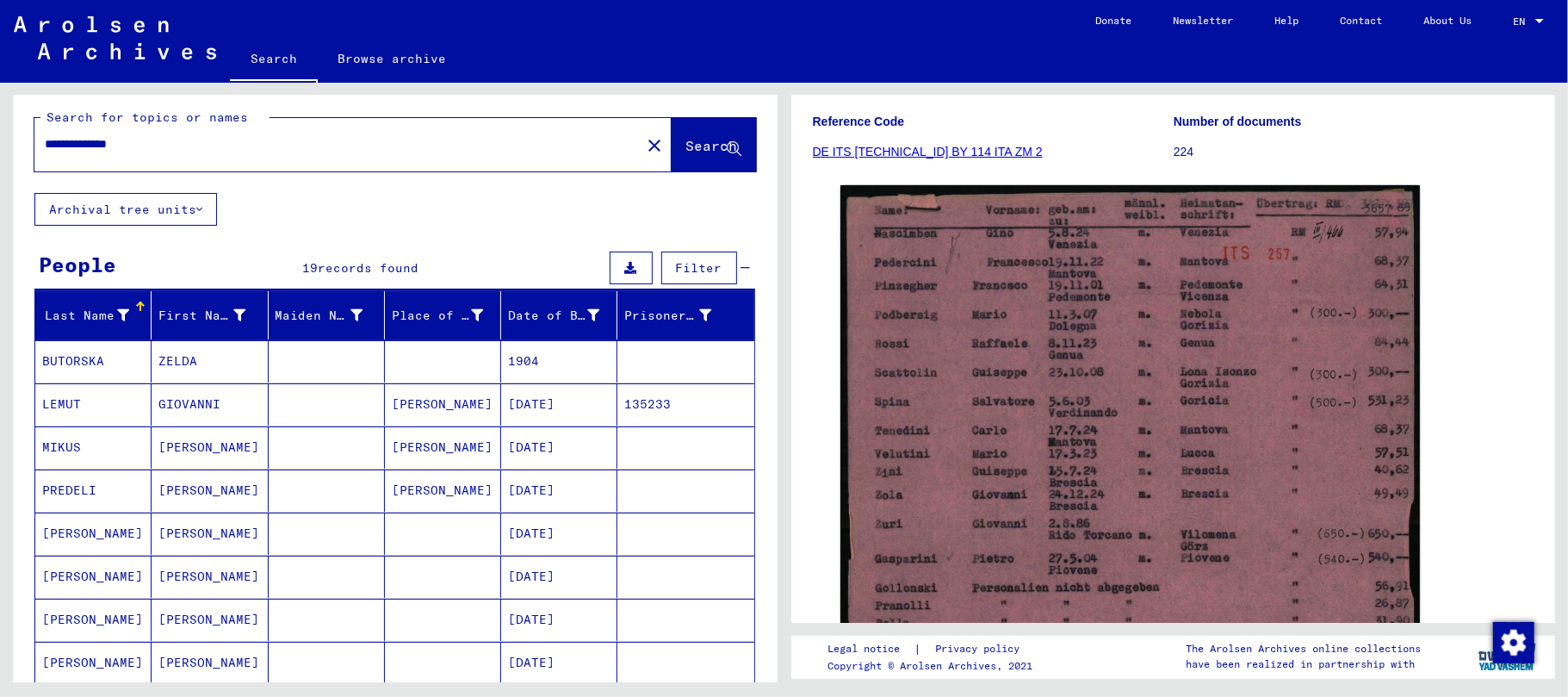
scroll to position [0, 0]
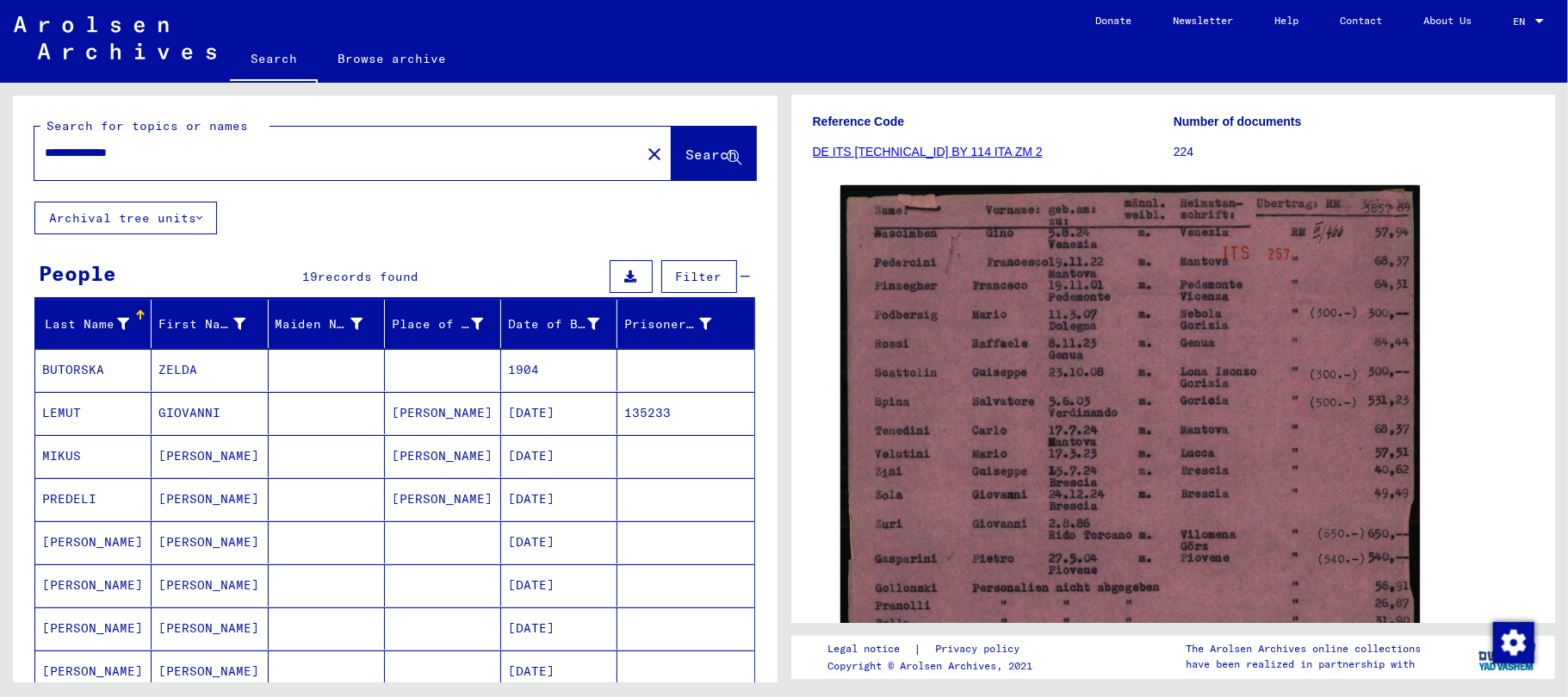
drag, startPoint x: 156, startPoint y: 149, endPoint x: 90, endPoint y: 146, distance: 66.1
click at [90, 146] on input "**********" at bounding box center [337, 153] width 586 height 18
type input "*****"
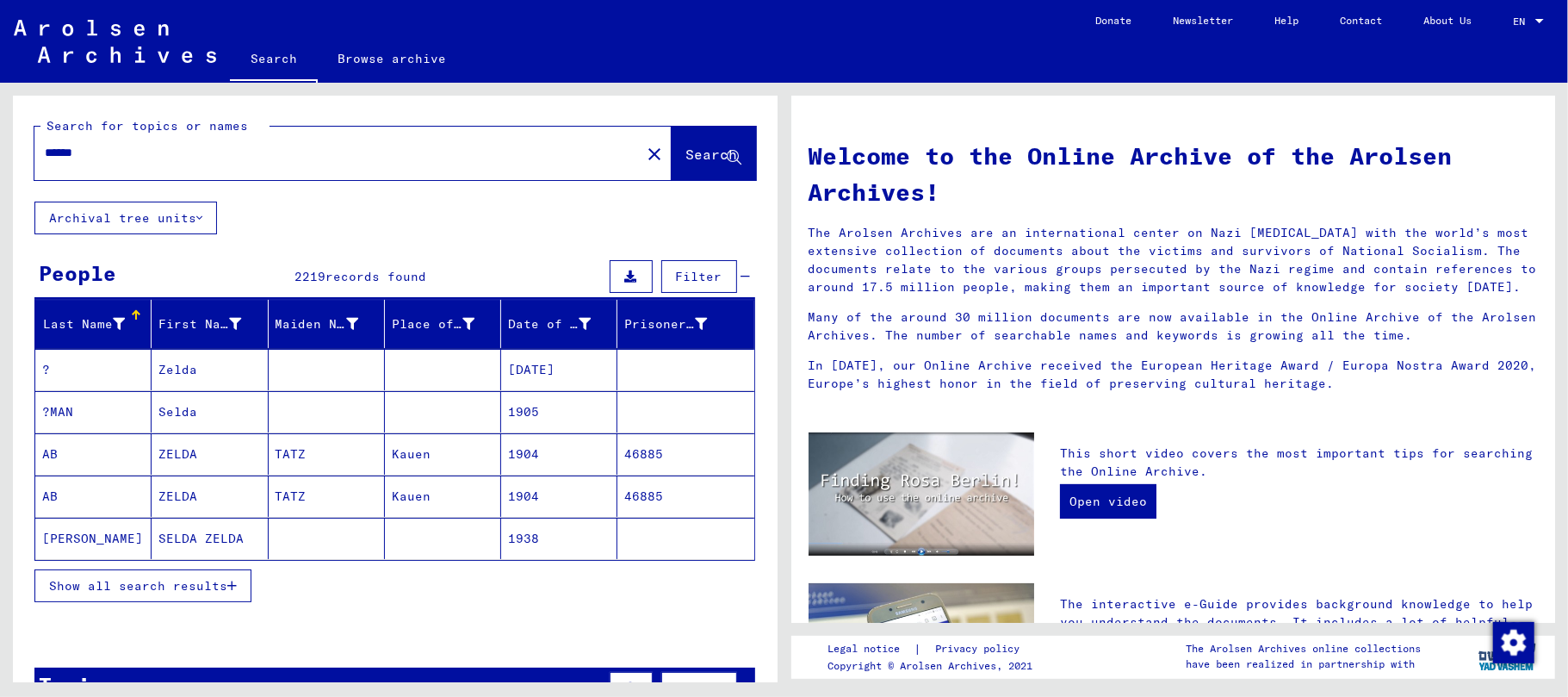
click at [235, 592] on icon "button" at bounding box center [232, 585] width 10 height 12
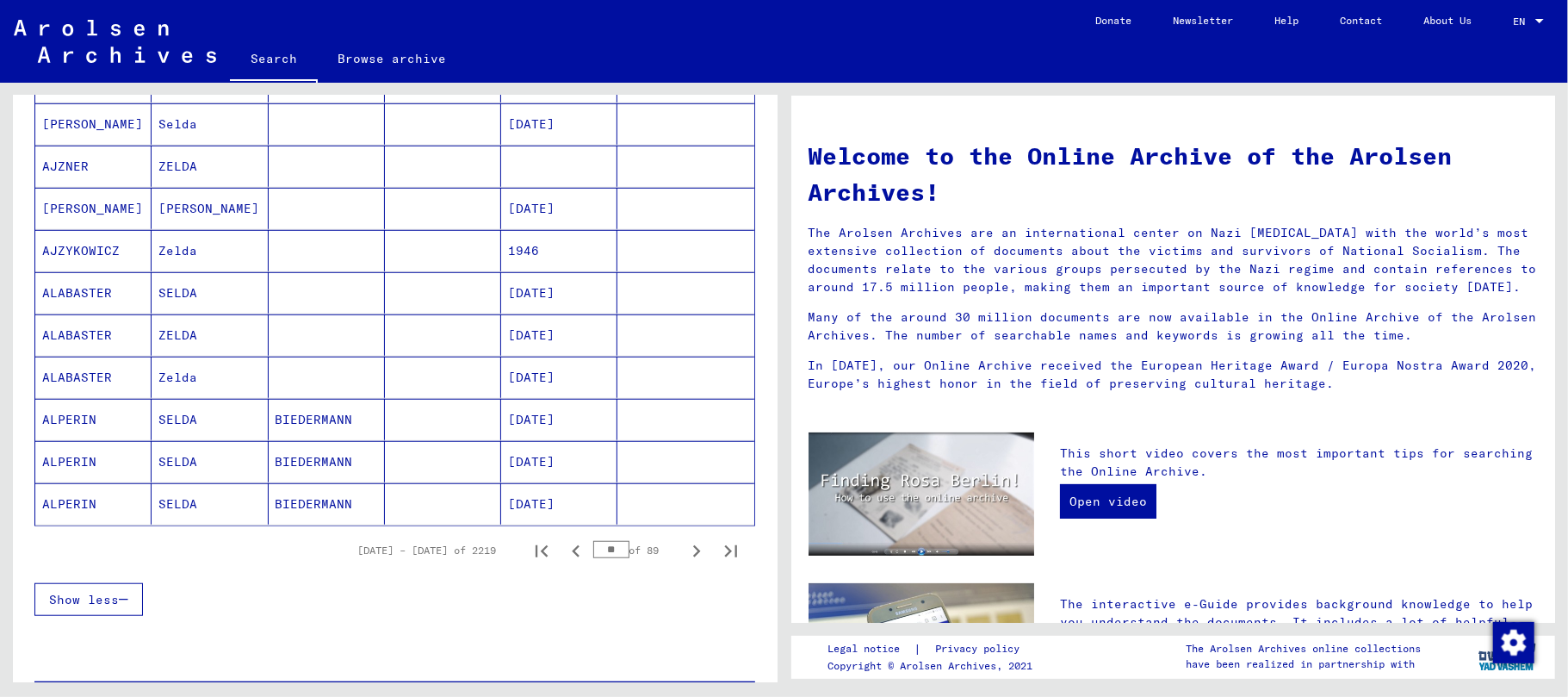
scroll to position [918, 0]
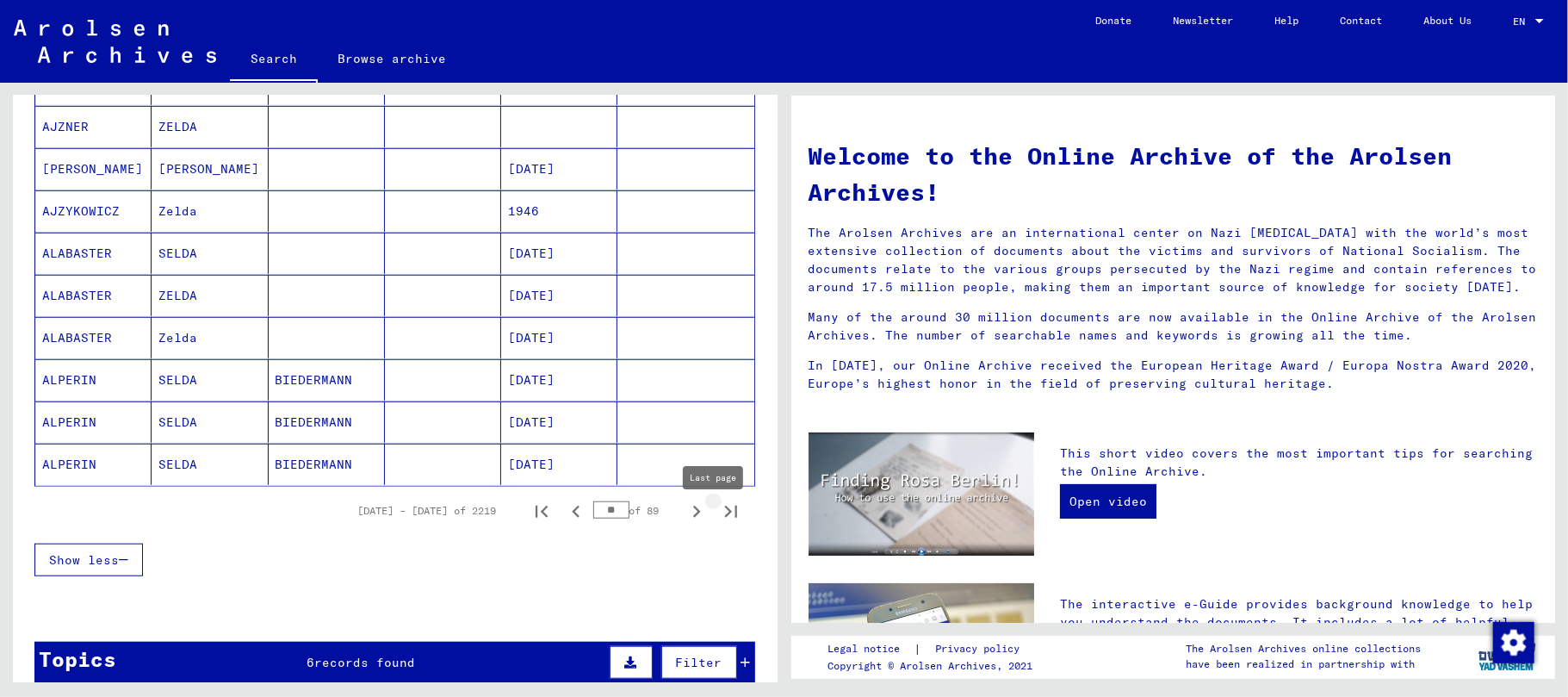
click at [724, 518] on icon "Last page" at bounding box center [730, 512] width 12 height 12
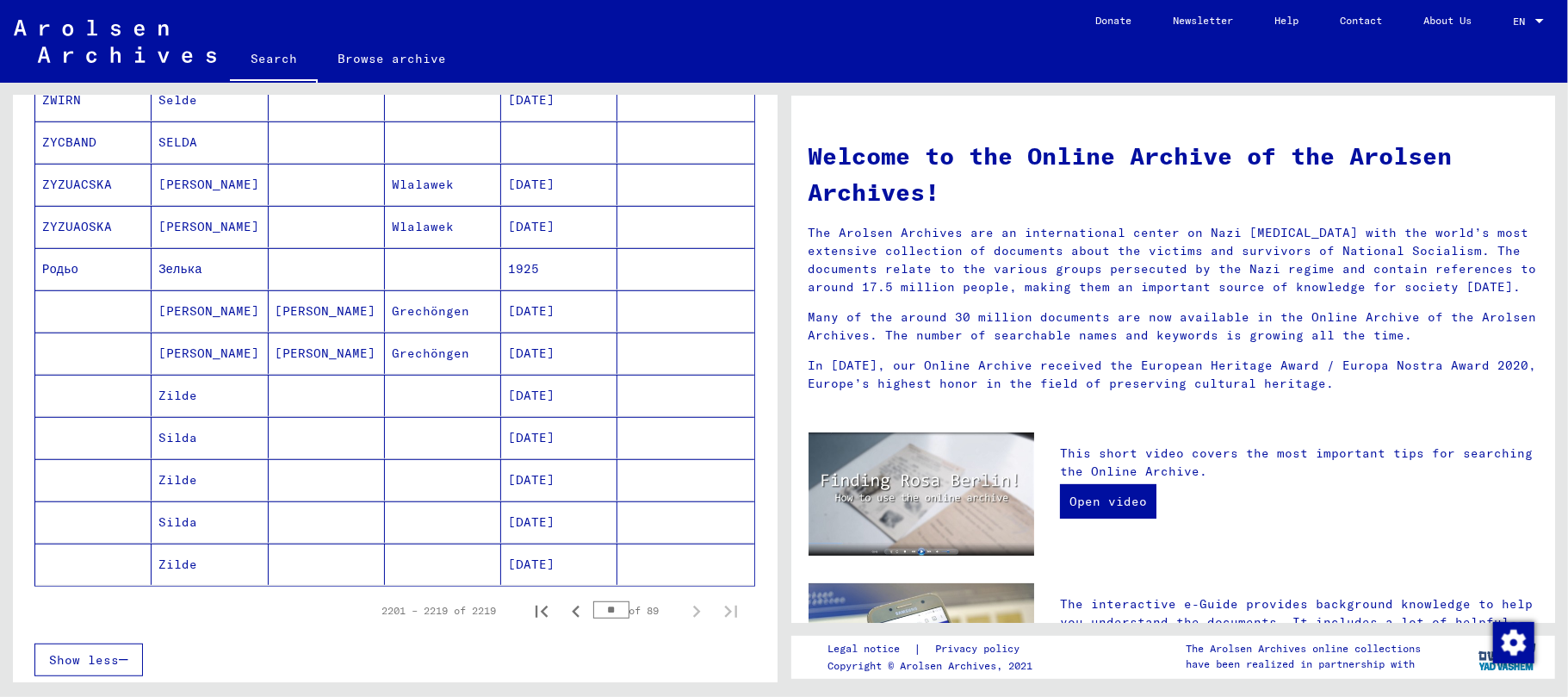
scroll to position [573, 0]
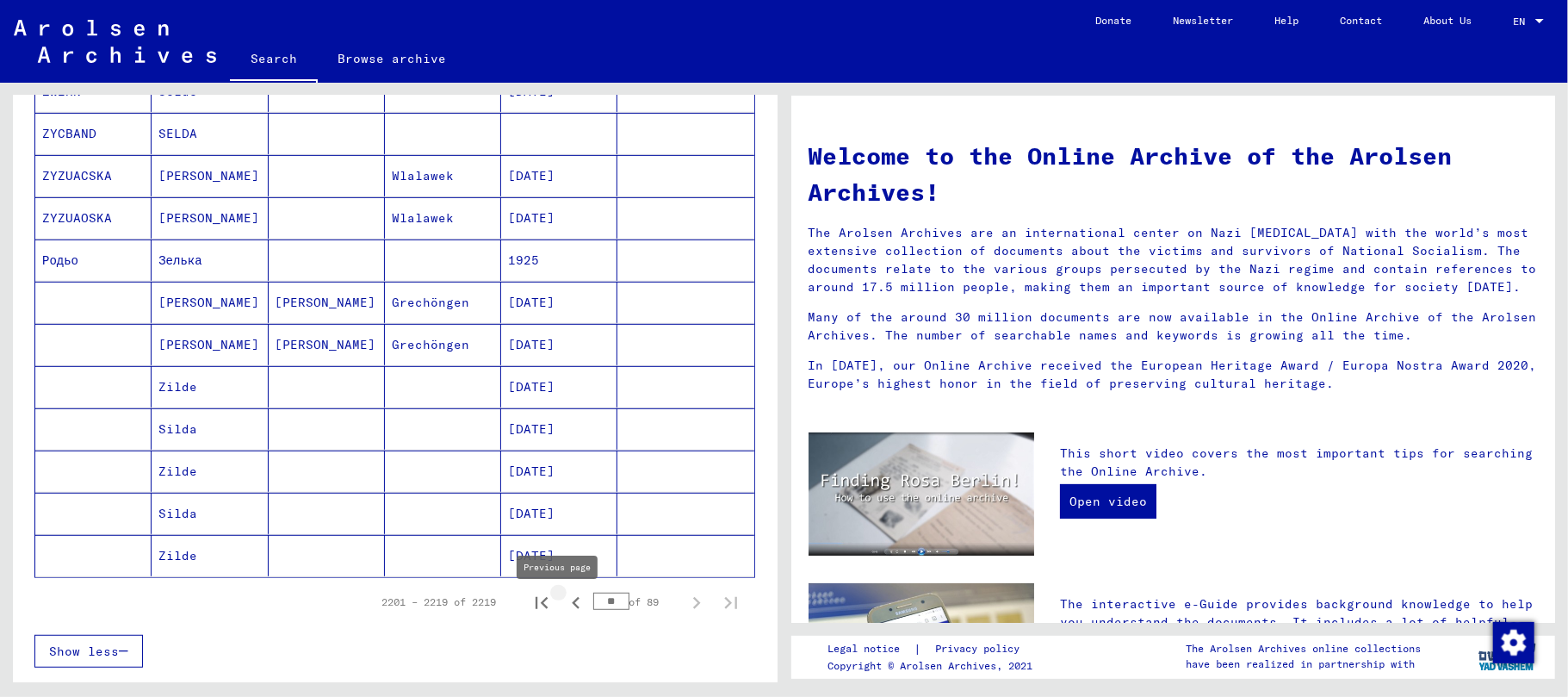
click at [572, 606] on icon "Previous page" at bounding box center [576, 603] width 8 height 12
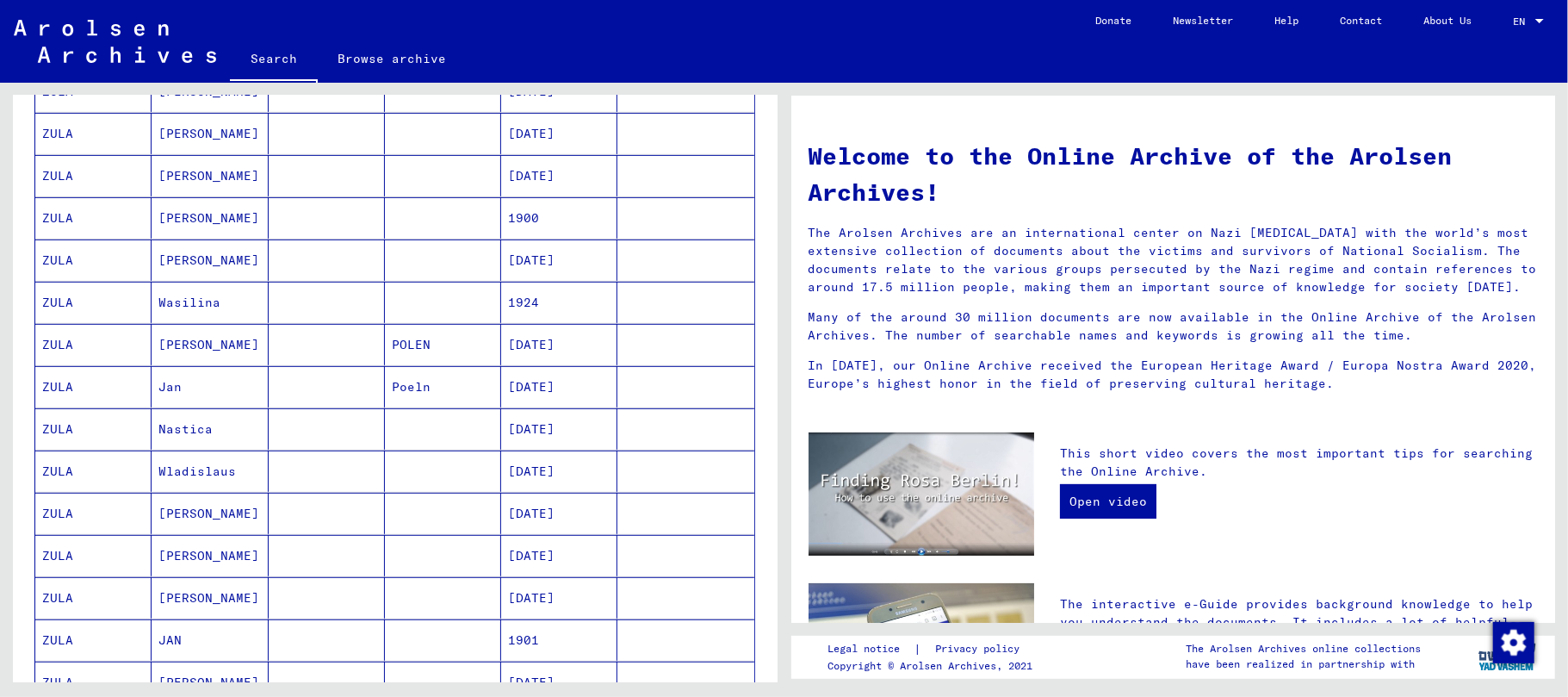
click at [559, 606] on mat-cell "[DATE]" at bounding box center [558, 598] width 116 height 42
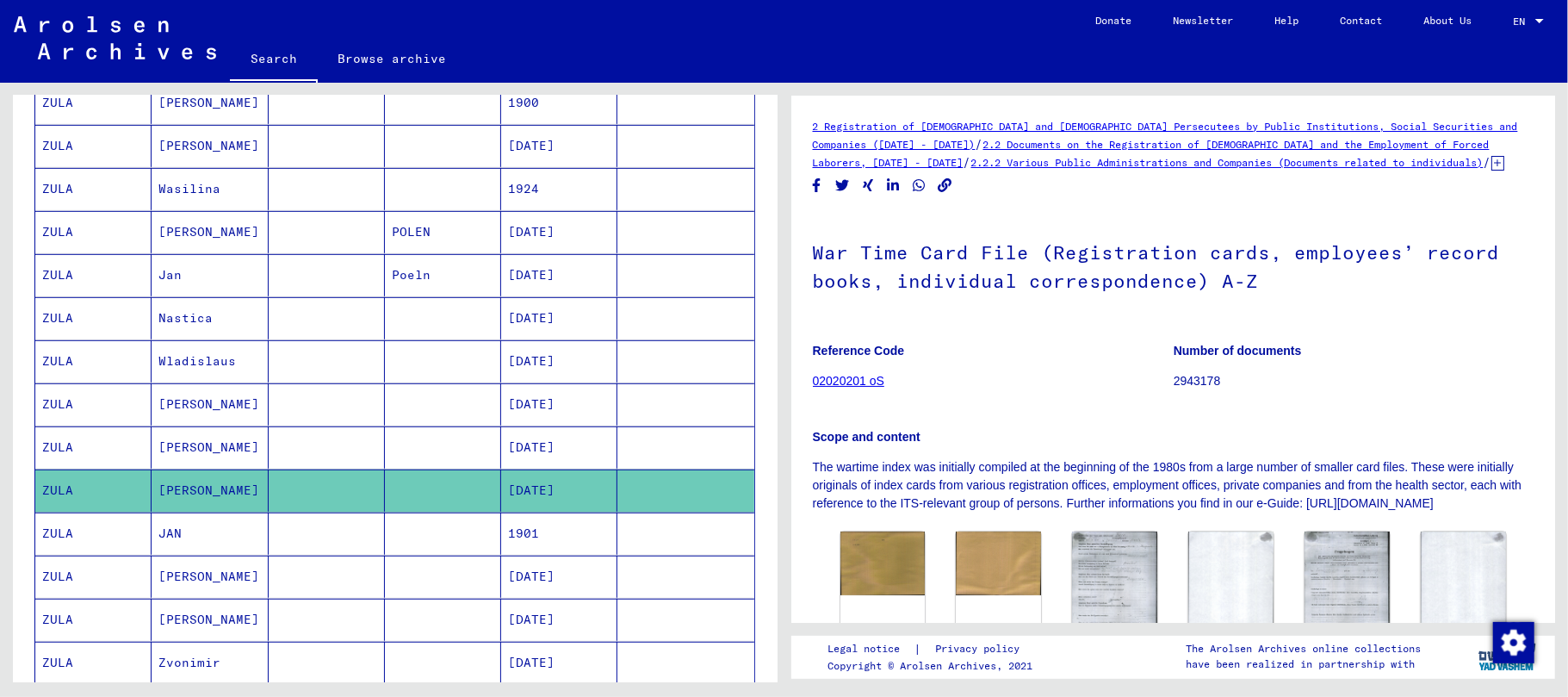
scroll to position [926, 0]
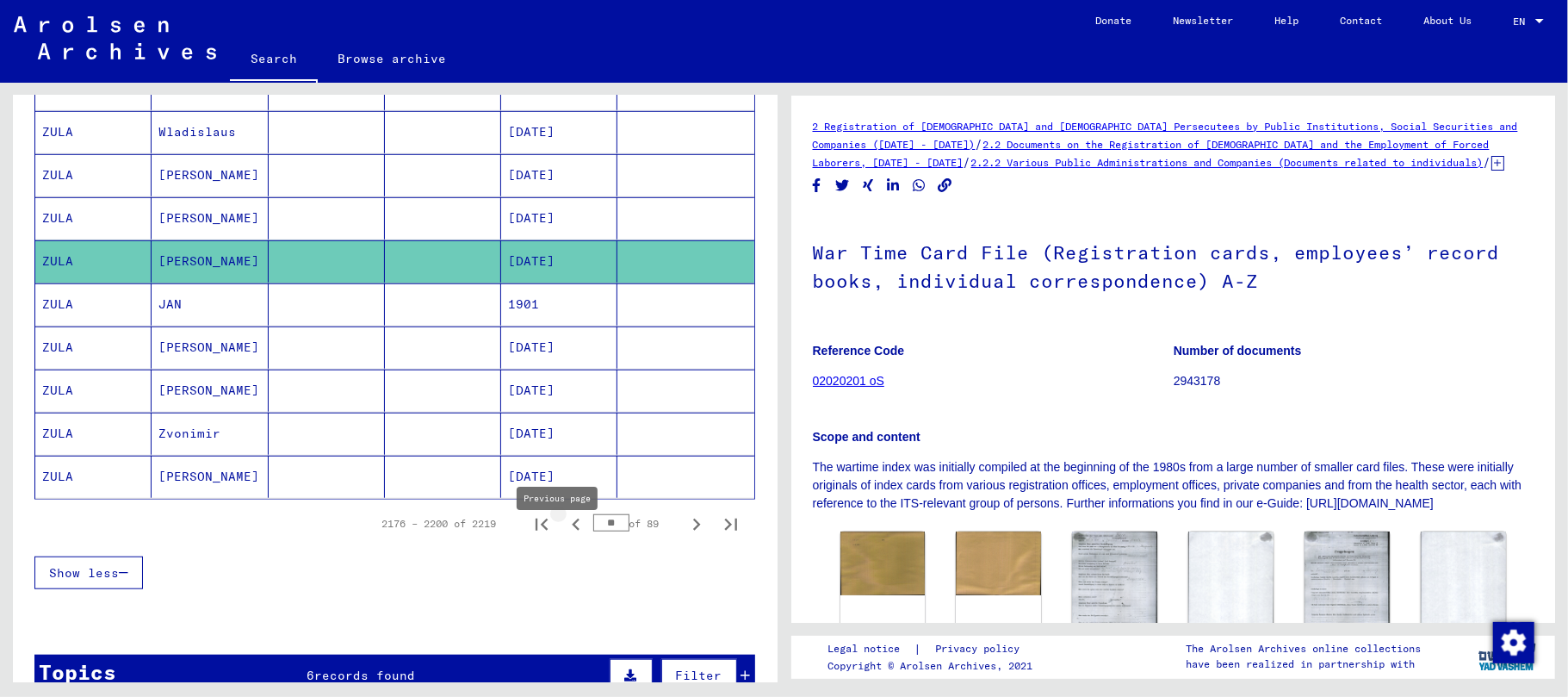
click at [572, 530] on icon "Previous page" at bounding box center [576, 524] width 8 height 12
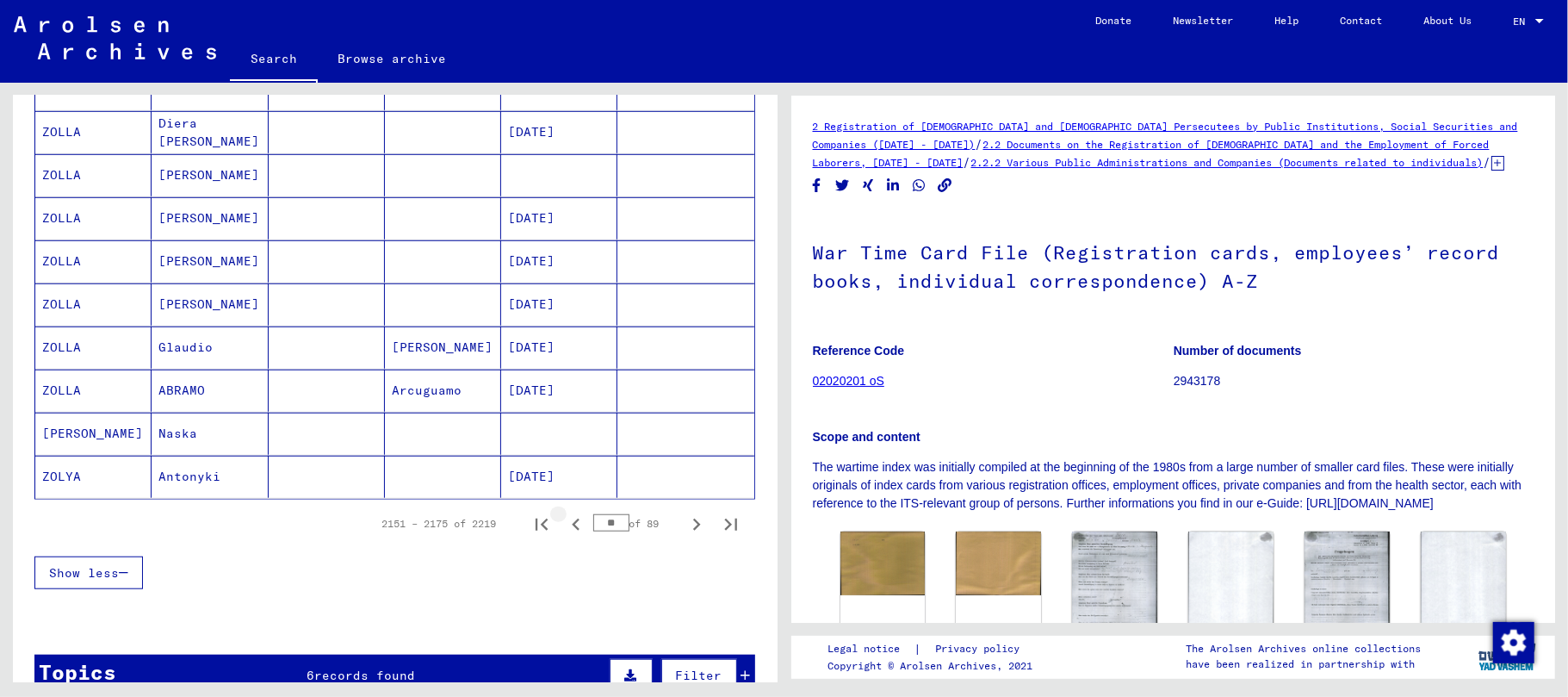
click at [572, 530] on icon "Previous page" at bounding box center [576, 524] width 8 height 12
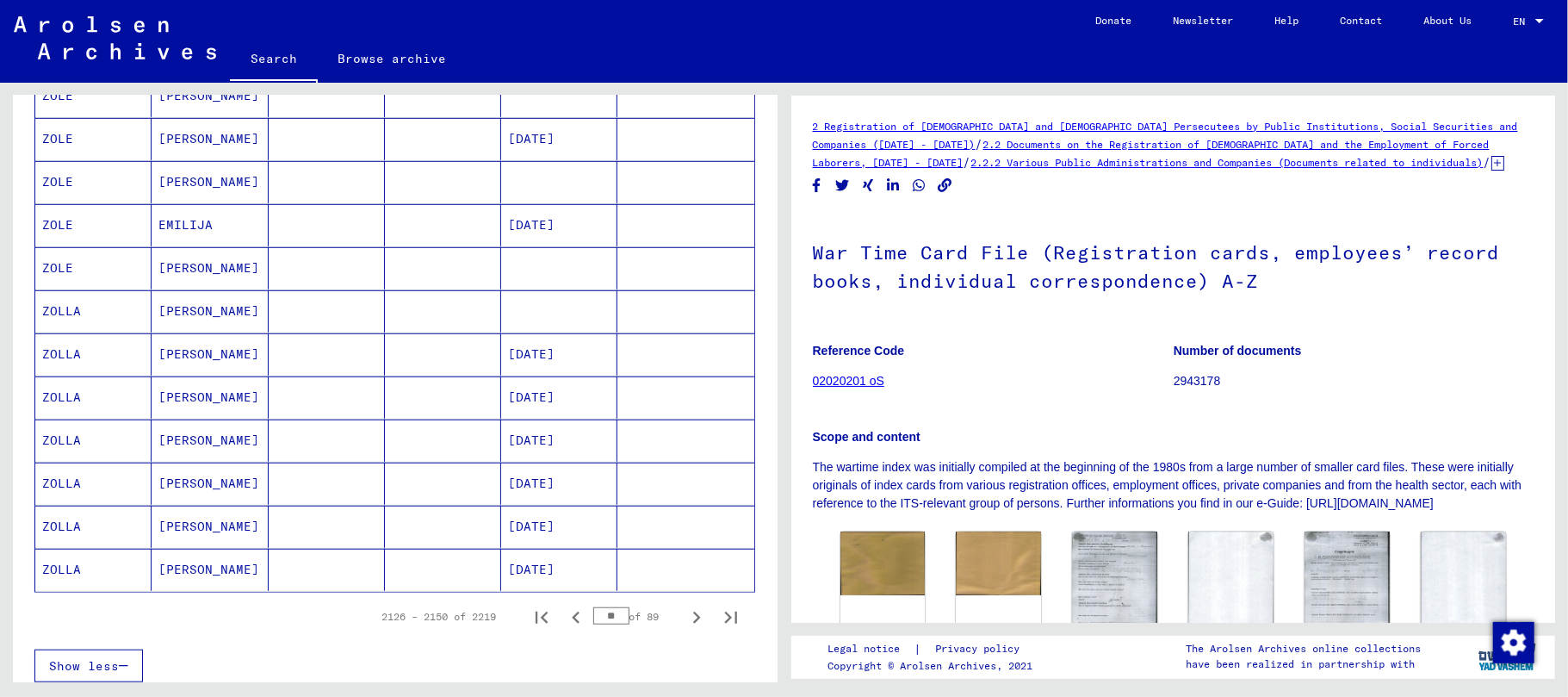
scroll to position [1041, 0]
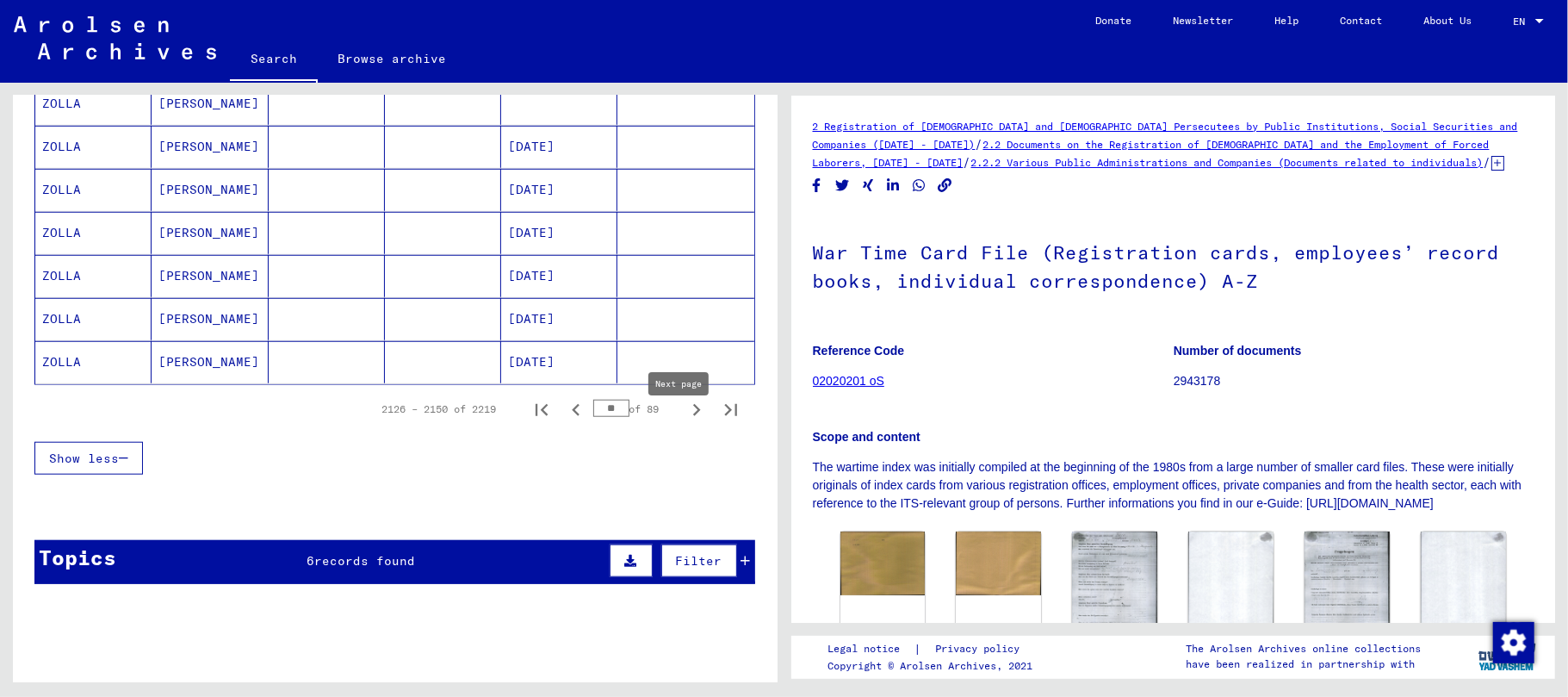
click at [693, 415] on icon "Next page" at bounding box center [697, 409] width 8 height 12
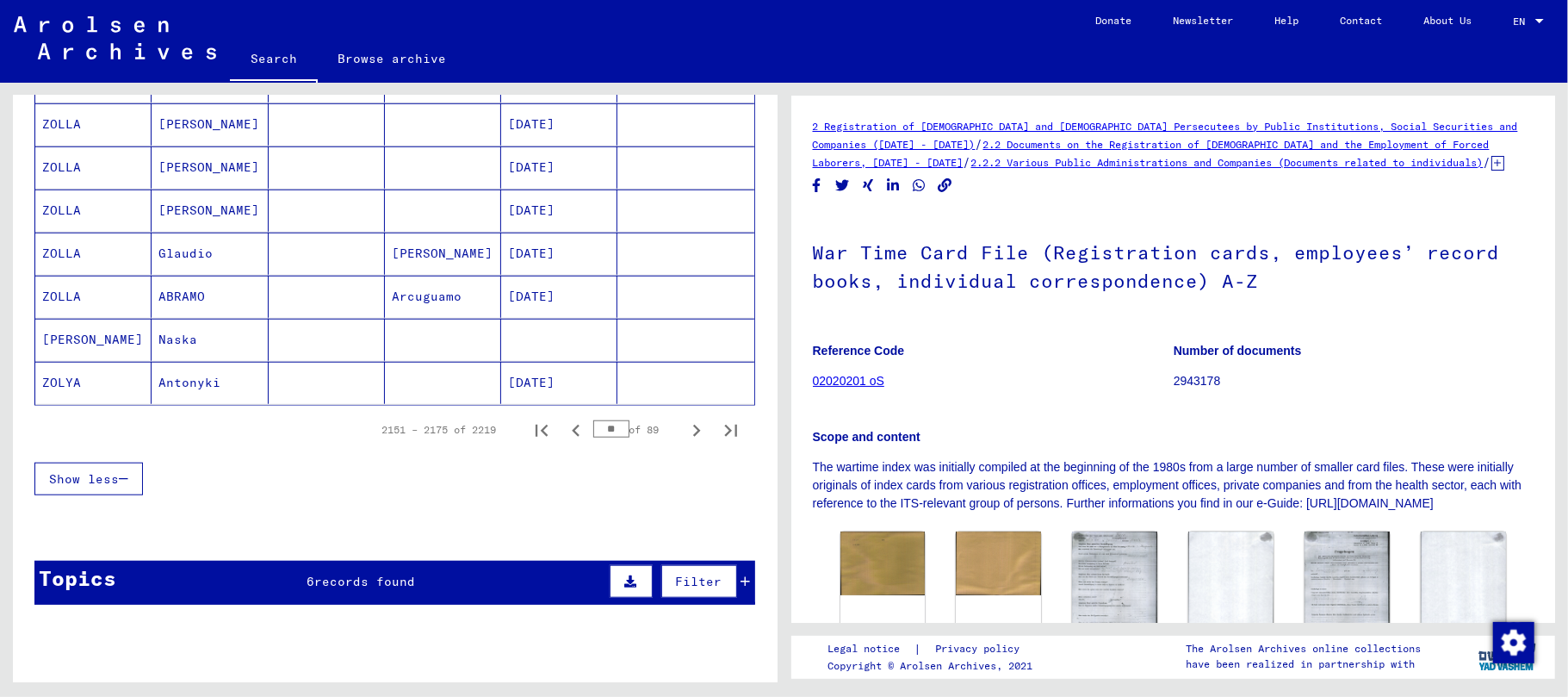
scroll to position [1033, 0]
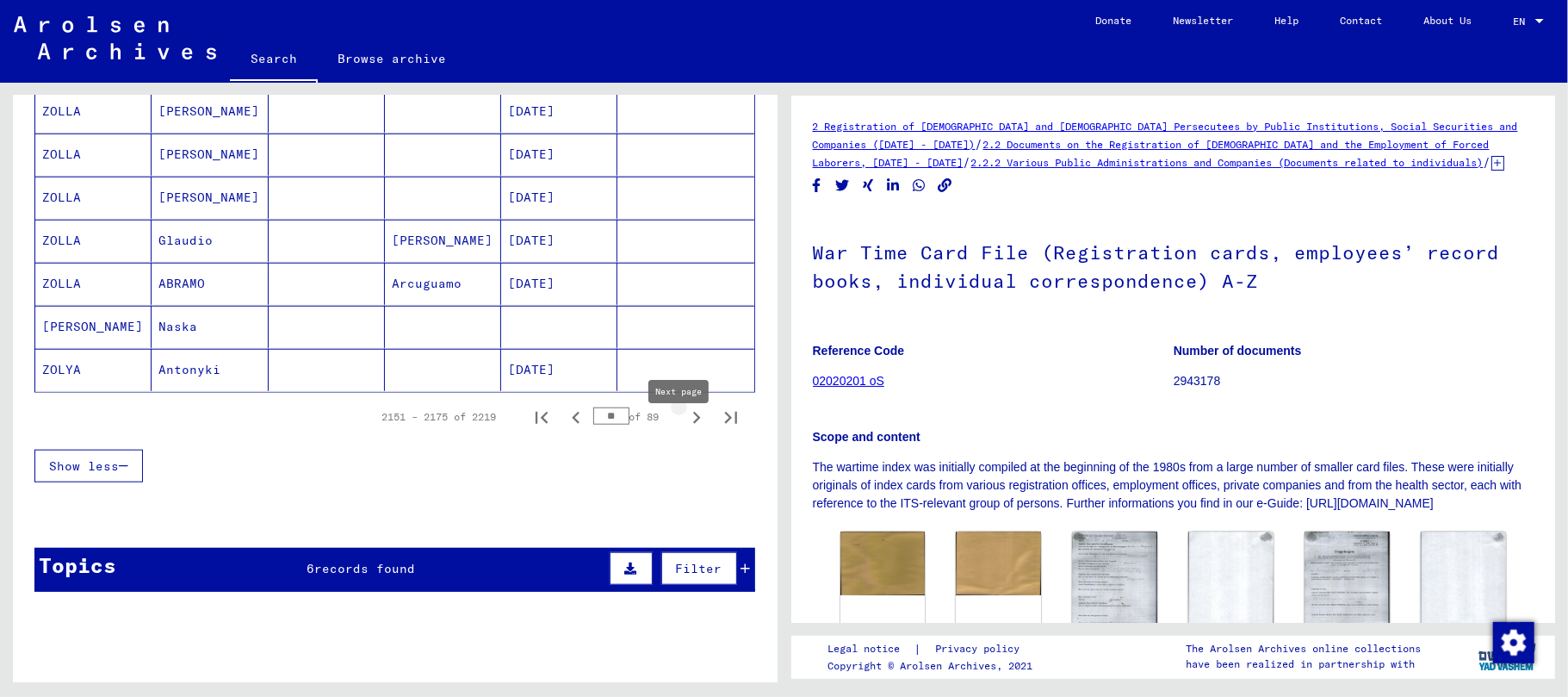
click at [684, 429] on icon "Next page" at bounding box center [696, 417] width 24 height 24
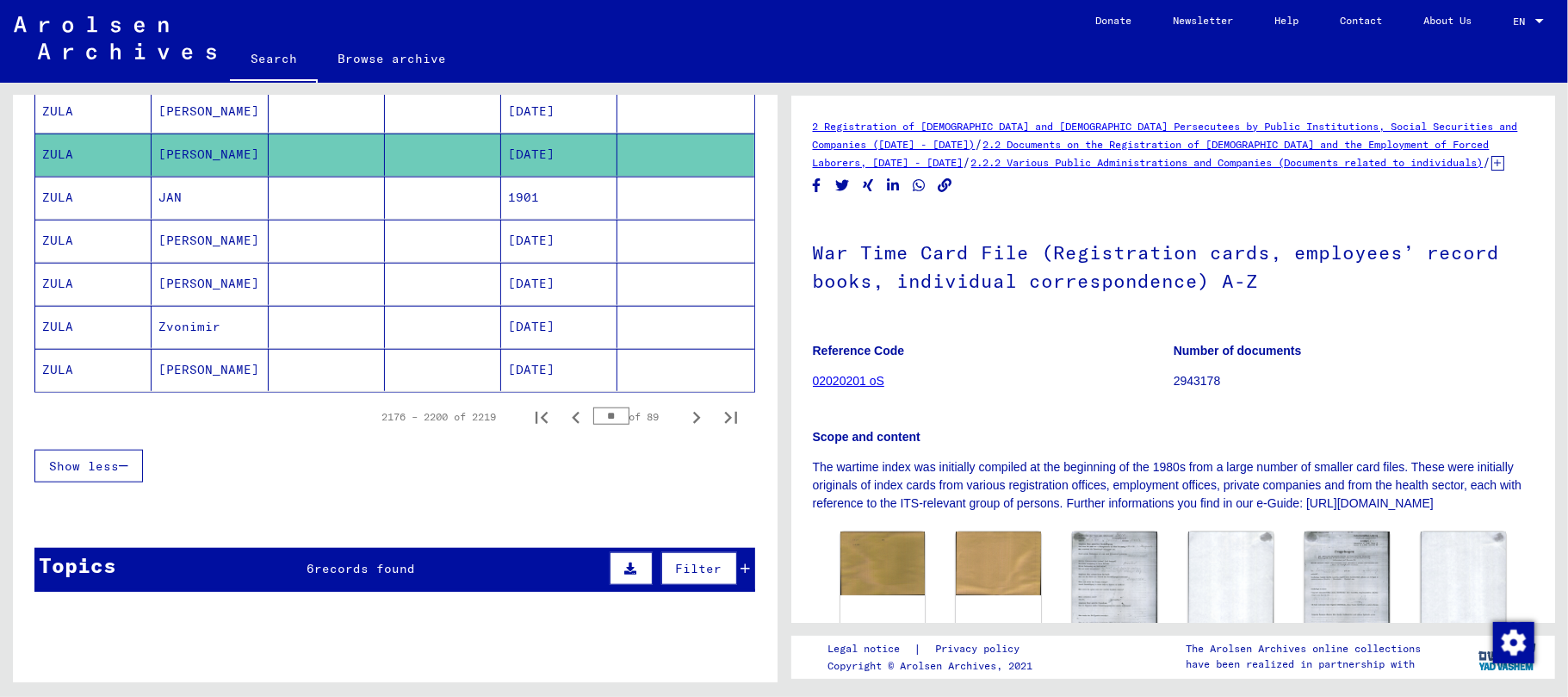
click at [693, 423] on icon "Next page" at bounding box center [697, 417] width 8 height 12
type input "**"
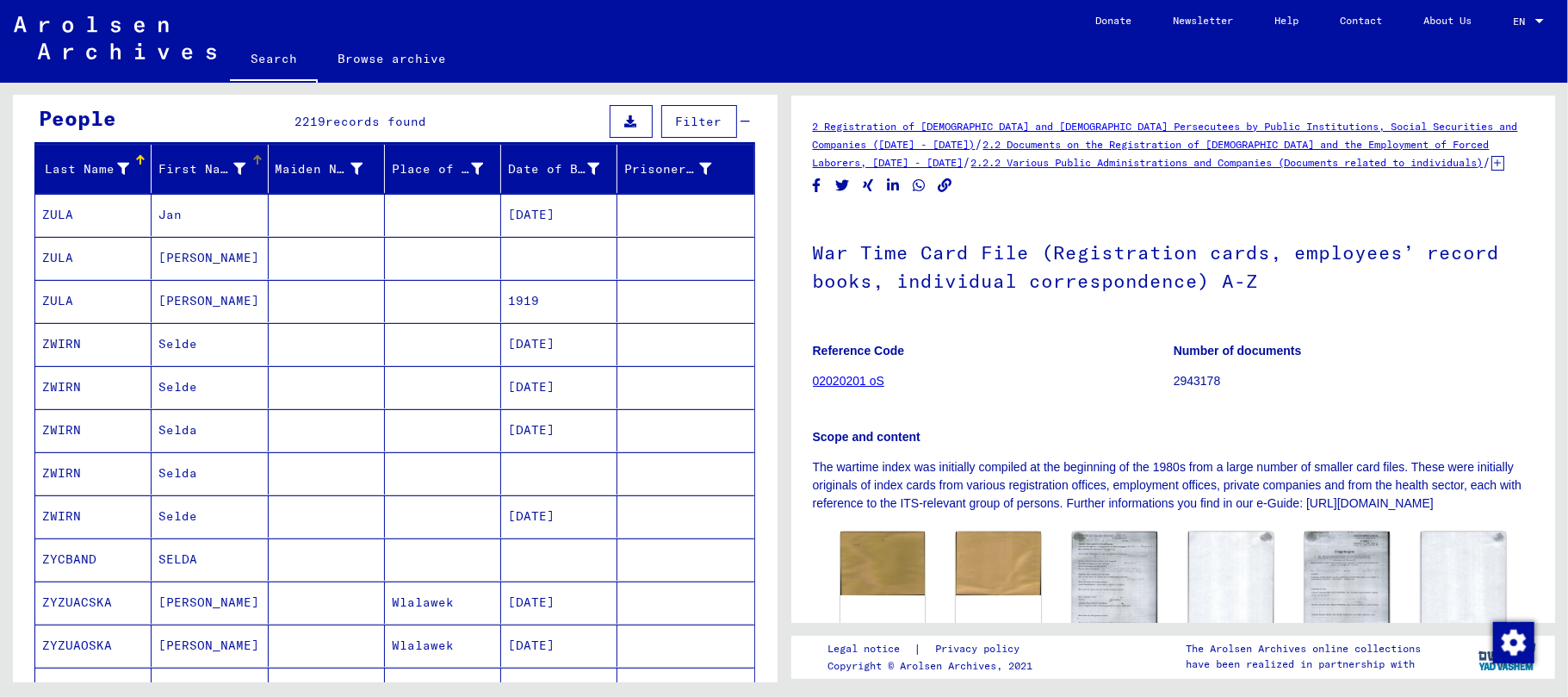
scroll to position [0, 0]
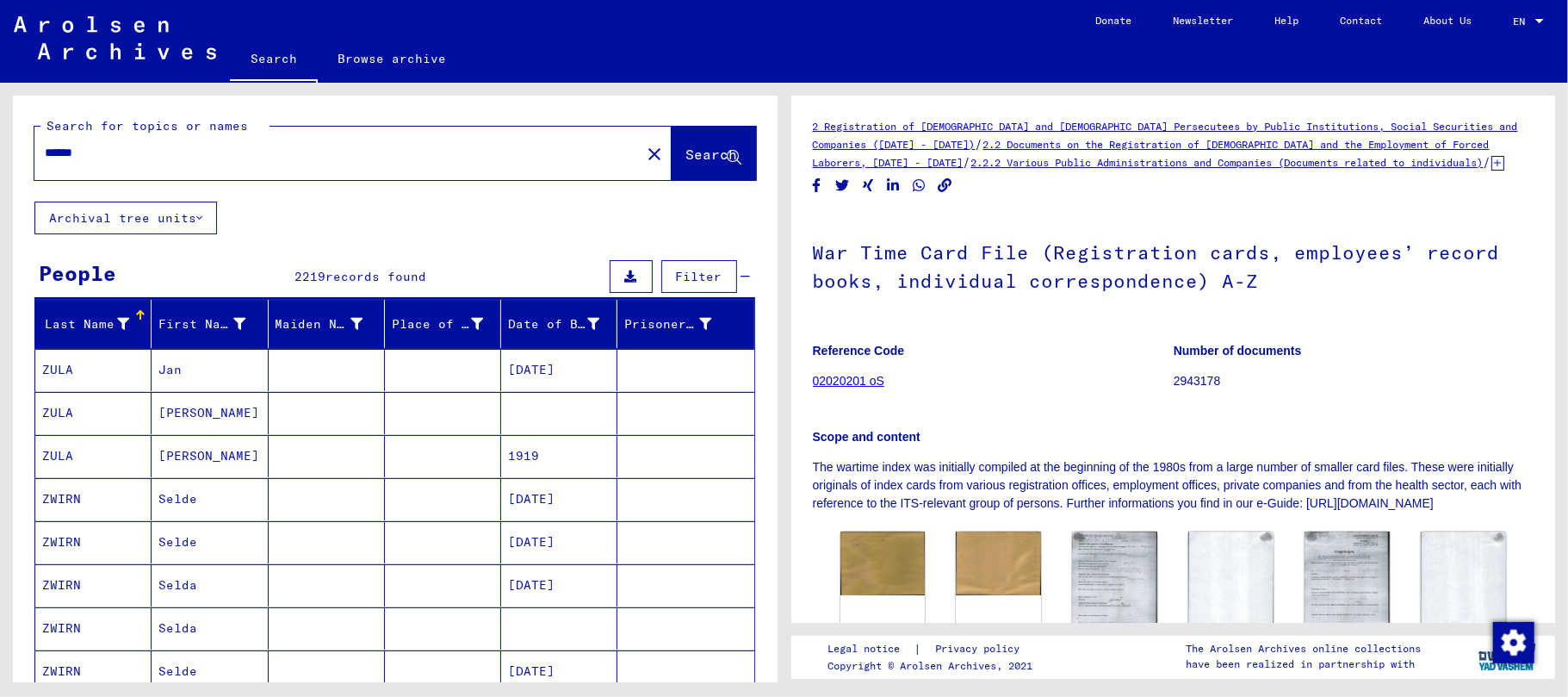
drag, startPoint x: 95, startPoint y: 142, endPoint x: 95, endPoint y: 152, distance: 10.0
click at [95, 149] on div "*****" at bounding box center [332, 153] width 596 height 39
click at [100, 157] on input "*****" at bounding box center [337, 153] width 586 height 18
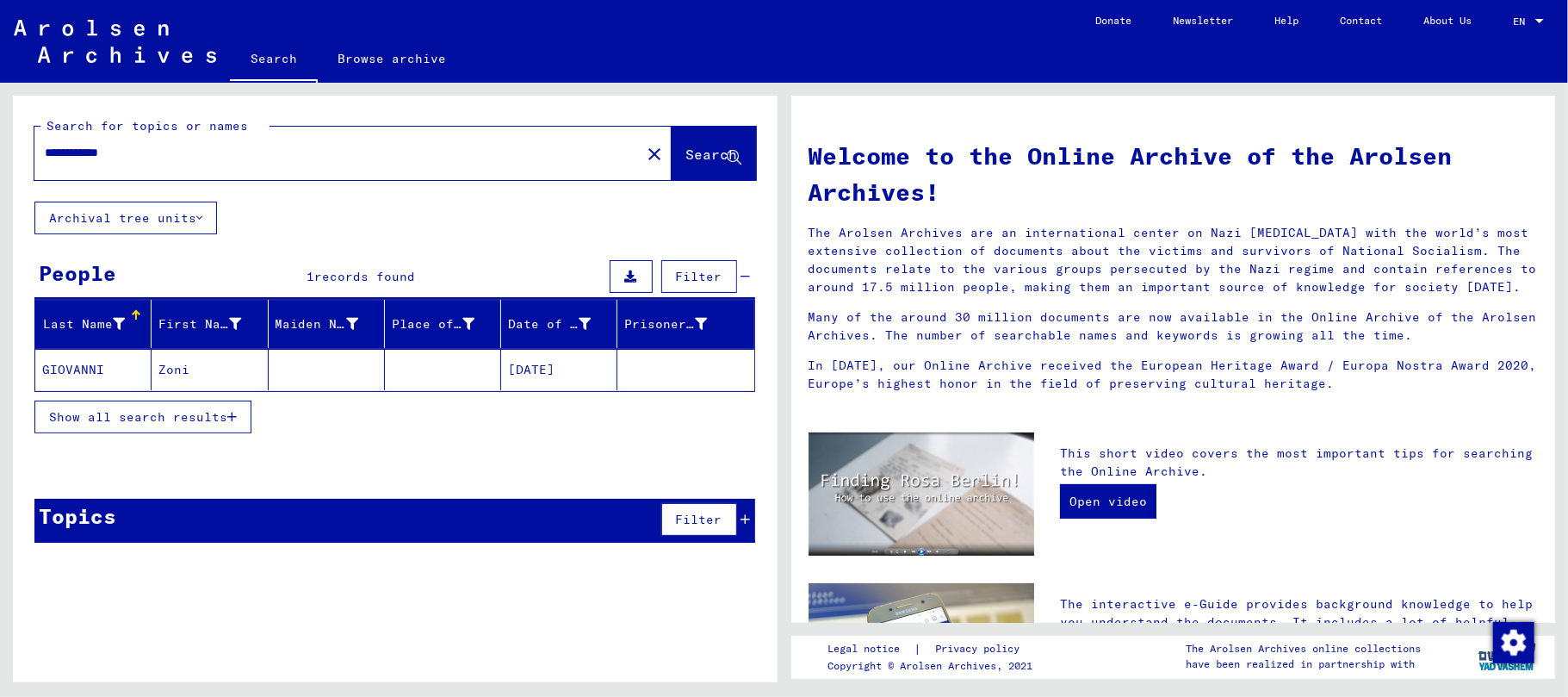
drag, startPoint x: 56, startPoint y: 153, endPoint x: 35, endPoint y: 152, distance: 21.0
click at [35, 152] on div "**********" at bounding box center [327, 153] width 586 height 39
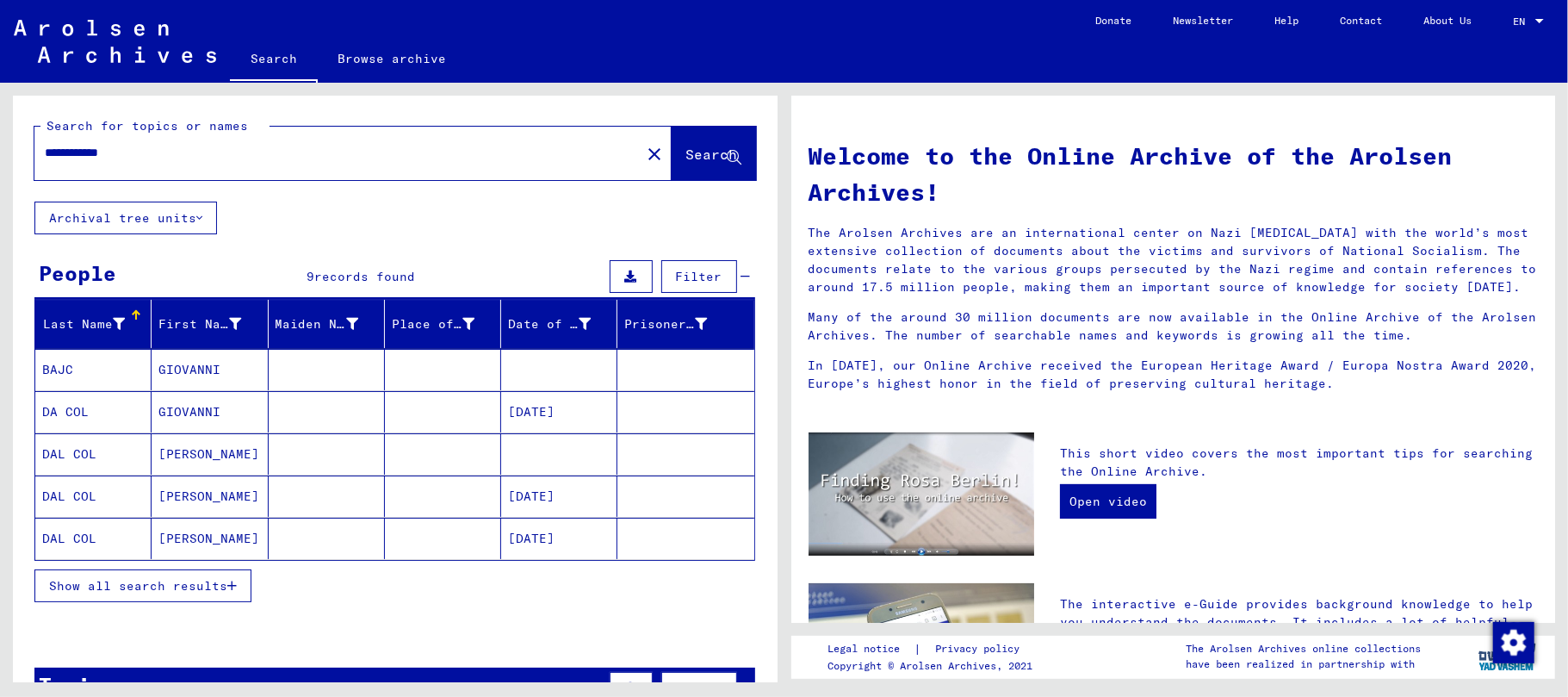
click at [231, 591] on icon "button" at bounding box center [232, 585] width 10 height 12
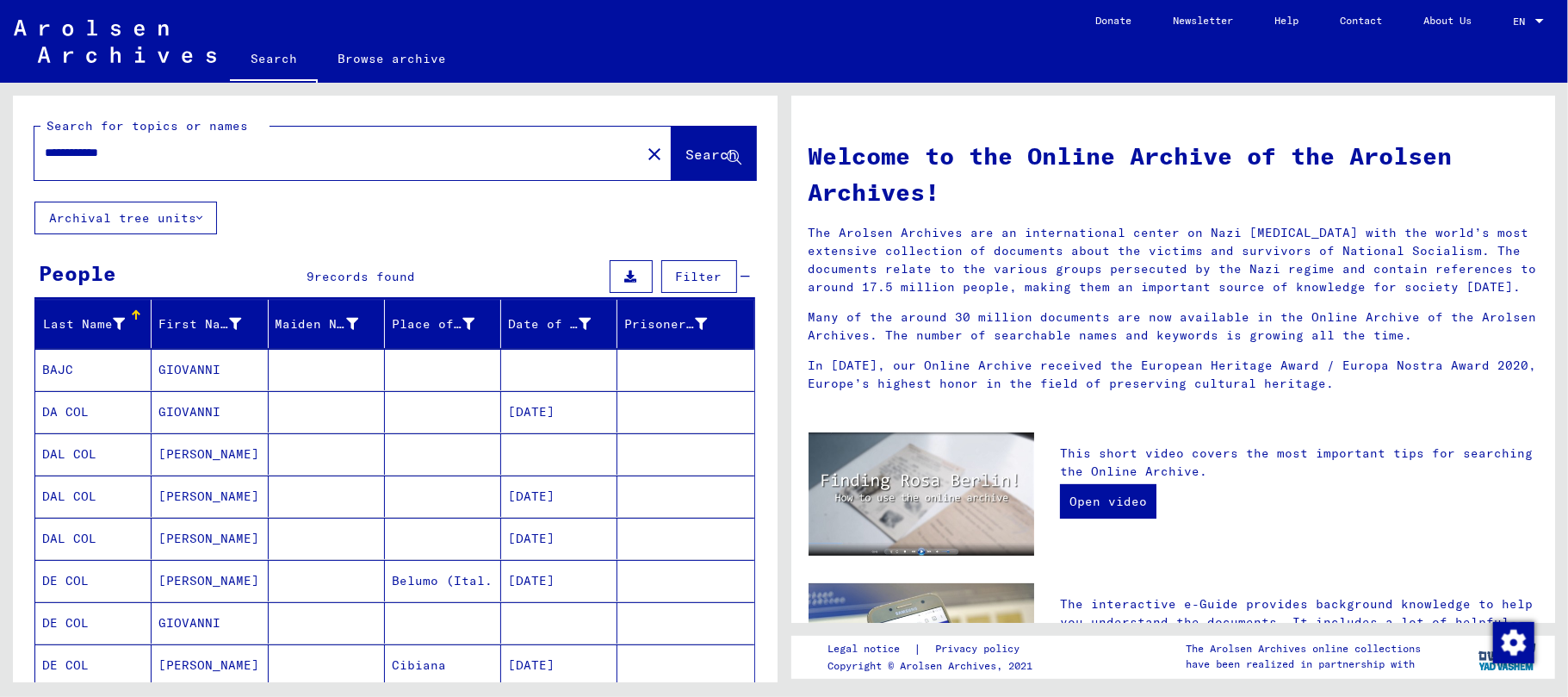
drag, startPoint x: 167, startPoint y: 152, endPoint x: 0, endPoint y: 128, distance: 168.7
click at [0, 128] on div "**********" at bounding box center [392, 382] width 784 height 599
paste input "**"
type input "**********"
click at [686, 146] on span "Search" at bounding box center [712, 154] width 52 height 17
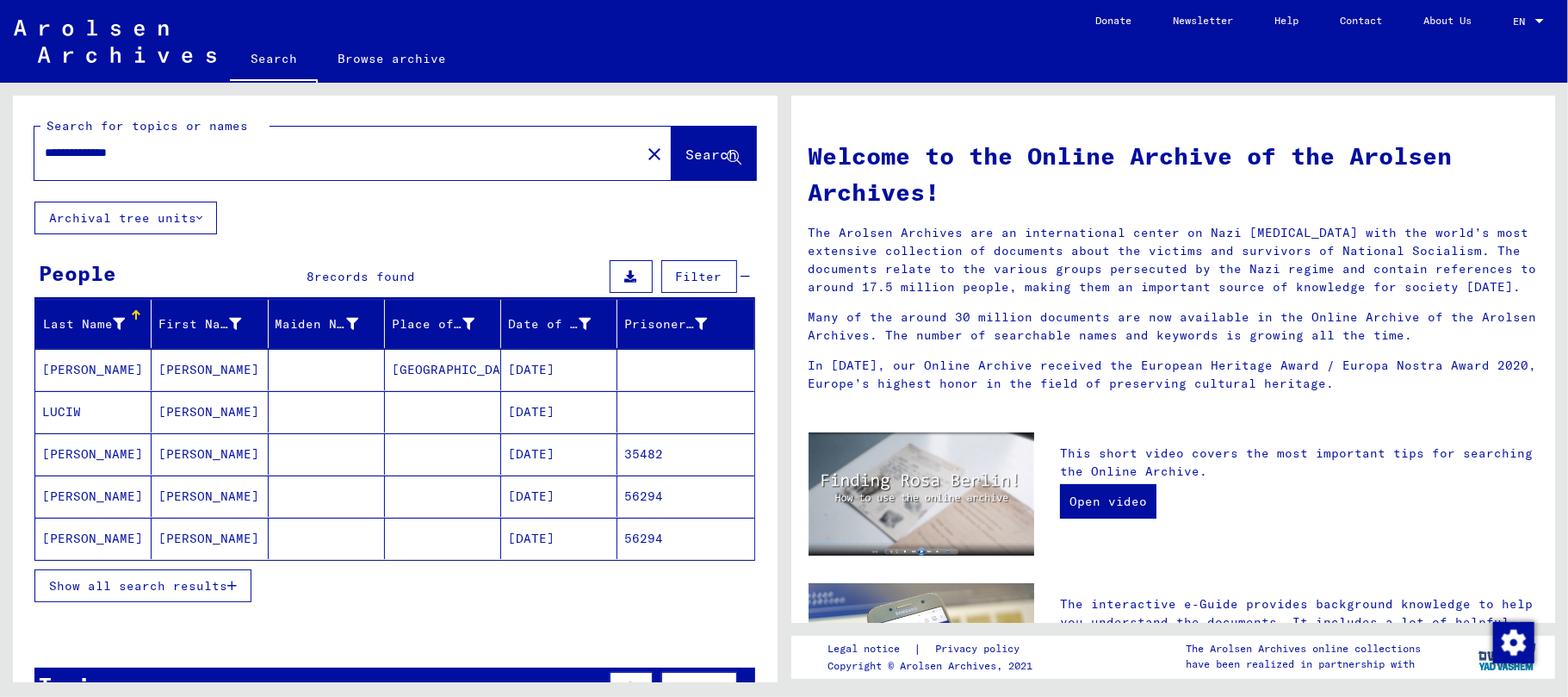
click at [181, 377] on mat-cell "[PERSON_NAME]" at bounding box center [209, 370] width 116 height 42
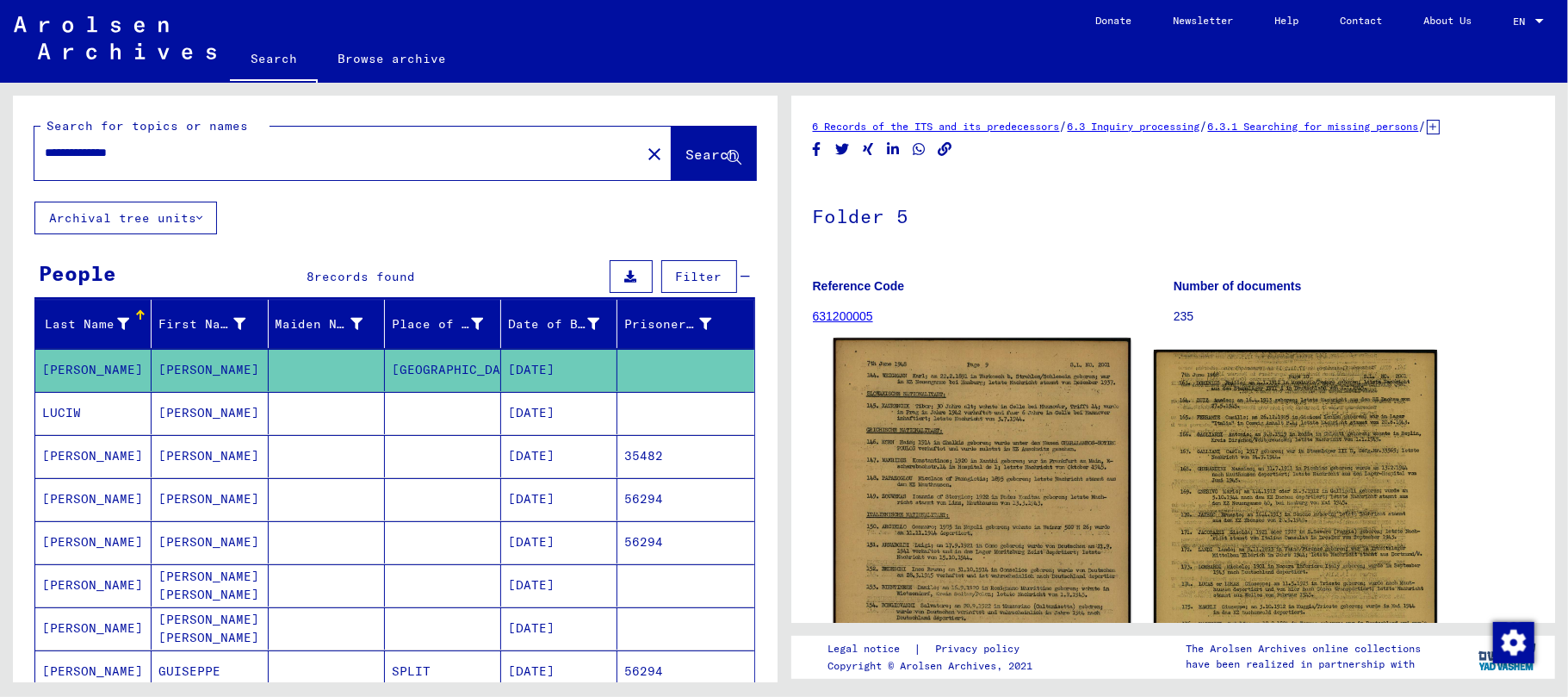
click at [916, 565] on img at bounding box center [982, 577] width 298 height 480
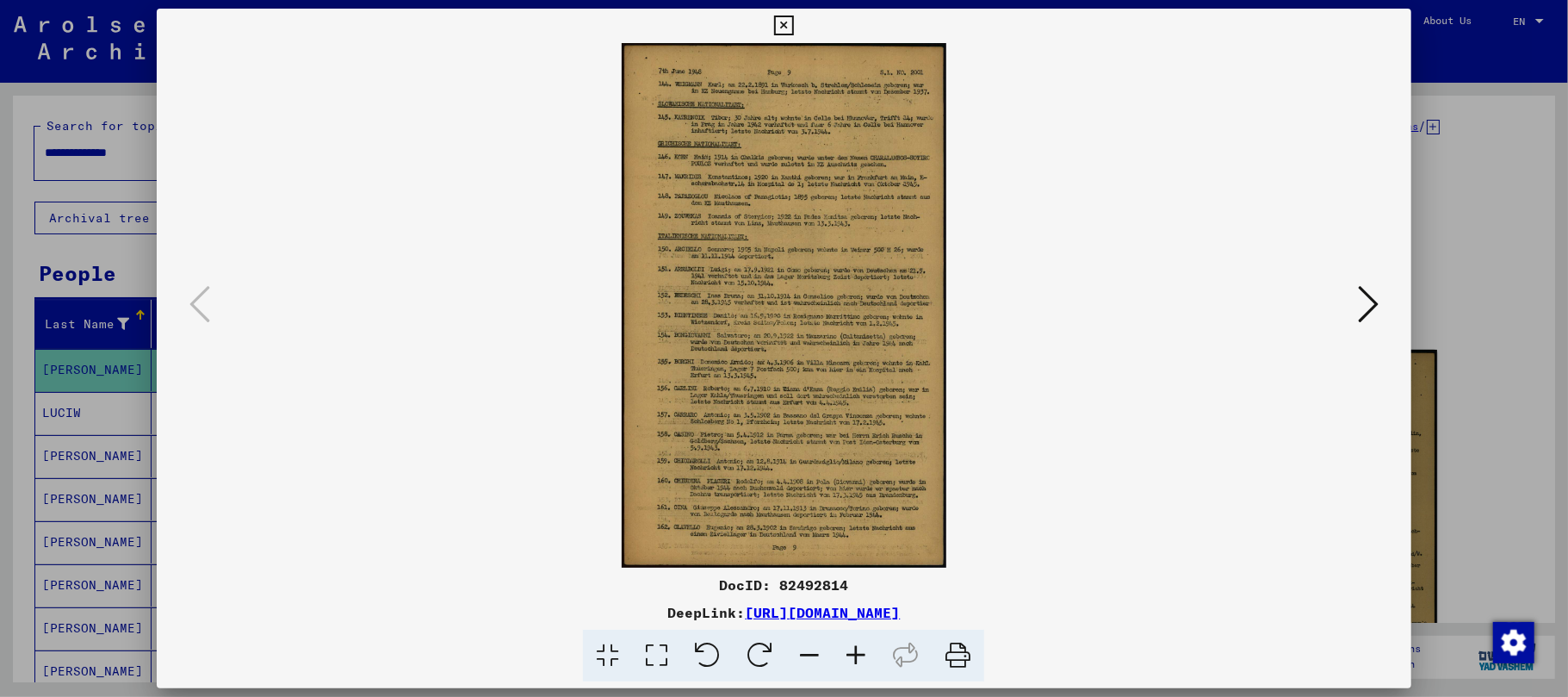
click at [855, 659] on icon at bounding box center [856, 655] width 47 height 53
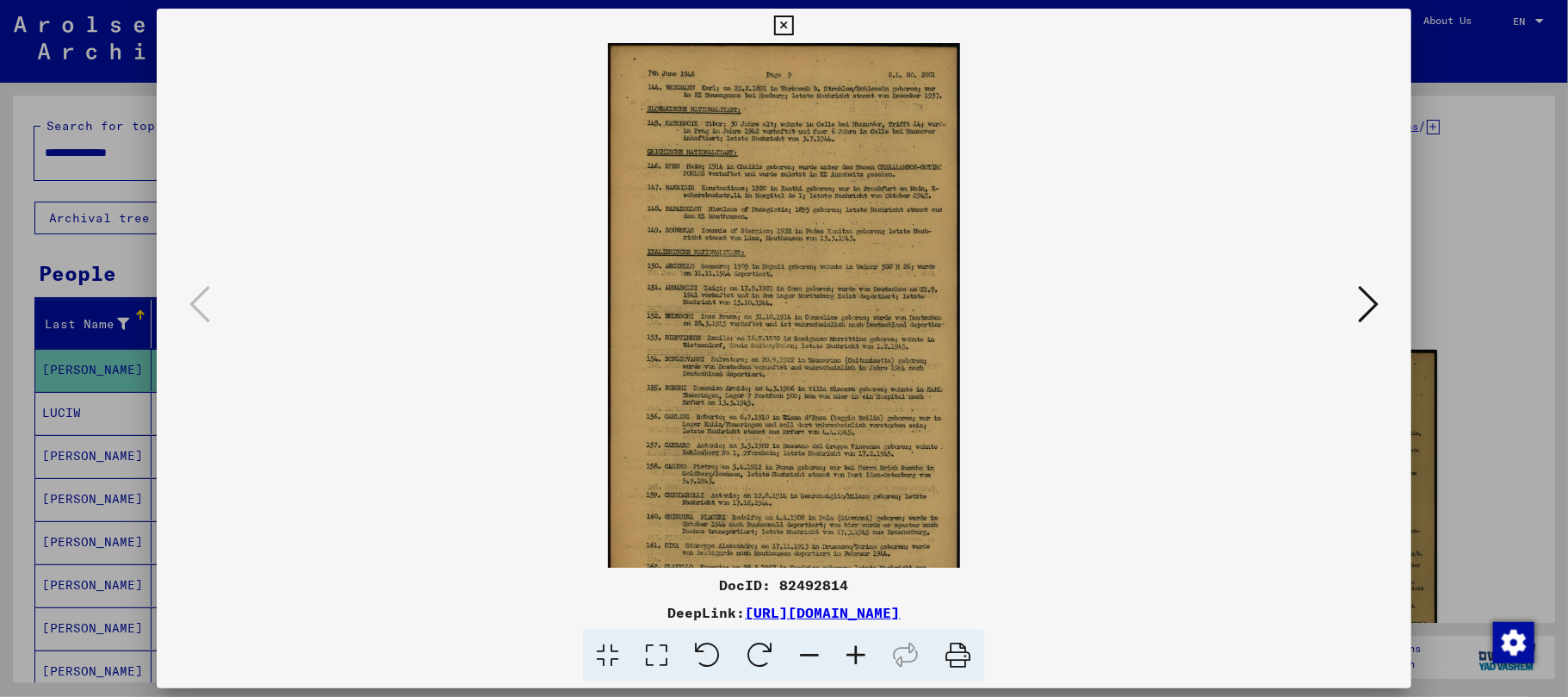
click at [855, 656] on icon at bounding box center [856, 655] width 47 height 53
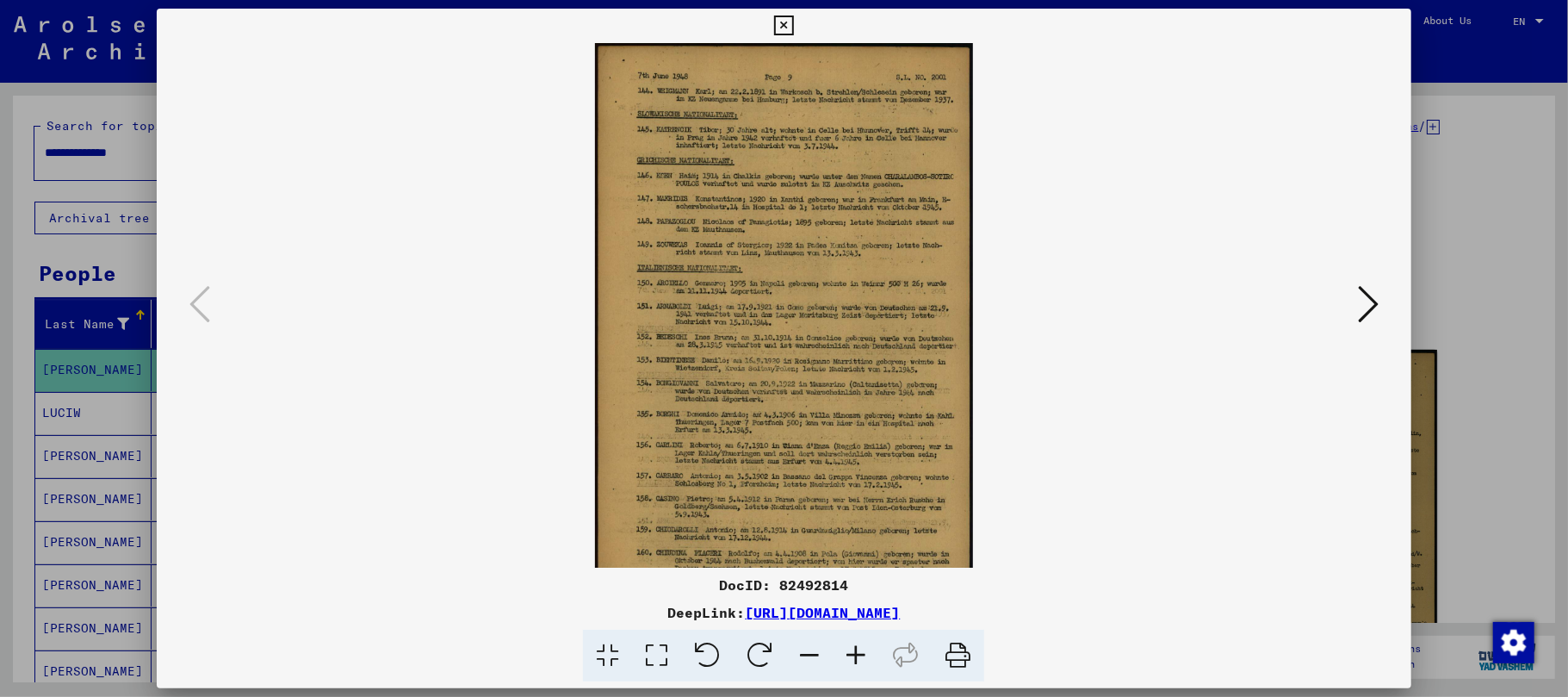
click at [855, 655] on icon at bounding box center [856, 655] width 47 height 53
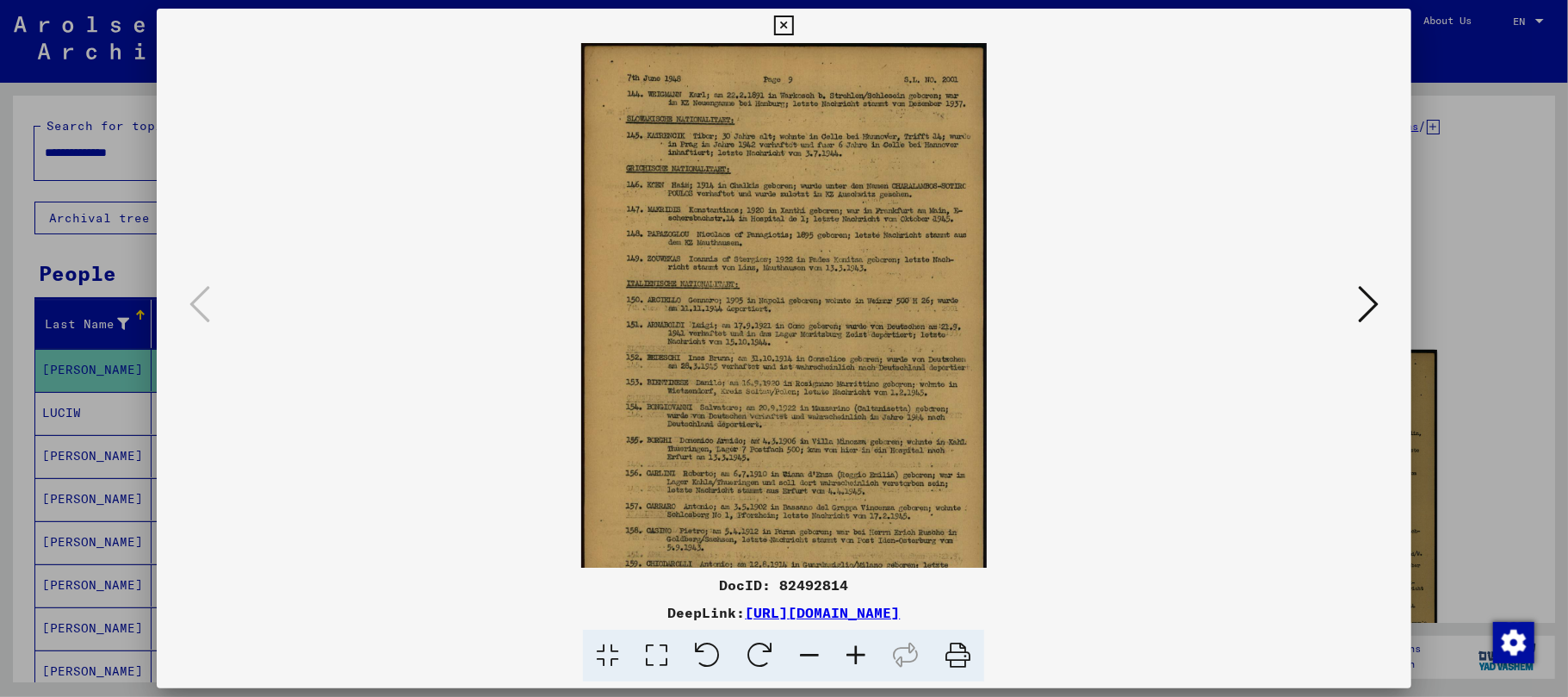
click at [855, 655] on icon at bounding box center [856, 655] width 47 height 53
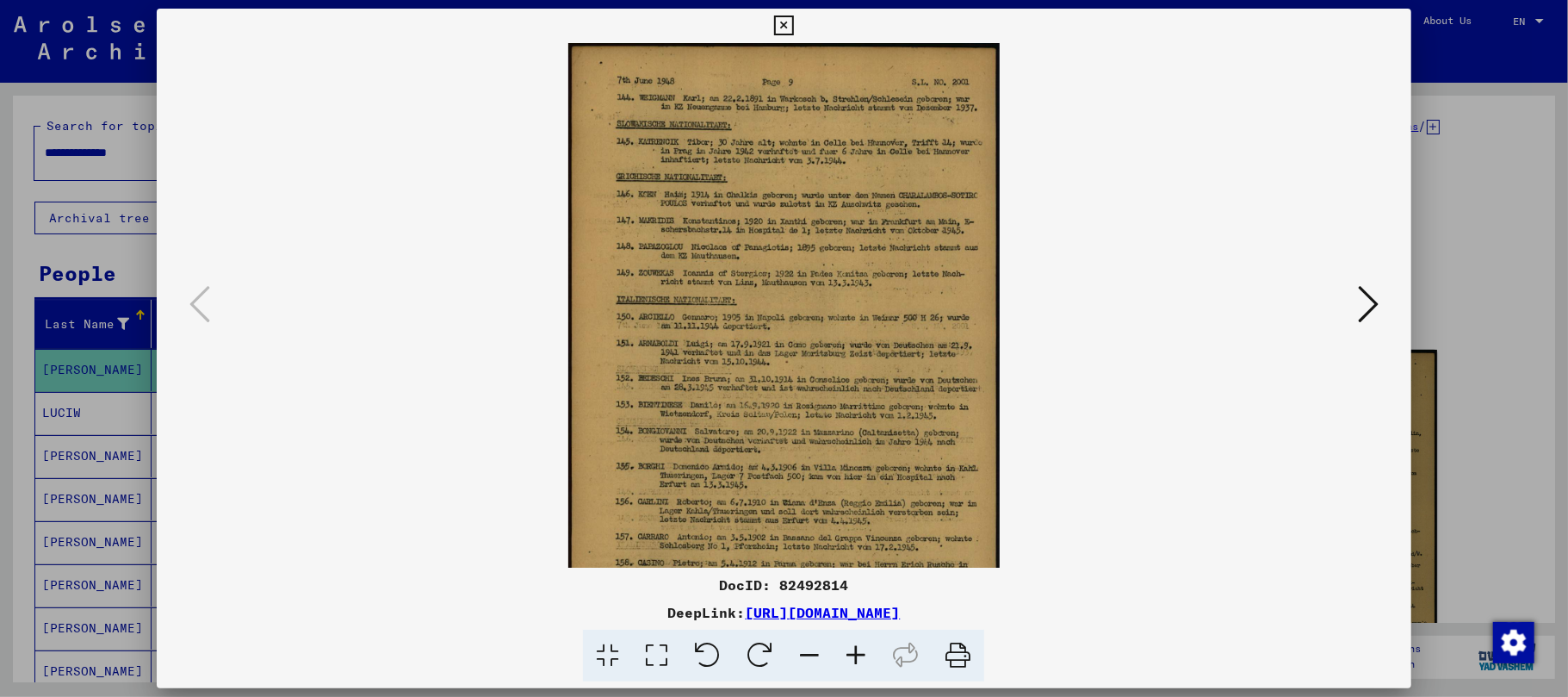
click at [855, 655] on icon at bounding box center [856, 655] width 47 height 53
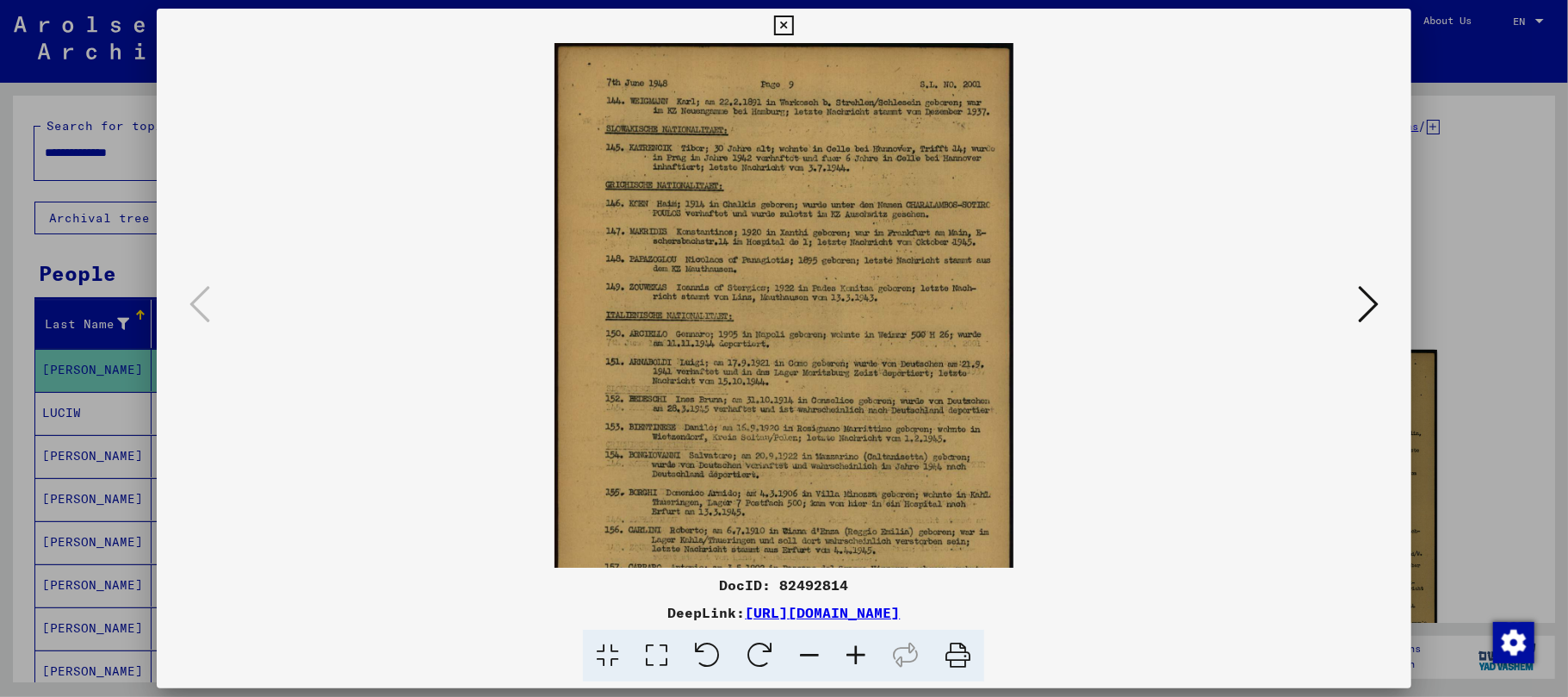
click at [855, 655] on icon at bounding box center [856, 655] width 47 height 53
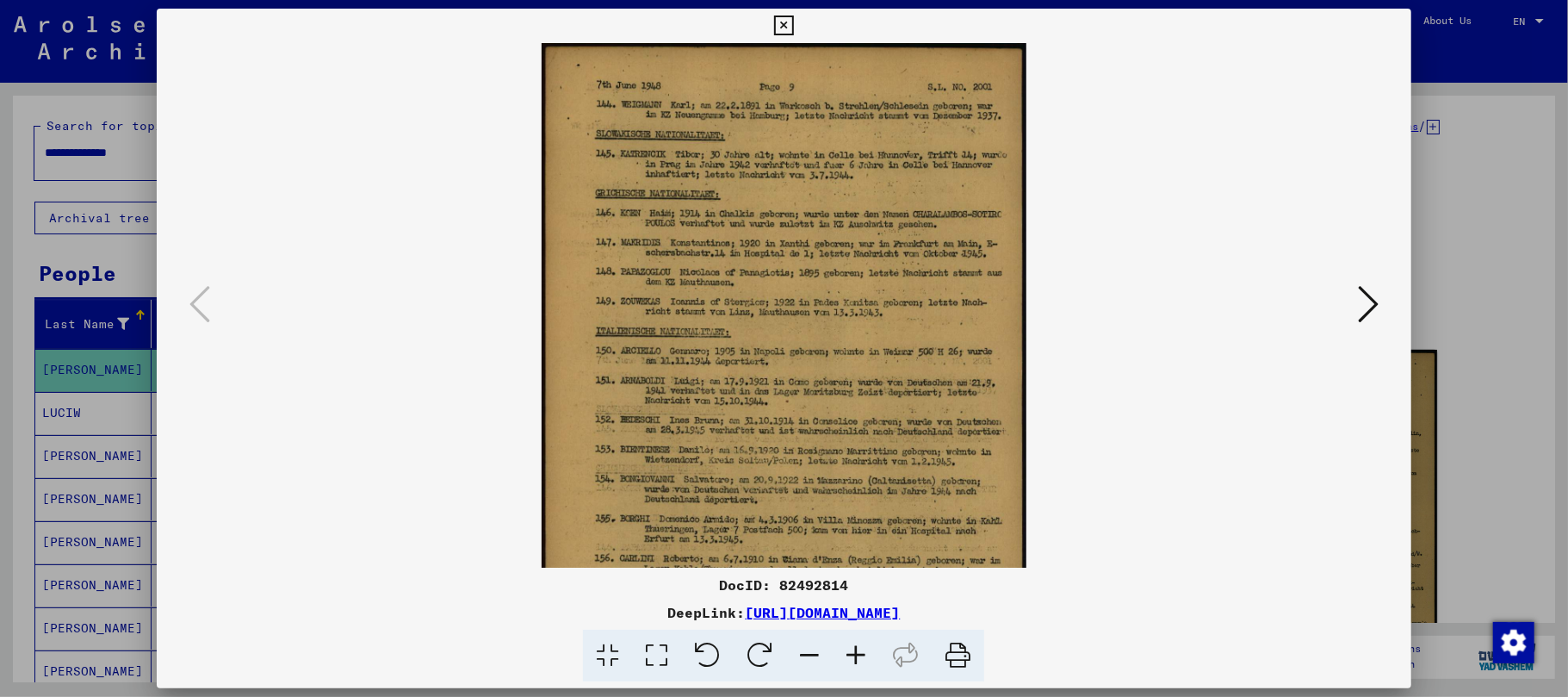
click at [855, 655] on icon at bounding box center [856, 655] width 47 height 53
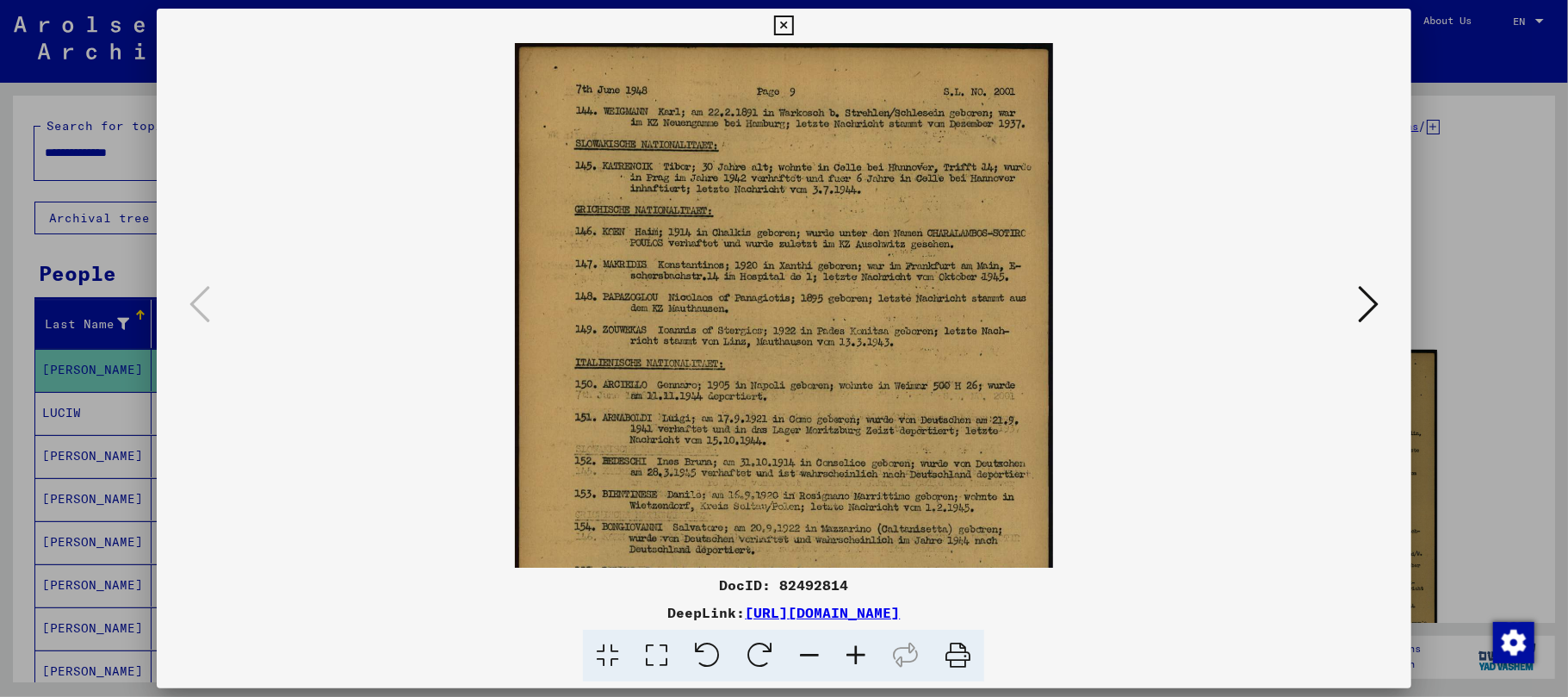
click at [855, 655] on icon at bounding box center [856, 655] width 47 height 53
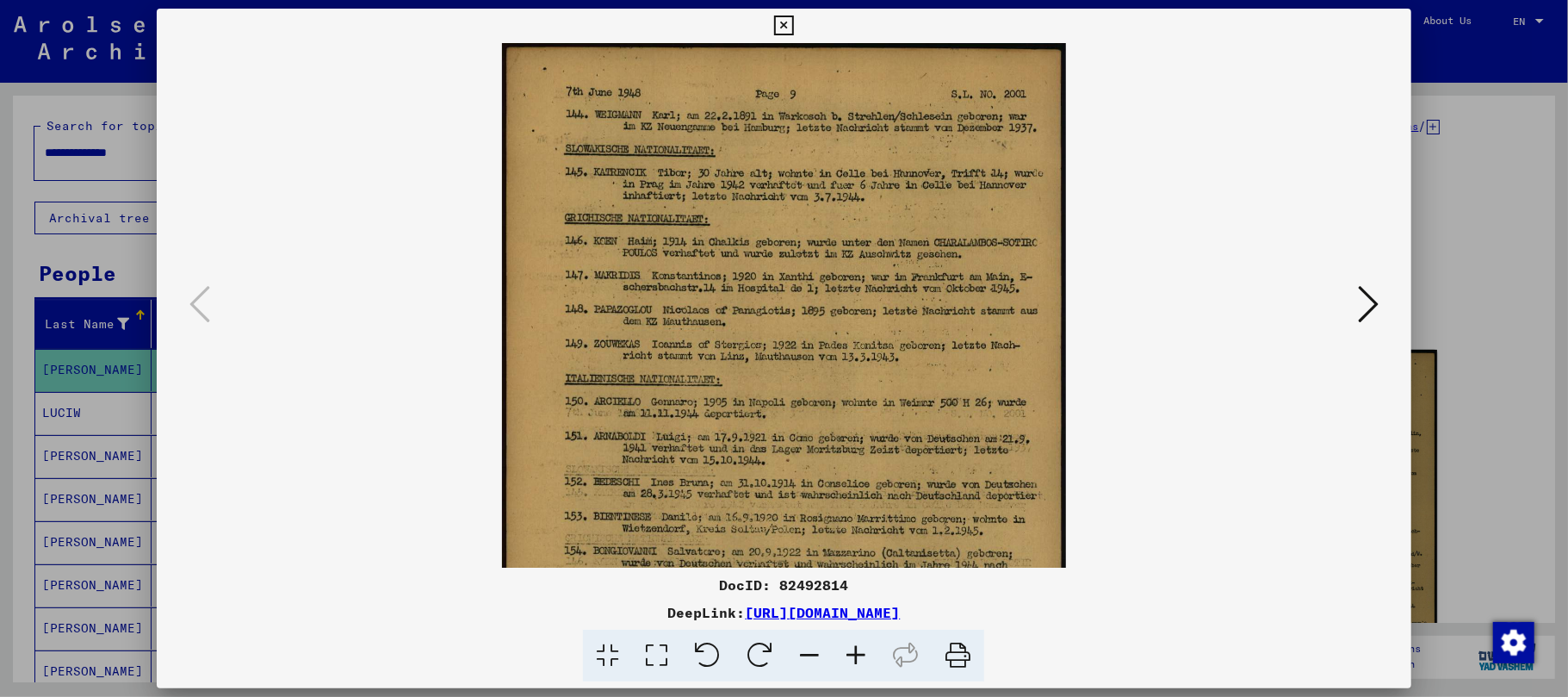
click at [855, 655] on icon at bounding box center [856, 655] width 47 height 53
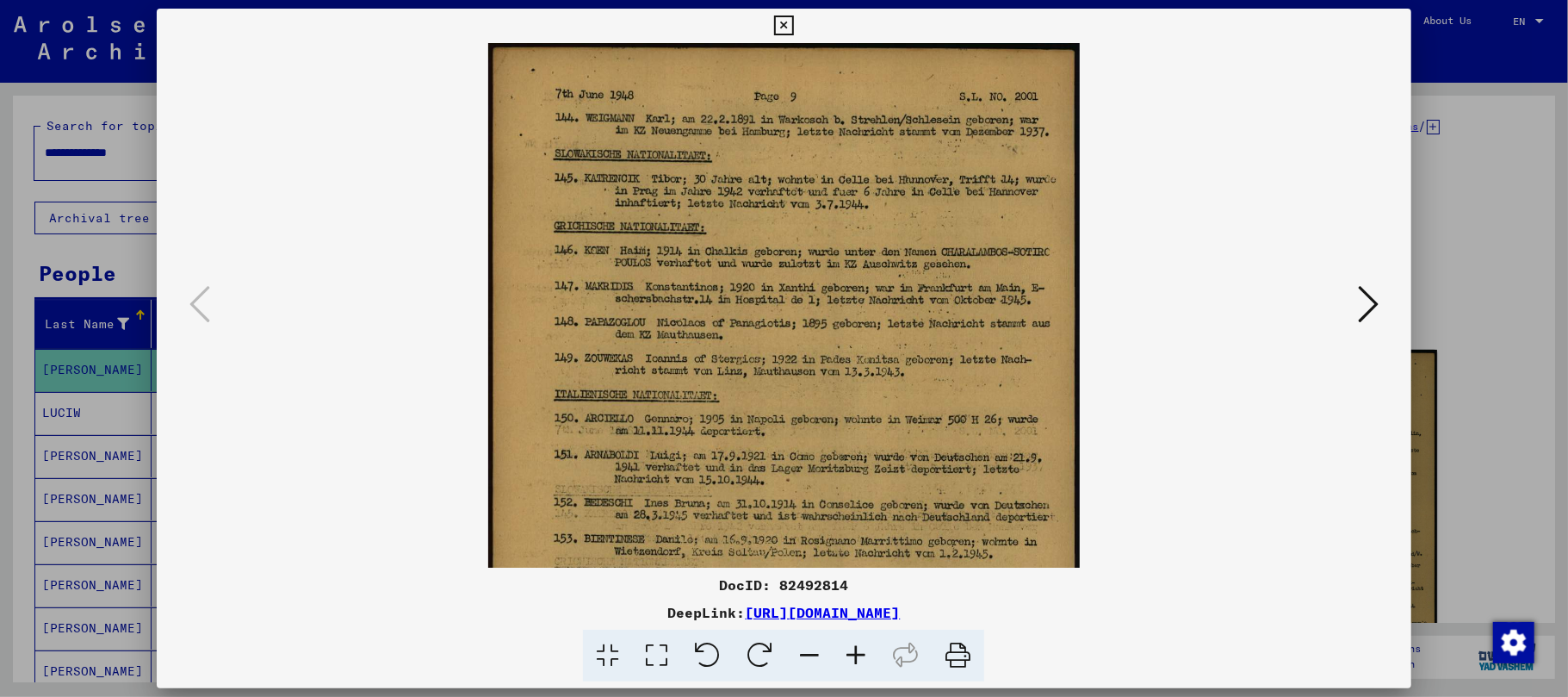
click at [855, 655] on icon at bounding box center [856, 655] width 47 height 53
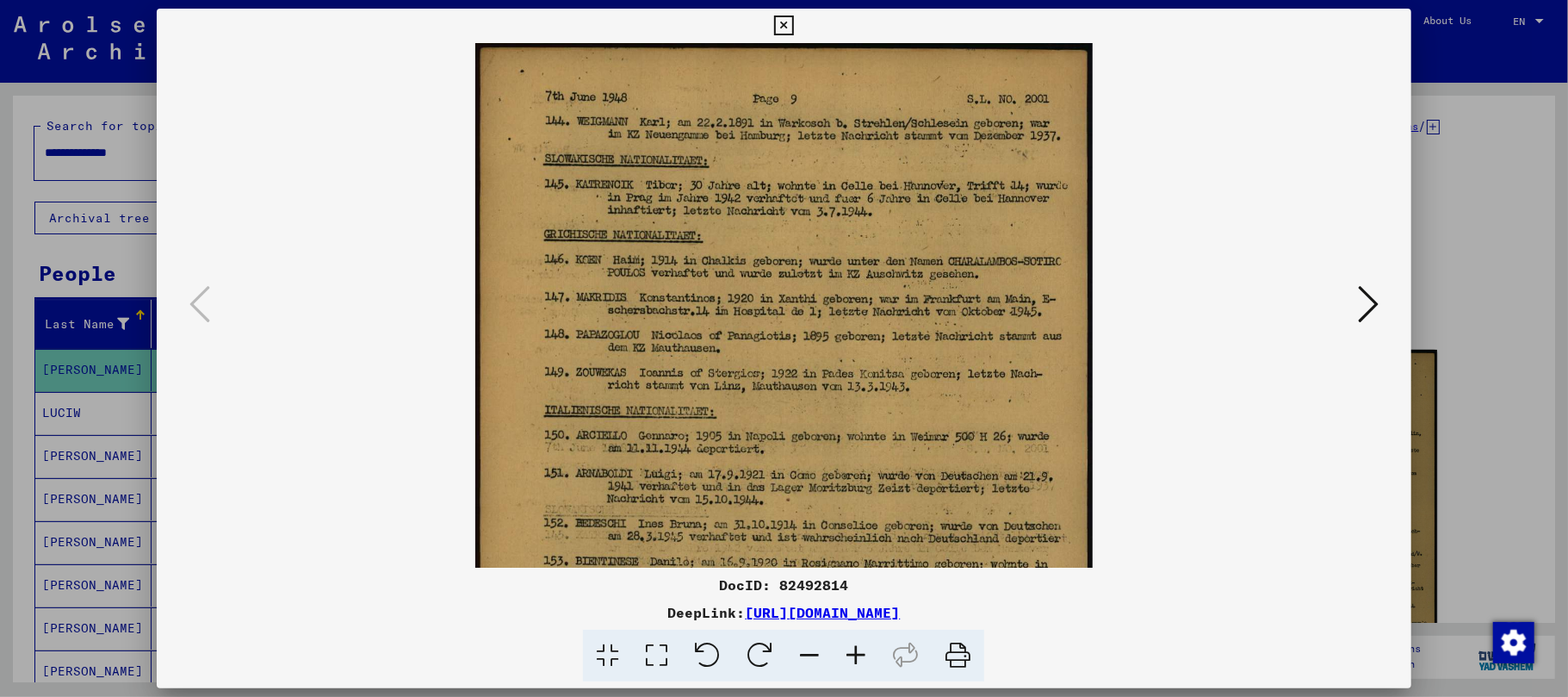
click at [855, 655] on icon at bounding box center [856, 655] width 47 height 53
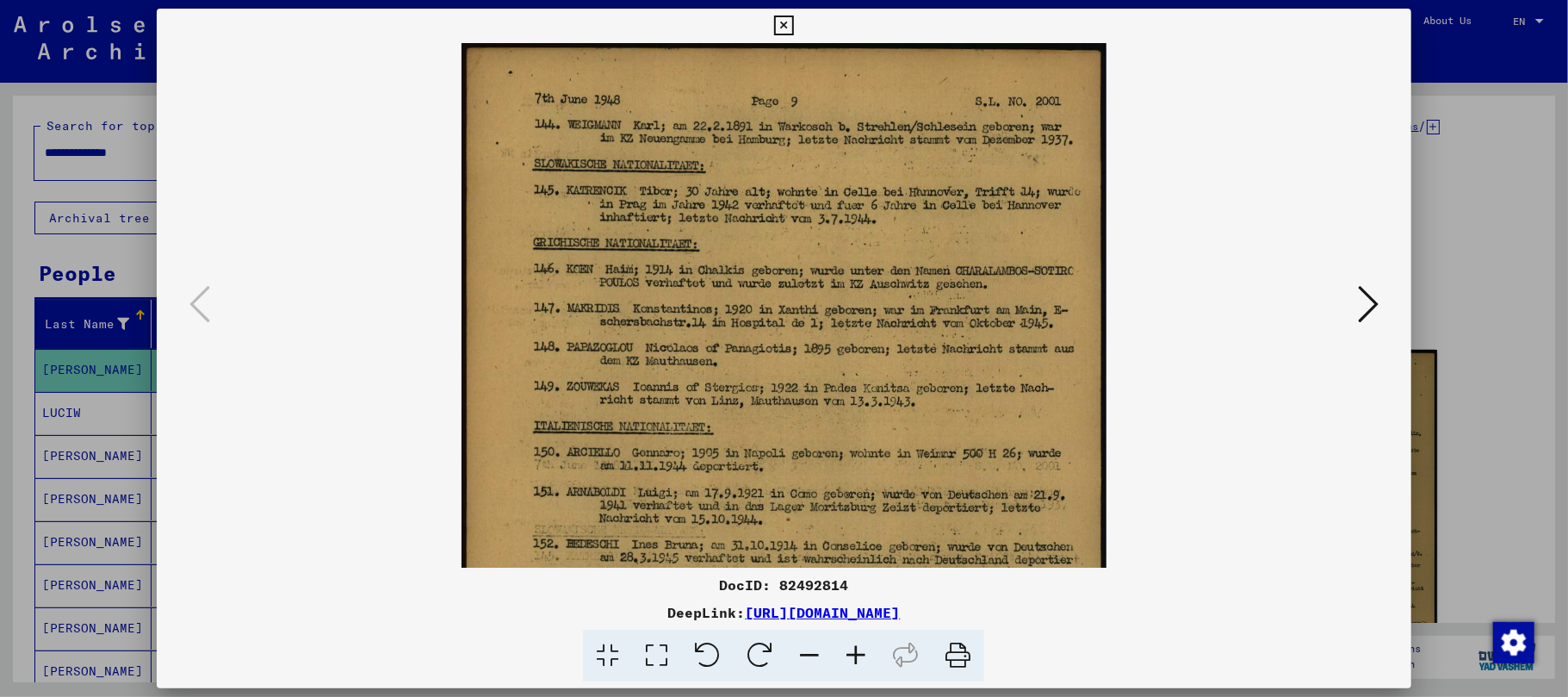
click at [855, 655] on icon at bounding box center [856, 655] width 47 height 53
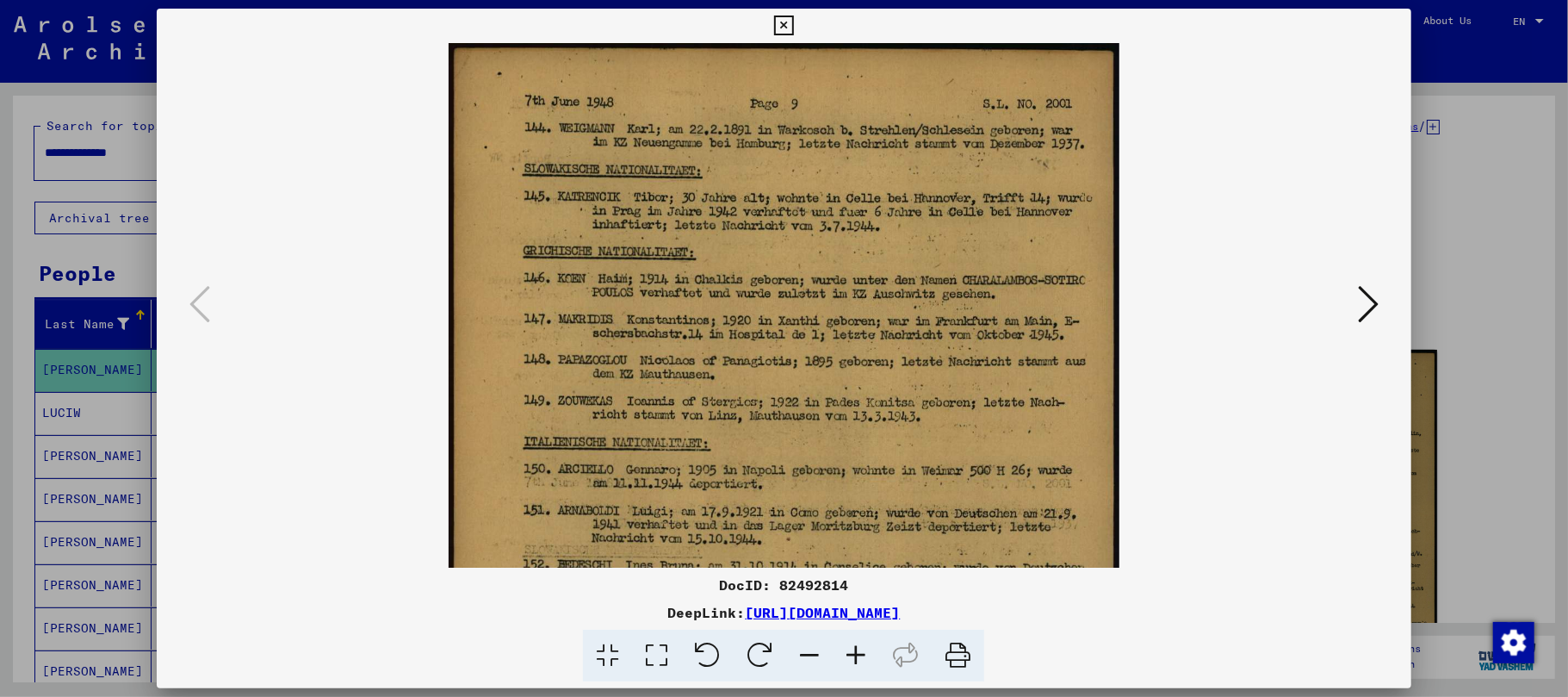
click at [855, 655] on icon at bounding box center [856, 655] width 47 height 53
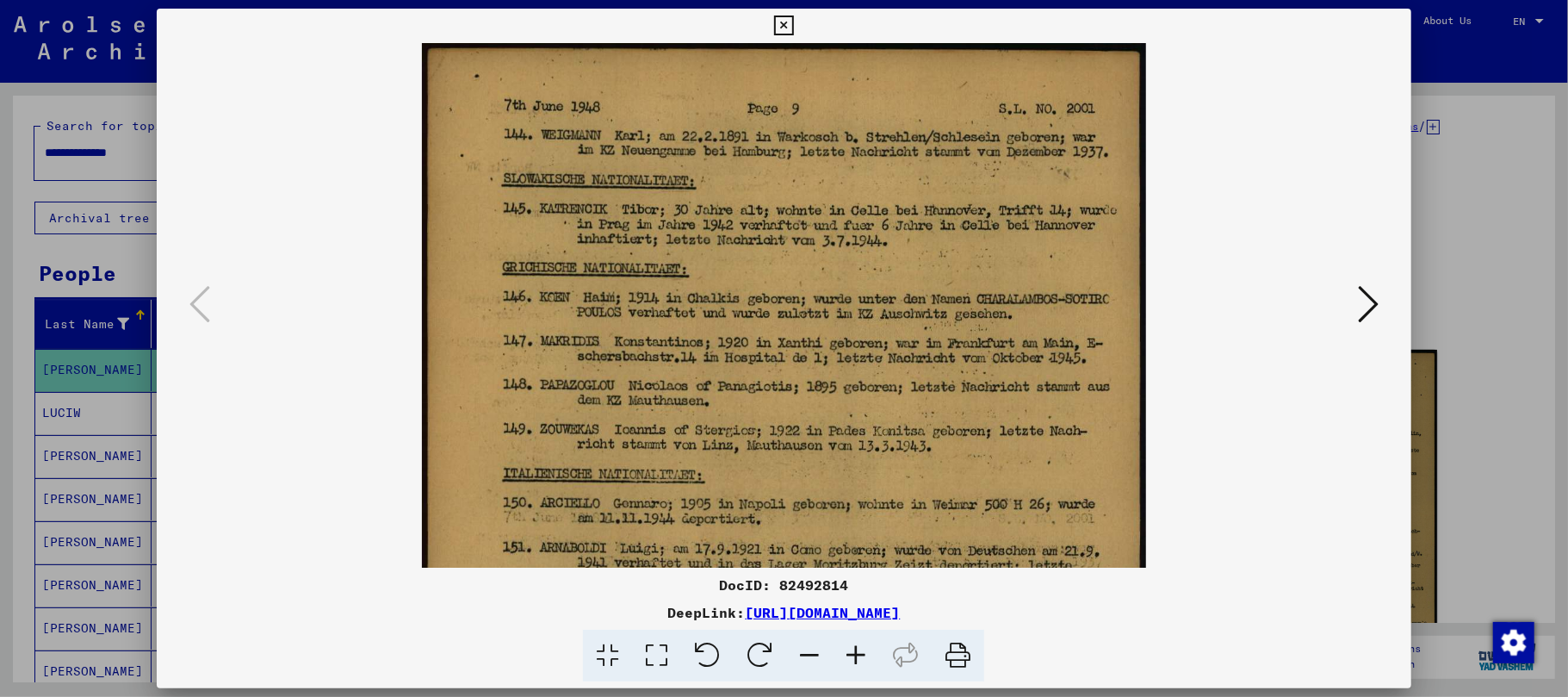
click at [855, 655] on icon at bounding box center [856, 655] width 47 height 53
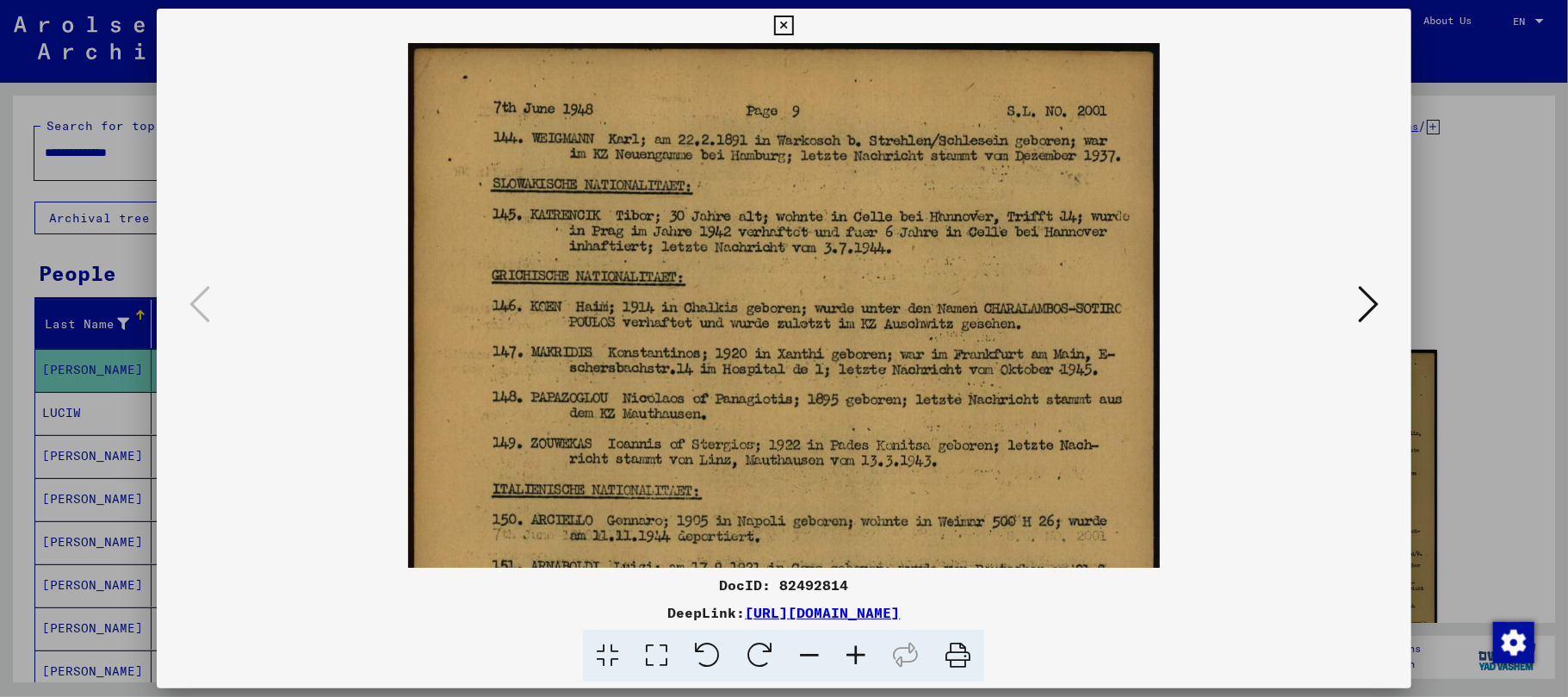
click at [855, 655] on icon at bounding box center [856, 655] width 47 height 53
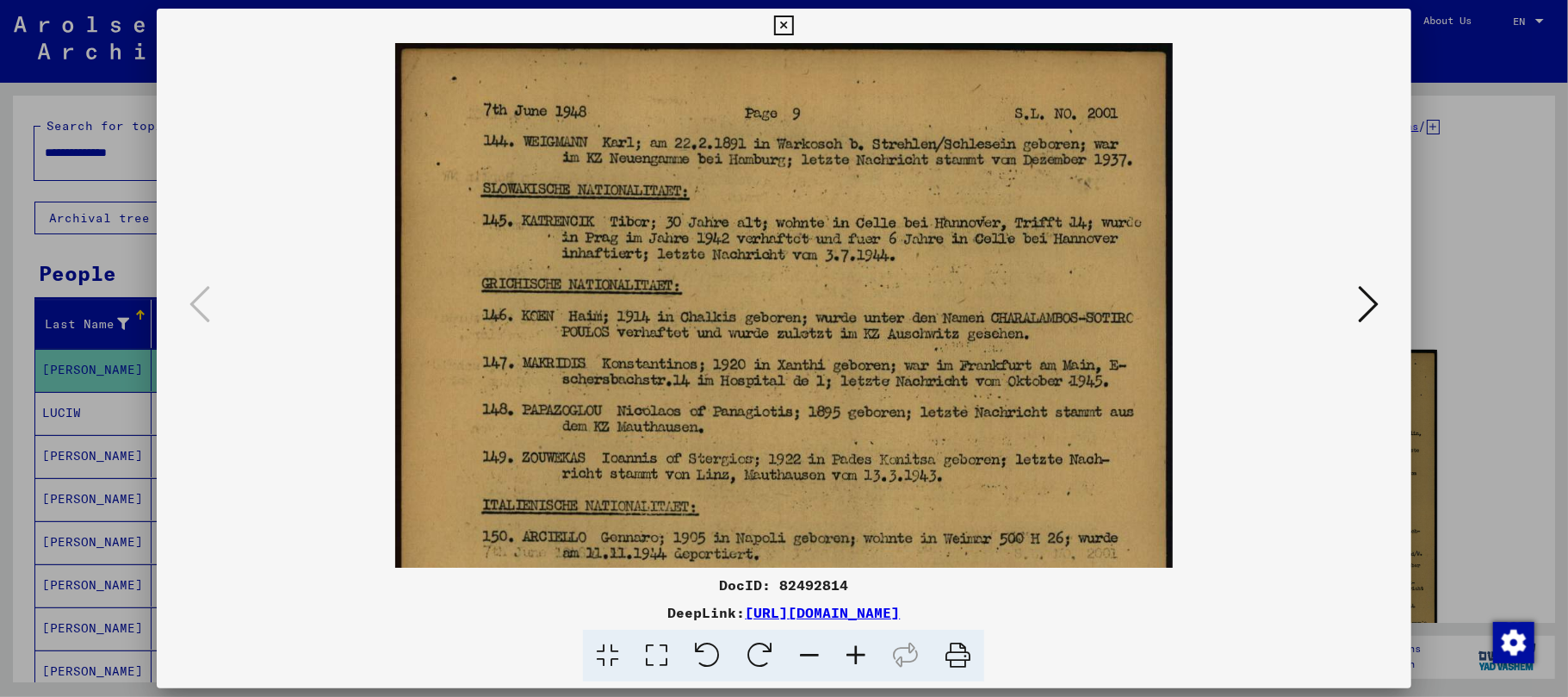
click at [855, 655] on icon at bounding box center [856, 655] width 47 height 53
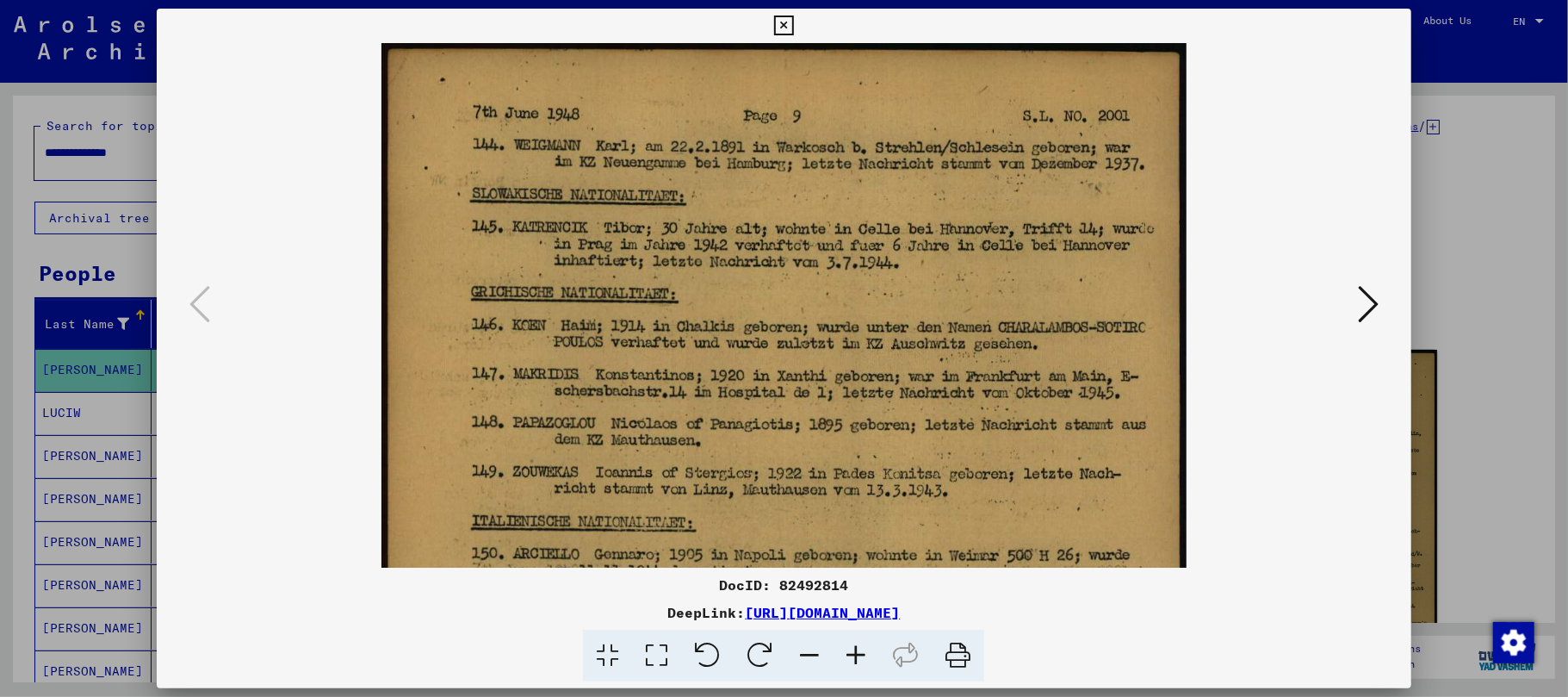
click at [855, 655] on icon at bounding box center [856, 655] width 47 height 53
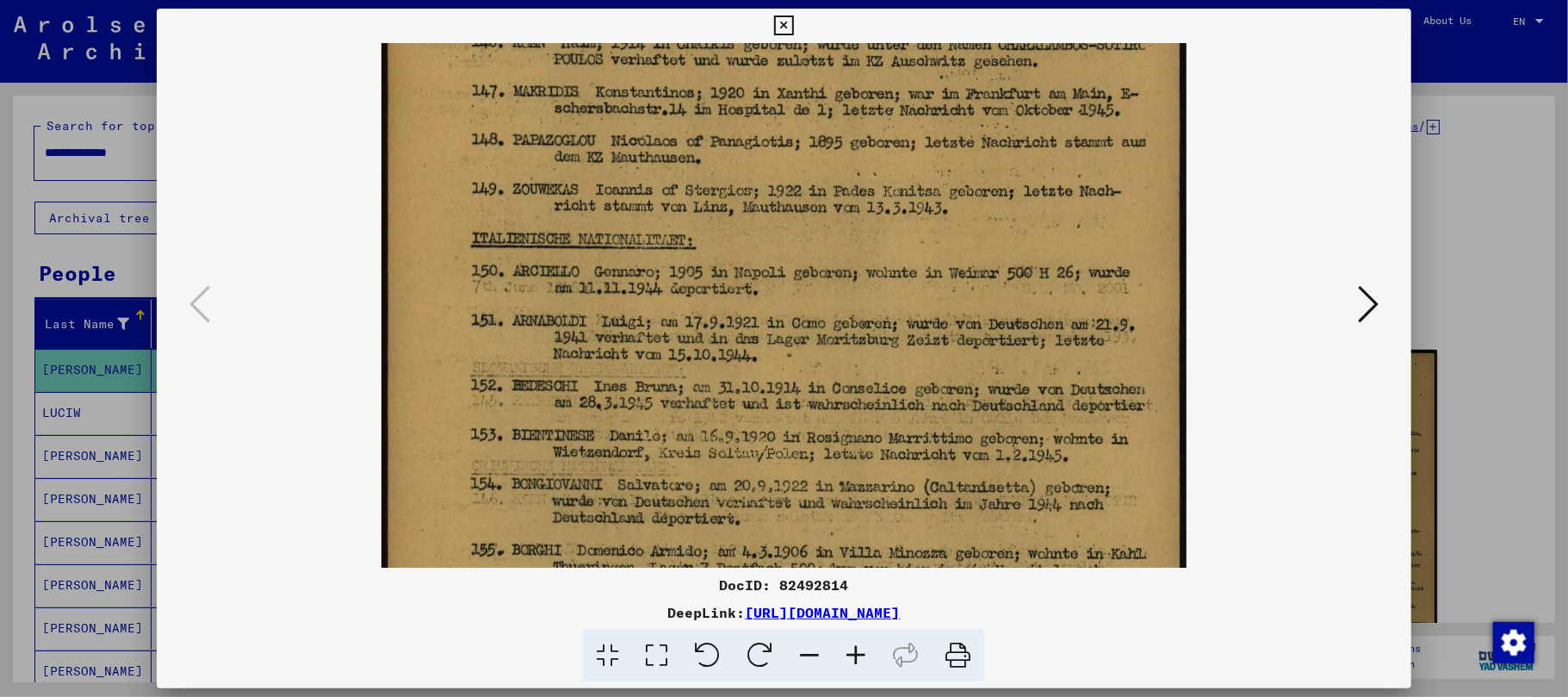
drag, startPoint x: 827, startPoint y: 488, endPoint x: 763, endPoint y: 169, distance: 325.4
click at [770, 171] on img at bounding box center [784, 410] width 805 height 1299
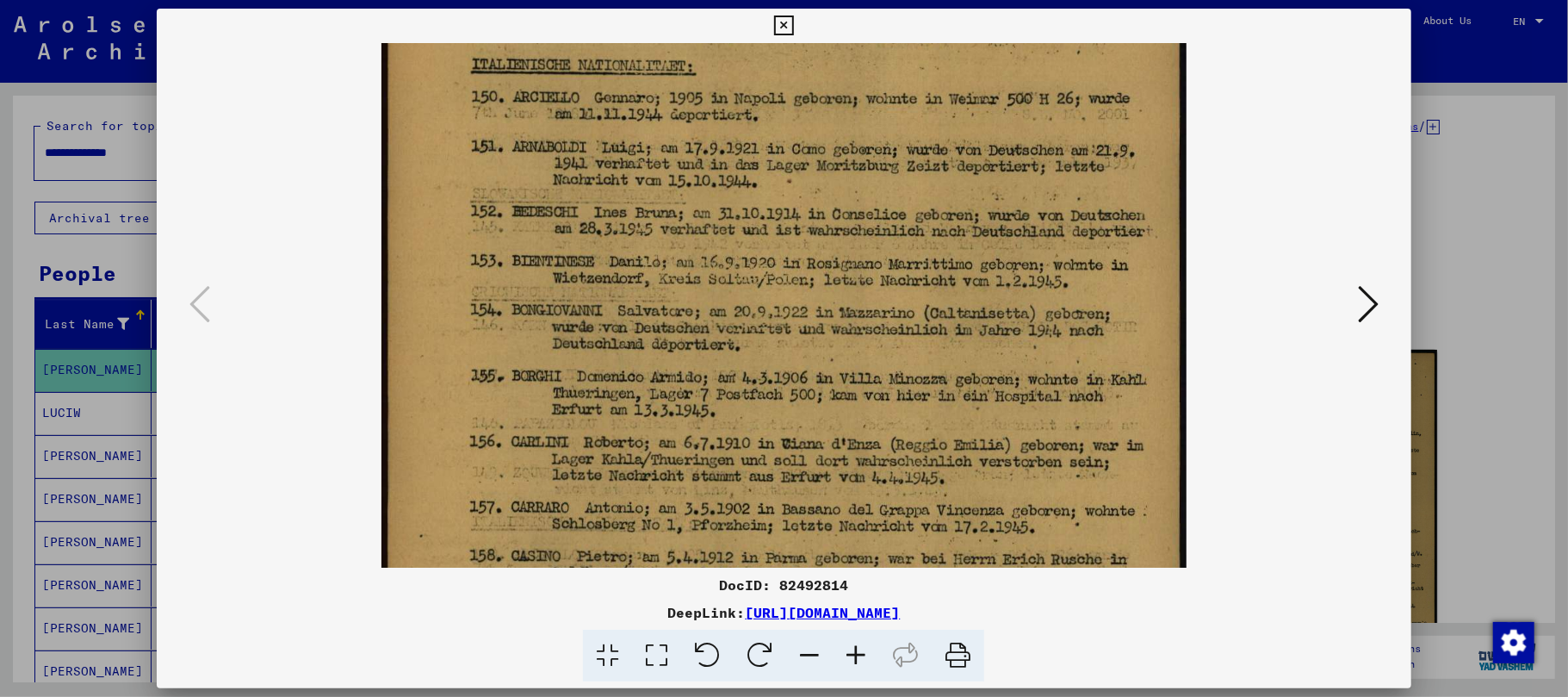
scroll to position [530, 0]
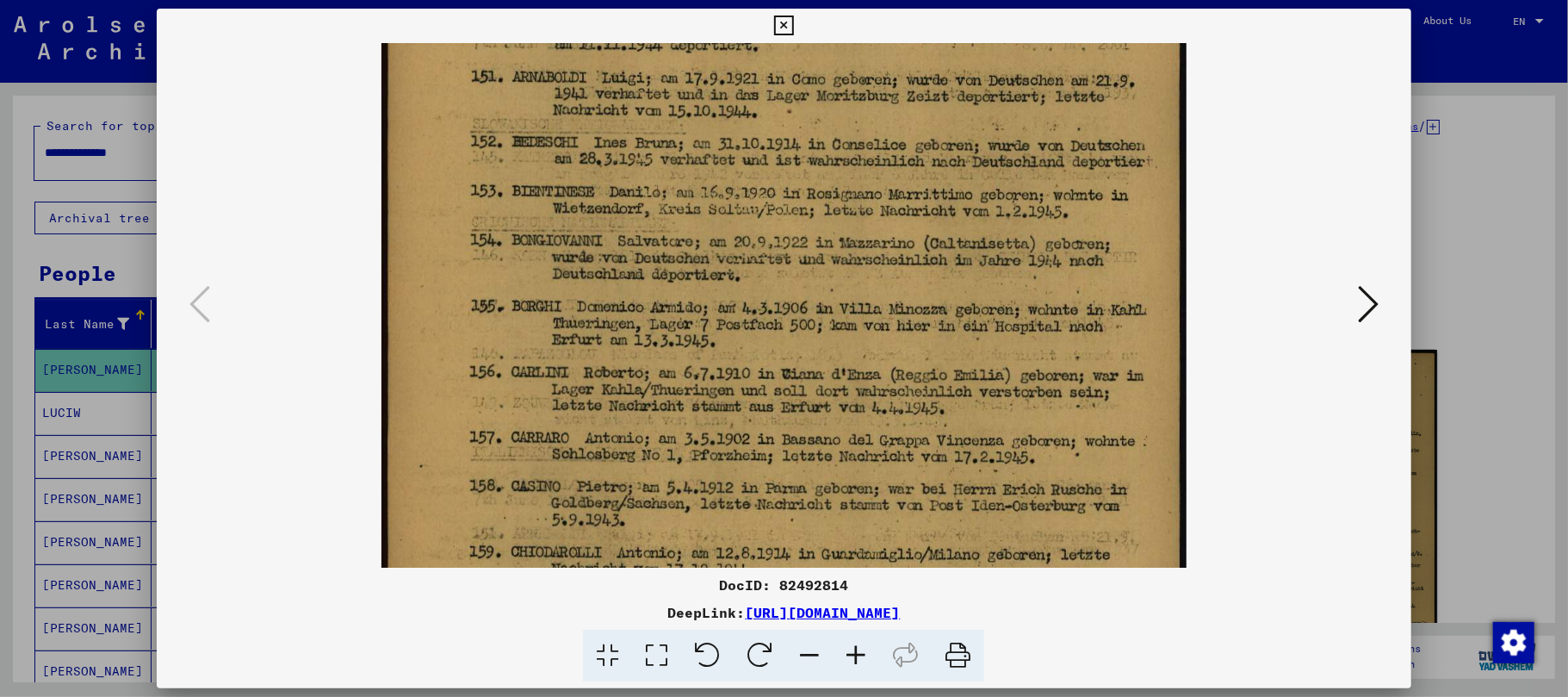
drag, startPoint x: 631, startPoint y: 486, endPoint x: 645, endPoint y: 299, distance: 187.5
click at [645, 300] on img at bounding box center [784, 167] width 805 height 1299
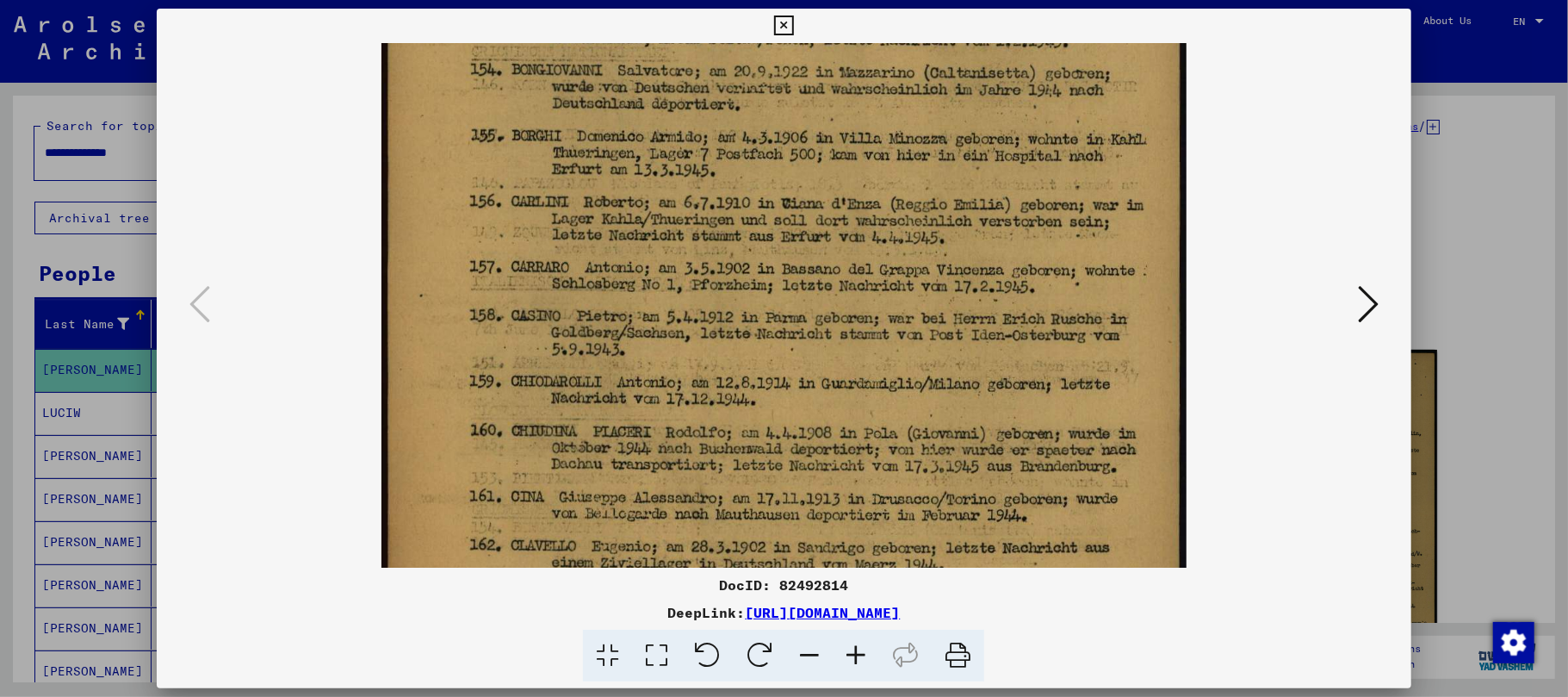
drag, startPoint x: 648, startPoint y: 451, endPoint x: 663, endPoint y: 285, distance: 166.7
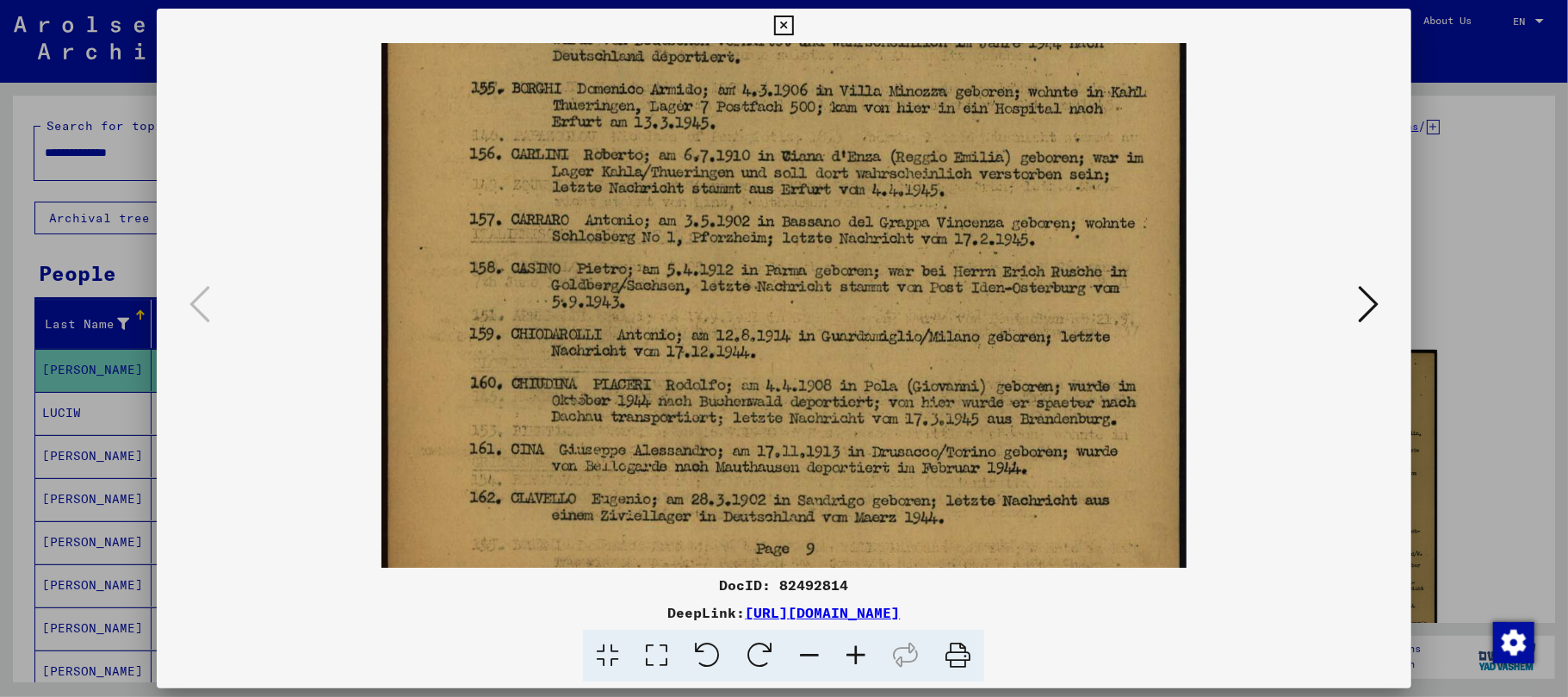
scroll to position [775, 0]
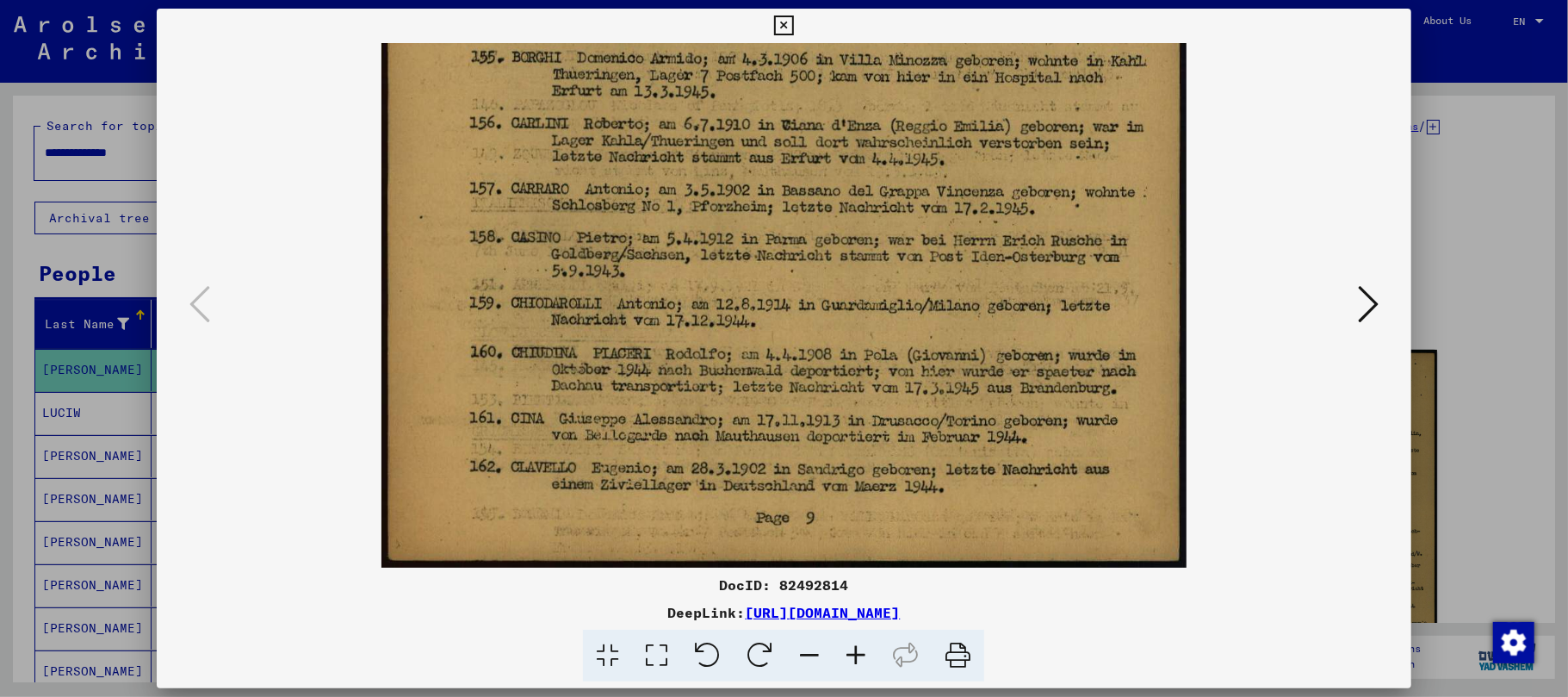
drag, startPoint x: 584, startPoint y: 430, endPoint x: 606, endPoint y: 293, distance: 138.8
click at [1368, 306] on icon at bounding box center [1369, 304] width 21 height 42
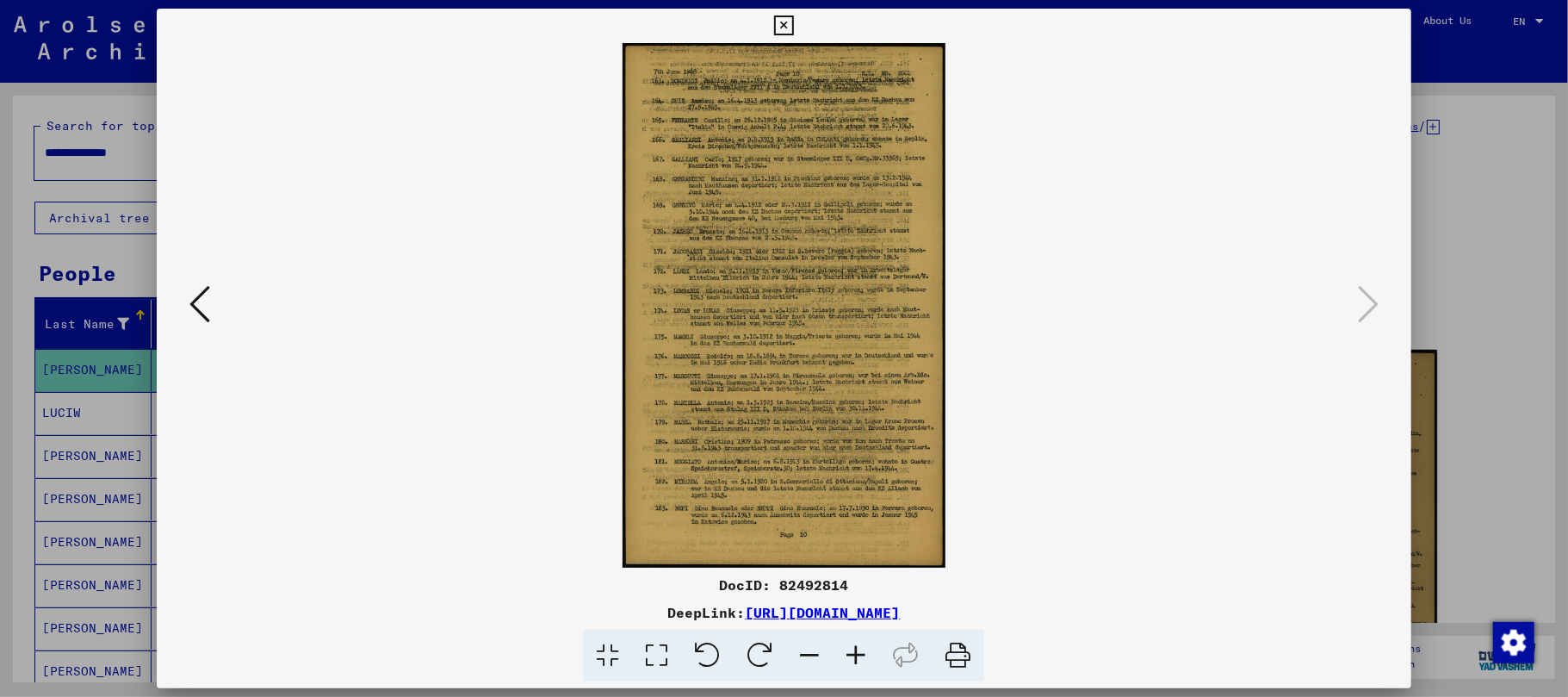
click at [863, 651] on icon at bounding box center [856, 655] width 47 height 53
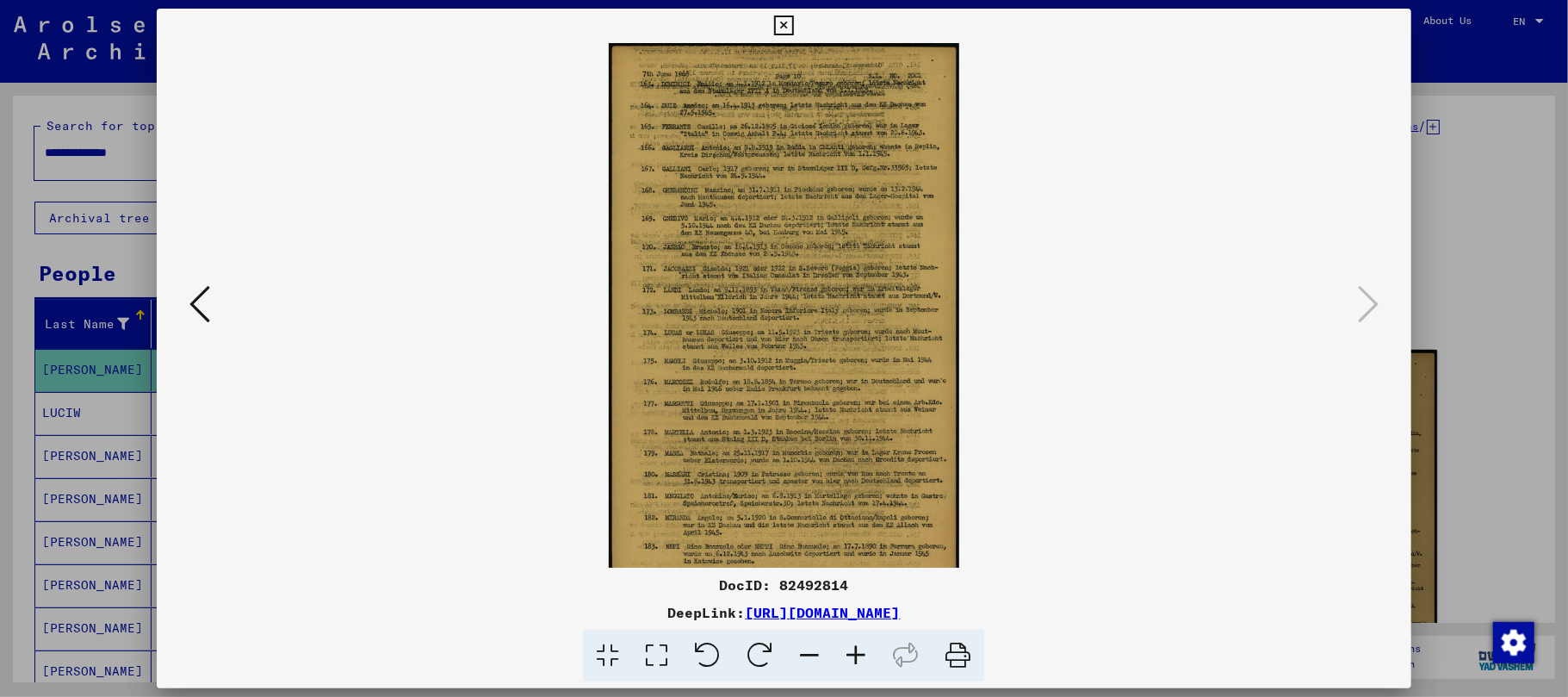
click at [861, 651] on icon at bounding box center [856, 655] width 47 height 53
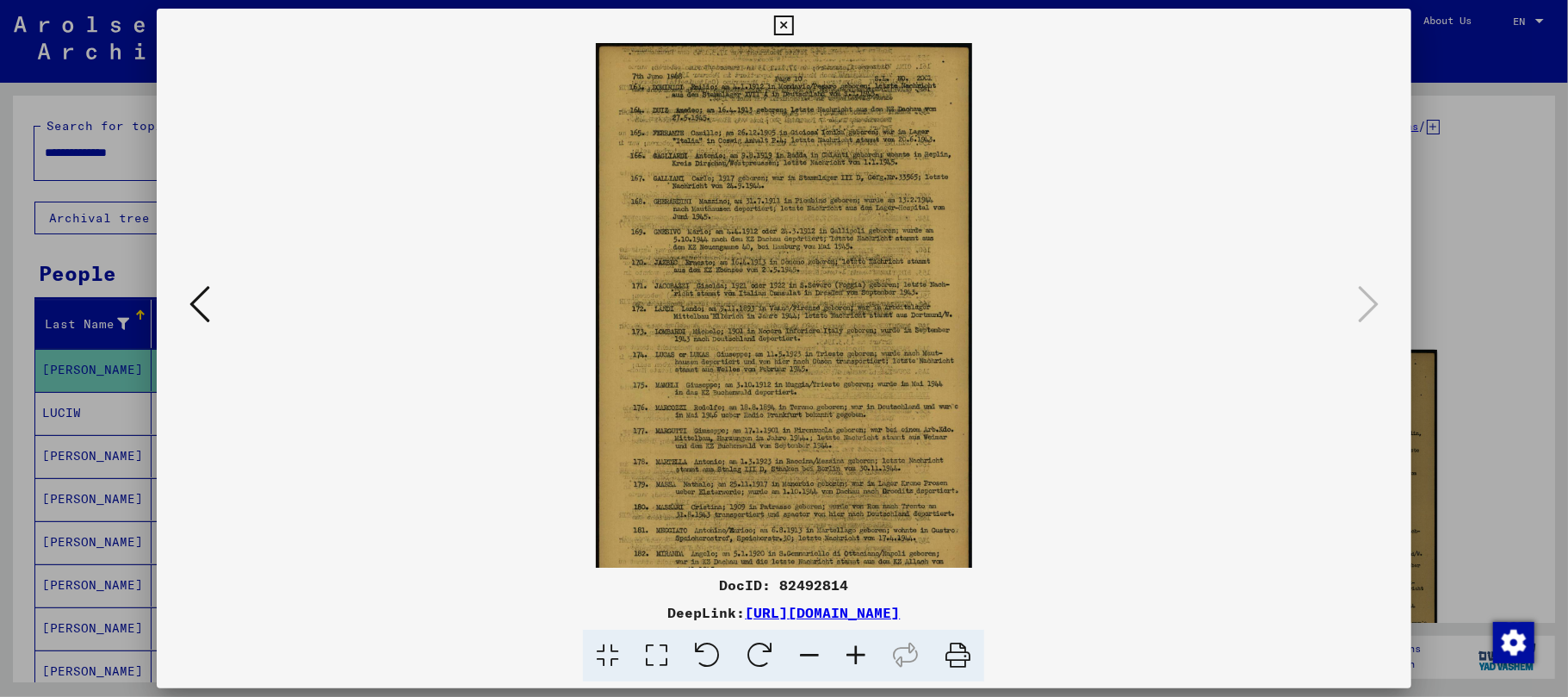
click at [861, 651] on icon at bounding box center [856, 655] width 47 height 53
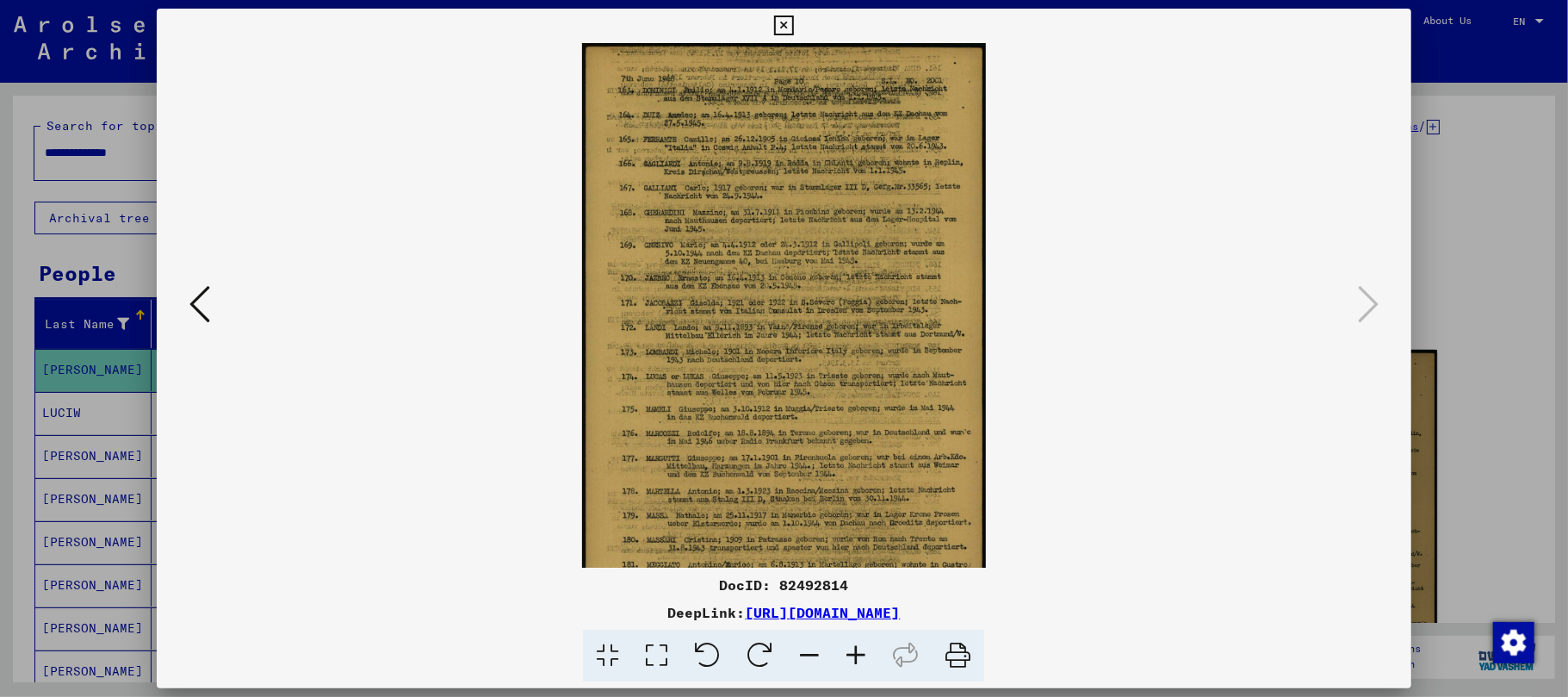
click at [861, 651] on icon at bounding box center [856, 655] width 47 height 53
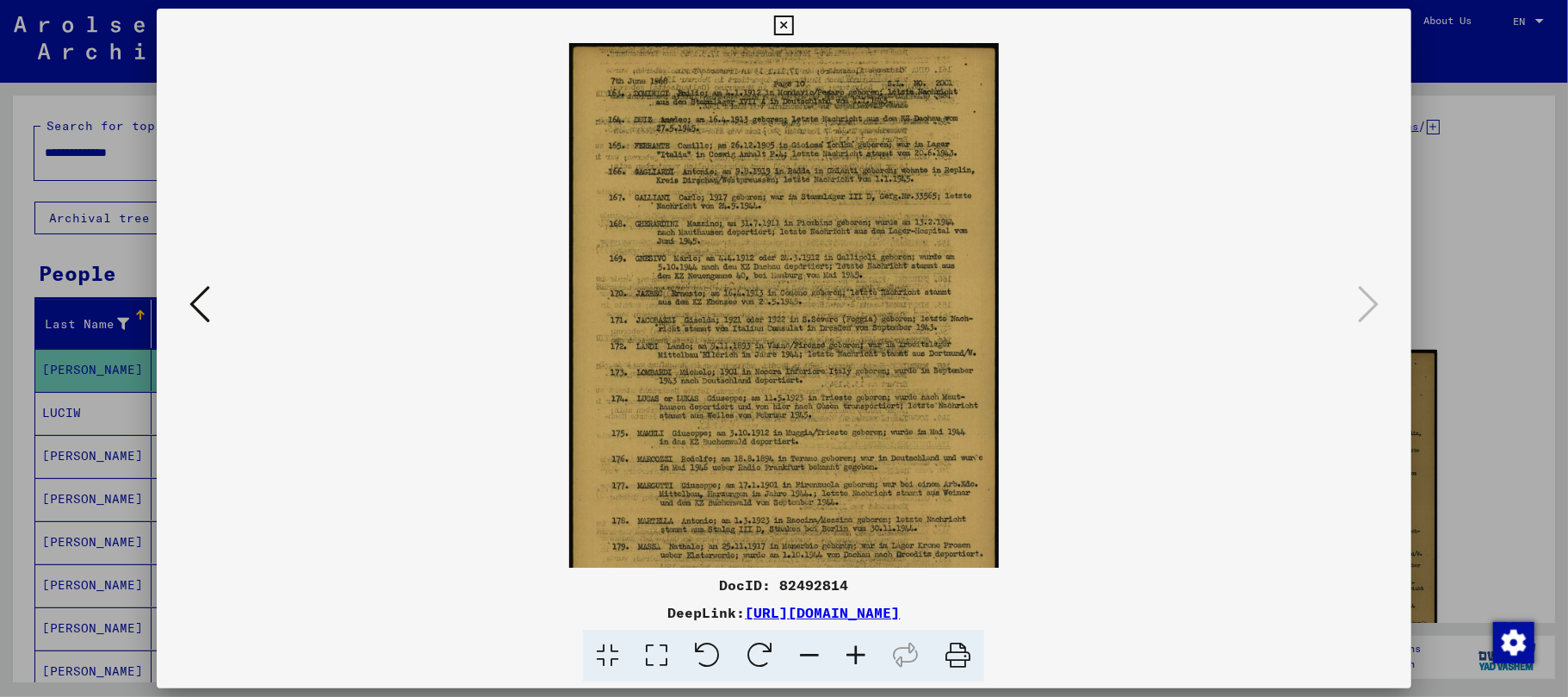
click at [861, 651] on icon at bounding box center [856, 655] width 47 height 53
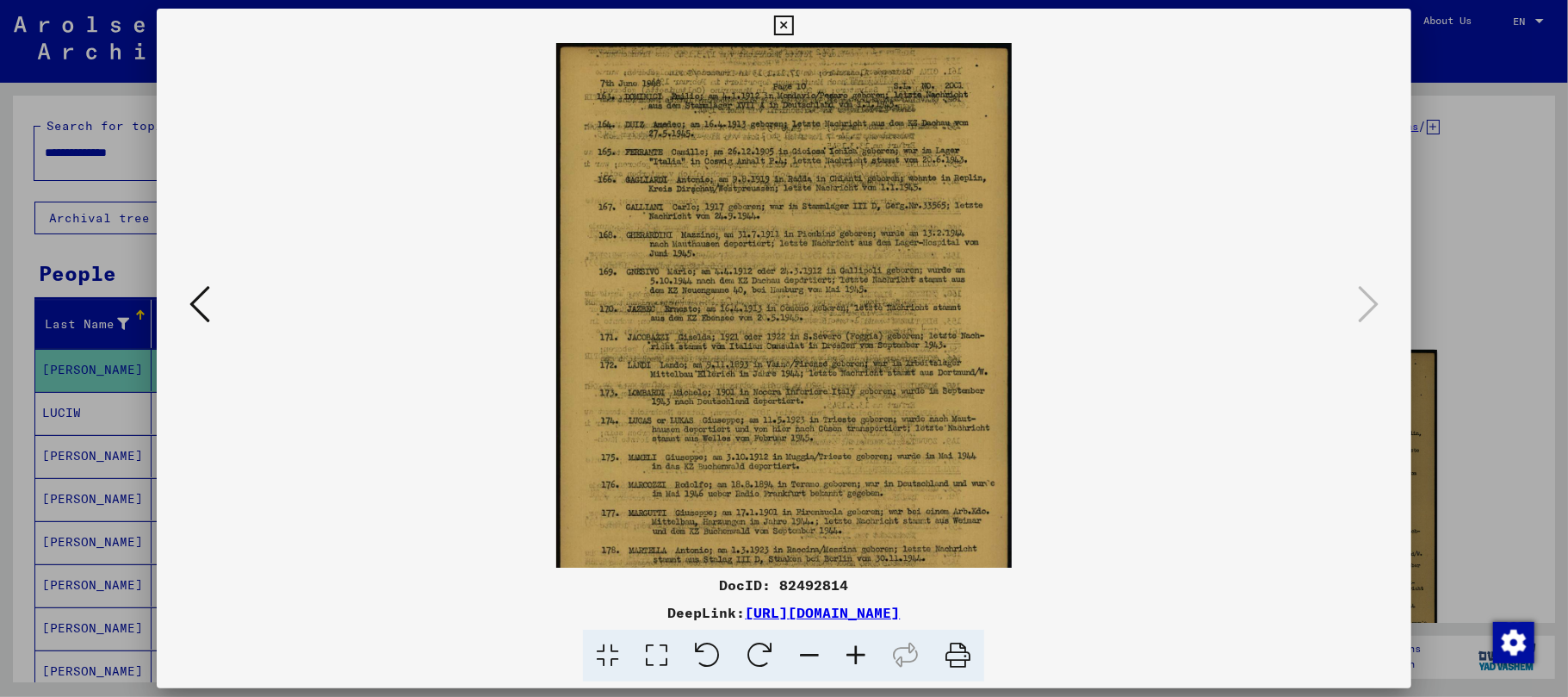
click at [861, 651] on icon at bounding box center [856, 655] width 47 height 53
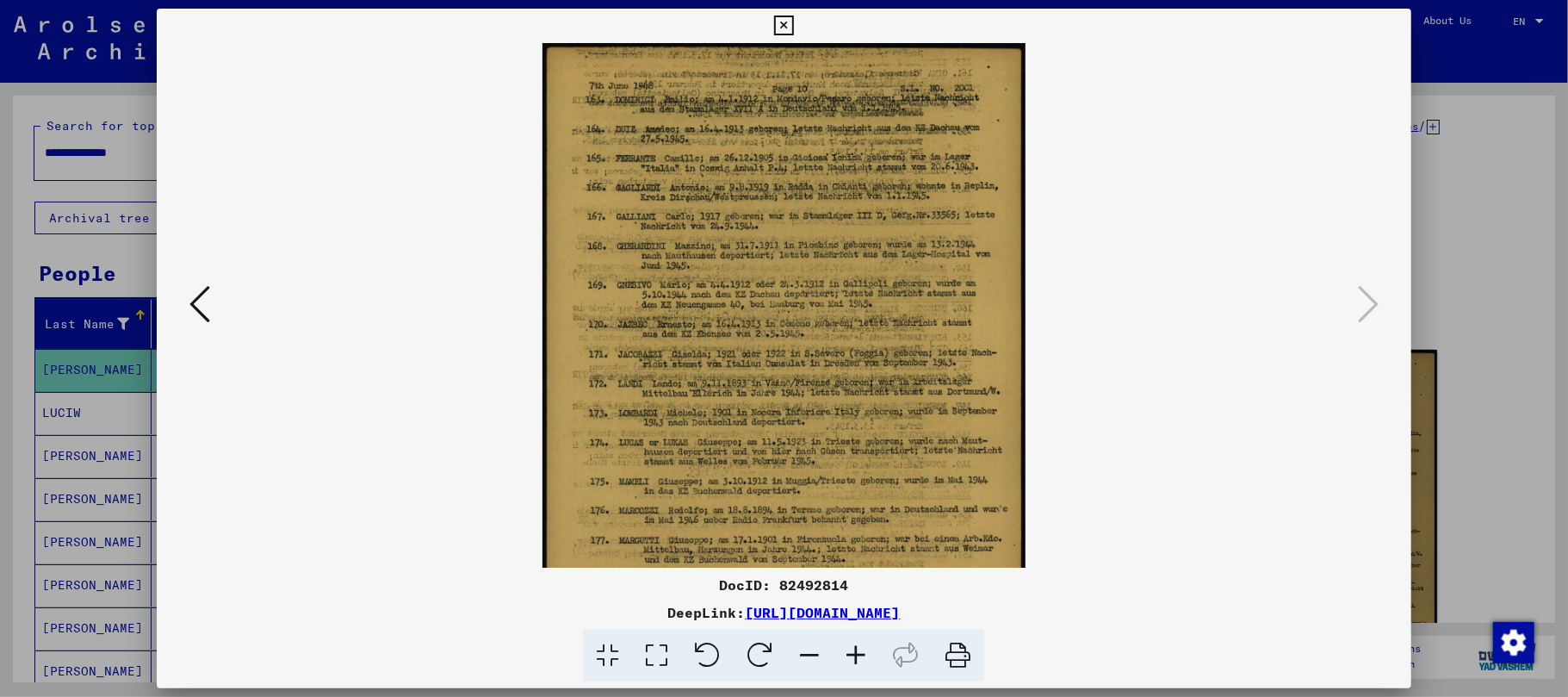
click at [861, 651] on icon at bounding box center [856, 655] width 47 height 53
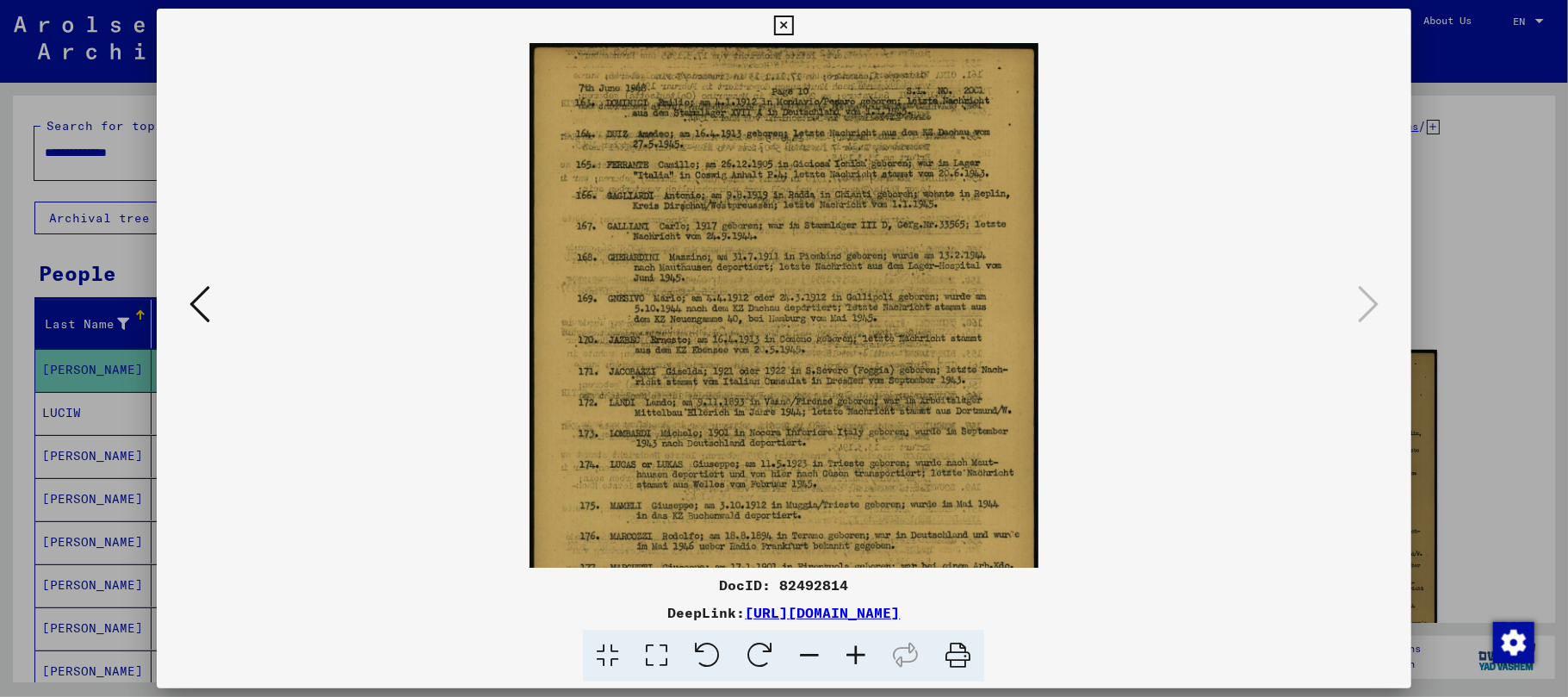
click at [861, 651] on icon at bounding box center [856, 655] width 47 height 53
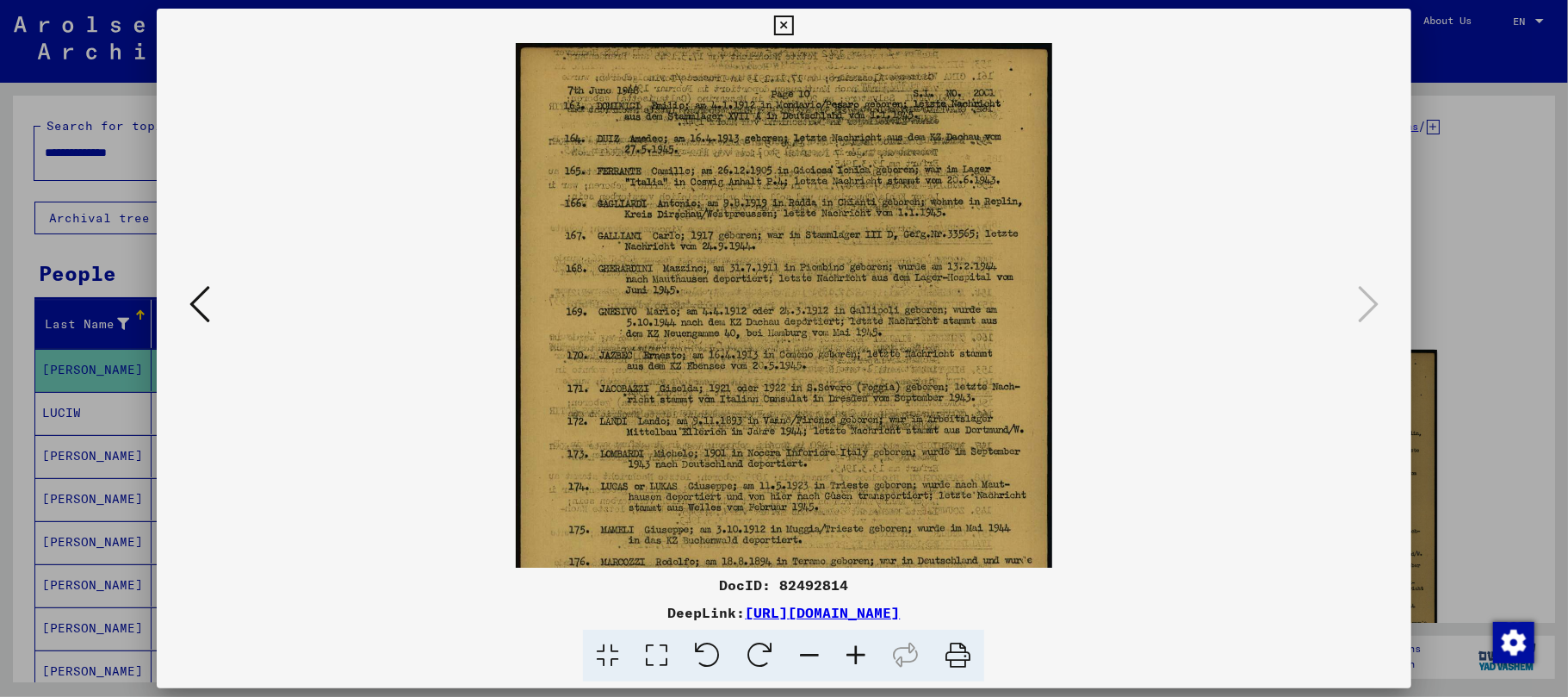
click at [861, 651] on icon at bounding box center [856, 655] width 47 height 53
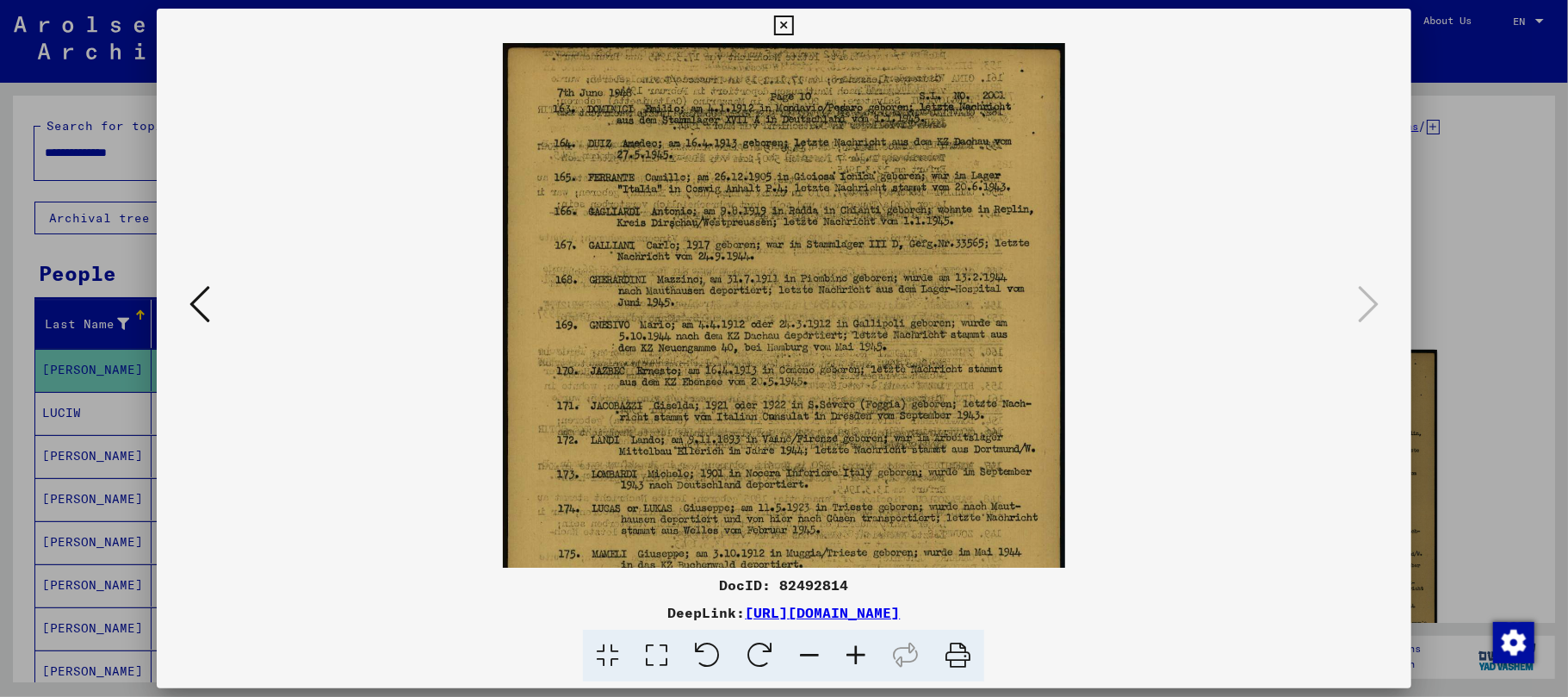
click at [861, 651] on icon at bounding box center [856, 655] width 47 height 53
click at [860, 651] on icon at bounding box center [856, 655] width 47 height 53
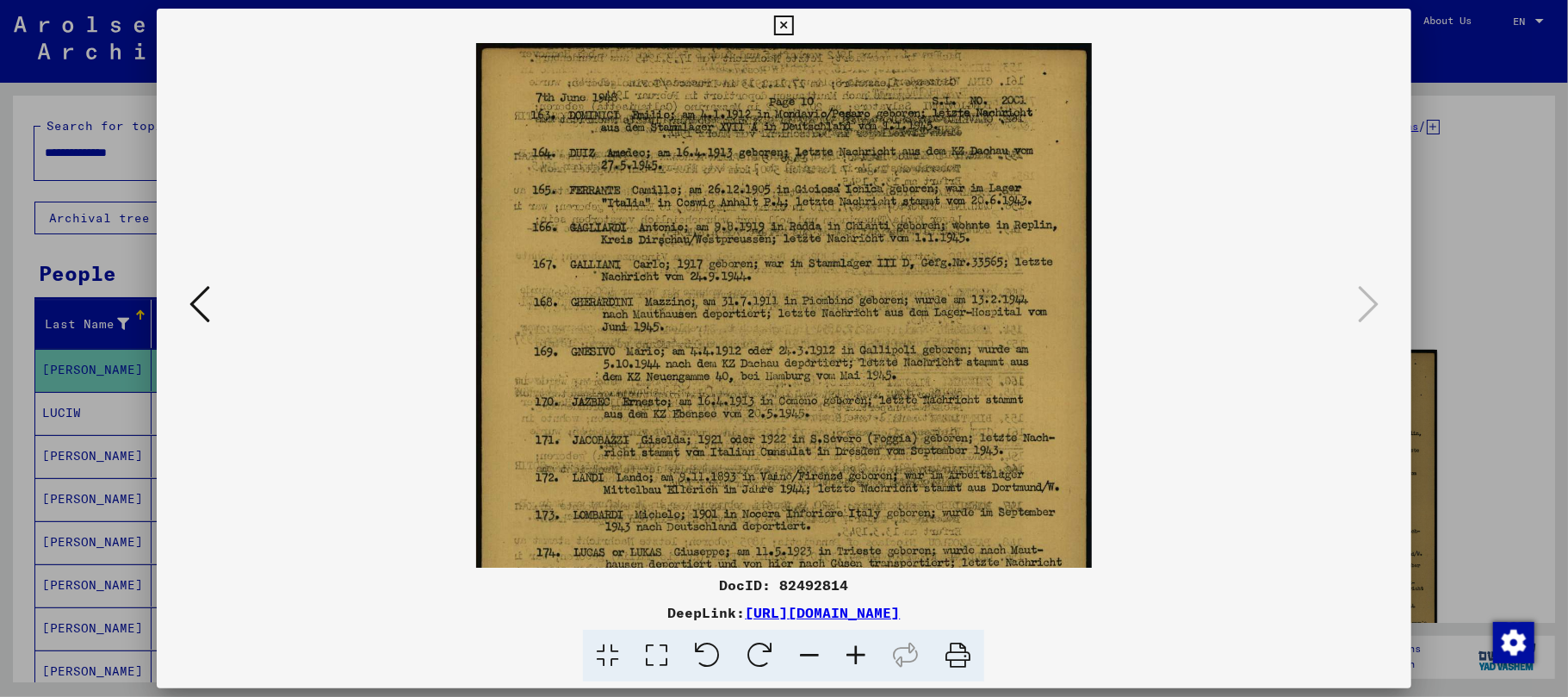
click at [860, 651] on icon at bounding box center [856, 655] width 47 height 53
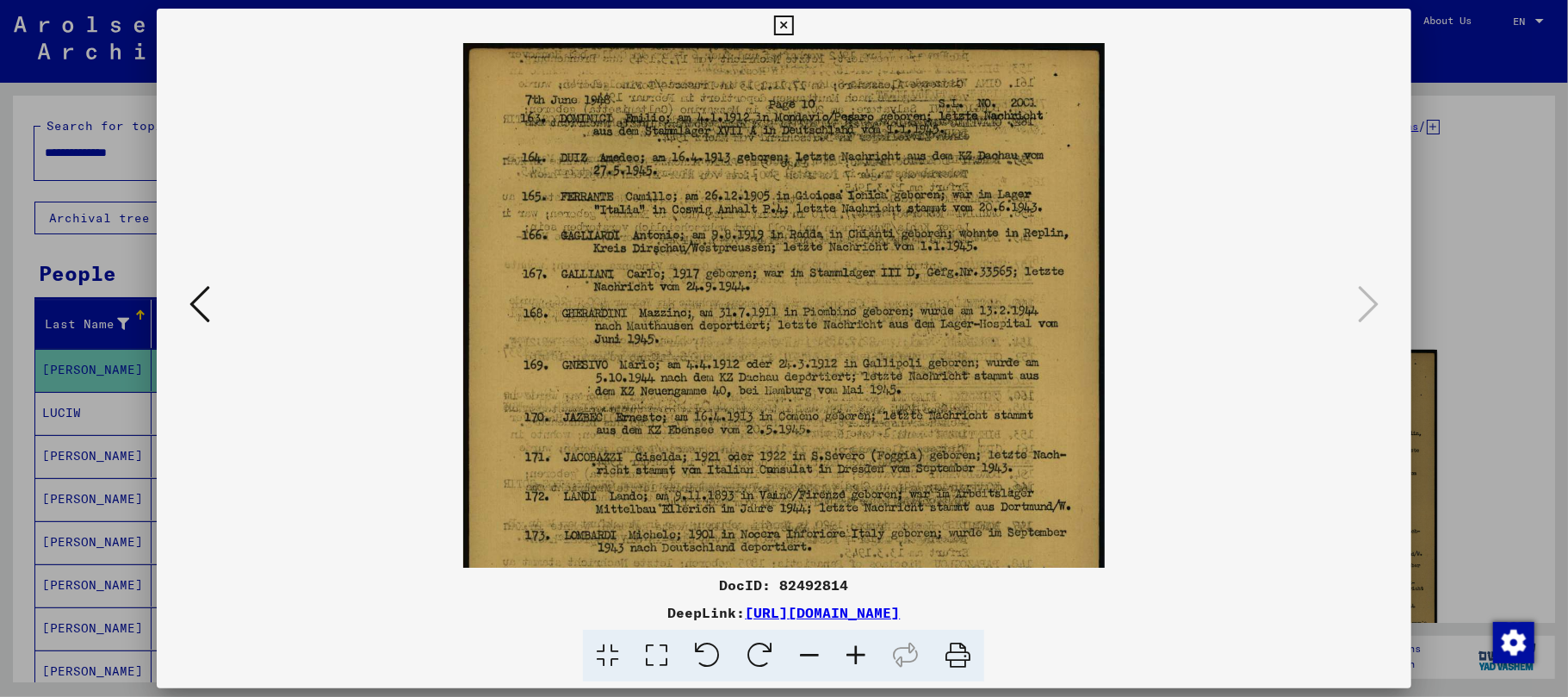
click at [860, 651] on icon at bounding box center [856, 655] width 47 height 53
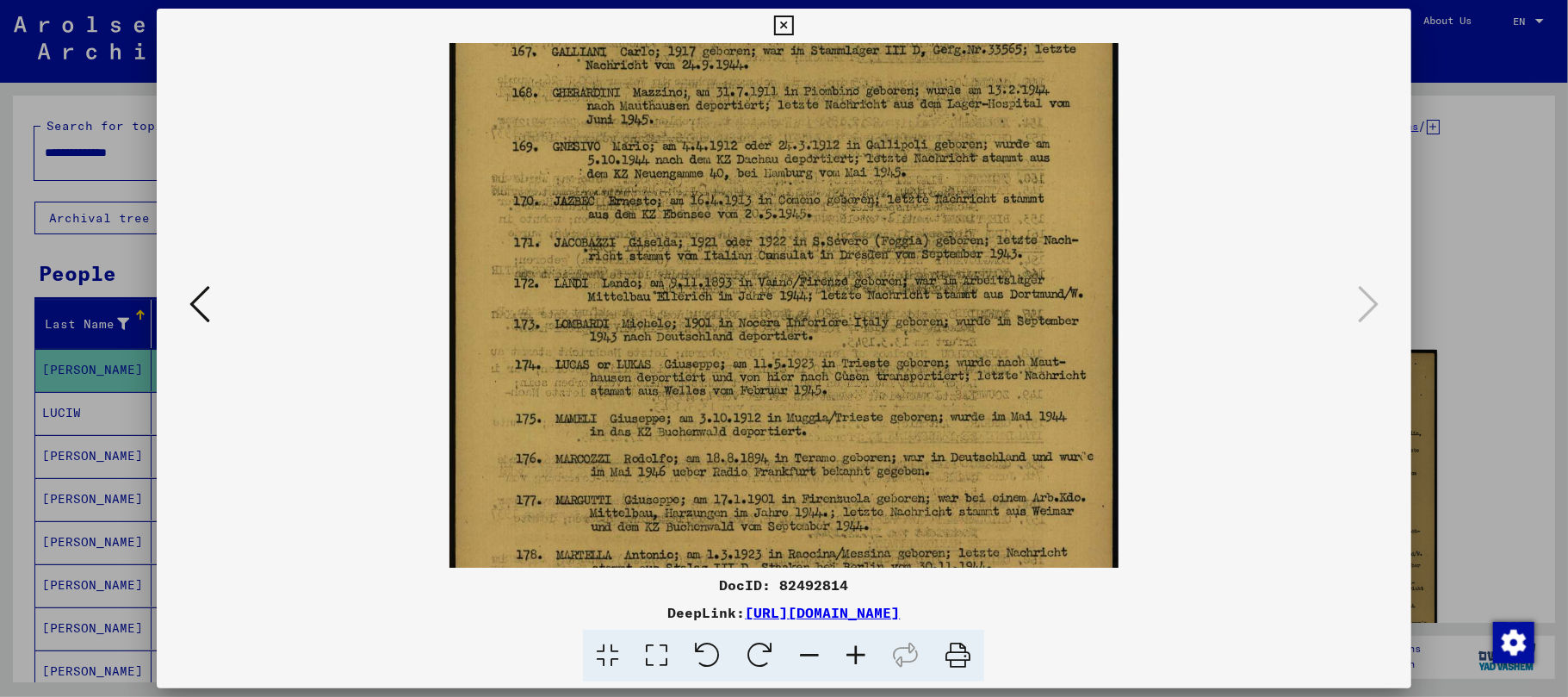
drag, startPoint x: 760, startPoint y: 439, endPoint x: 717, endPoint y: 267, distance: 177.3
click at [720, 278] on img at bounding box center [784, 353] width 669 height 1084
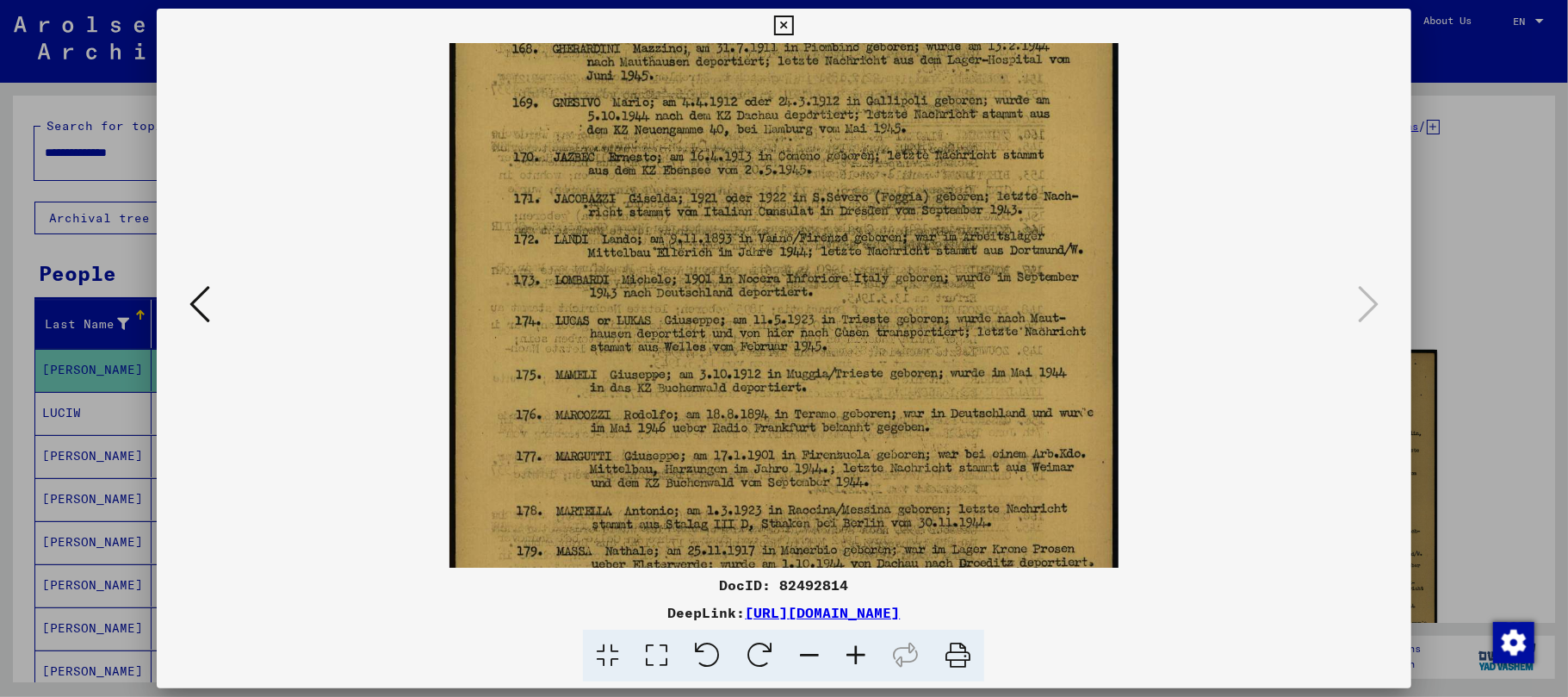
click at [852, 656] on icon at bounding box center [856, 655] width 47 height 53
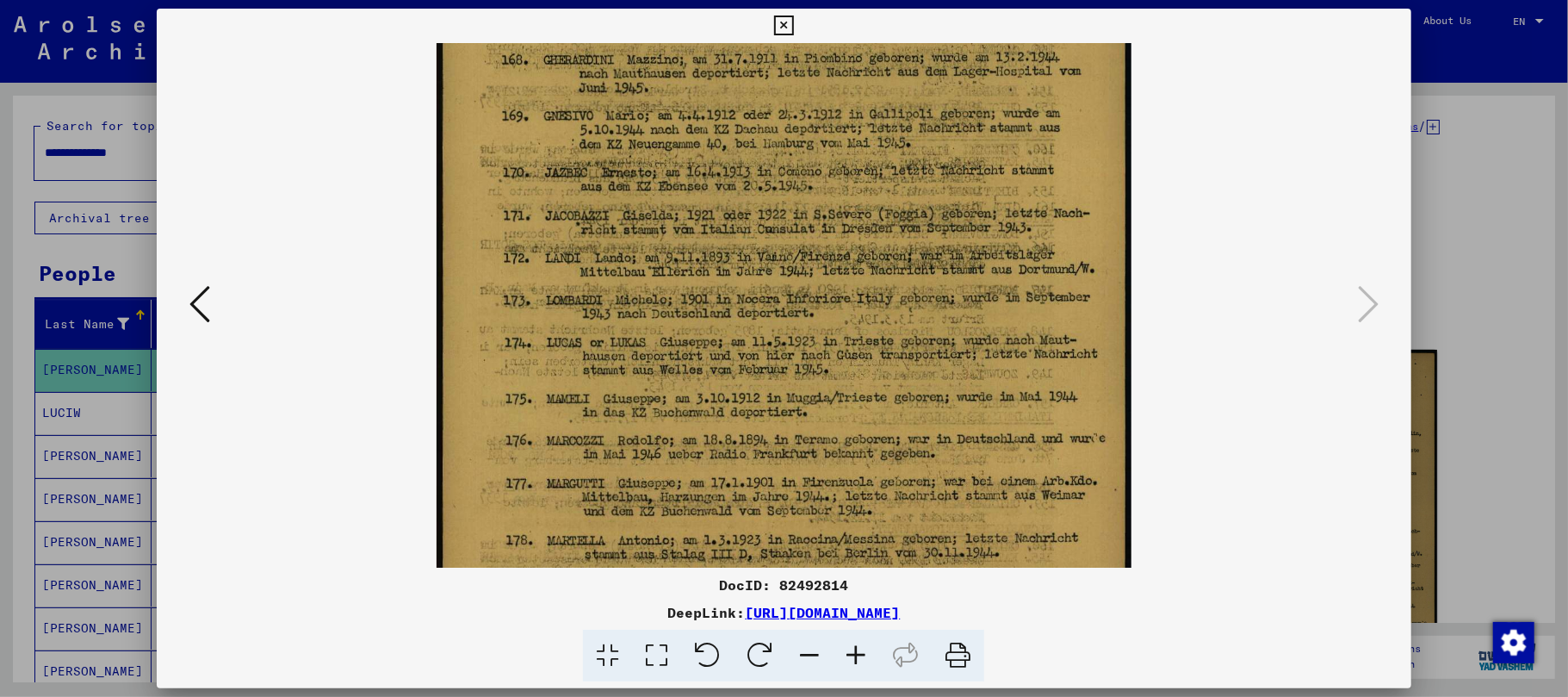
click at [853, 656] on icon at bounding box center [856, 655] width 47 height 53
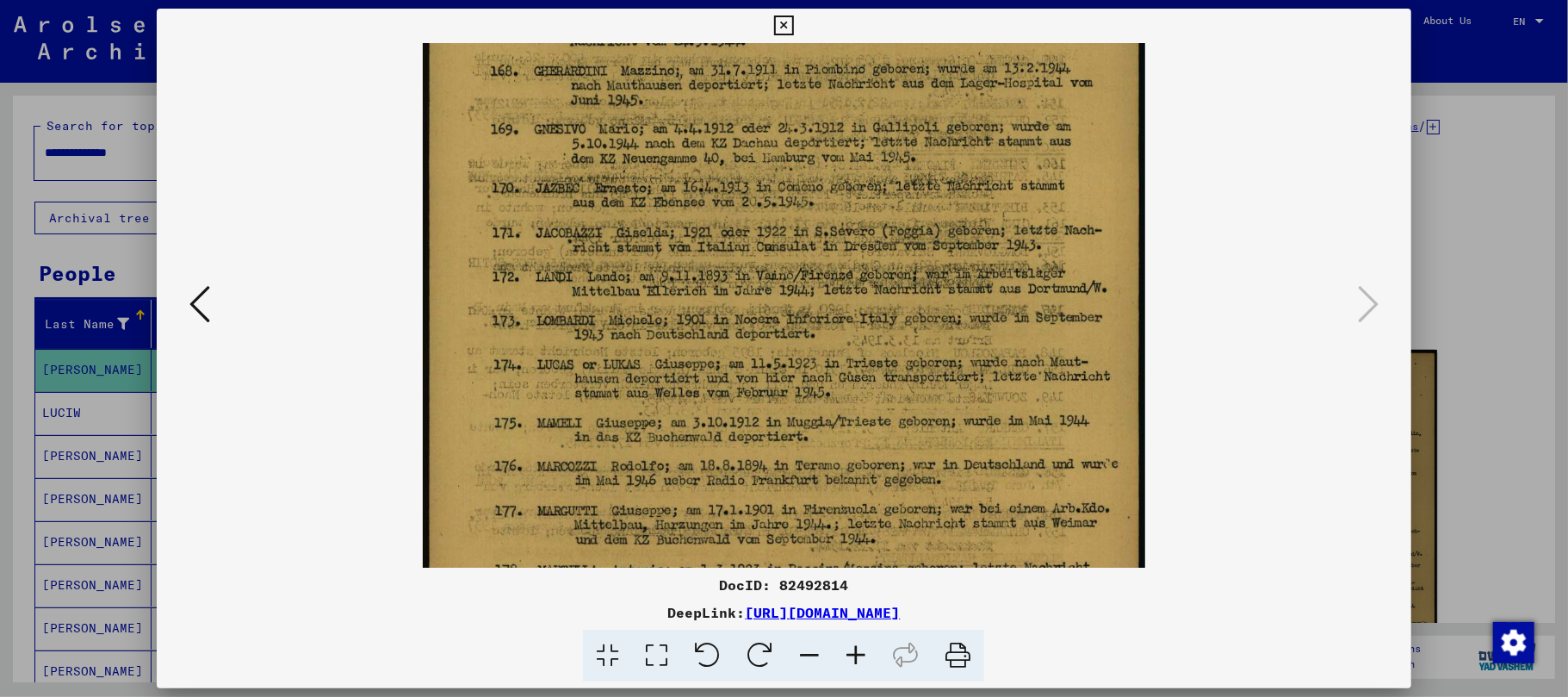
click at [853, 656] on icon at bounding box center [856, 655] width 47 height 53
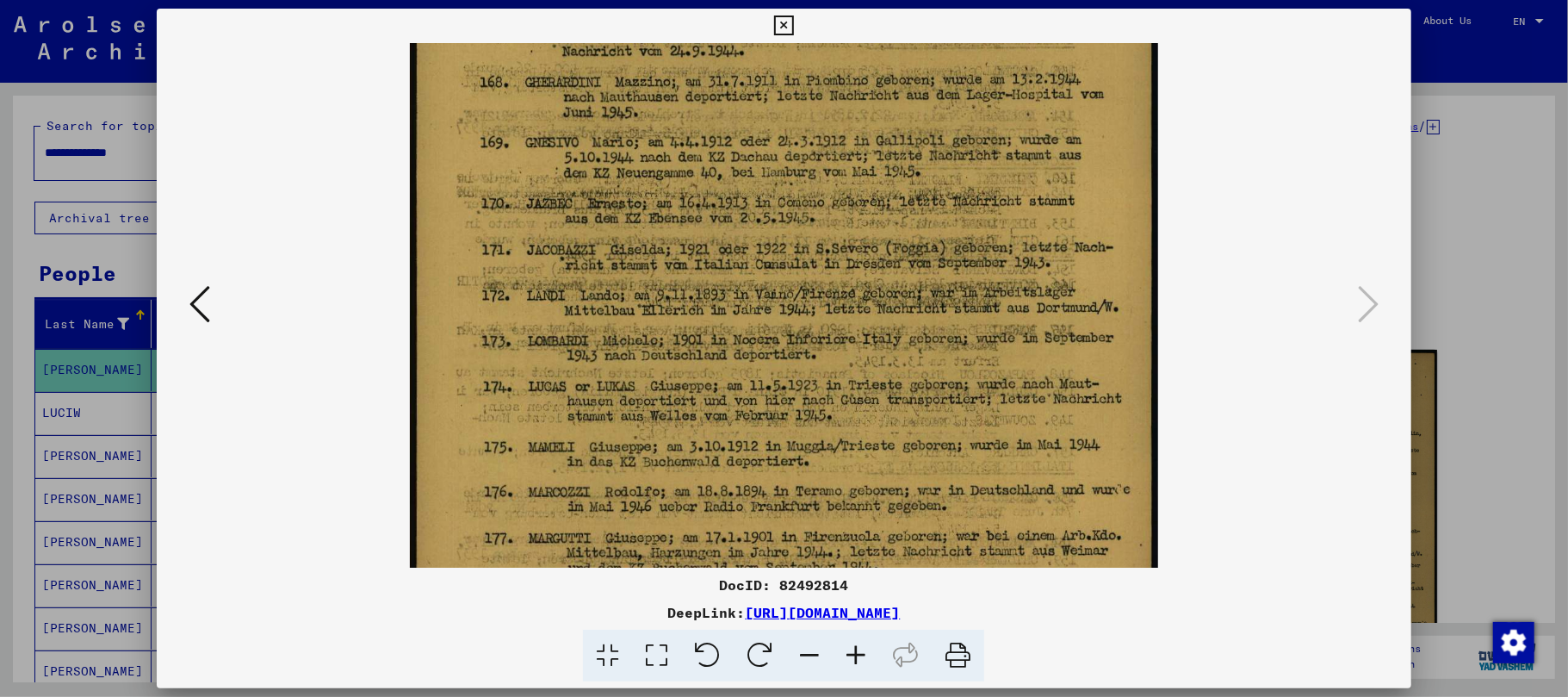
click at [853, 656] on icon at bounding box center [856, 655] width 47 height 53
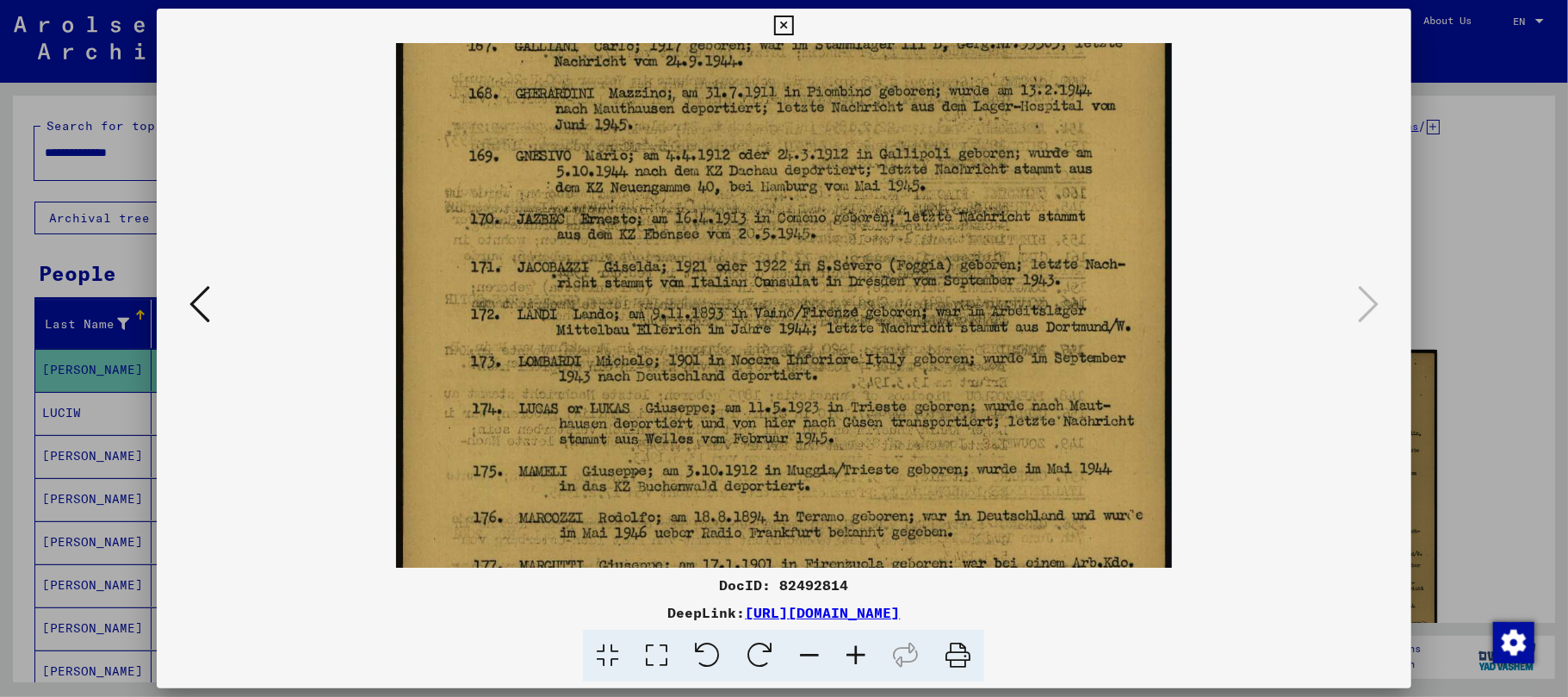
click at [853, 656] on icon at bounding box center [856, 655] width 47 height 53
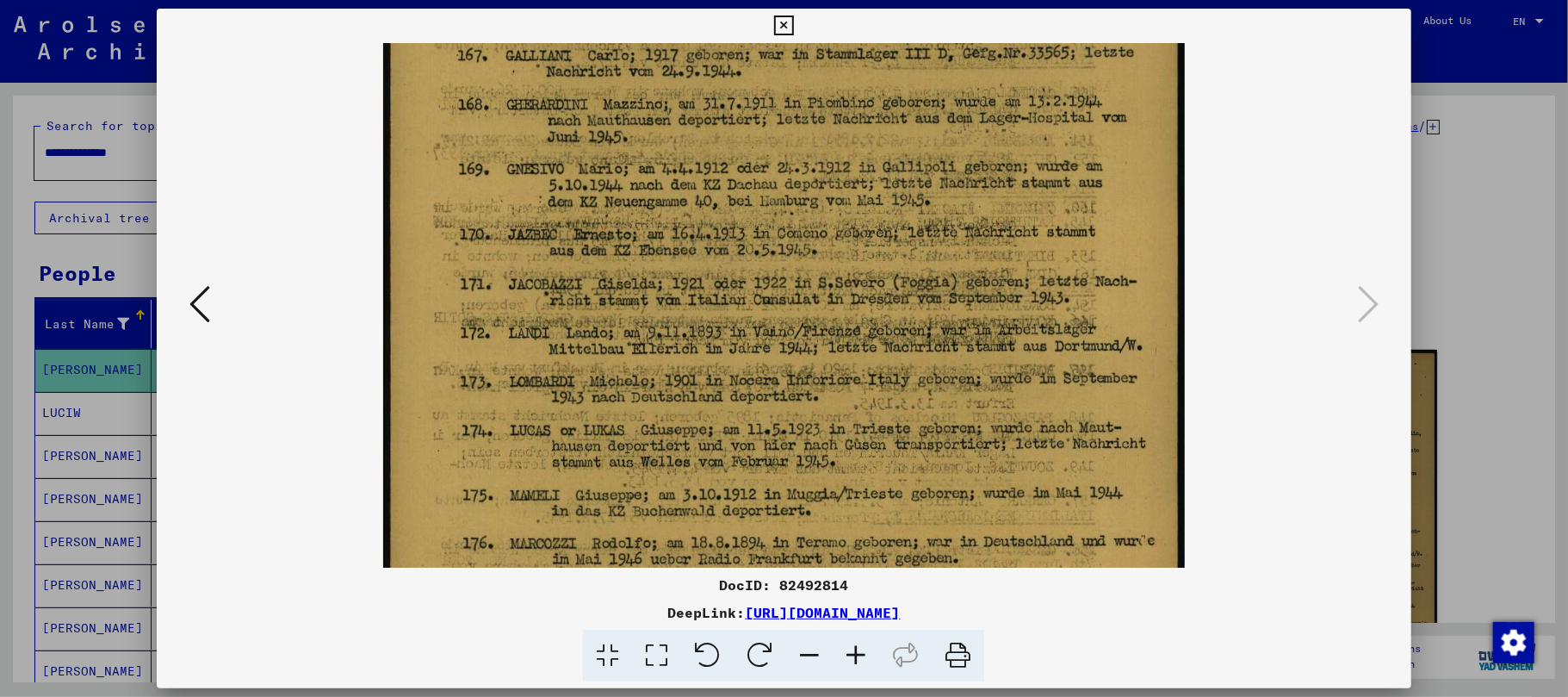
click at [853, 656] on icon at bounding box center [856, 655] width 47 height 53
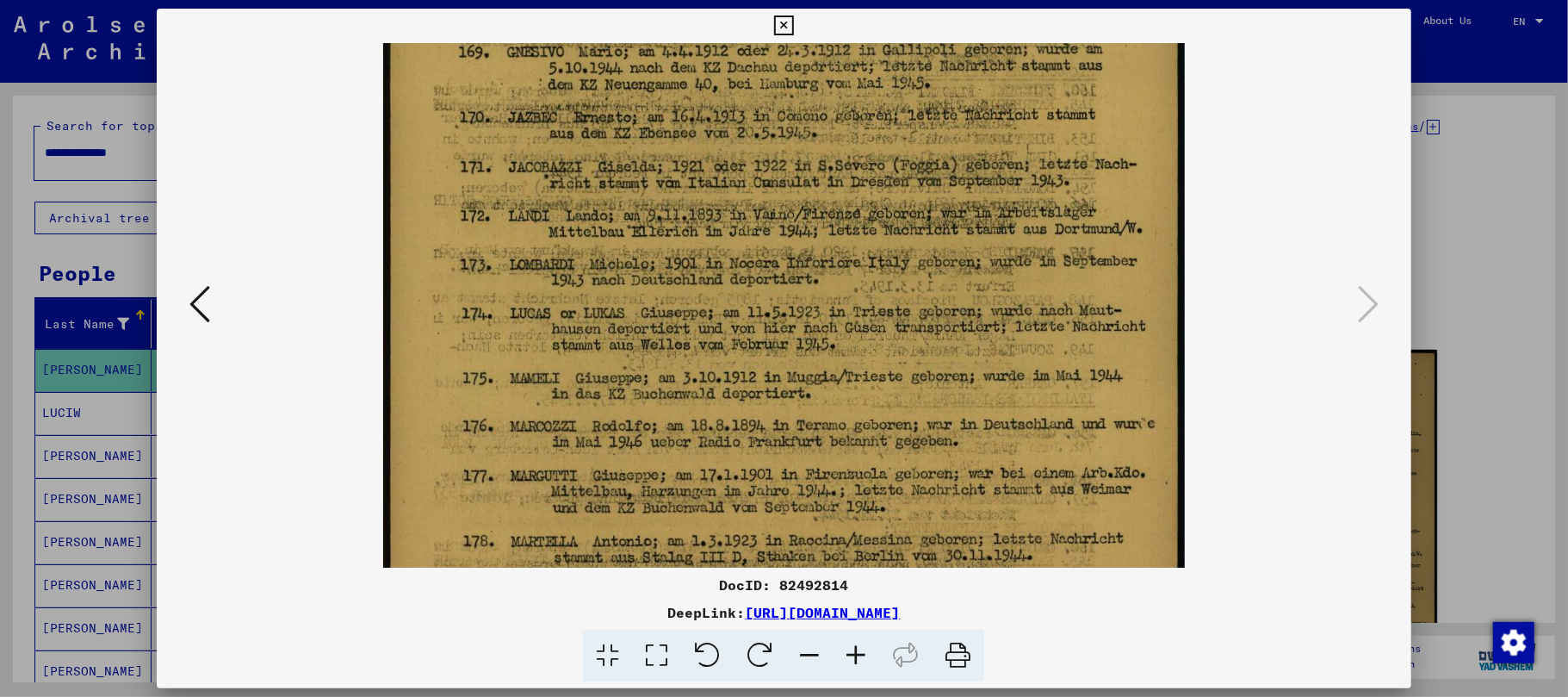
drag, startPoint x: 671, startPoint y: 463, endPoint x: 621, endPoint y: 314, distance: 157.2
click at [624, 318] on img at bounding box center [784, 299] width 802 height 1299
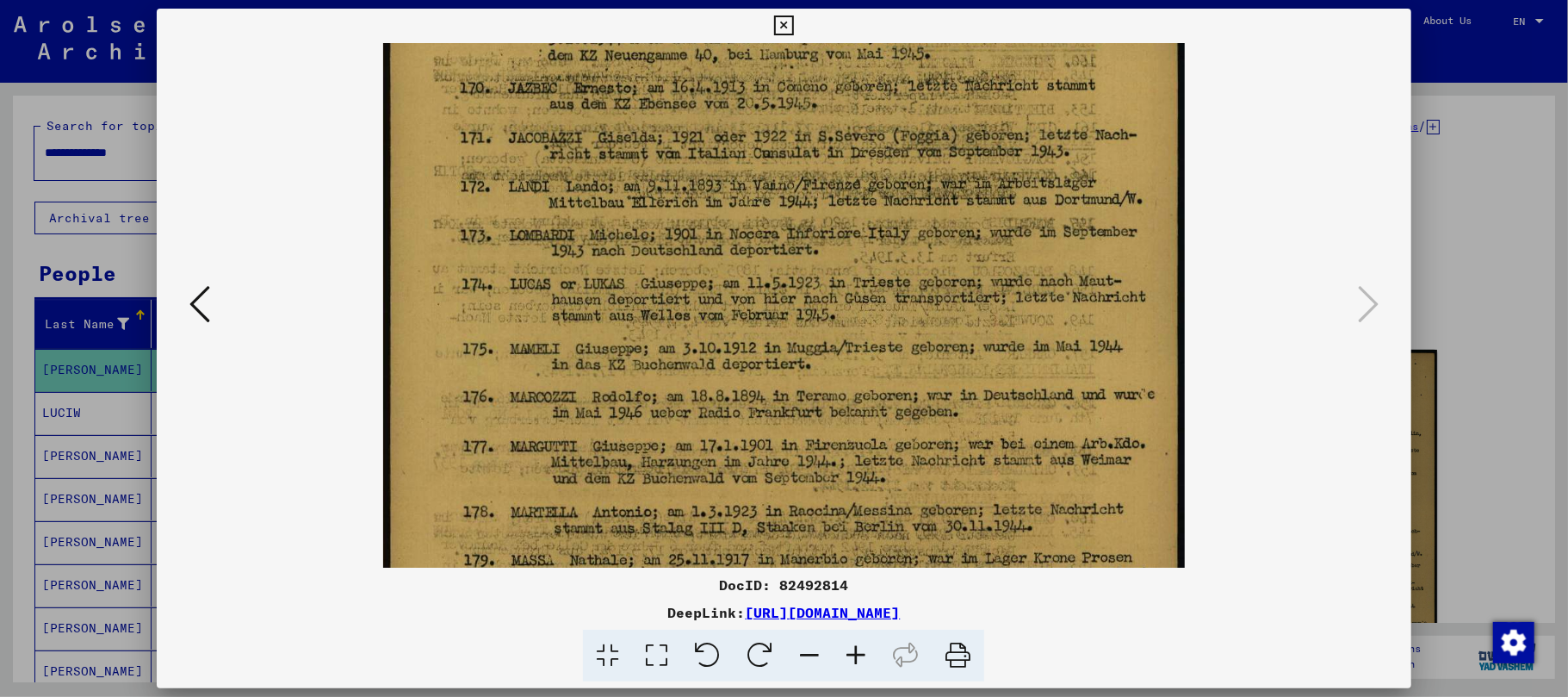
click at [855, 656] on icon at bounding box center [856, 655] width 47 height 53
drag, startPoint x: 855, startPoint y: 655, endPoint x: 849, endPoint y: 621, distance: 34.5
click at [855, 652] on icon at bounding box center [856, 655] width 47 height 53
